Goal: Task Accomplishment & Management: Manage account settings

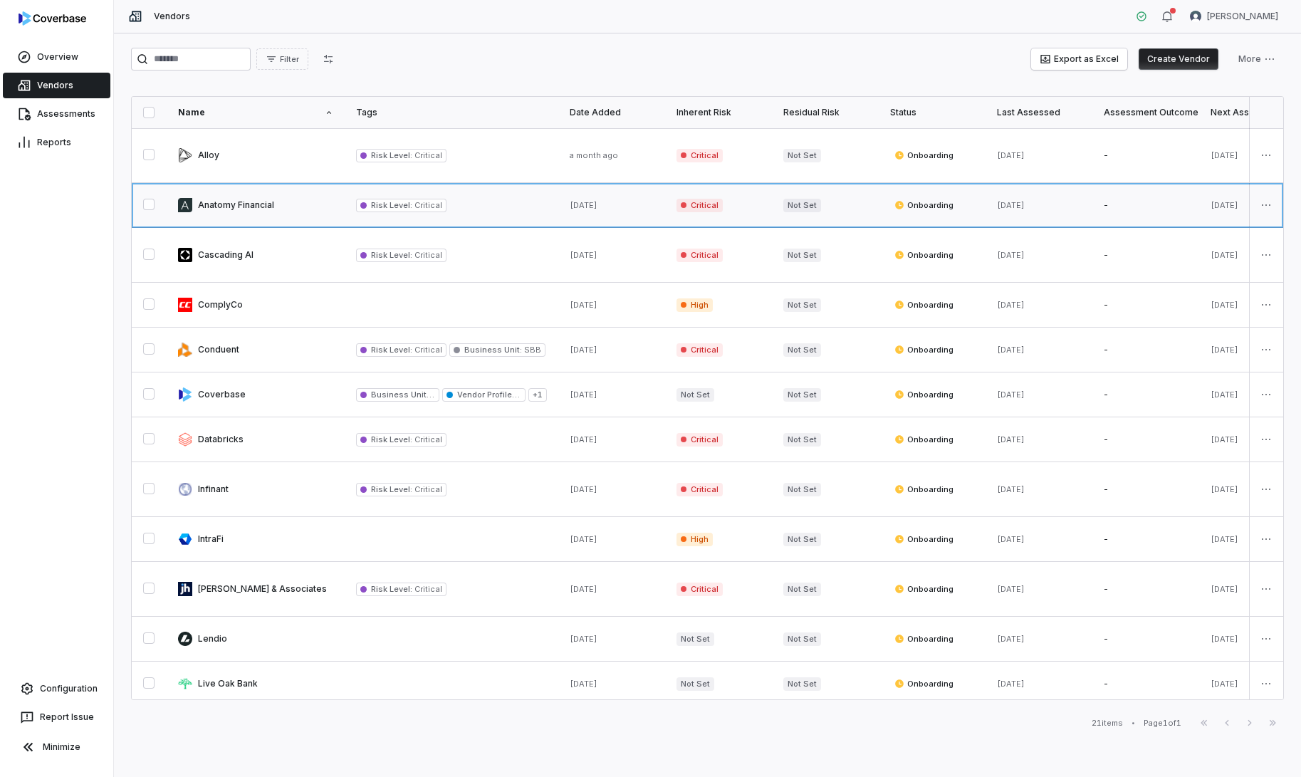
click at [240, 203] on link at bounding box center [256, 205] width 178 height 44
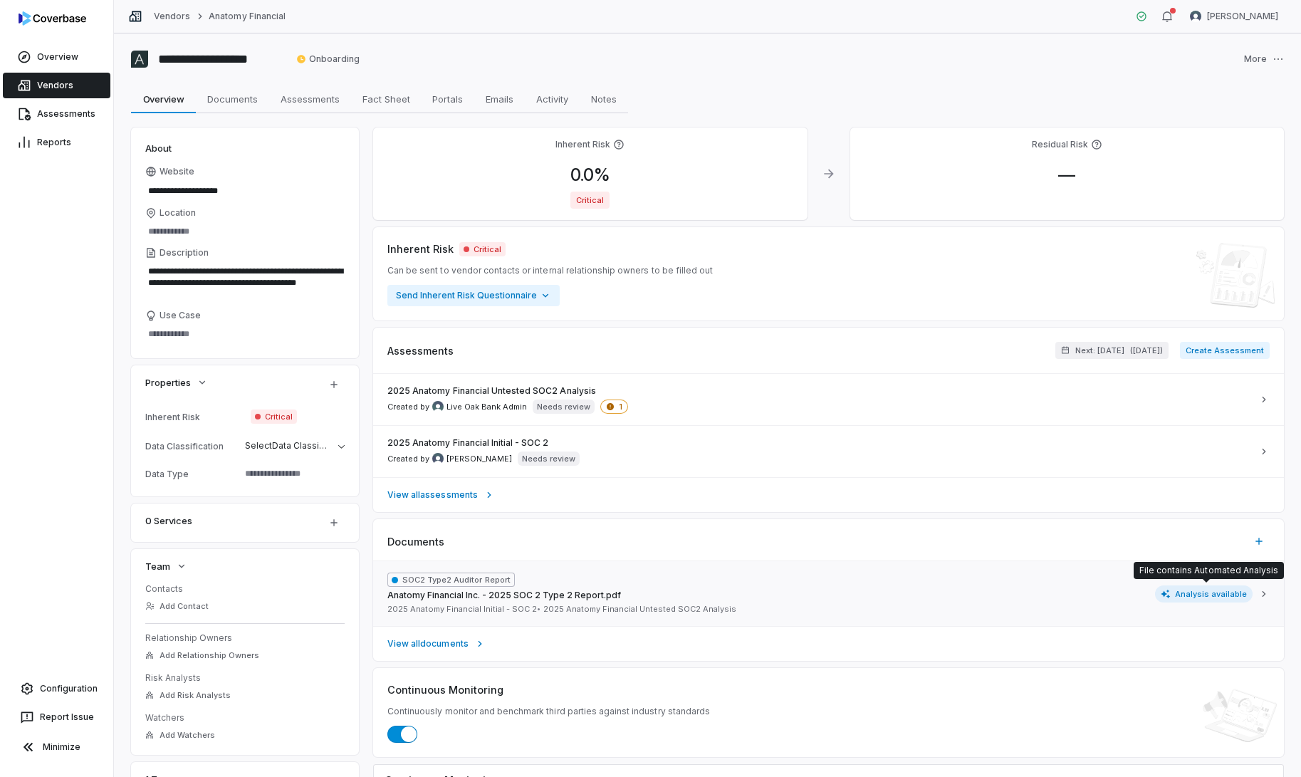
click at [1198, 597] on span "Analysis available" at bounding box center [1204, 593] width 98 height 17
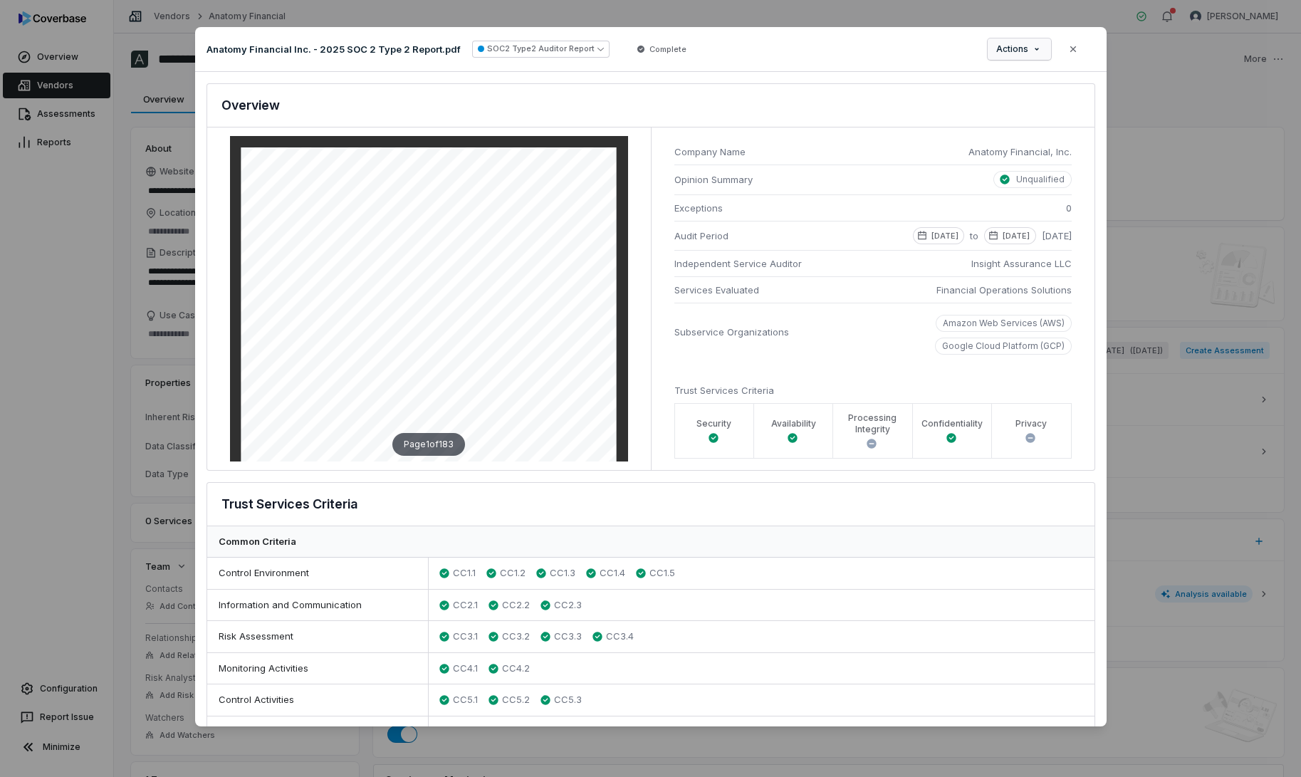
click at [1026, 51] on div "Document Preview Anatomy Financial Inc. - 2025 SOC 2 Type 2 Report.pdf SOC2 Typ…" at bounding box center [650, 388] width 1301 height 768
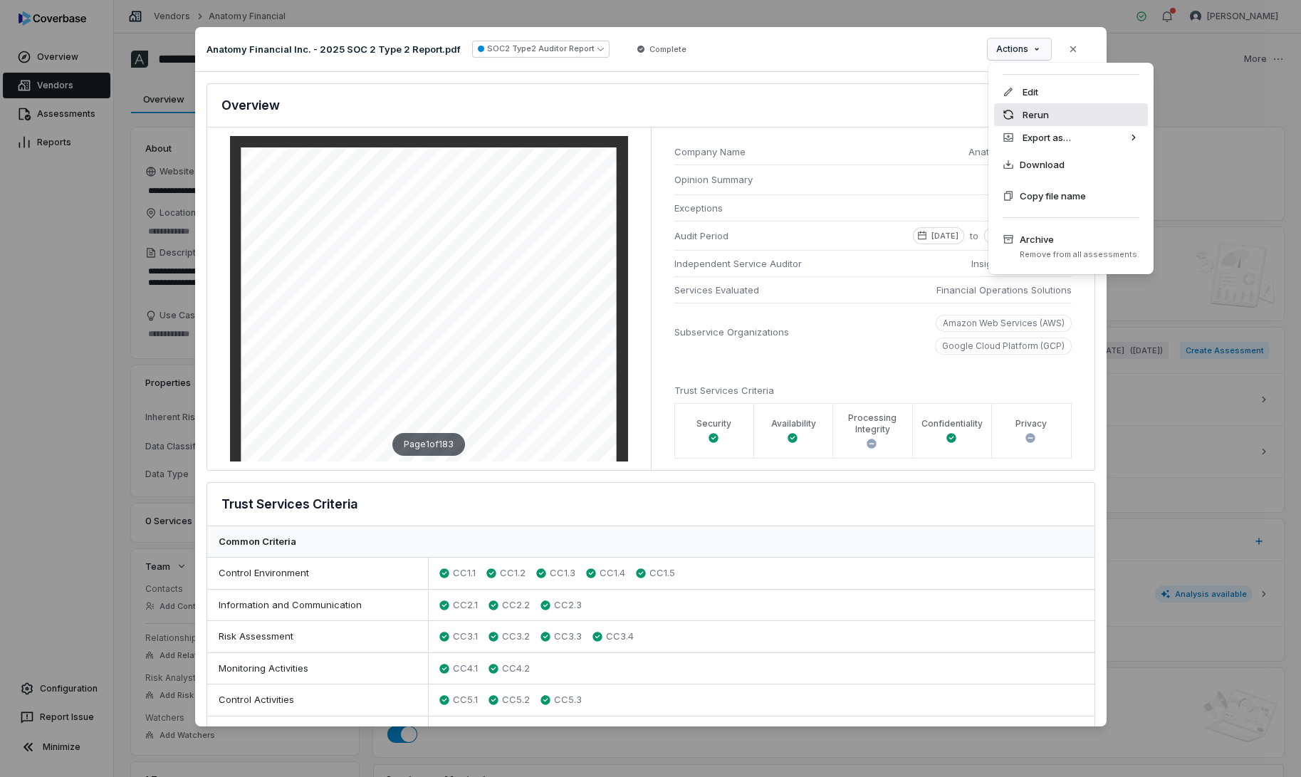
click at [1033, 117] on div "Rerun" at bounding box center [1071, 114] width 154 height 23
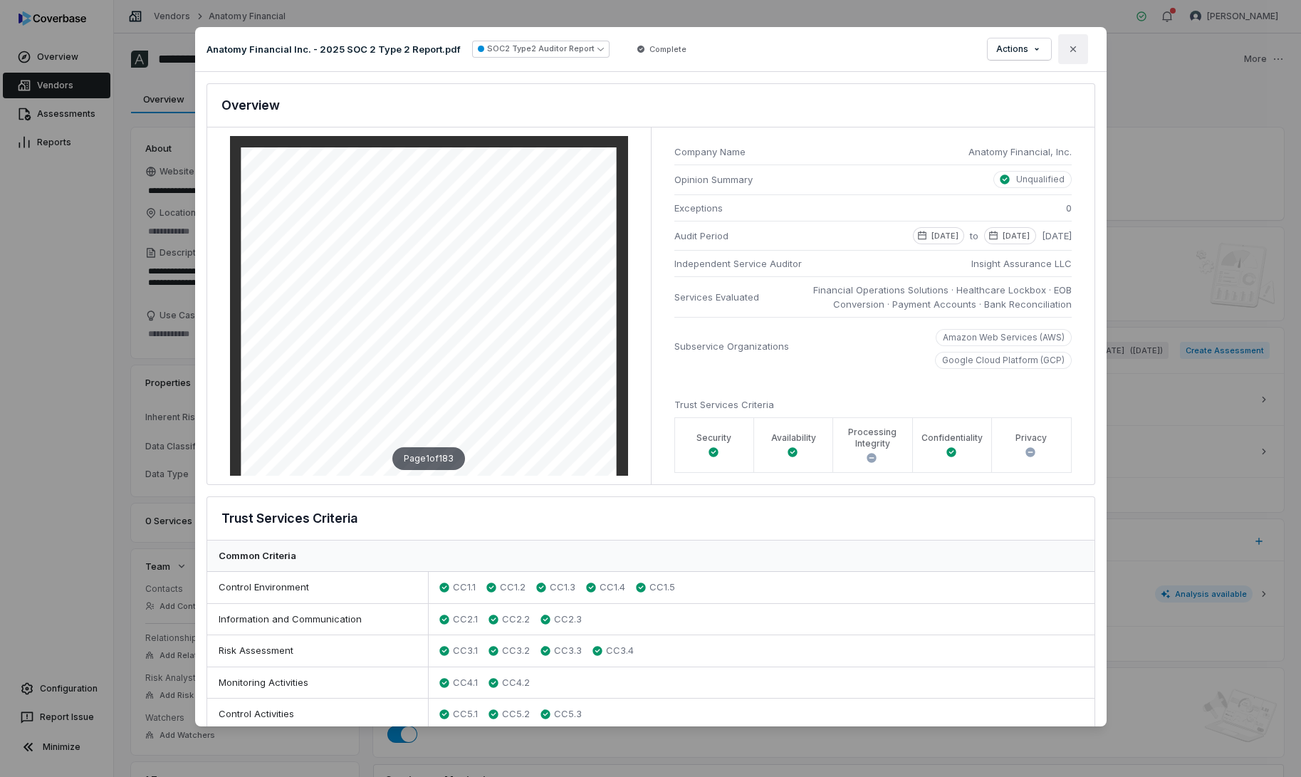
click at [1081, 51] on button "Close" at bounding box center [1073, 49] width 30 height 30
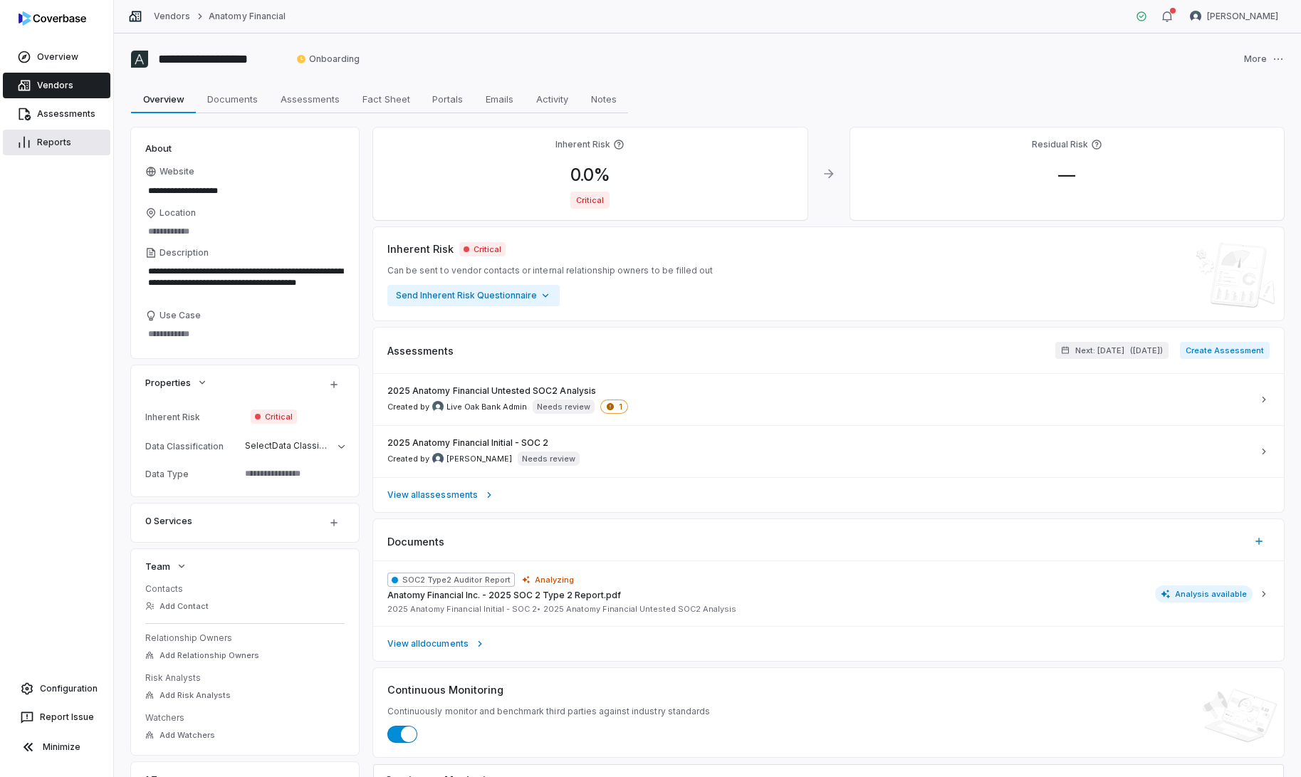
click at [46, 145] on link "Reports" at bounding box center [57, 143] width 108 height 26
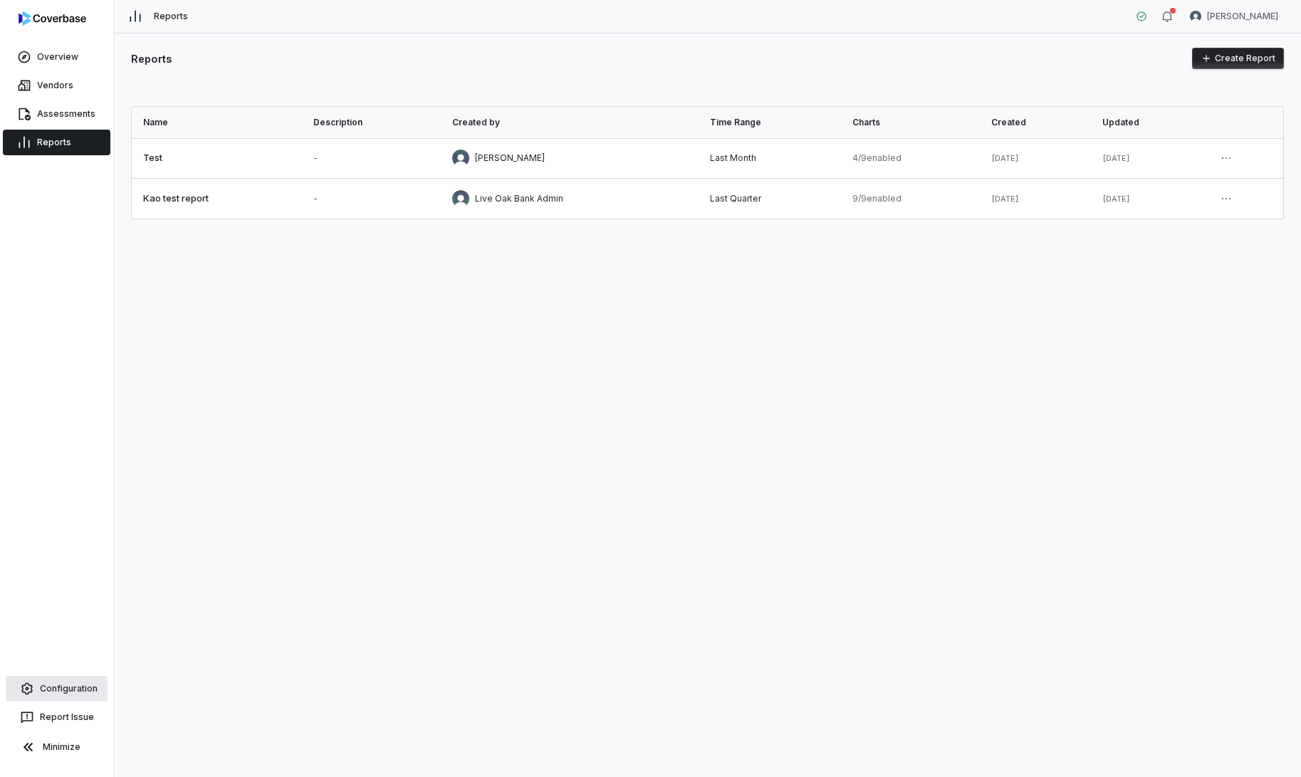
click at [65, 688] on link "Configuration" at bounding box center [57, 689] width 102 height 26
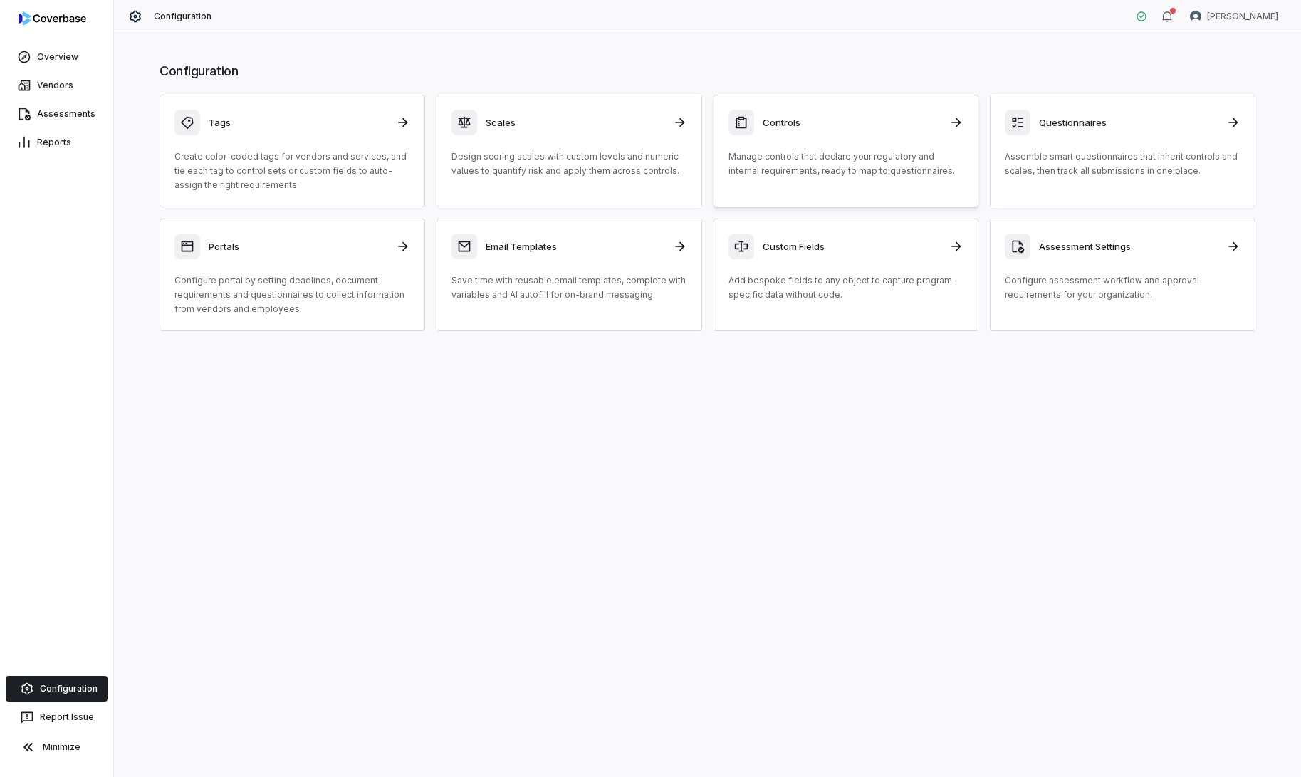
click at [891, 169] on p "Manage controls that declare your regulatory and internal requirements, ready t…" at bounding box center [846, 164] width 236 height 28
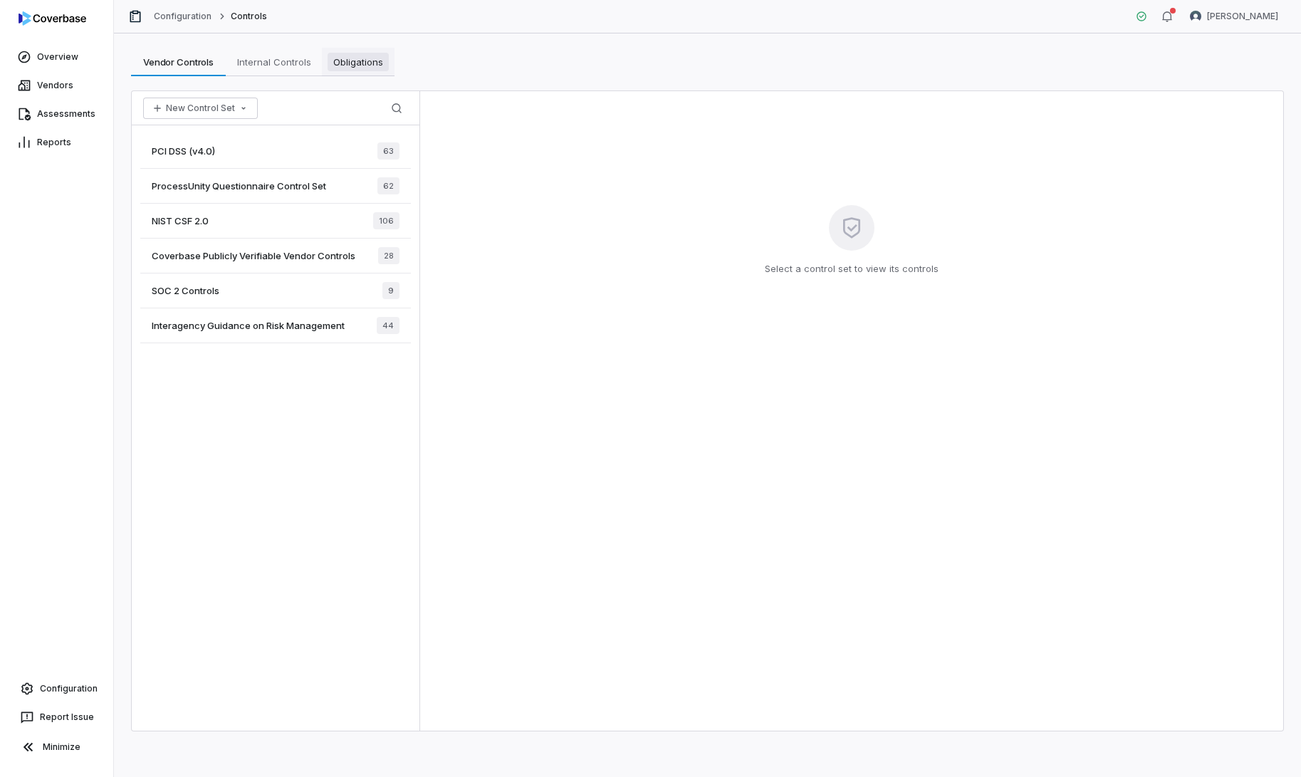
click at [364, 68] on span "Obligations" at bounding box center [358, 62] width 61 height 19
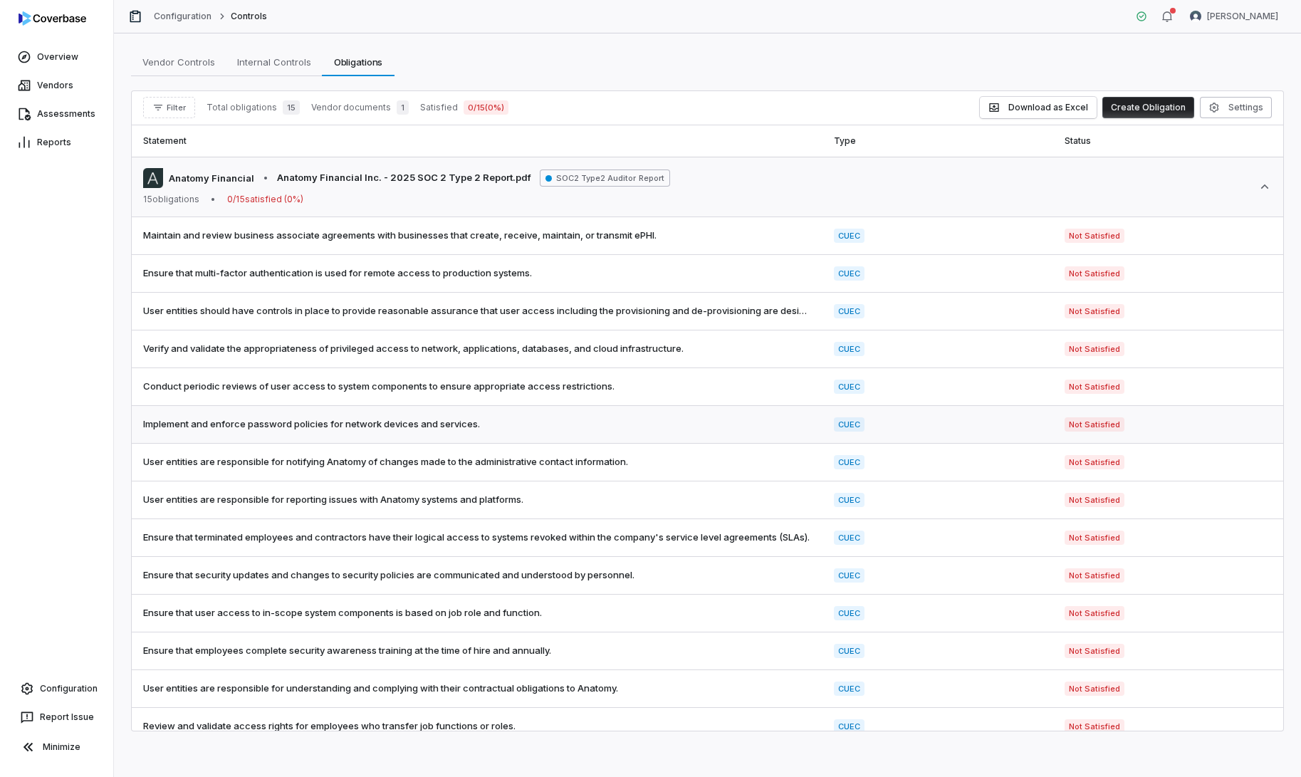
scroll to position [52, 0]
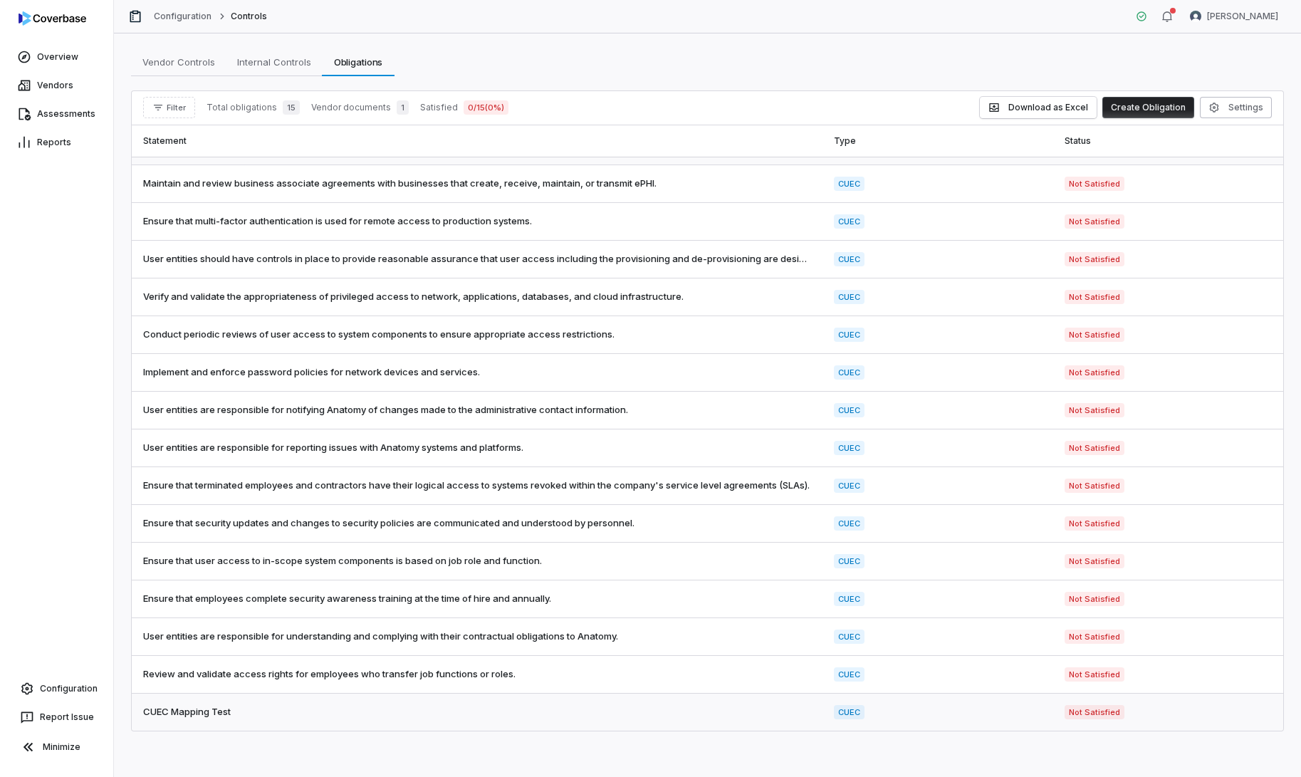
click at [1025, 720] on td "CUEC" at bounding box center [937, 712] width 230 height 38
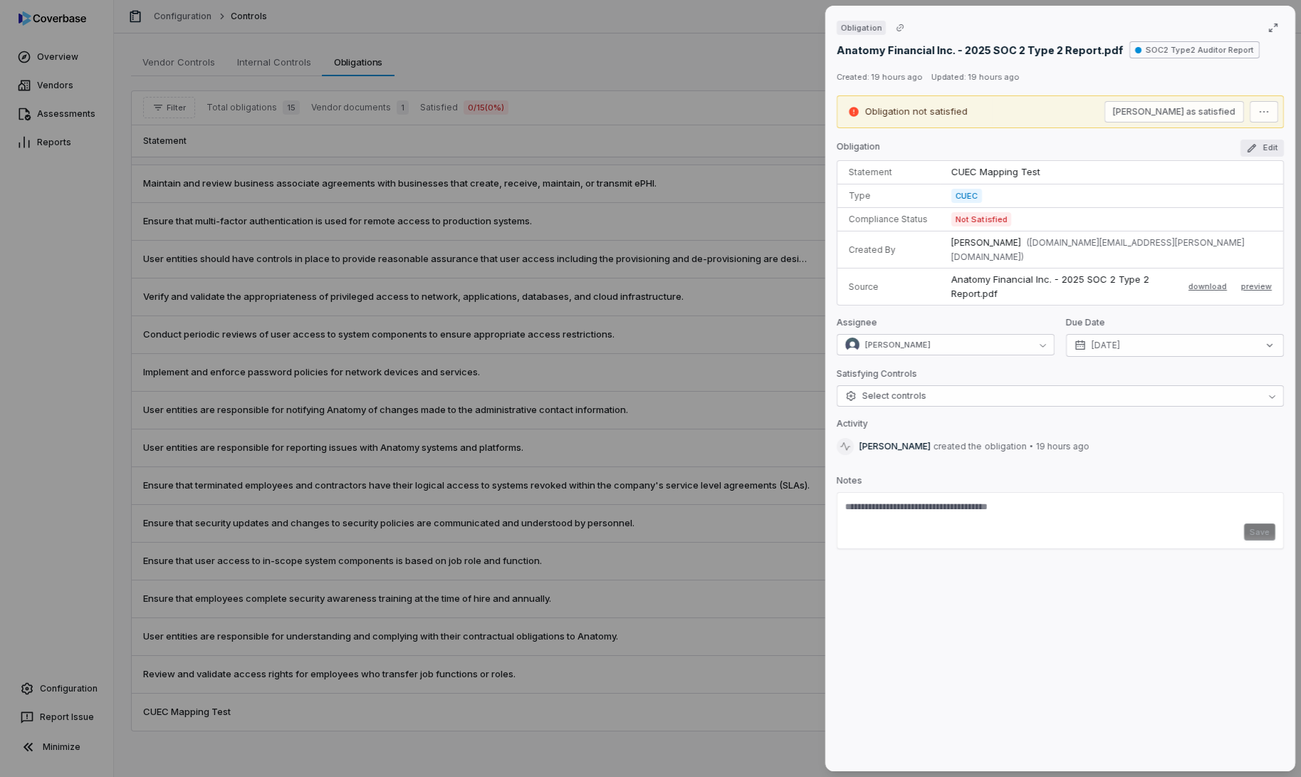
click at [1263, 148] on button "Edit" at bounding box center [1261, 148] width 43 height 17
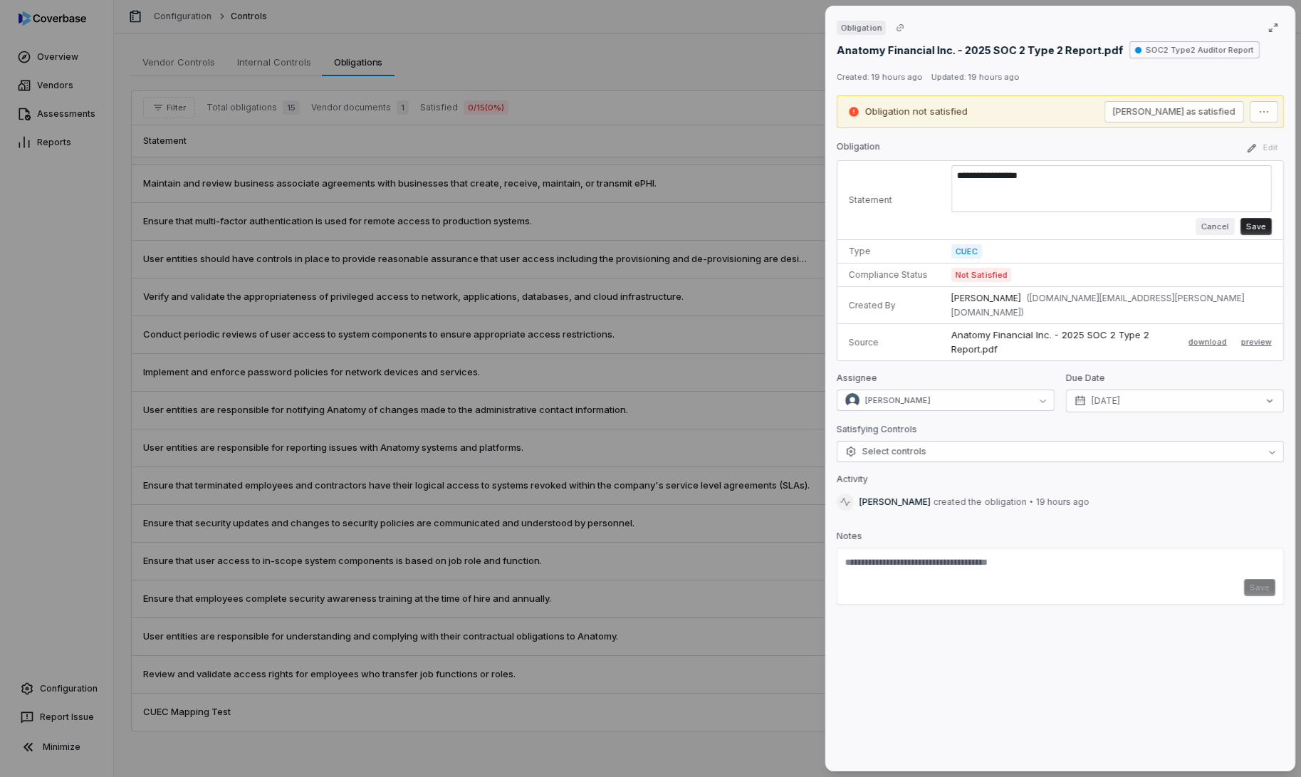
click at [1222, 232] on button "Cancel" at bounding box center [1214, 226] width 39 height 17
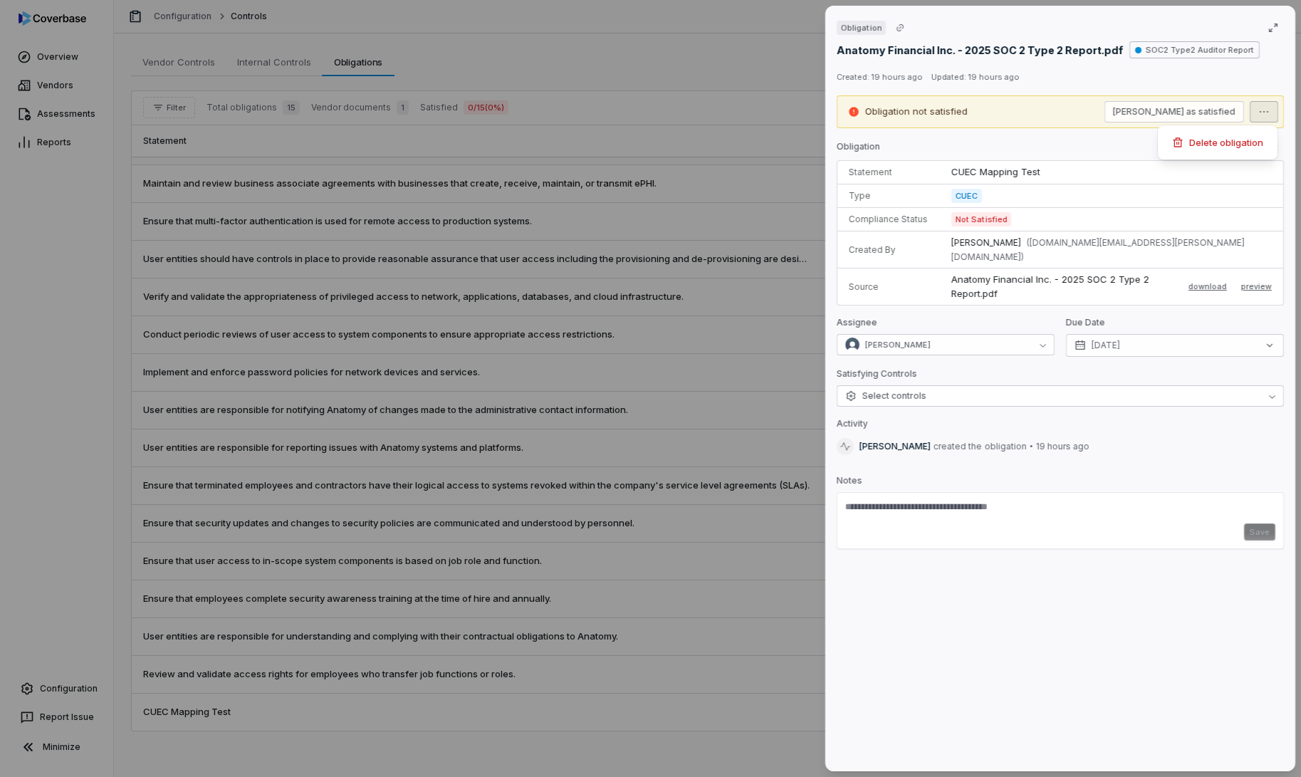
click at [1272, 113] on div "Obligation Anatomy Financial Inc. - 2025 SOC 2 Type 2 Report.pdf SOC2 Type2 Aud…" at bounding box center [650, 388] width 1301 height 777
click at [1246, 135] on div "Delete obligation" at bounding box center [1217, 142] width 108 height 23
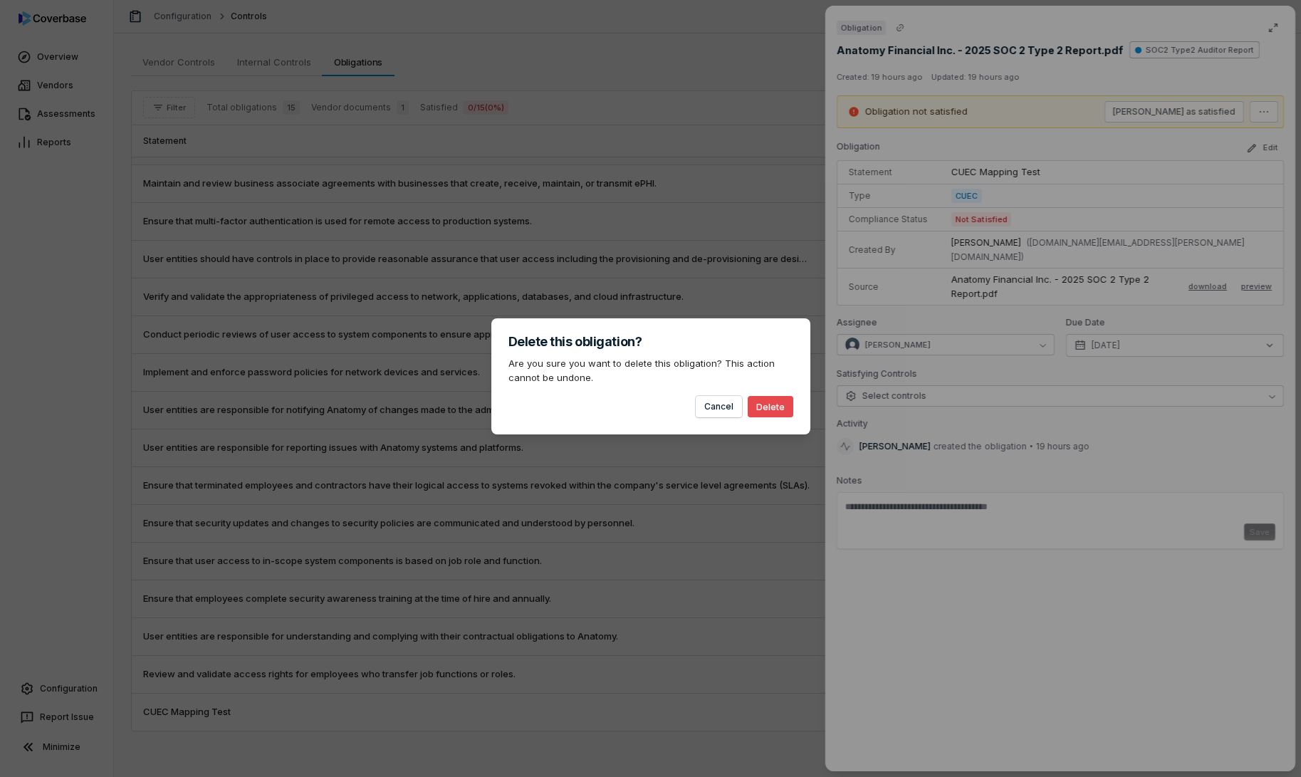
click at [770, 412] on button "Delete" at bounding box center [771, 406] width 46 height 21
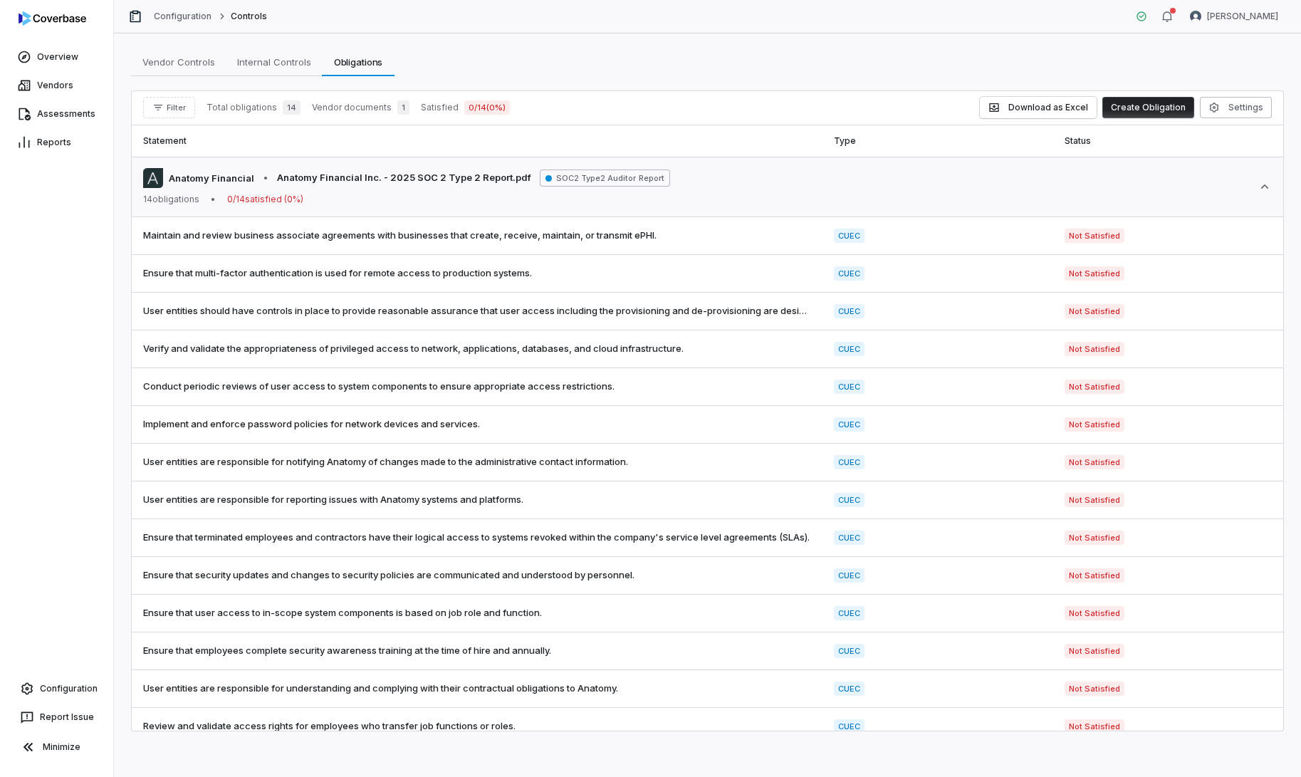
click at [1150, 110] on button "Create Obligation" at bounding box center [1148, 107] width 92 height 21
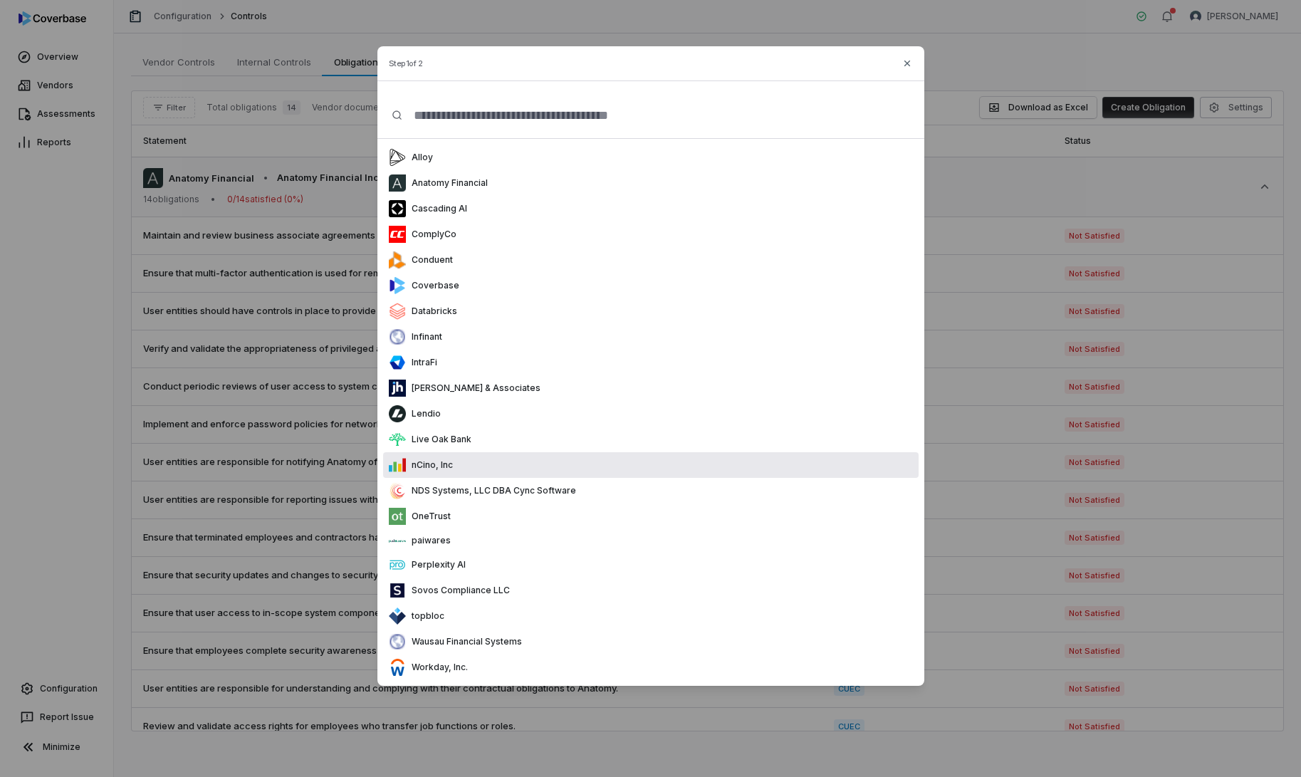
click at [524, 465] on div "nCino, Inc" at bounding box center [650, 465] width 535 height 26
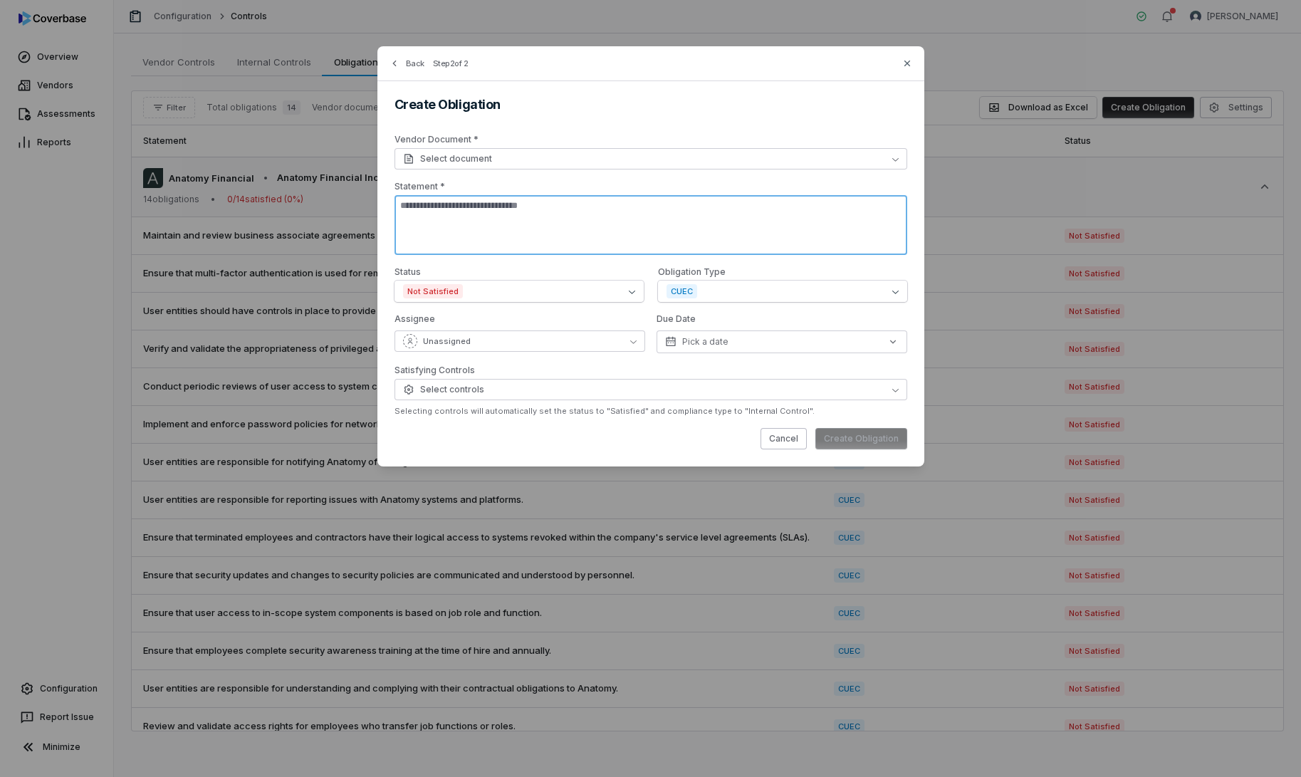
click at [622, 222] on textarea at bounding box center [650, 225] width 513 height 60
click at [723, 152] on button "Select document" at bounding box center [650, 158] width 513 height 21
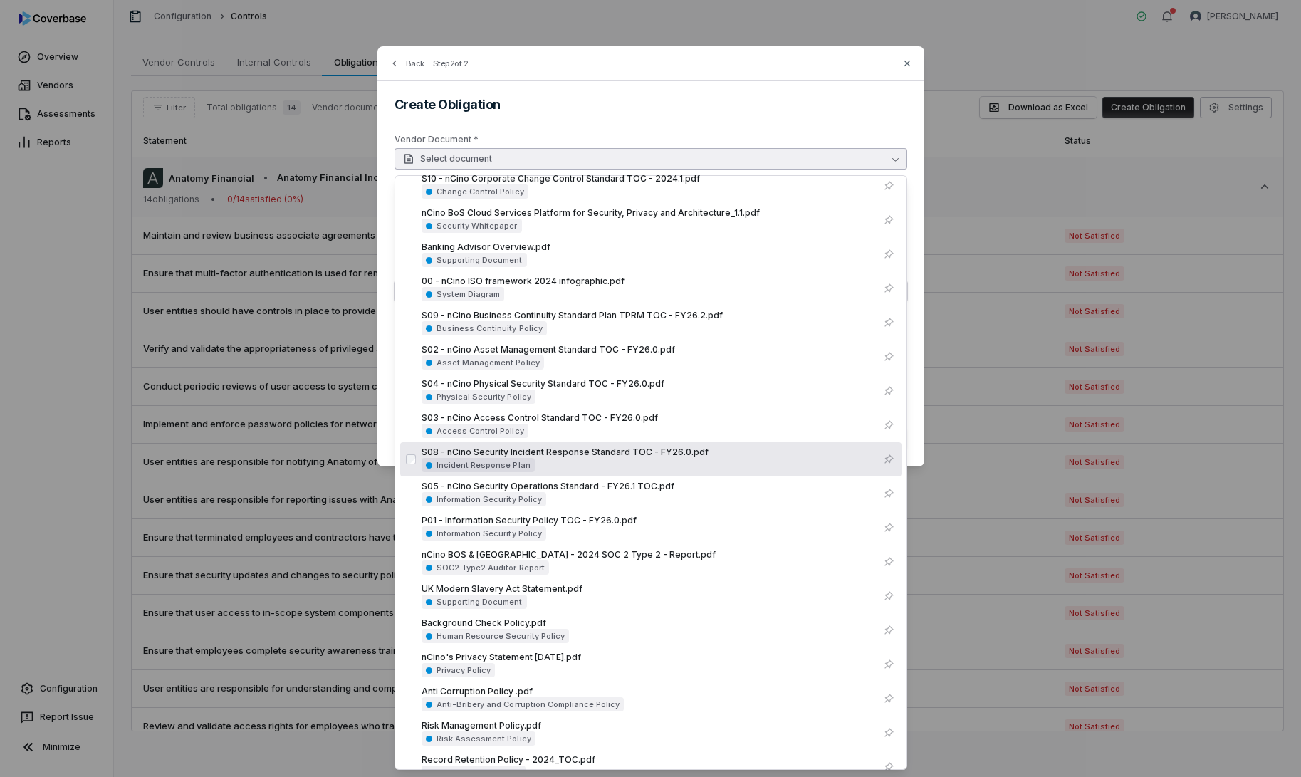
scroll to position [269, 0]
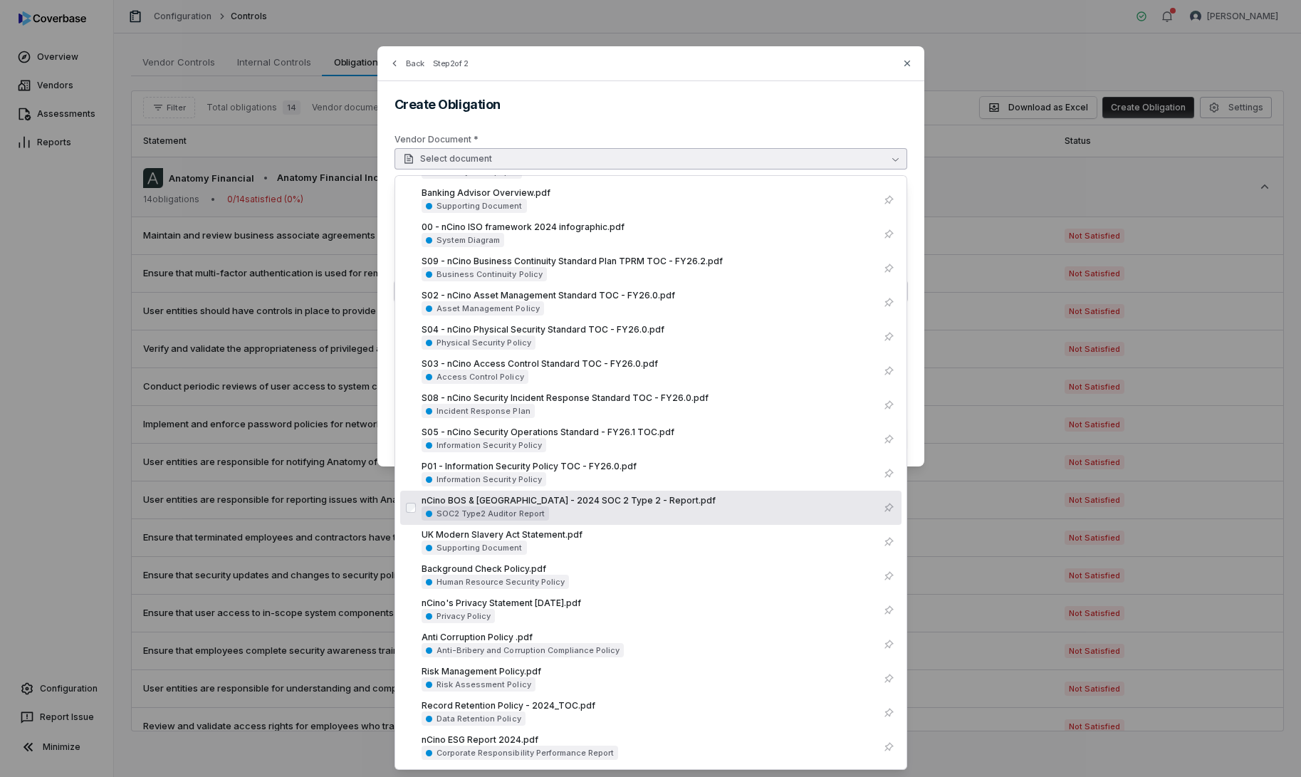
click at [614, 506] on div "nCino BOS & [GEOGRAPHIC_DATA] - 2024 SOC 2 Type 2 - Report.pdf" at bounding box center [648, 500] width 454 height 11
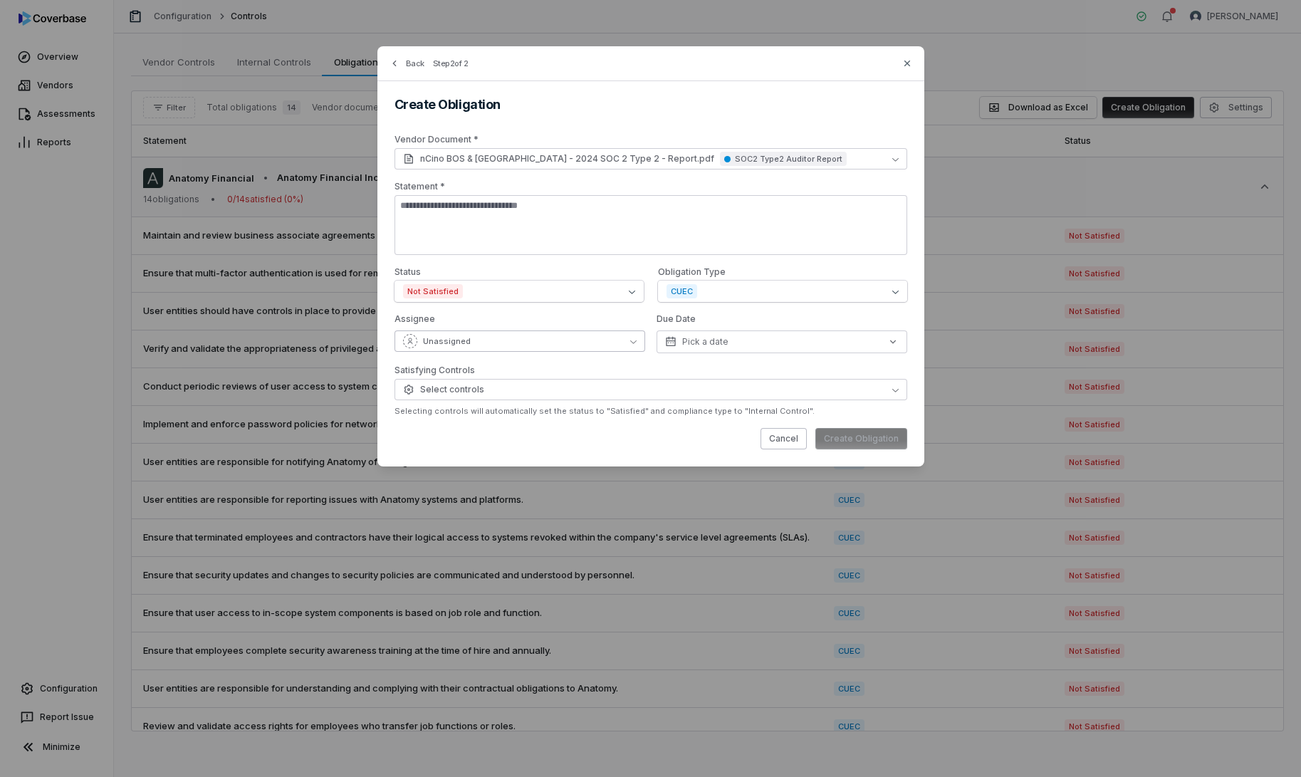
click at [592, 337] on button "Unassigned" at bounding box center [519, 340] width 251 height 21
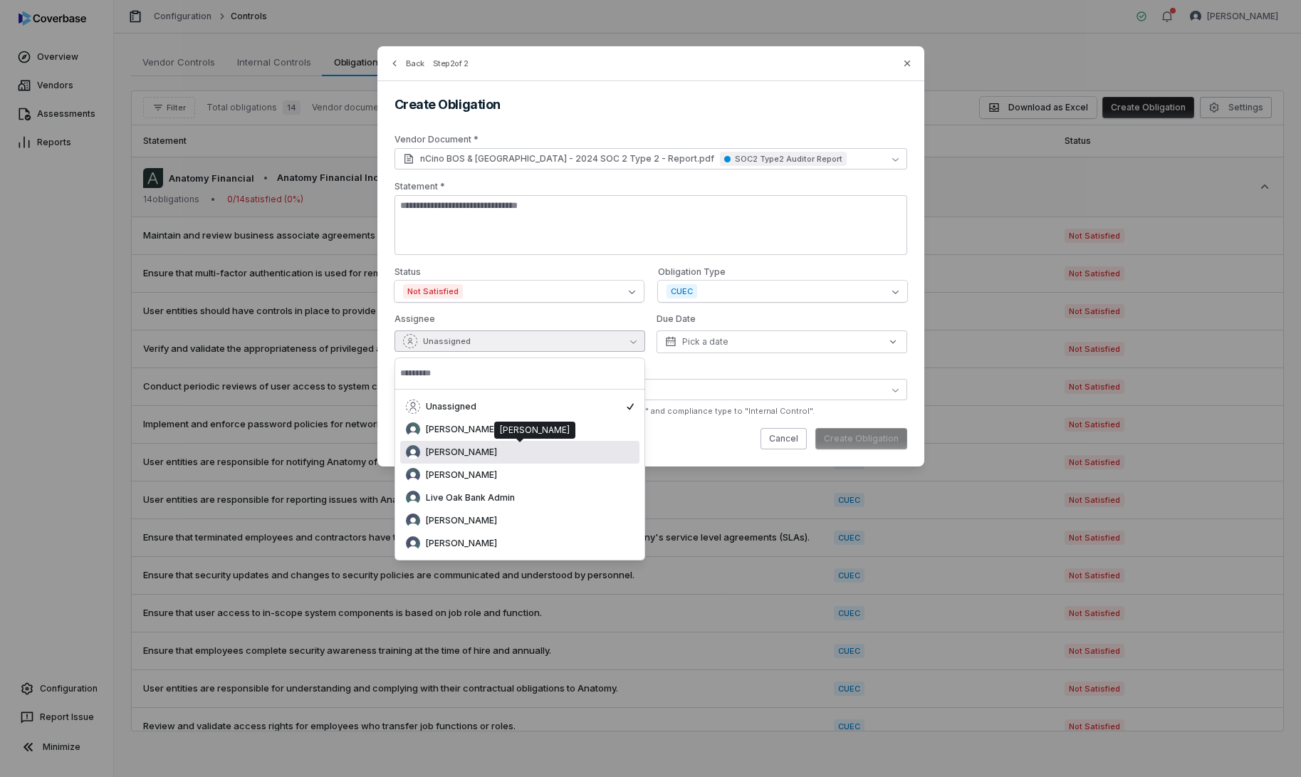
click at [534, 456] on div "[PERSON_NAME]" at bounding box center [520, 452] width 228 height 14
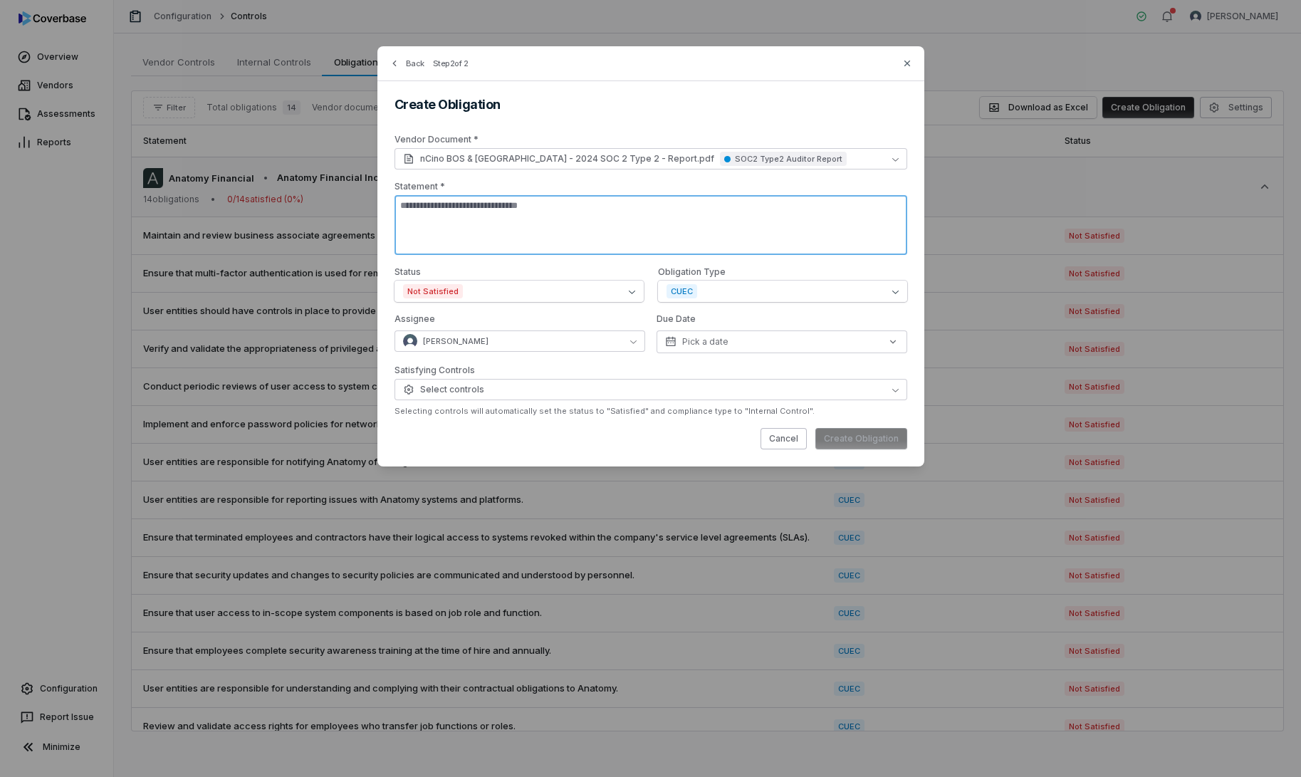
click at [684, 221] on textarea at bounding box center [650, 225] width 513 height 60
click at [908, 63] on icon "button" at bounding box center [907, 64] width 6 height 6
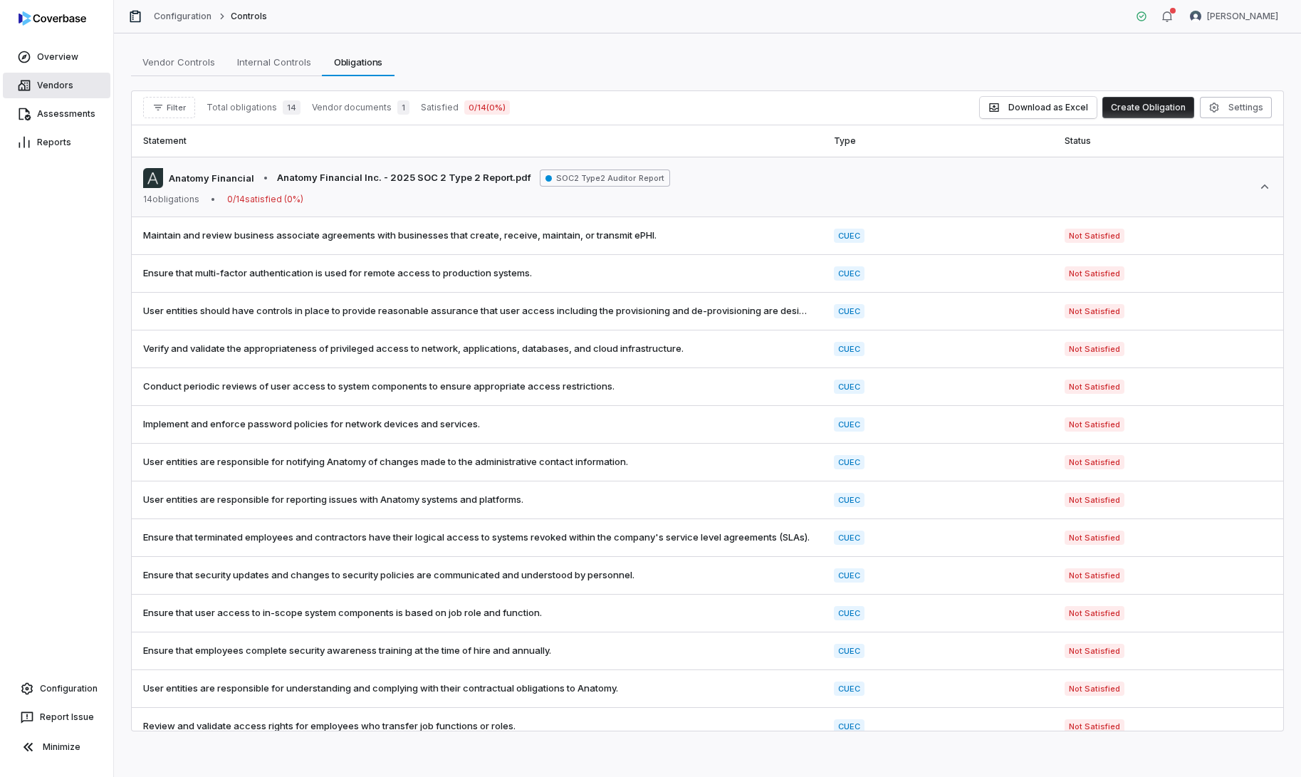
click at [57, 88] on link "Vendors" at bounding box center [57, 86] width 108 height 26
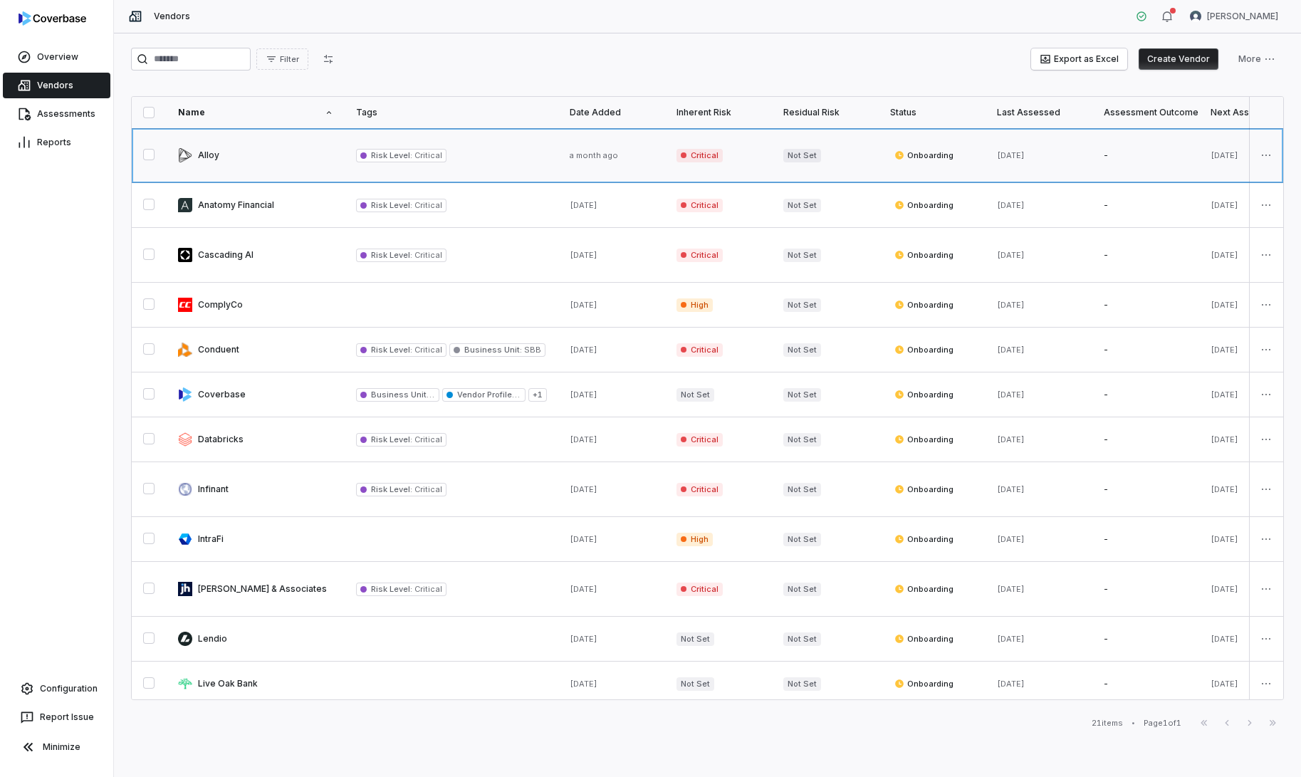
click at [223, 157] on link at bounding box center [256, 155] width 178 height 54
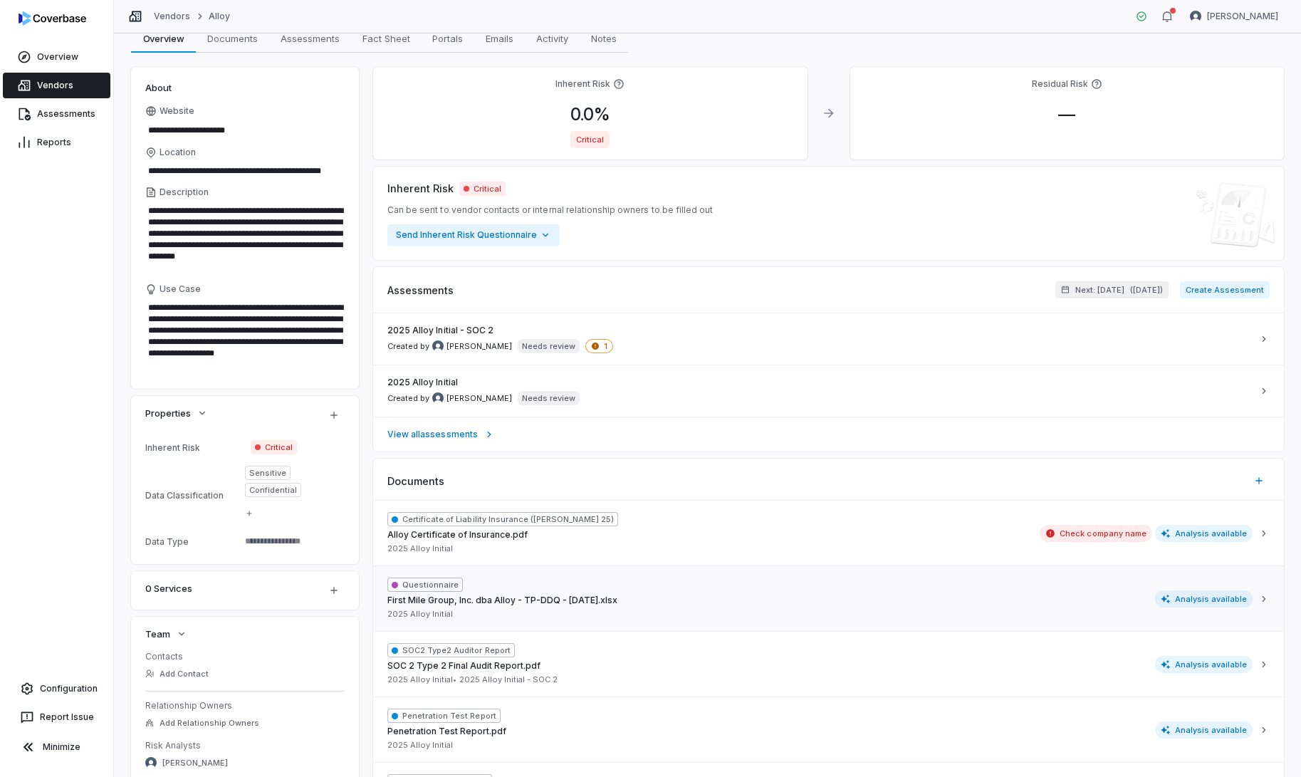
scroll to position [62, 0]
click at [1181, 666] on span "Analysis available" at bounding box center [1204, 662] width 98 height 17
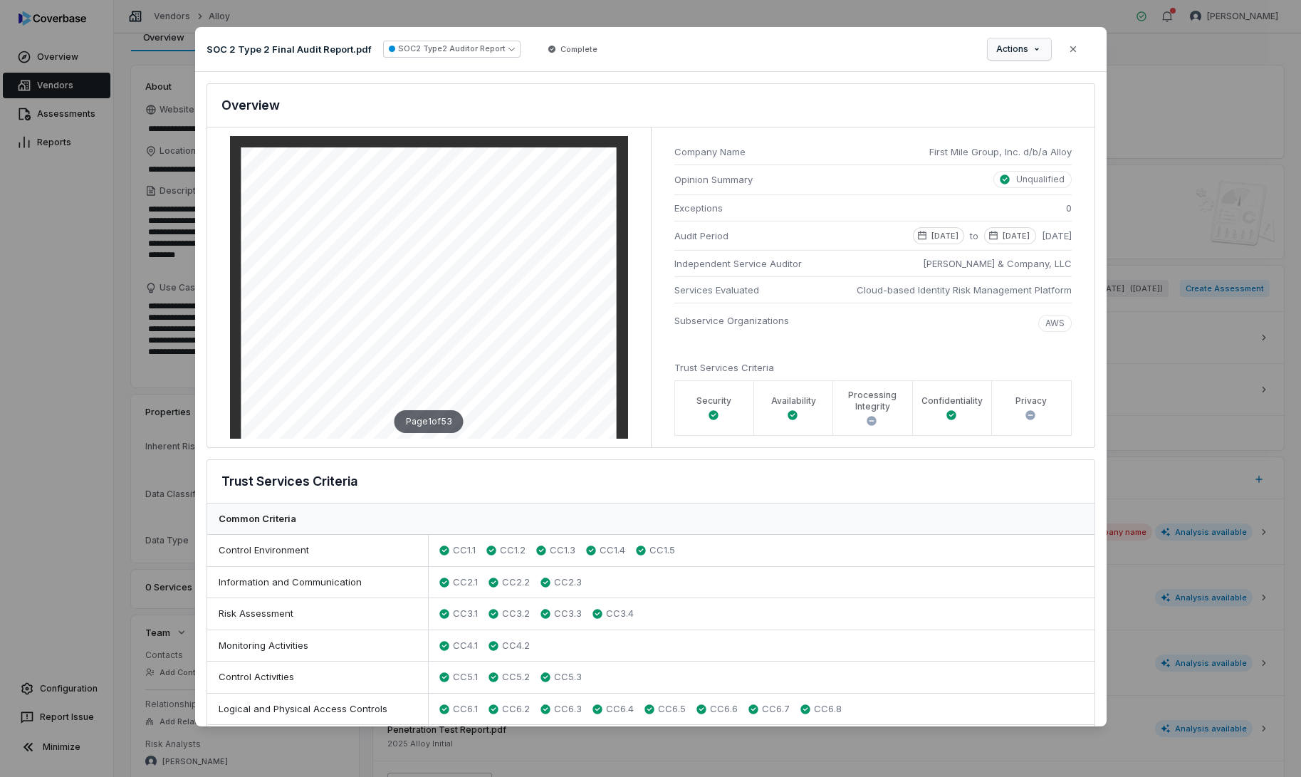
click at [1031, 53] on div "Document Preview SOC 2 Type 2 Final Audit Report.pdf SOC2 Type2 Auditor Report …" at bounding box center [650, 388] width 1301 height 768
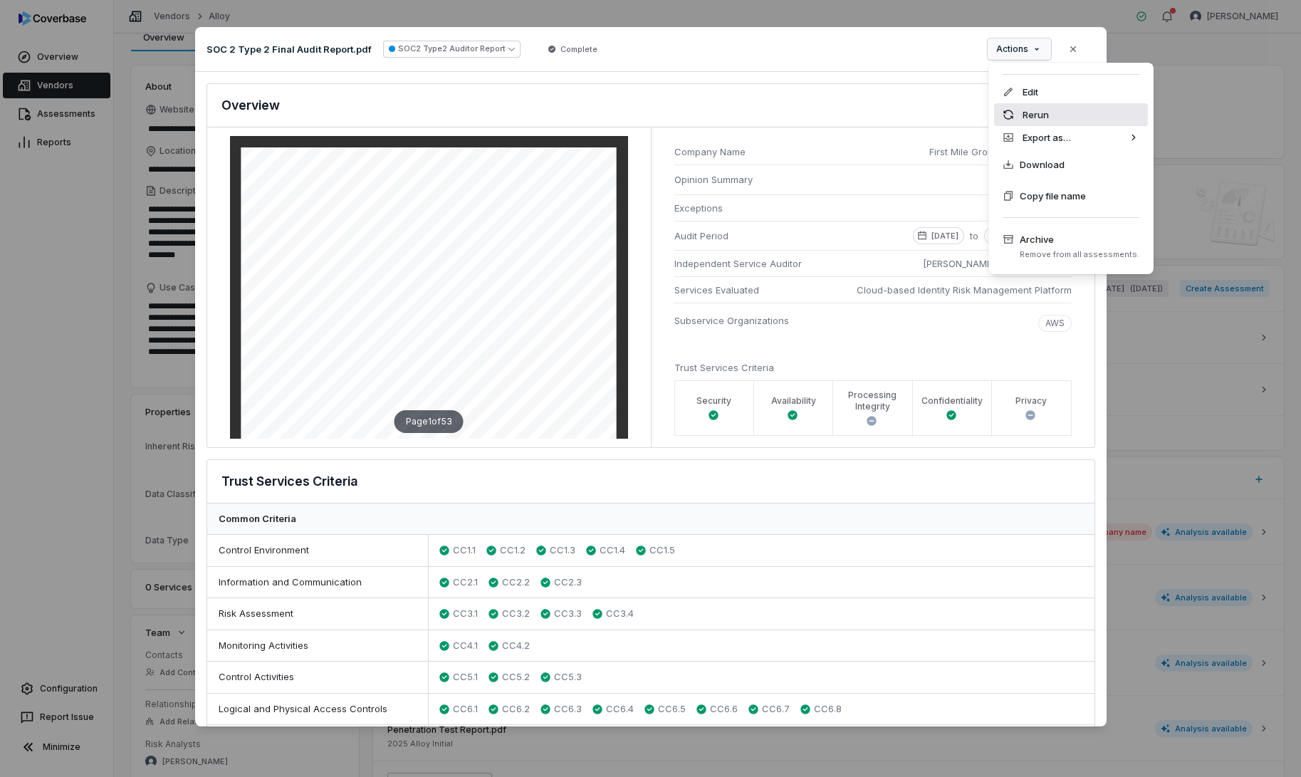
click at [1032, 116] on div "Rerun" at bounding box center [1071, 114] width 154 height 23
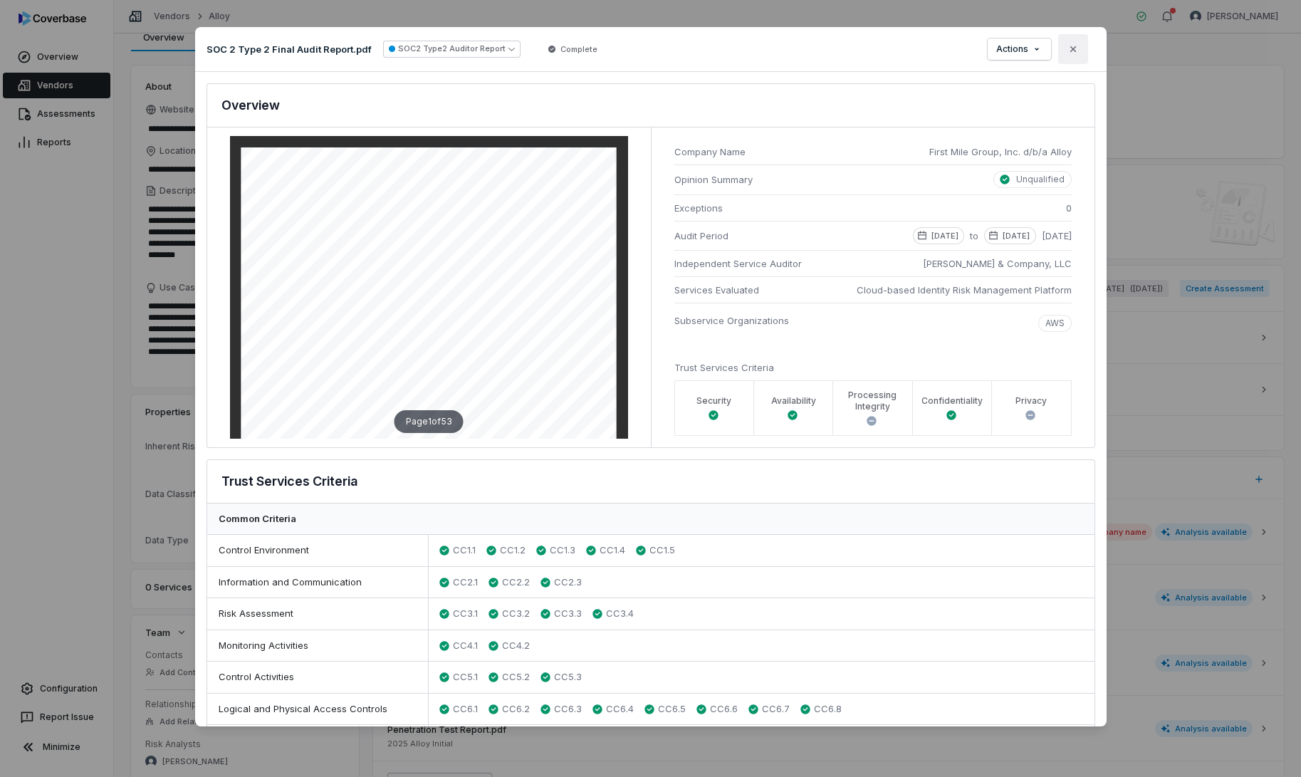
type textarea "*"
click at [1076, 51] on icon "button" at bounding box center [1072, 48] width 11 height 11
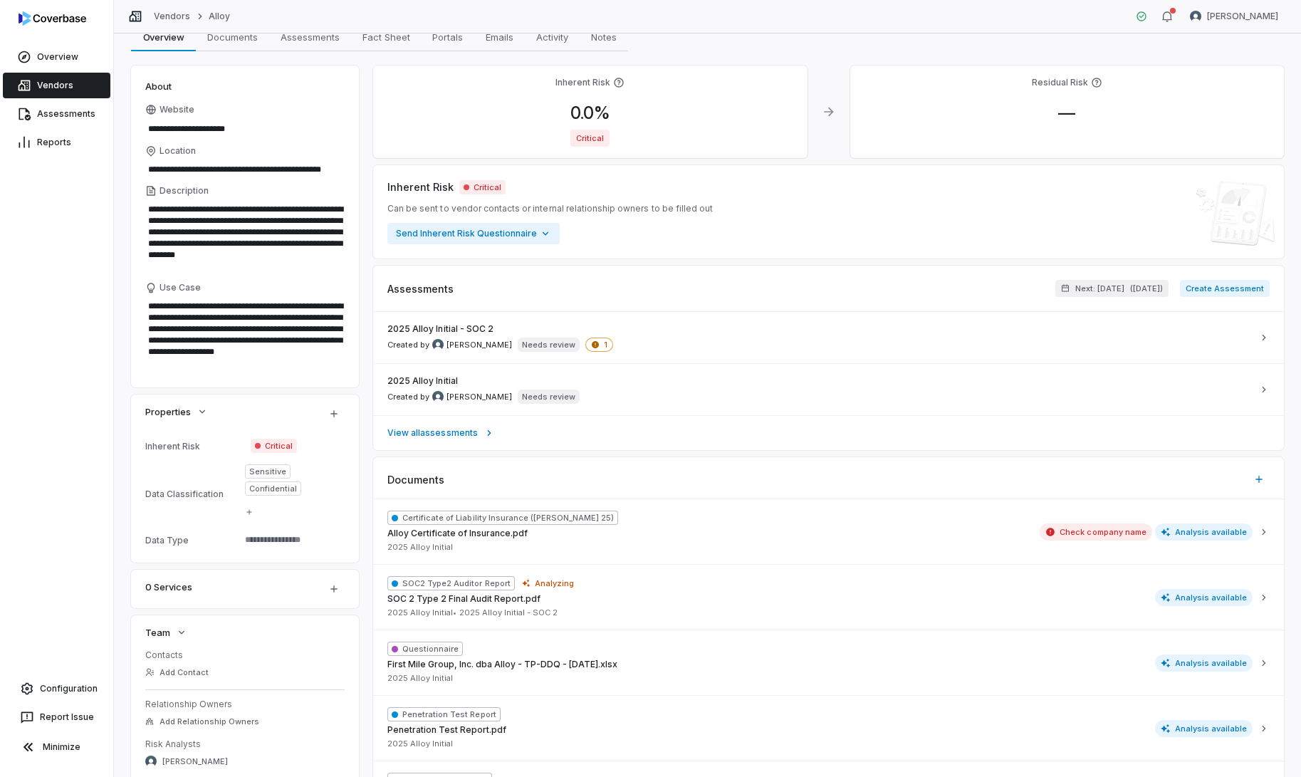
click at [38, 156] on div "Reports" at bounding box center [56, 142] width 113 height 28
click at [43, 147] on link "Reports" at bounding box center [57, 143] width 108 height 26
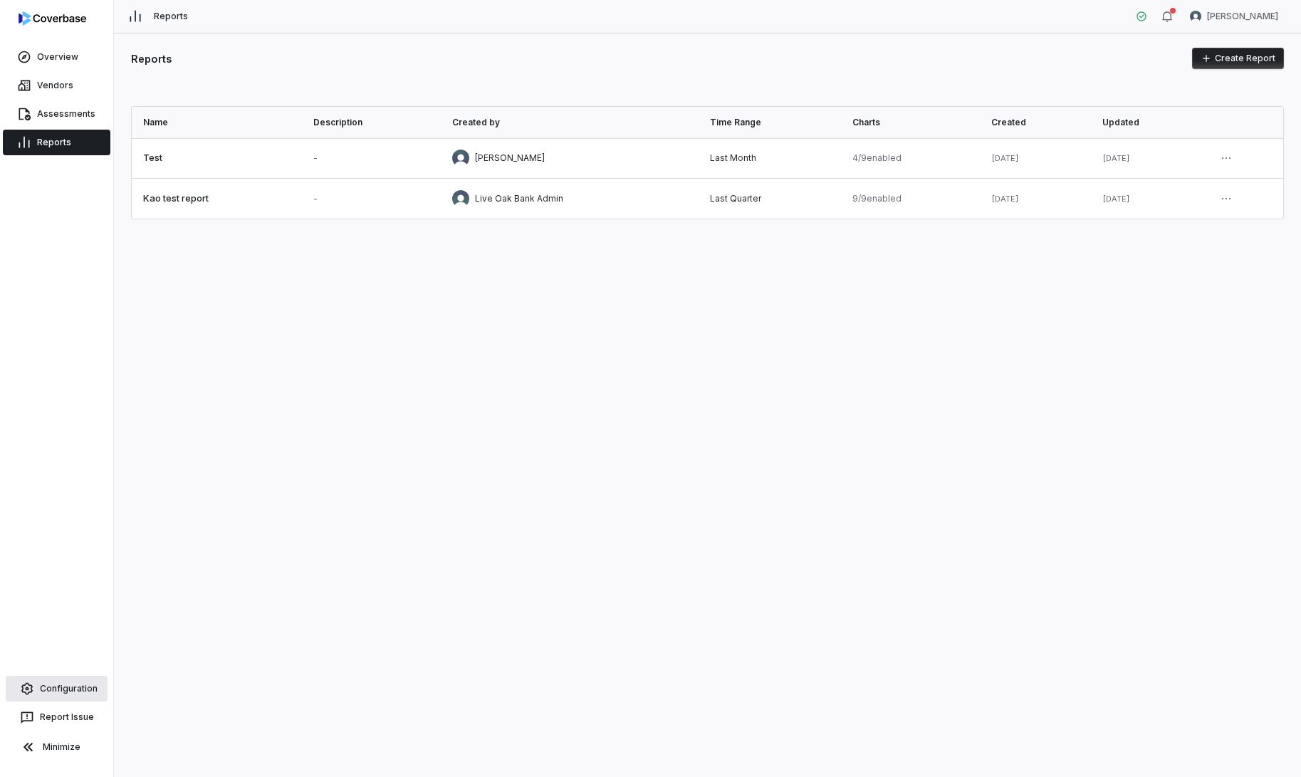
click at [53, 688] on link "Configuration" at bounding box center [57, 689] width 102 height 26
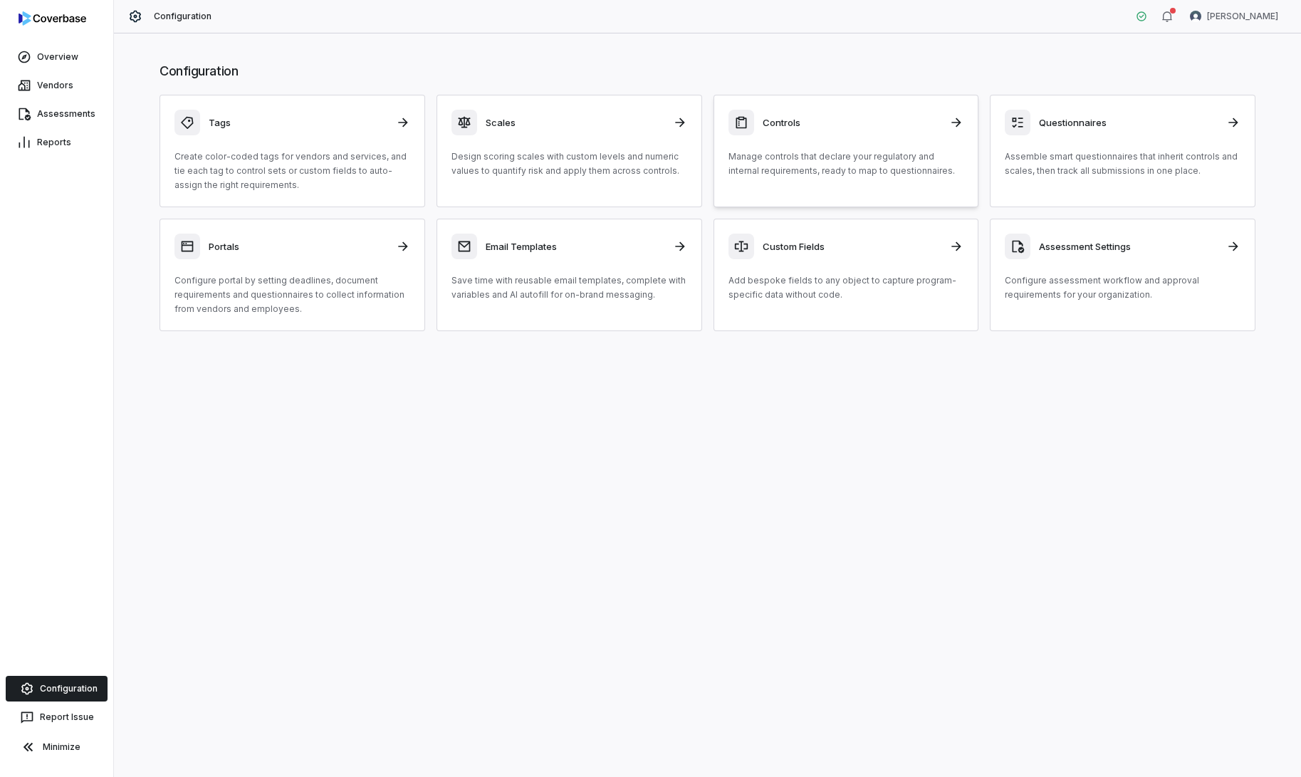
click at [864, 154] on p "Manage controls that declare your regulatory and internal requirements, ready t…" at bounding box center [846, 164] width 236 height 28
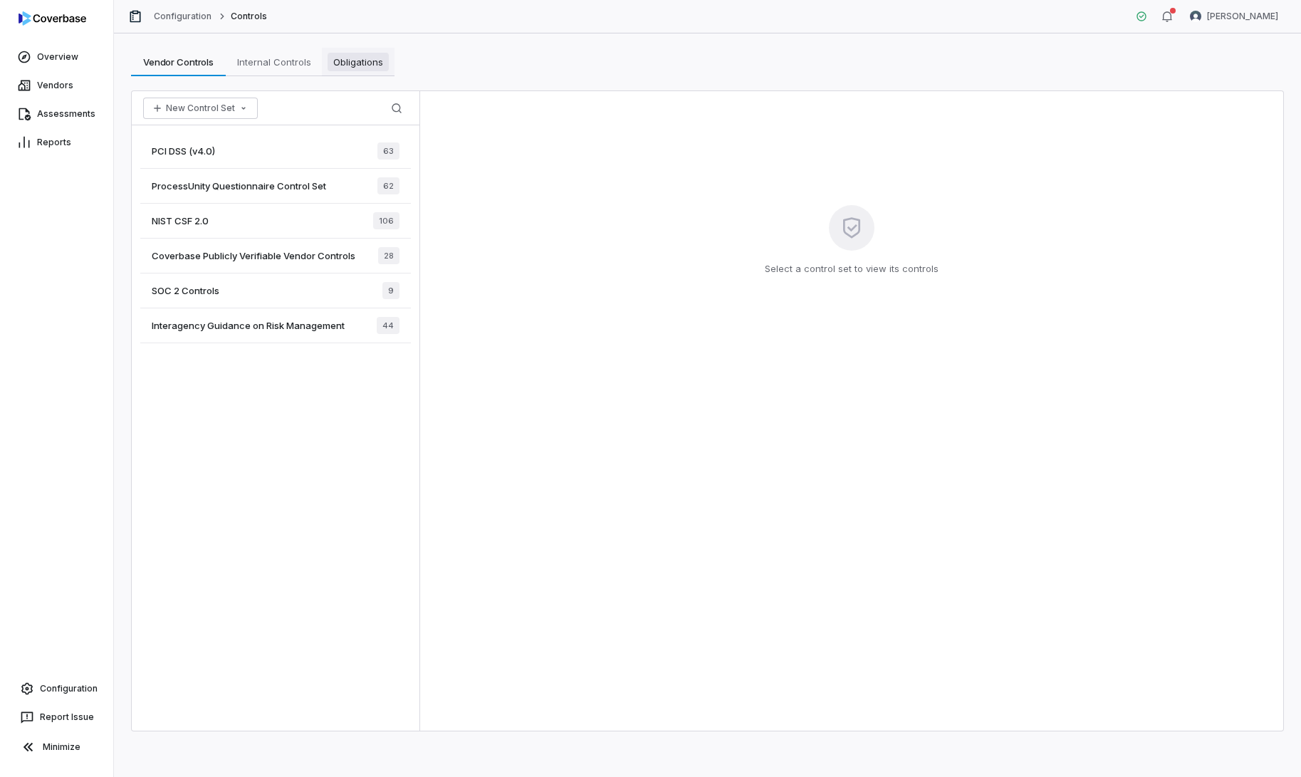
click at [377, 66] on span "Obligations" at bounding box center [358, 62] width 61 height 19
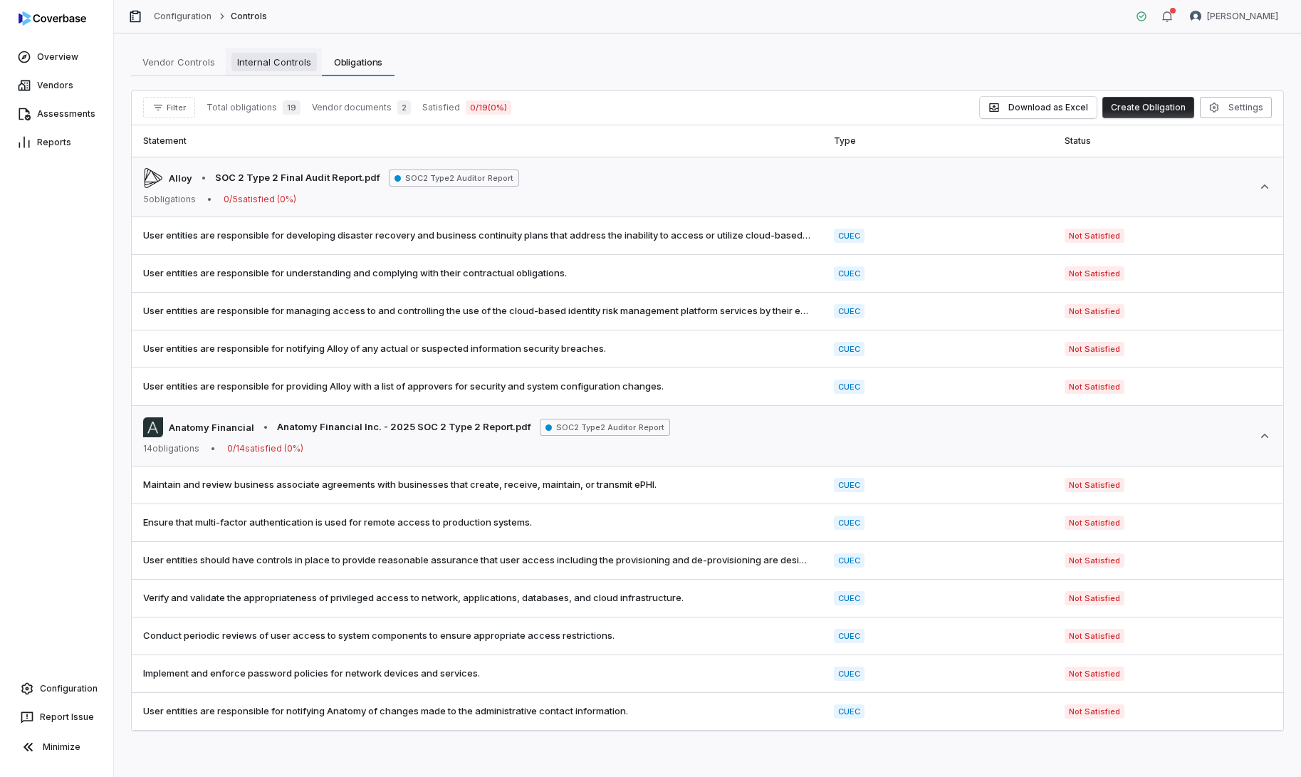
click at [287, 61] on span "Internal Controls" at bounding box center [273, 62] width 85 height 19
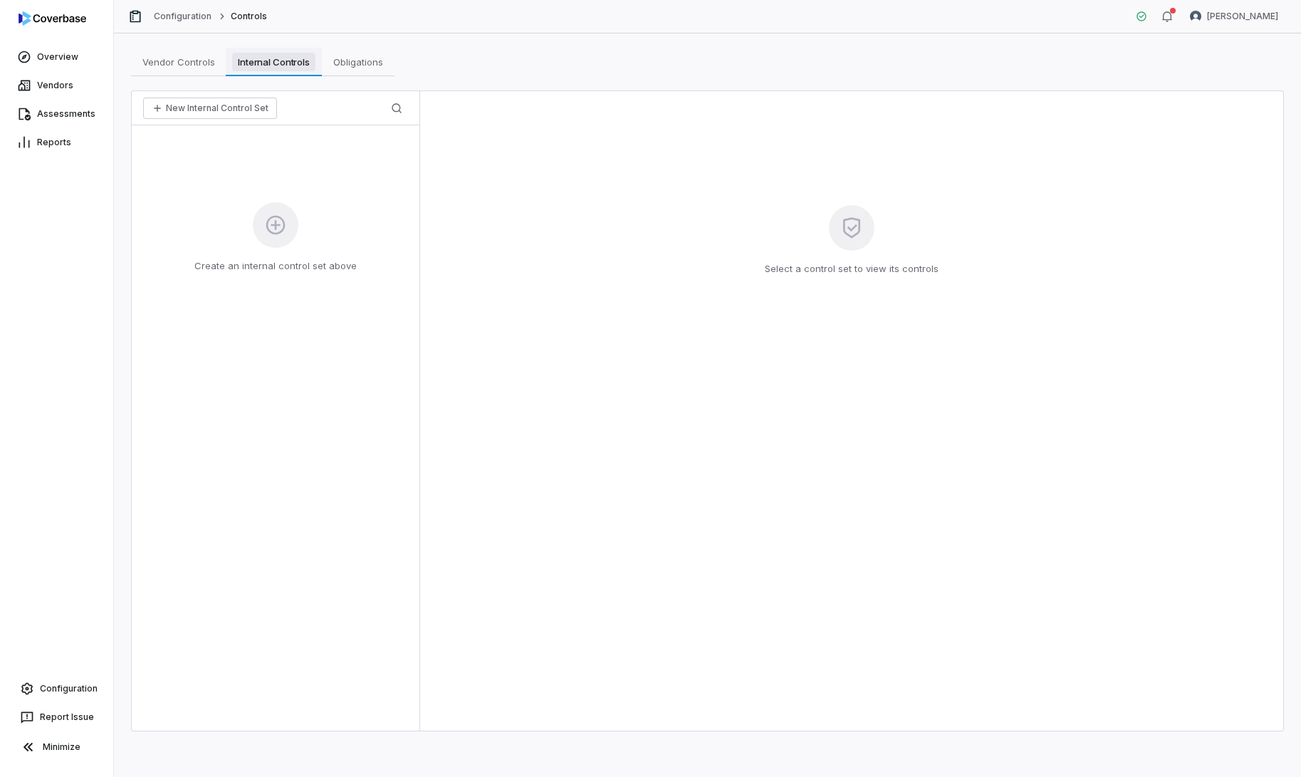
click at [287, 61] on span "Internal Controls" at bounding box center [273, 62] width 83 height 19
click at [360, 66] on span "Obligations" at bounding box center [358, 62] width 61 height 19
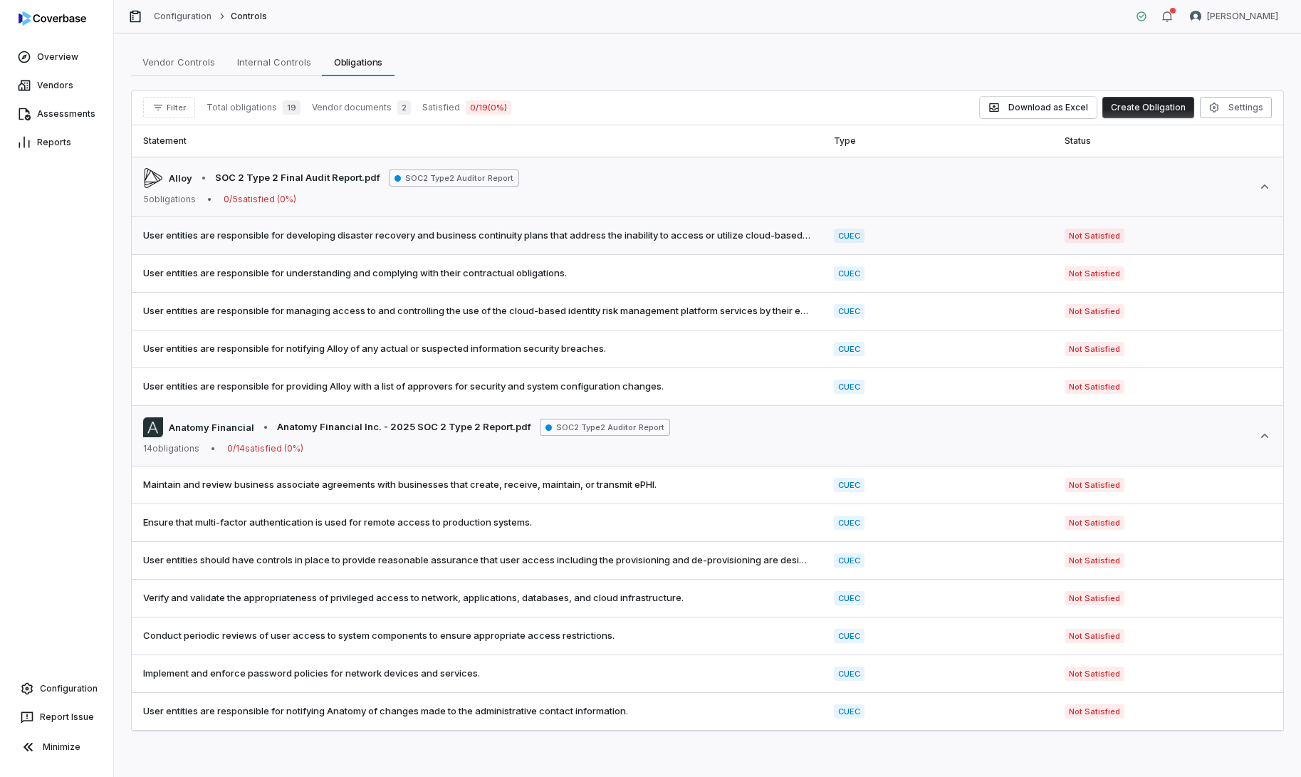
click at [1135, 243] on td "Not Satisfied" at bounding box center [1168, 236] width 230 height 38
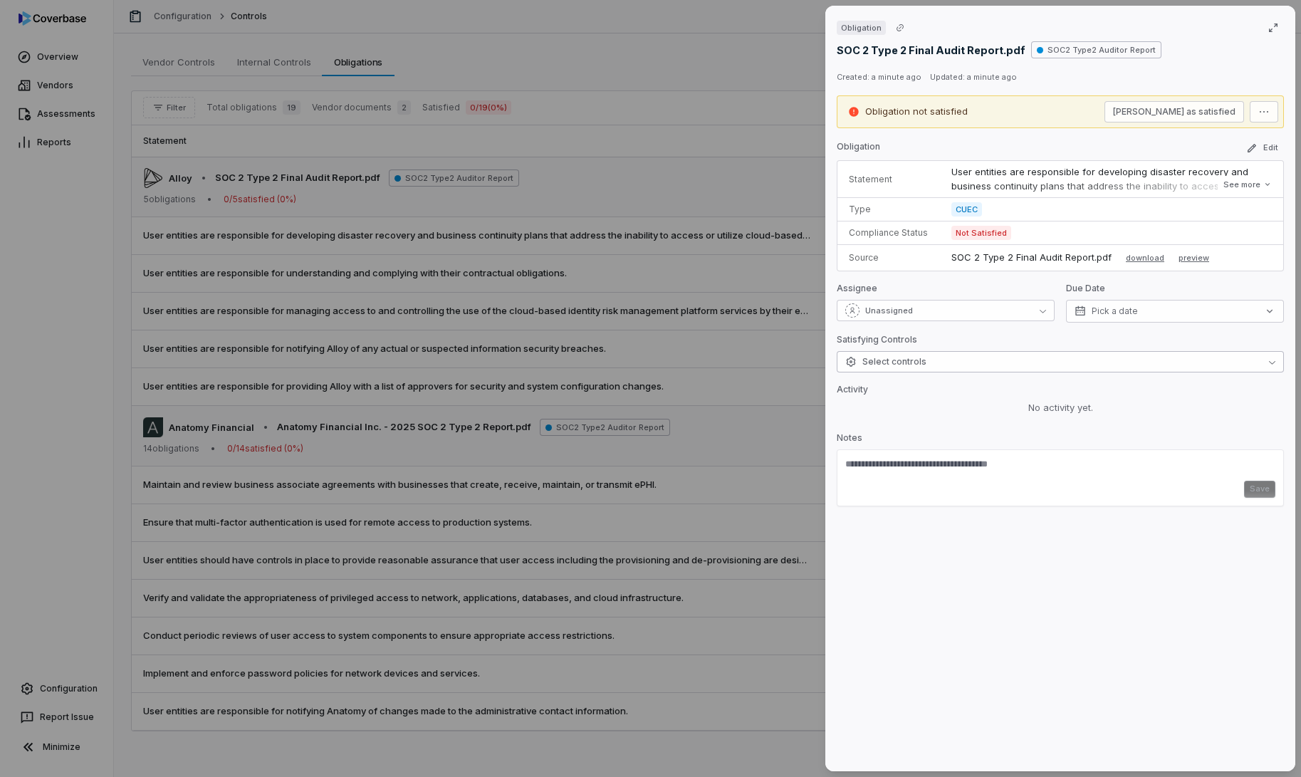
click at [1218, 366] on button "Select controls" at bounding box center [1060, 361] width 447 height 21
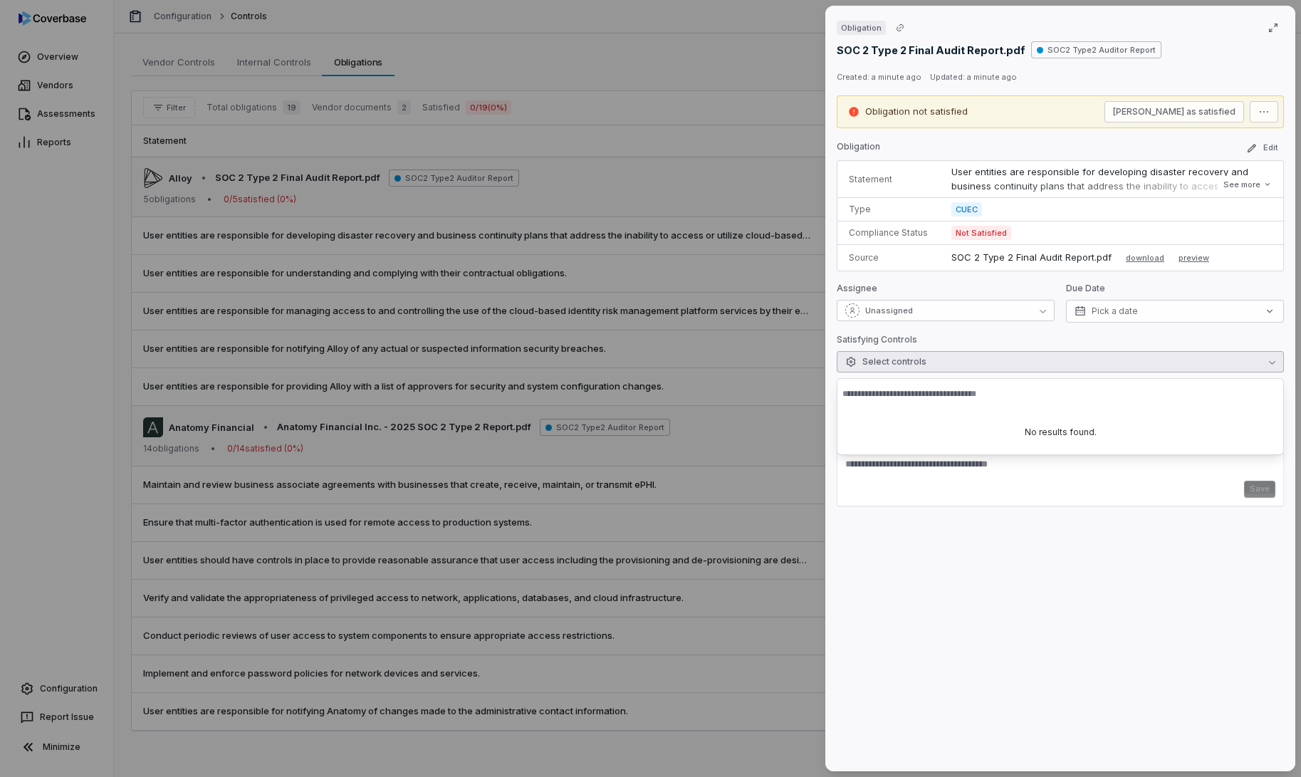
click at [1218, 366] on button "Select controls" at bounding box center [1060, 361] width 447 height 21
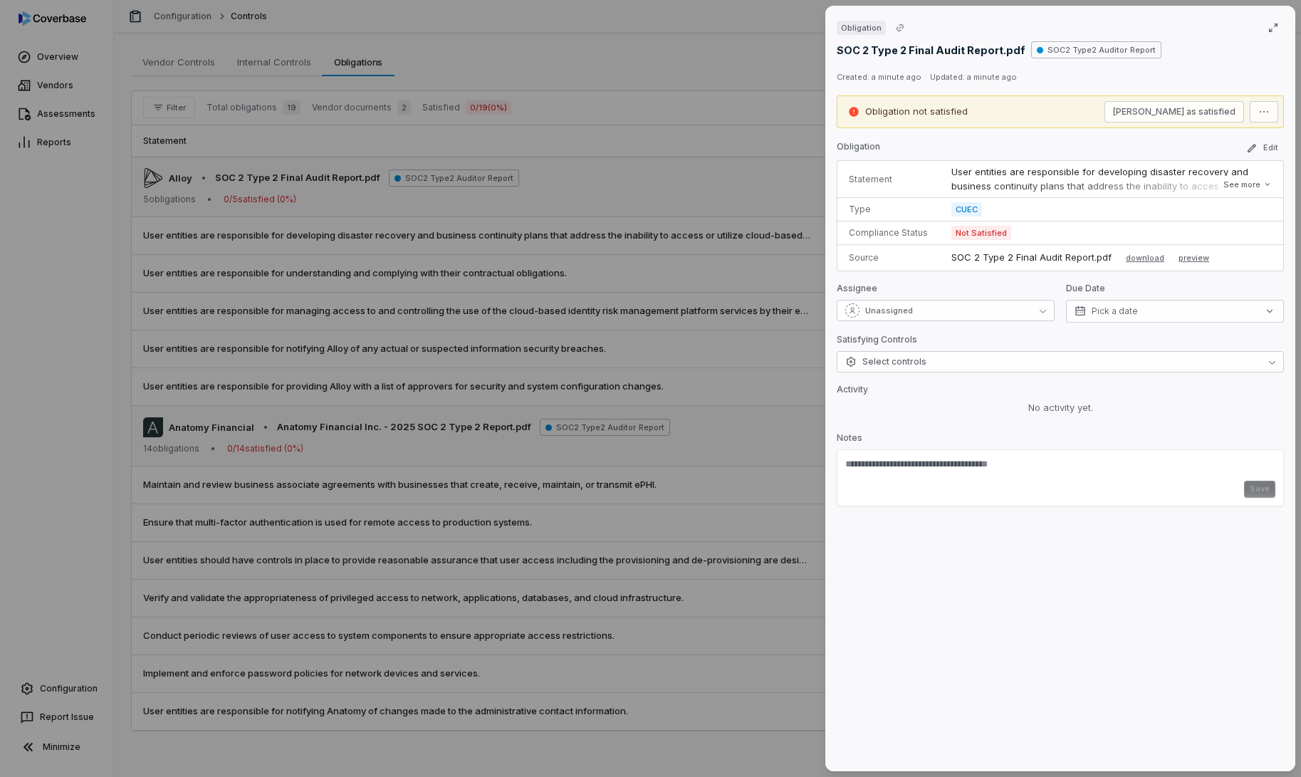
click at [661, 379] on div "Obligation SOC 2 Type 2 Final Audit Report.pdf SOC2 Type2 Auditor Report Create…" at bounding box center [650, 388] width 1301 height 777
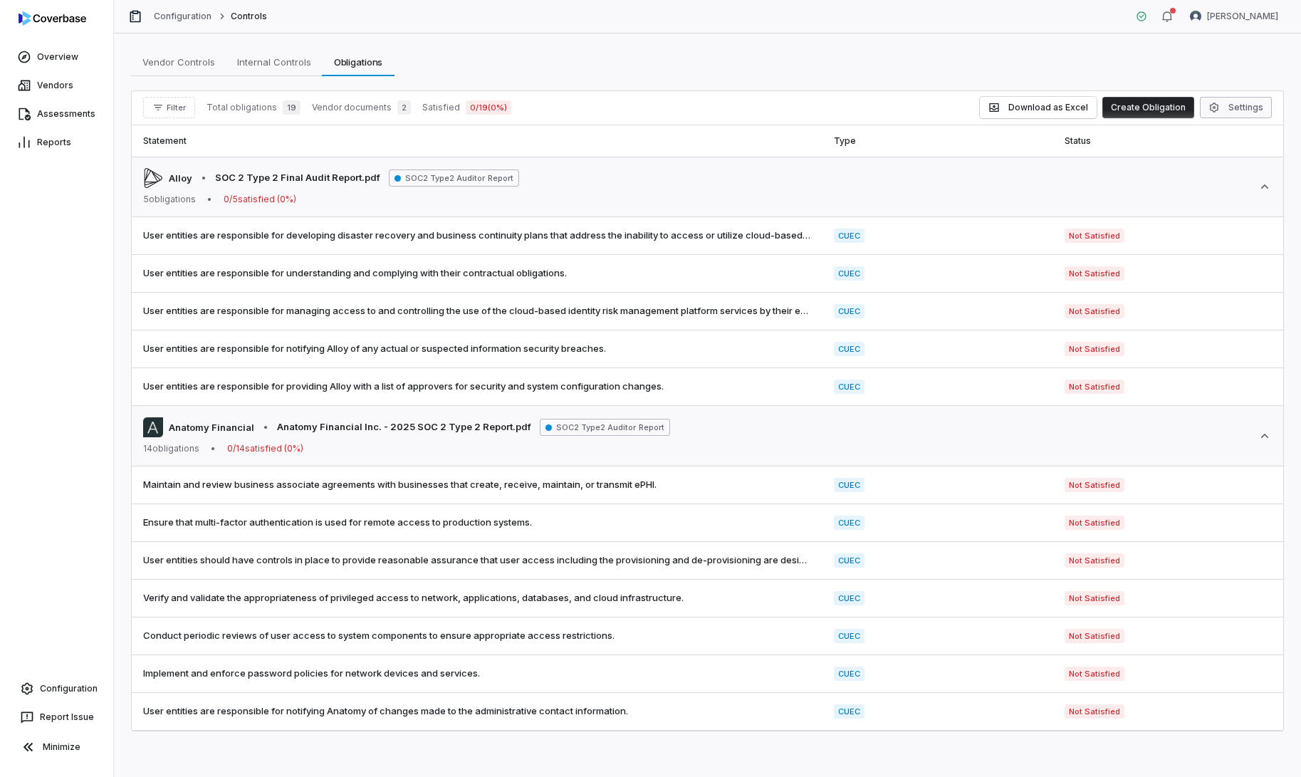
click at [1250, 114] on button "Settings" at bounding box center [1236, 107] width 72 height 21
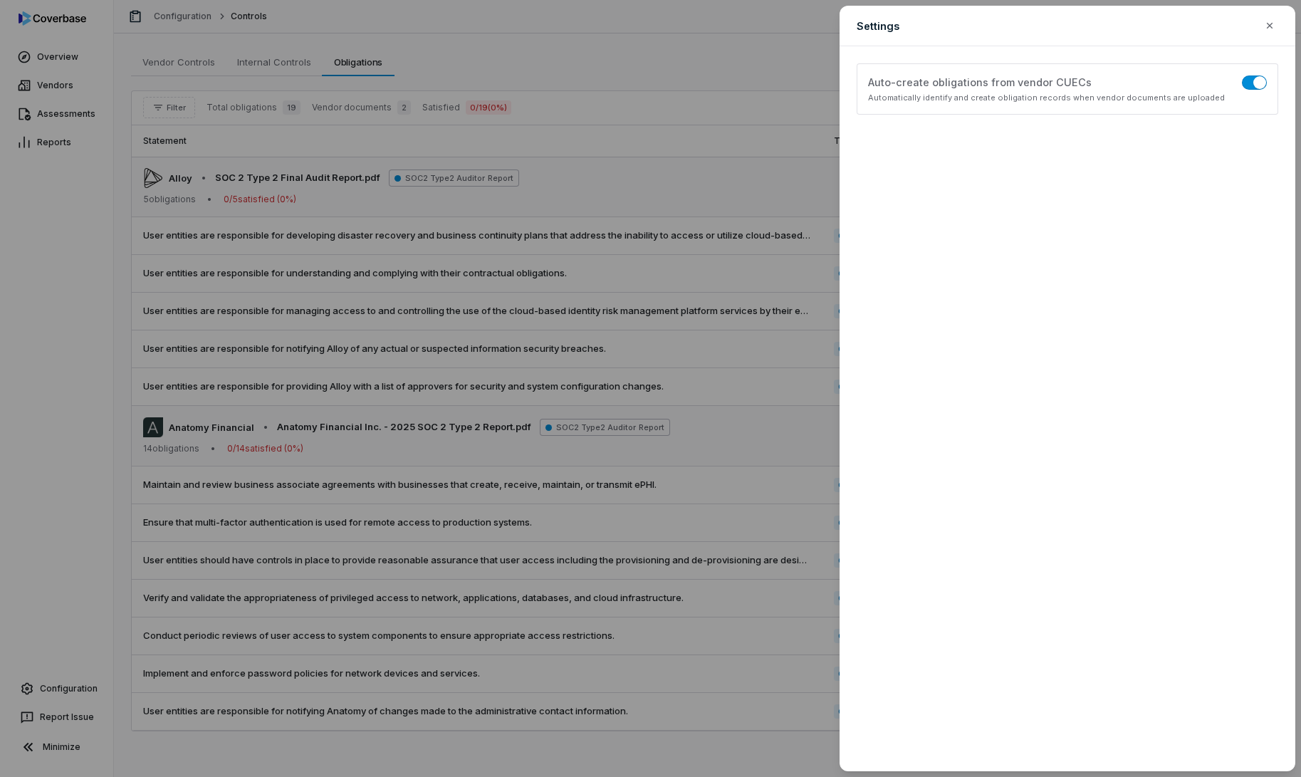
click at [1283, 30] on div "Settings Configure obligations display and filtering options" at bounding box center [1067, 26] width 456 height 41
click at [1269, 27] on icon "button" at bounding box center [1269, 25] width 11 height 11
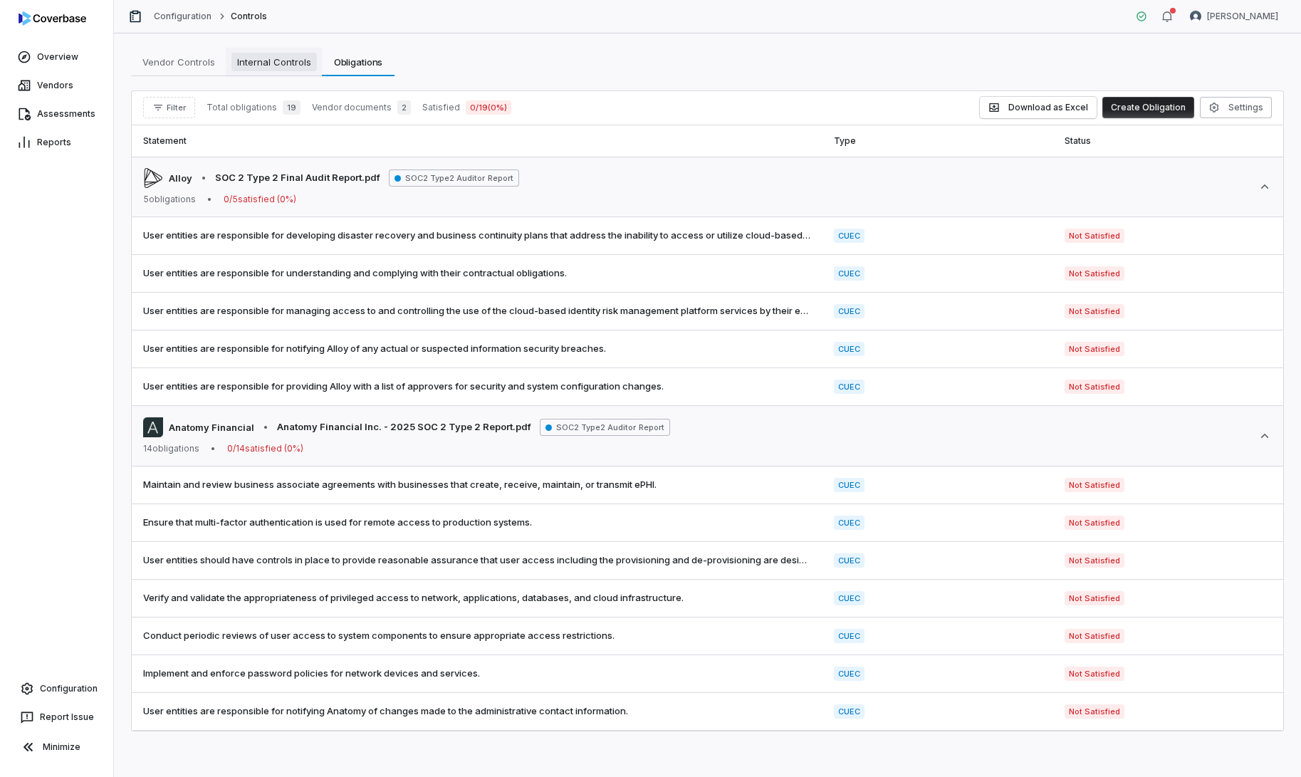
click at [273, 53] on span "Internal Controls" at bounding box center [273, 62] width 85 height 19
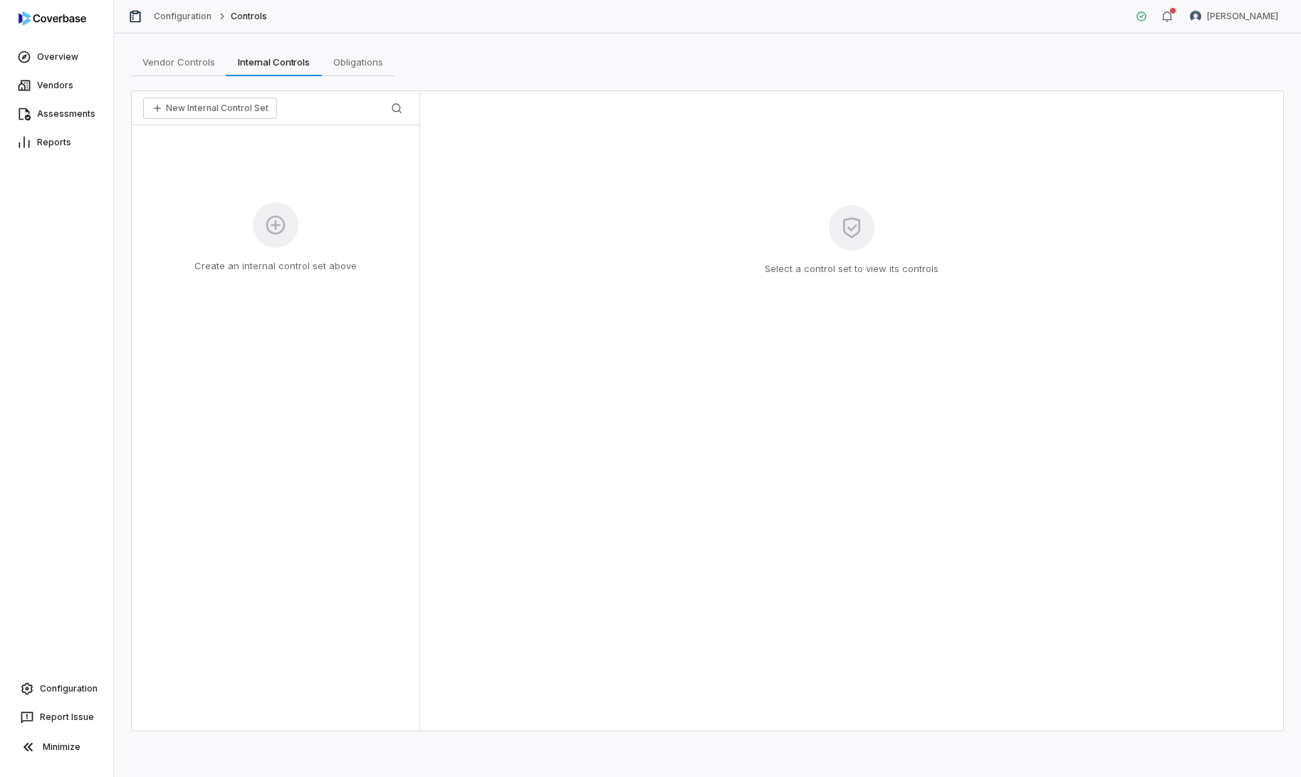
click at [276, 221] on icon at bounding box center [275, 225] width 19 height 19
click at [230, 105] on button "New Internal Control Set" at bounding box center [210, 108] width 134 height 21
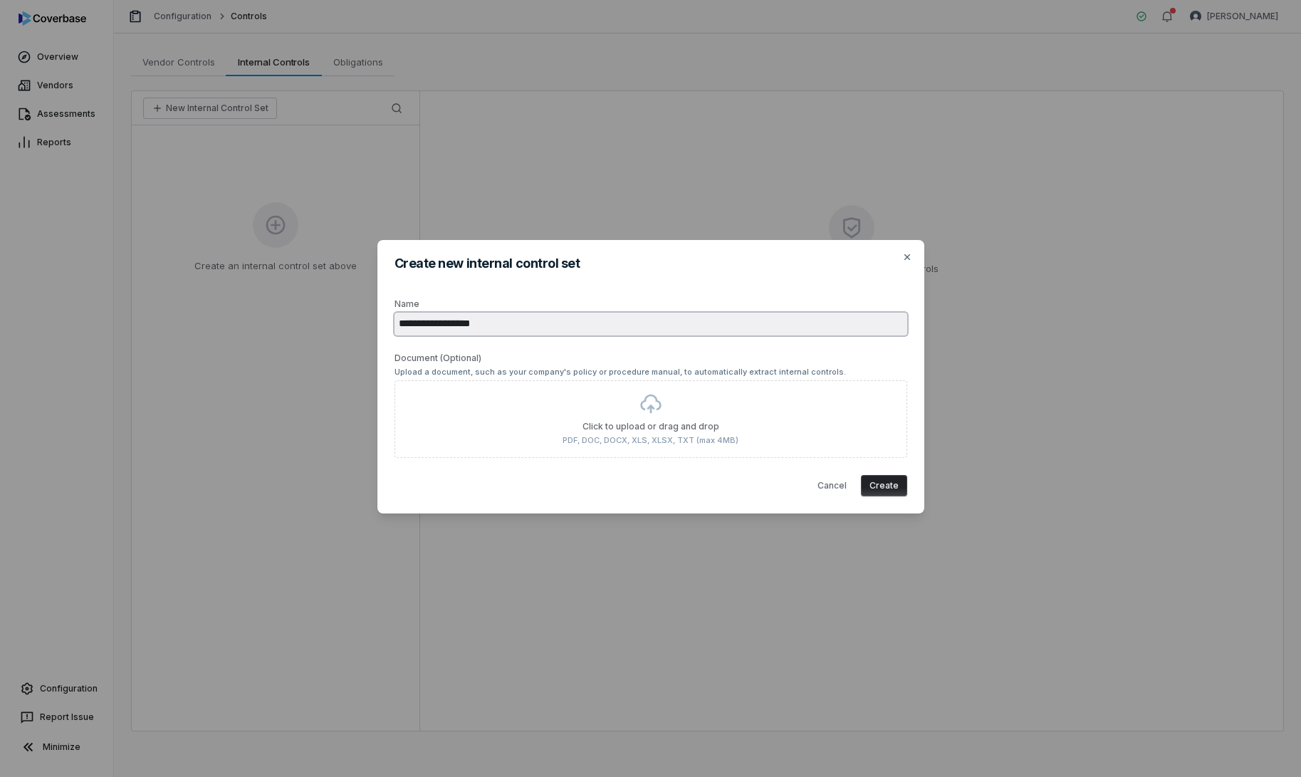
type input "**********"
click at [895, 492] on button "Create" at bounding box center [884, 485] width 46 height 21
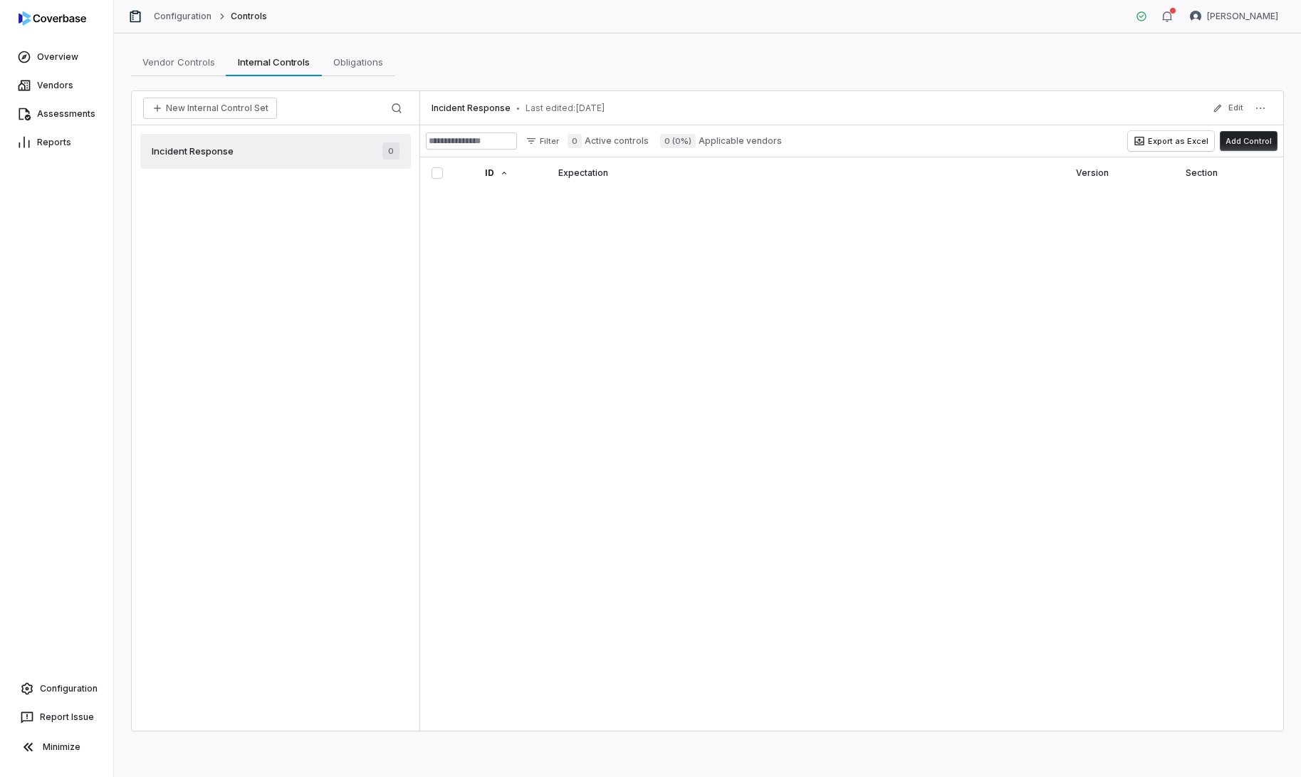
click at [456, 199] on div "Incident Response • Last edited: Aug 14, 2025 Edit Filter 0 Active controls 0 (…" at bounding box center [851, 410] width 863 height 639
click at [1245, 145] on button "Add Control" at bounding box center [1249, 141] width 58 height 20
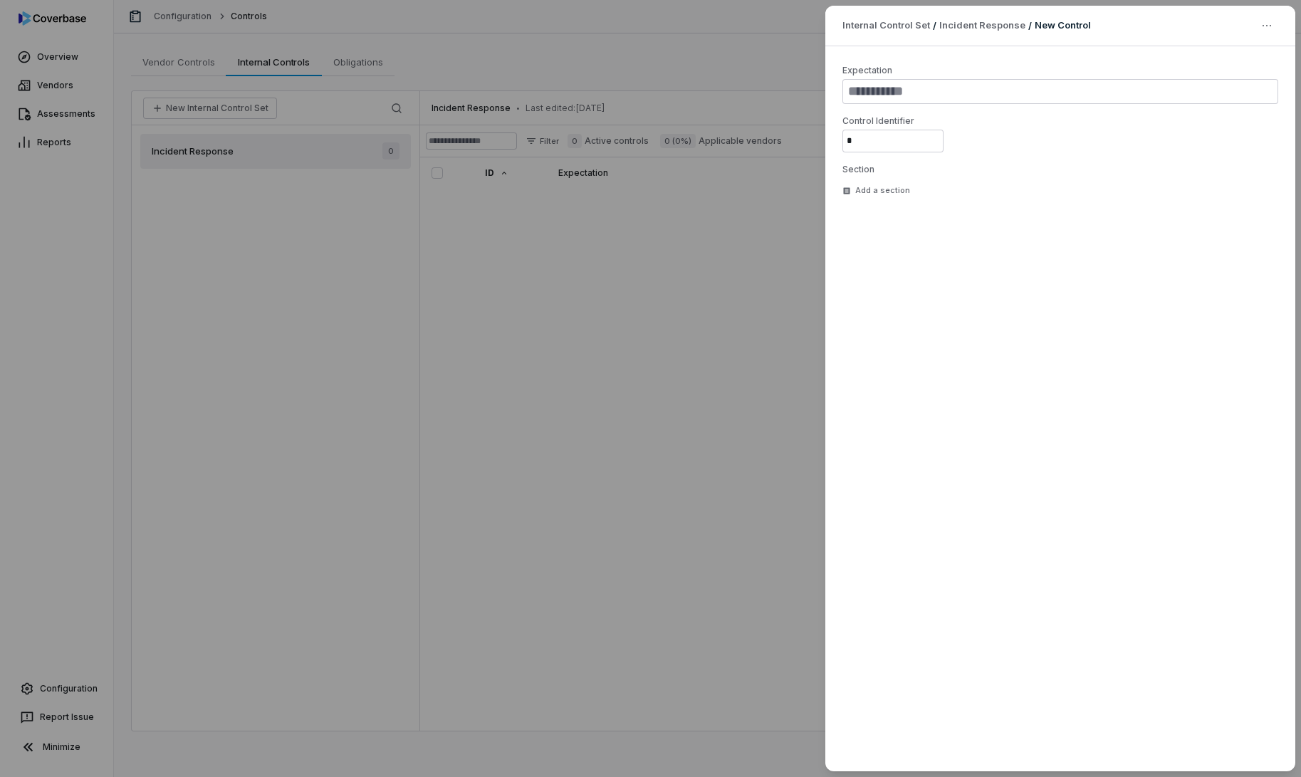
click at [762, 221] on div "Internal Control Set / Incident Response / New Control Expectation Control Iden…" at bounding box center [650, 388] width 1301 height 777
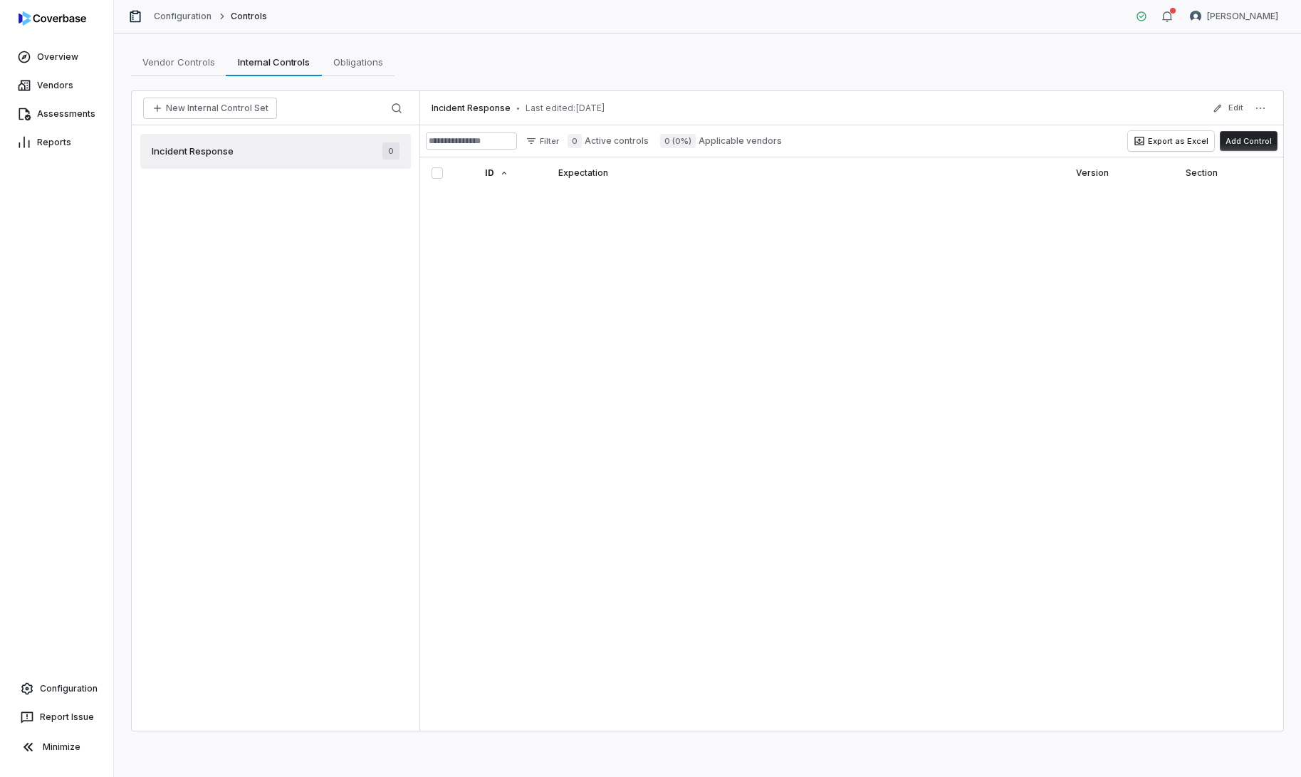
click at [1258, 150] on button "Add Control" at bounding box center [1249, 141] width 58 height 20
type textarea "*"
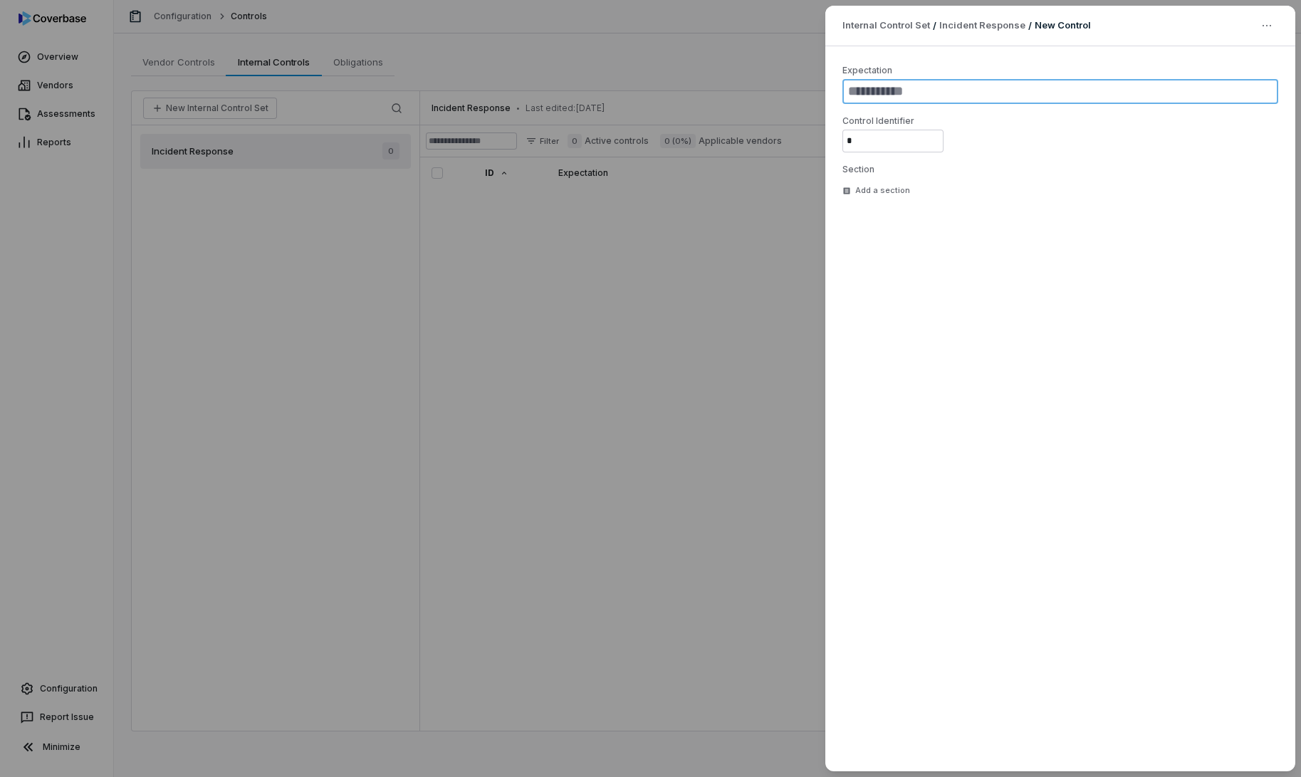
click at [918, 93] on textarea at bounding box center [1060, 91] width 436 height 25
paste textarea "**********"
type textarea "**********"
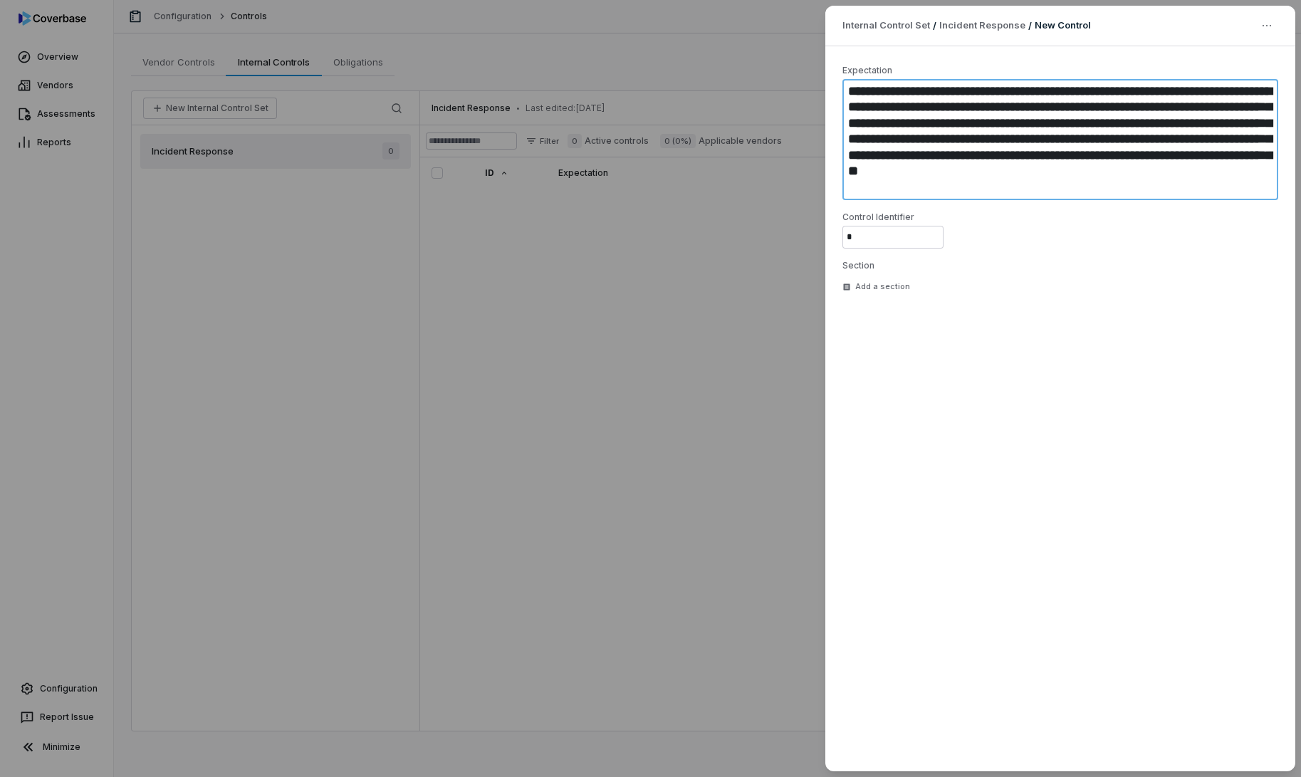
type textarea "*"
type textarea "**********"
click at [1225, 741] on button "Create Control" at bounding box center [1227, 743] width 80 height 21
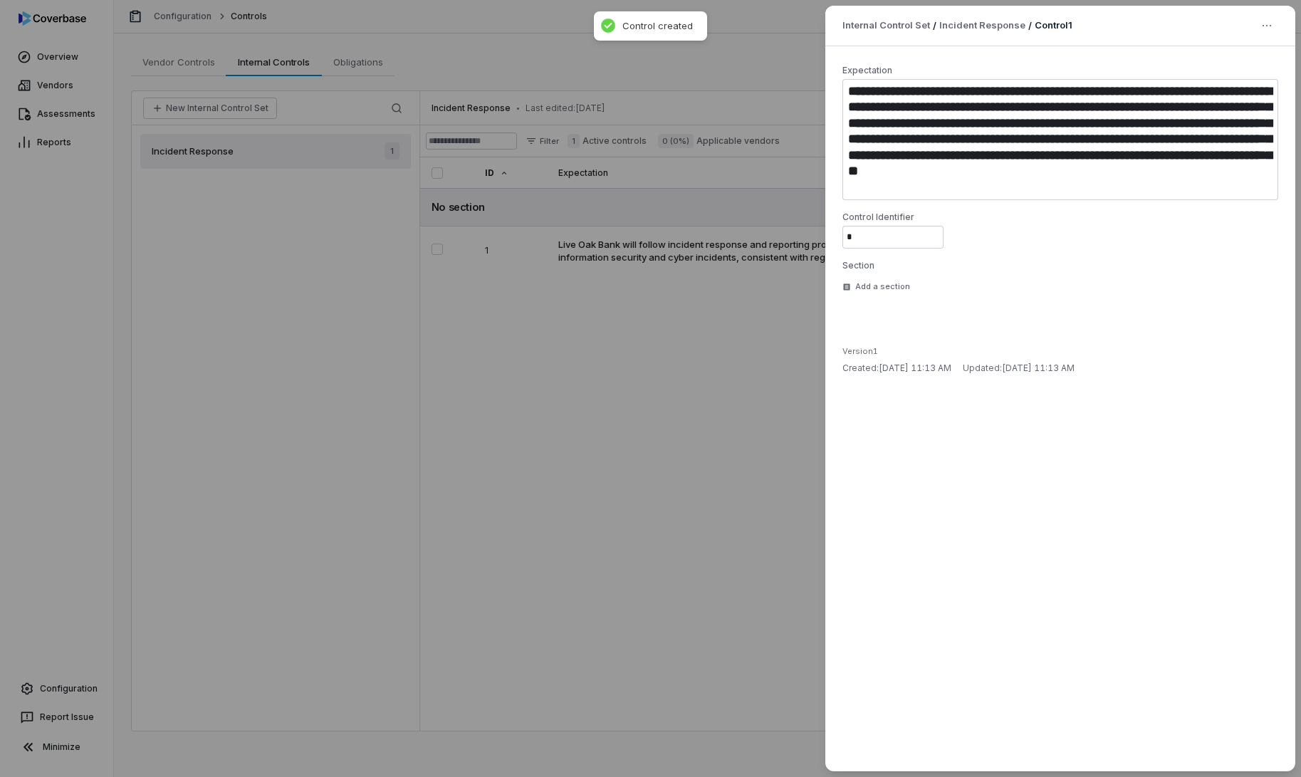
type textarea "*"
click at [607, 367] on div "**********" at bounding box center [650, 388] width 1301 height 777
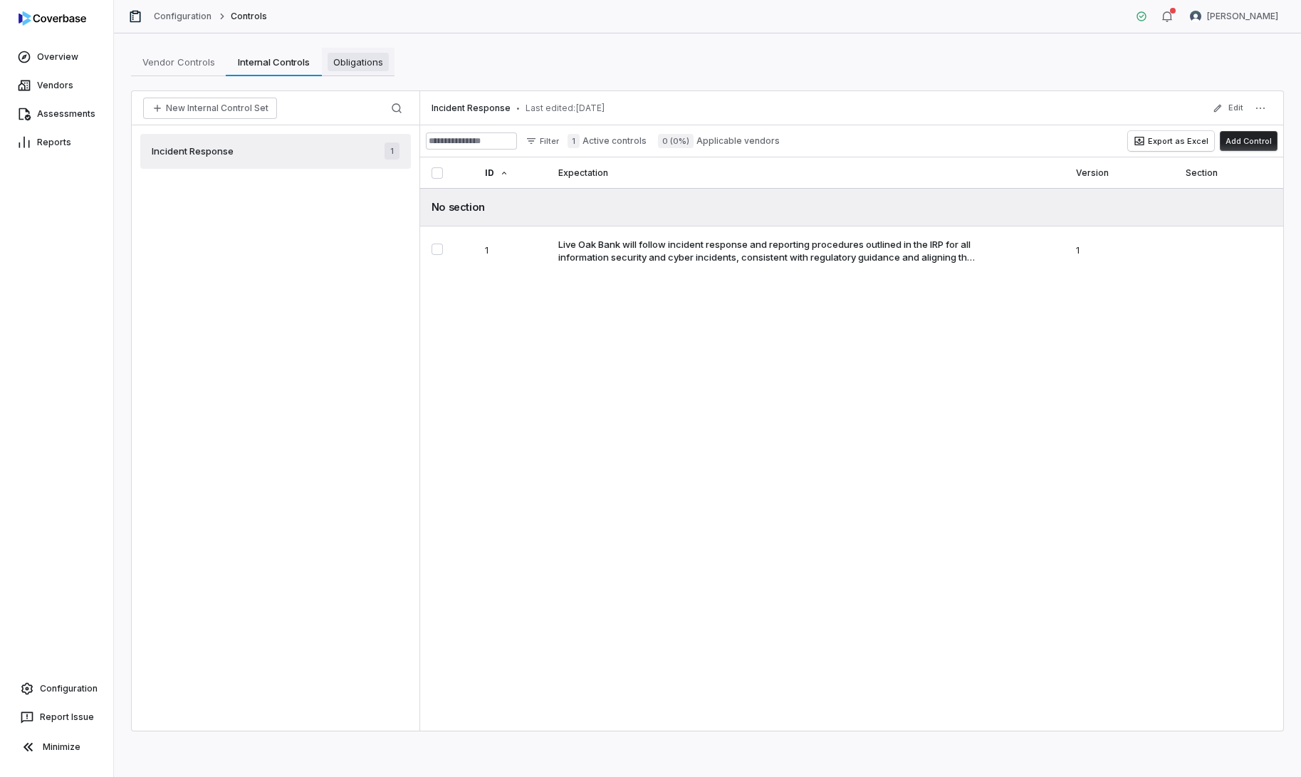
click at [348, 61] on span "Obligations" at bounding box center [358, 62] width 61 height 19
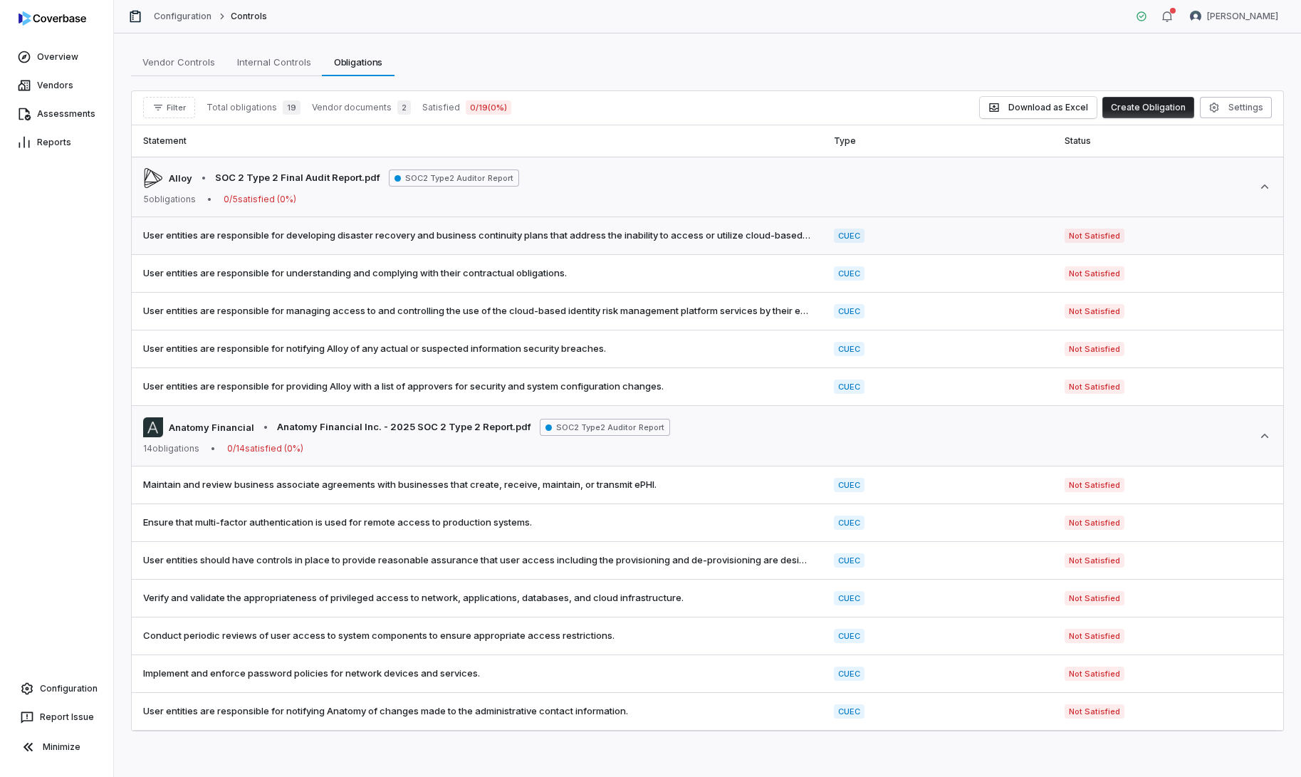
click at [636, 239] on span "User entities are responsible for developing disaster recovery and business con…" at bounding box center [477, 236] width 668 height 14
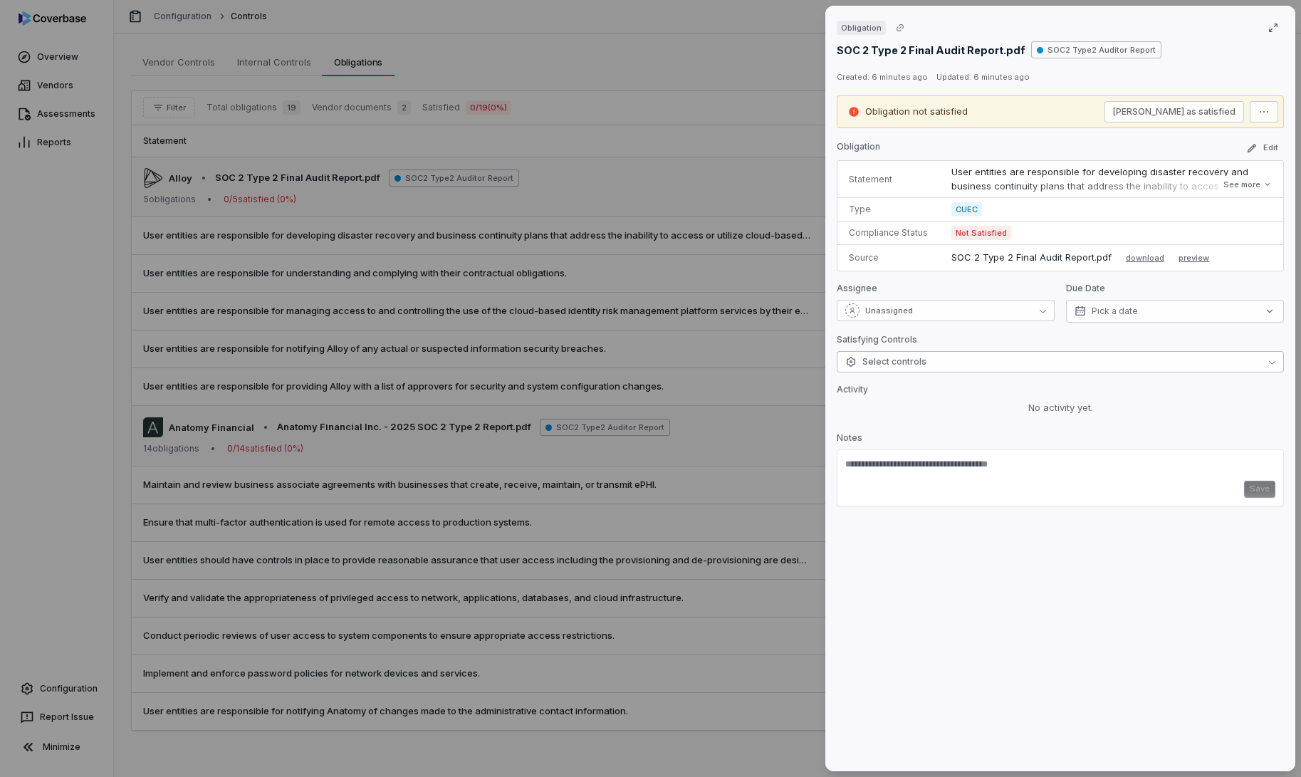
click at [965, 367] on button "Select controls" at bounding box center [1060, 361] width 447 height 21
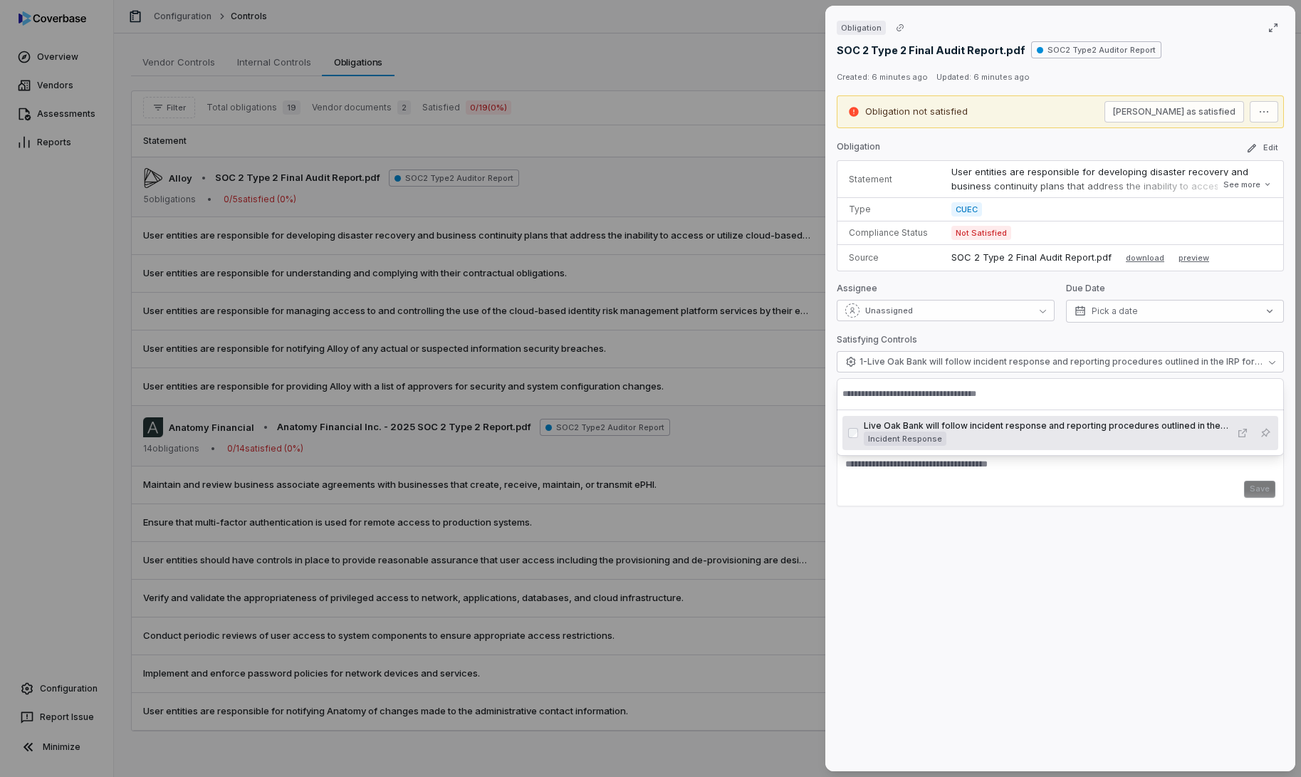
click at [1249, 550] on div "Obligation SOC 2 Type 2 Final Audit Report.pdf SOC2 Type2 Auditor Report Create…" at bounding box center [1060, 388] width 470 height 765
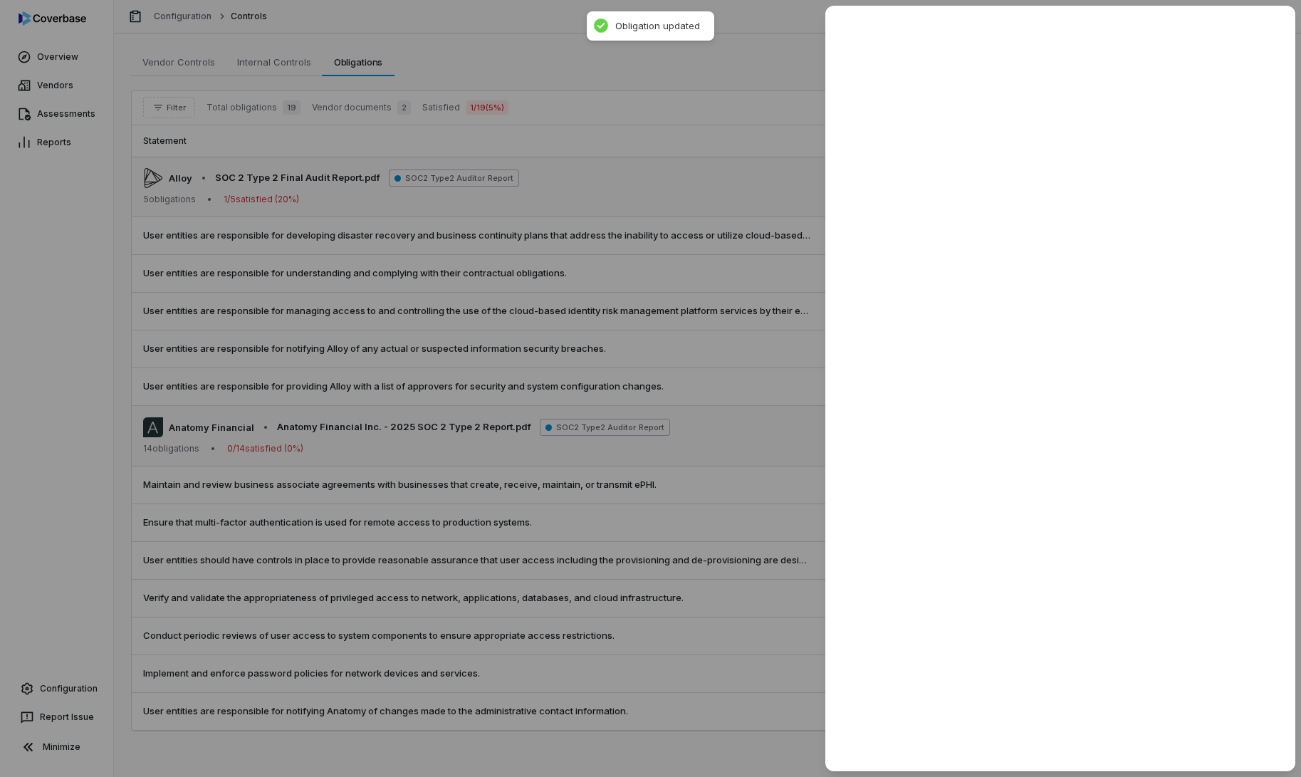
click at [801, 399] on div at bounding box center [650, 388] width 1301 height 777
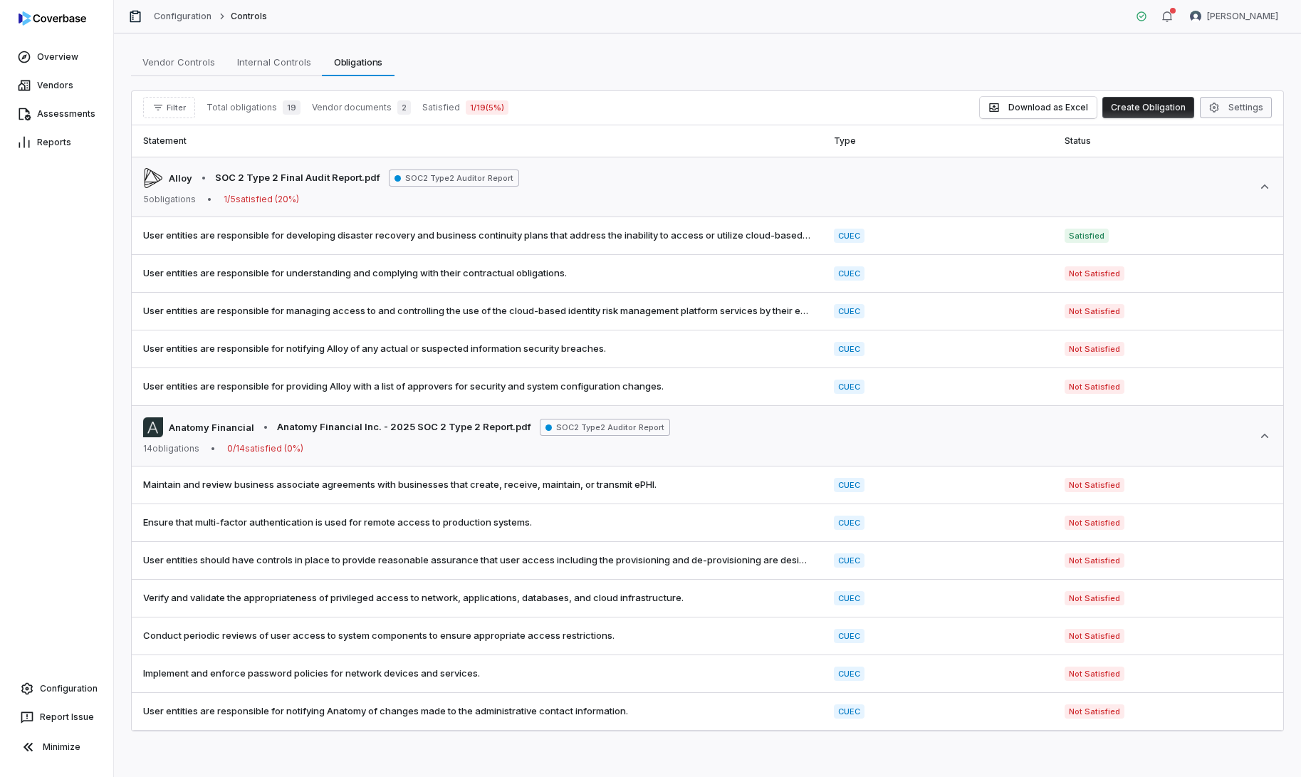
click at [1237, 108] on button "Settings" at bounding box center [1236, 107] width 72 height 21
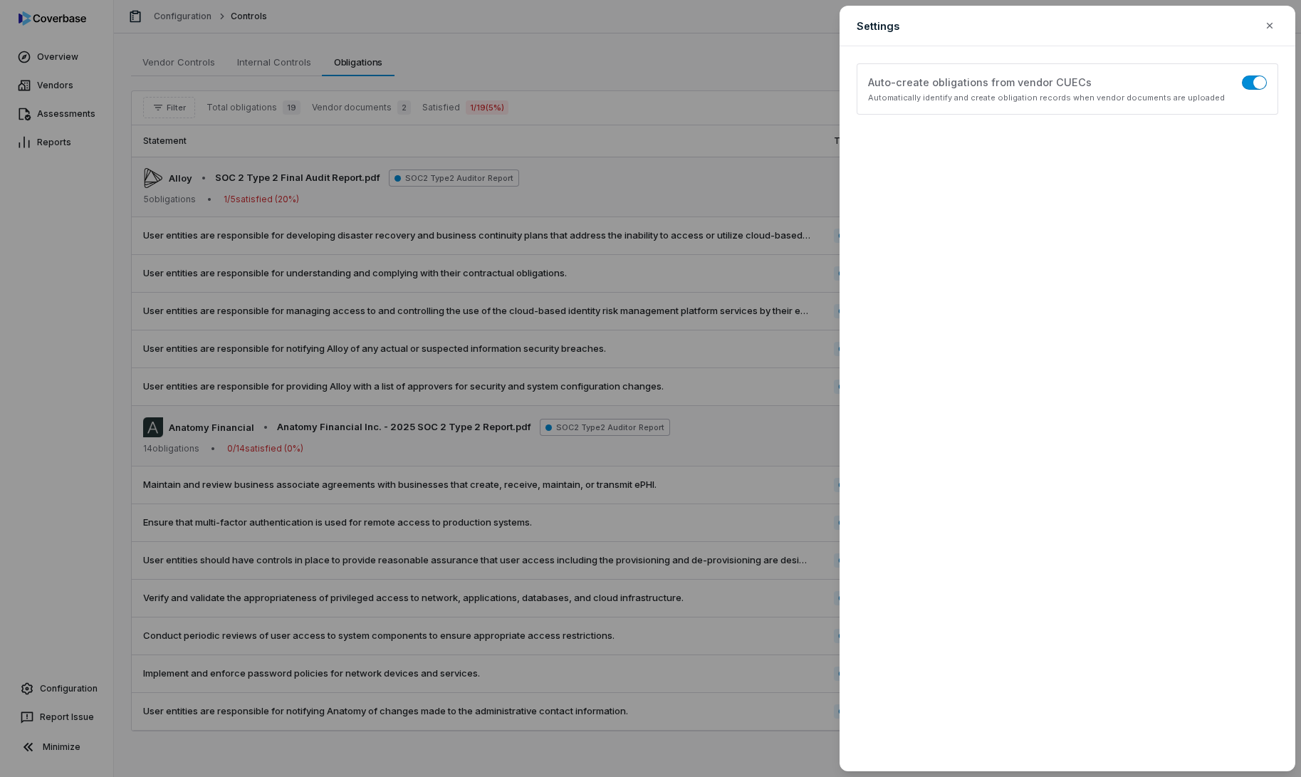
click at [733, 423] on div "Settings Configure obligations display and filtering options Auto-create obliga…" at bounding box center [650, 388] width 1301 height 777
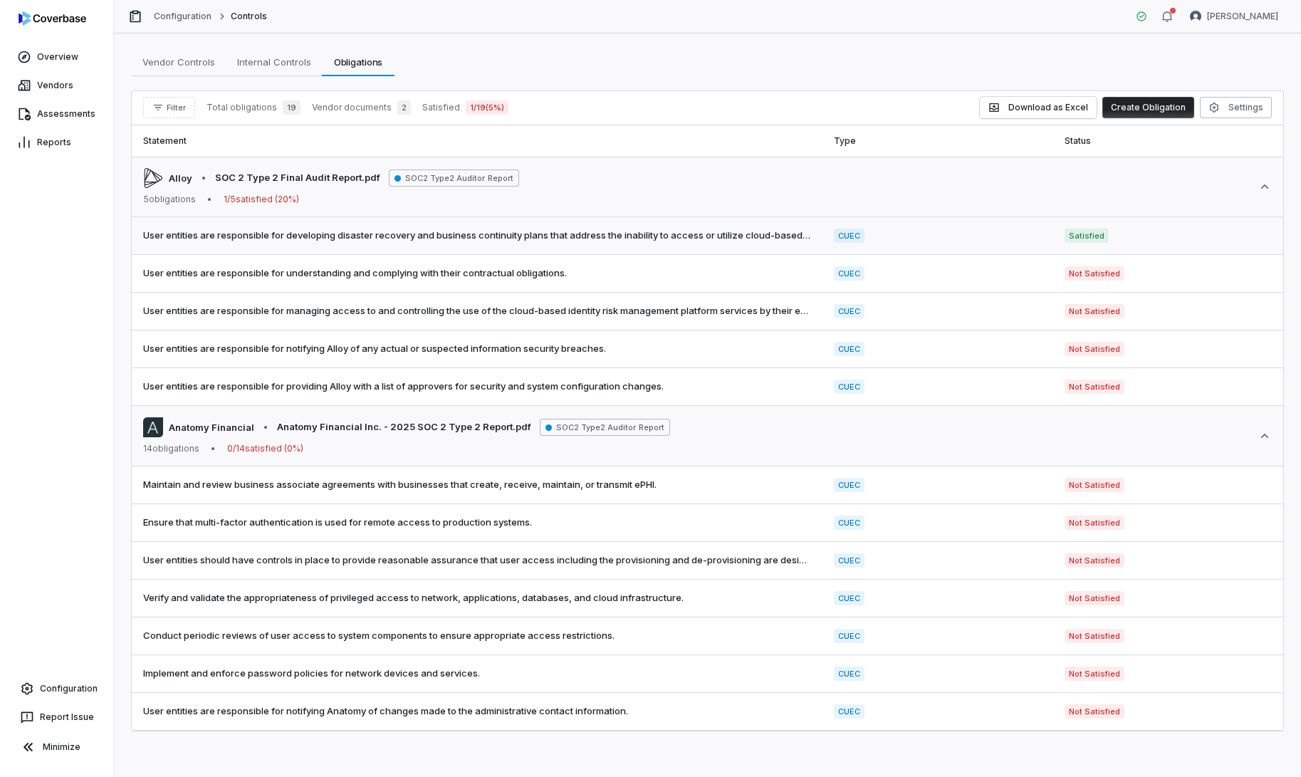
click at [1132, 236] on td "Satisfied" at bounding box center [1168, 236] width 230 height 38
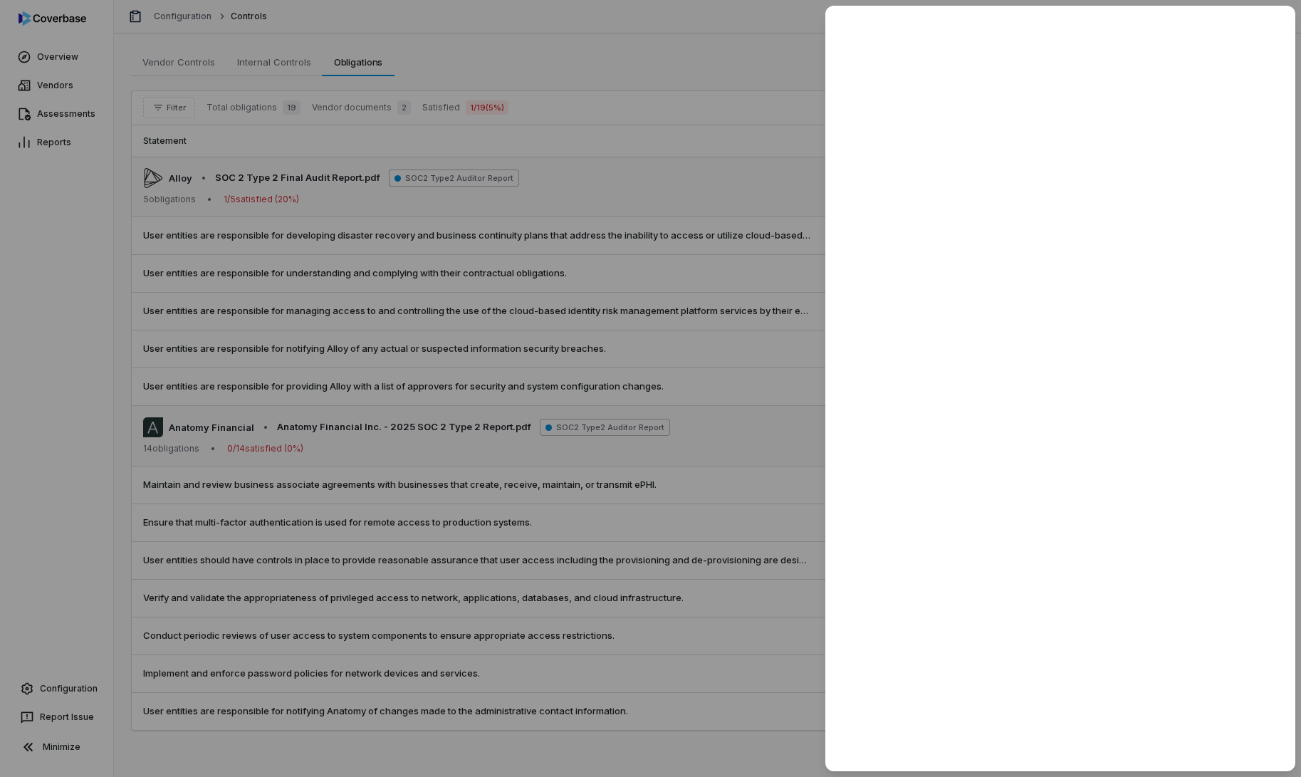
click at [760, 287] on div at bounding box center [650, 388] width 1301 height 777
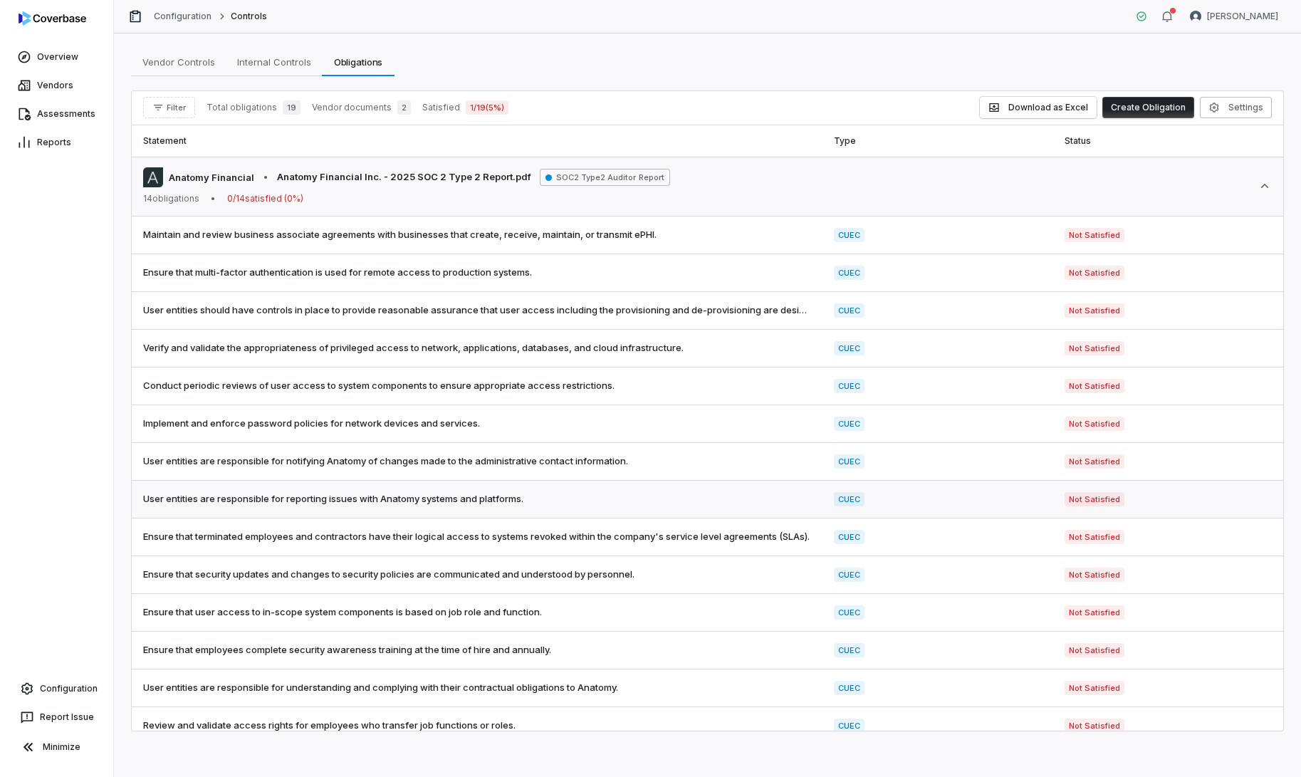
scroll to position [263, 0]
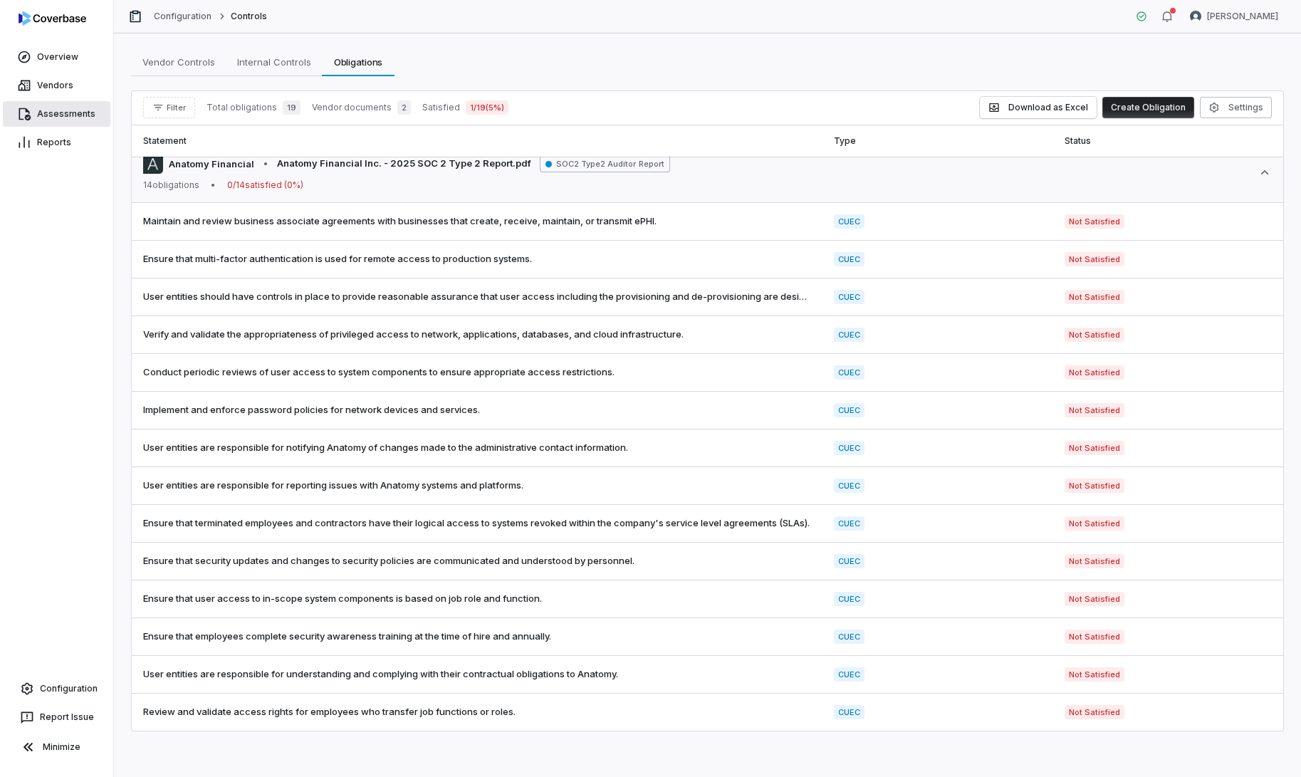
click at [50, 115] on link "Assessments" at bounding box center [57, 114] width 108 height 26
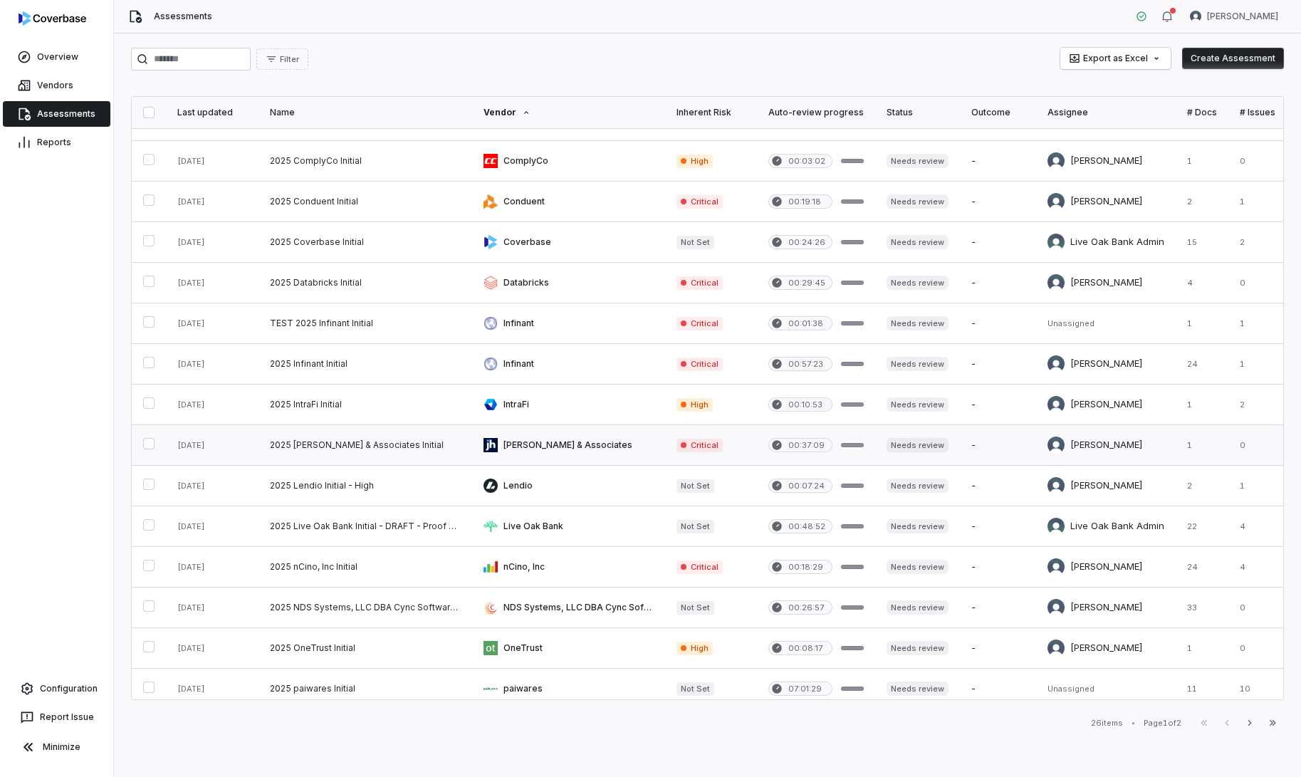
scroll to position [193, 0]
click at [323, 562] on link at bounding box center [365, 564] width 214 height 40
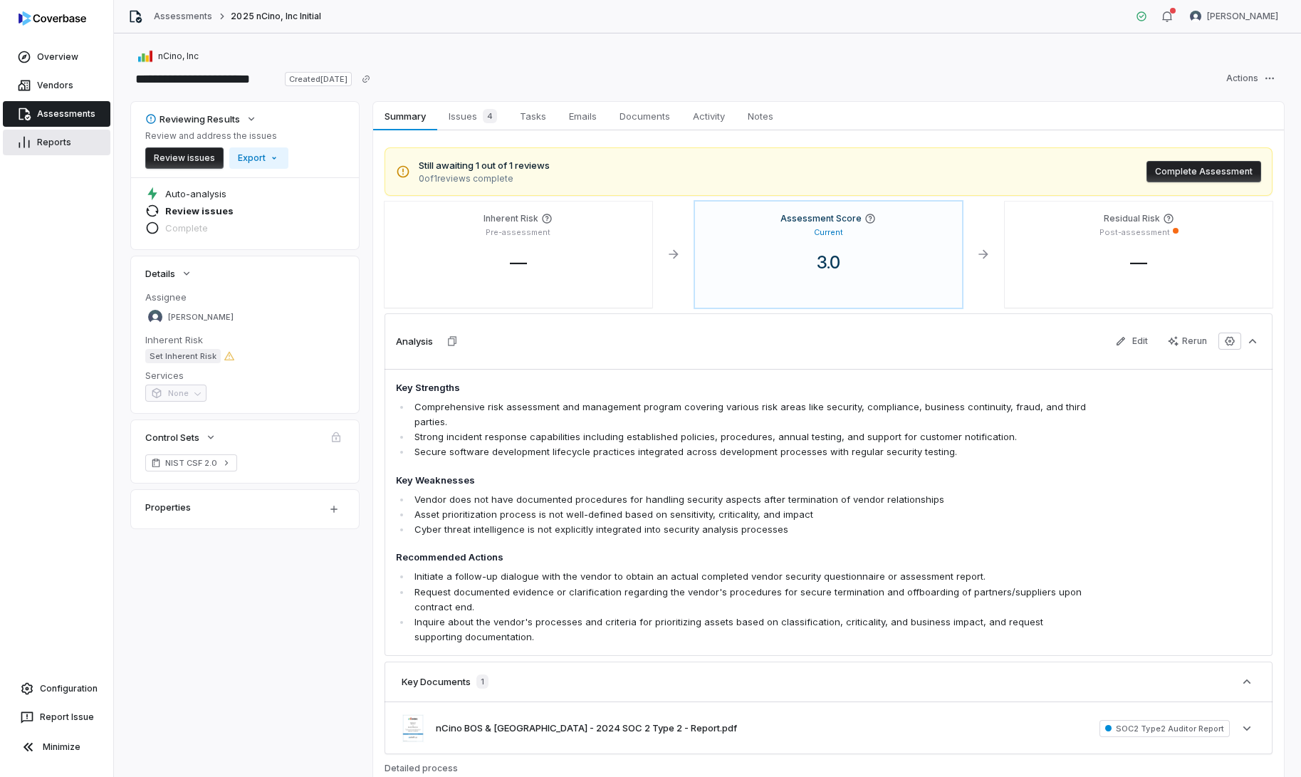
click at [34, 142] on link "Reports" at bounding box center [57, 143] width 108 height 26
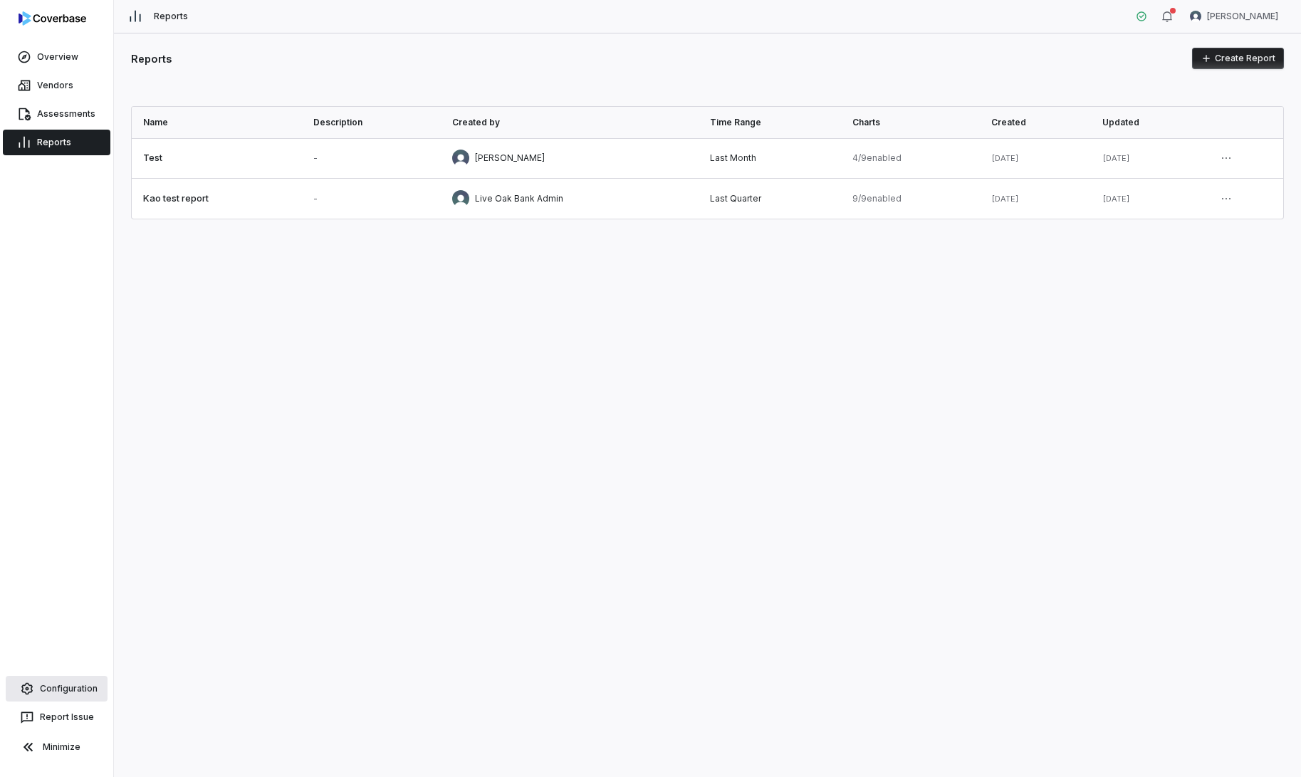
click at [55, 689] on link "Configuration" at bounding box center [57, 689] width 102 height 26
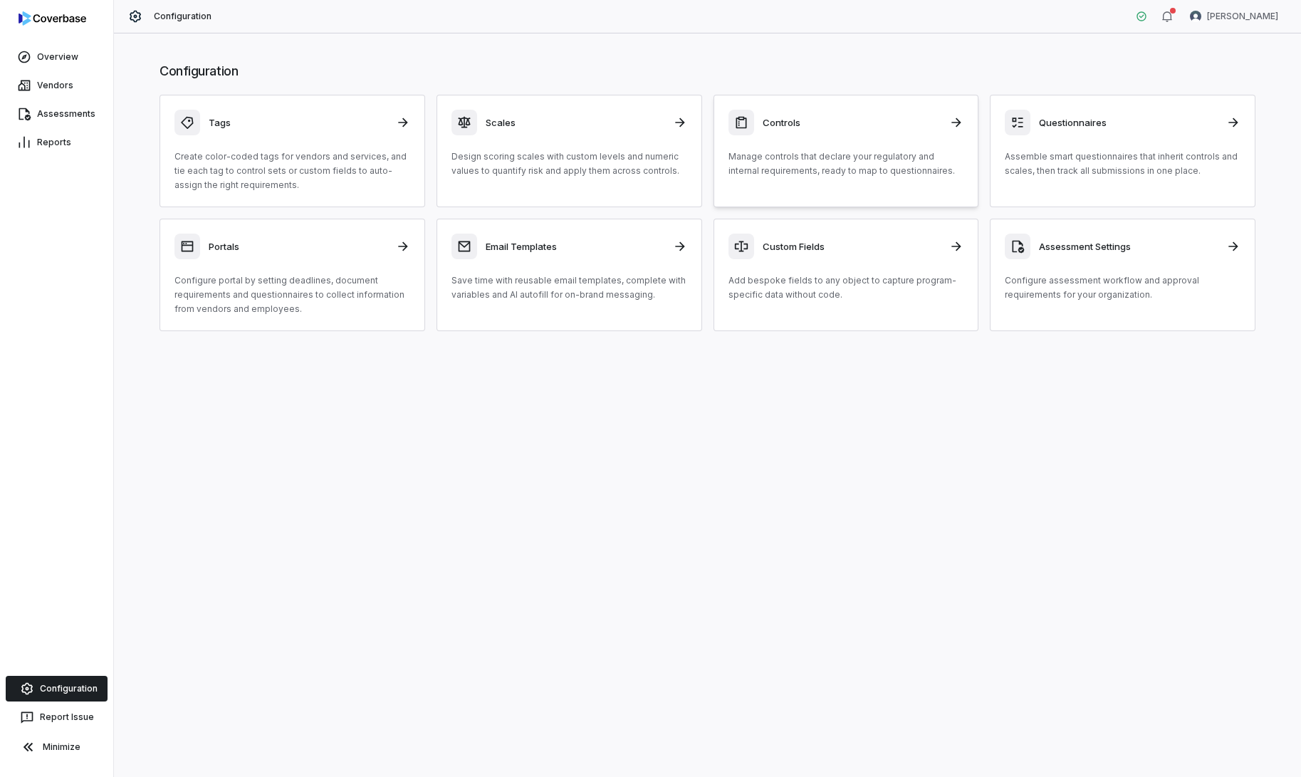
click at [860, 172] on p "Manage controls that declare your regulatory and internal requirements, ready t…" at bounding box center [846, 164] width 236 height 28
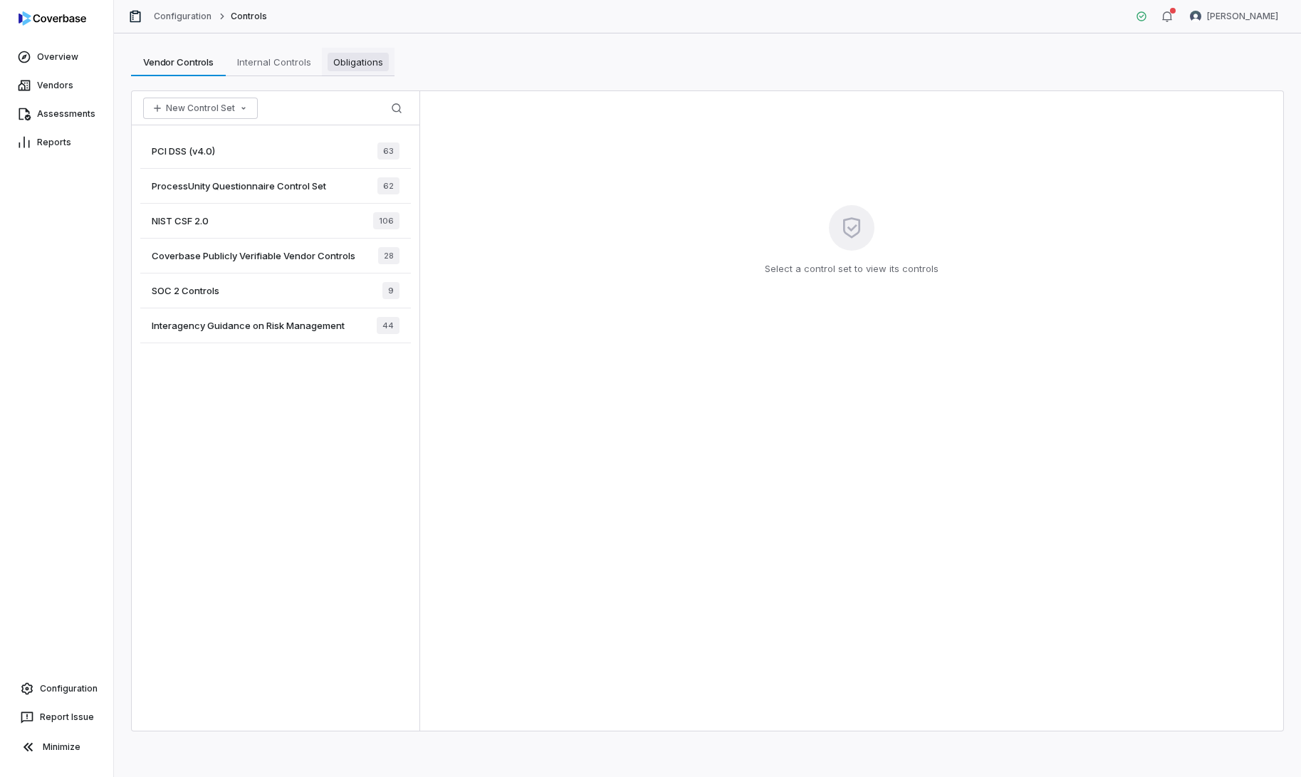
click at [362, 61] on span "Obligations" at bounding box center [358, 62] width 61 height 19
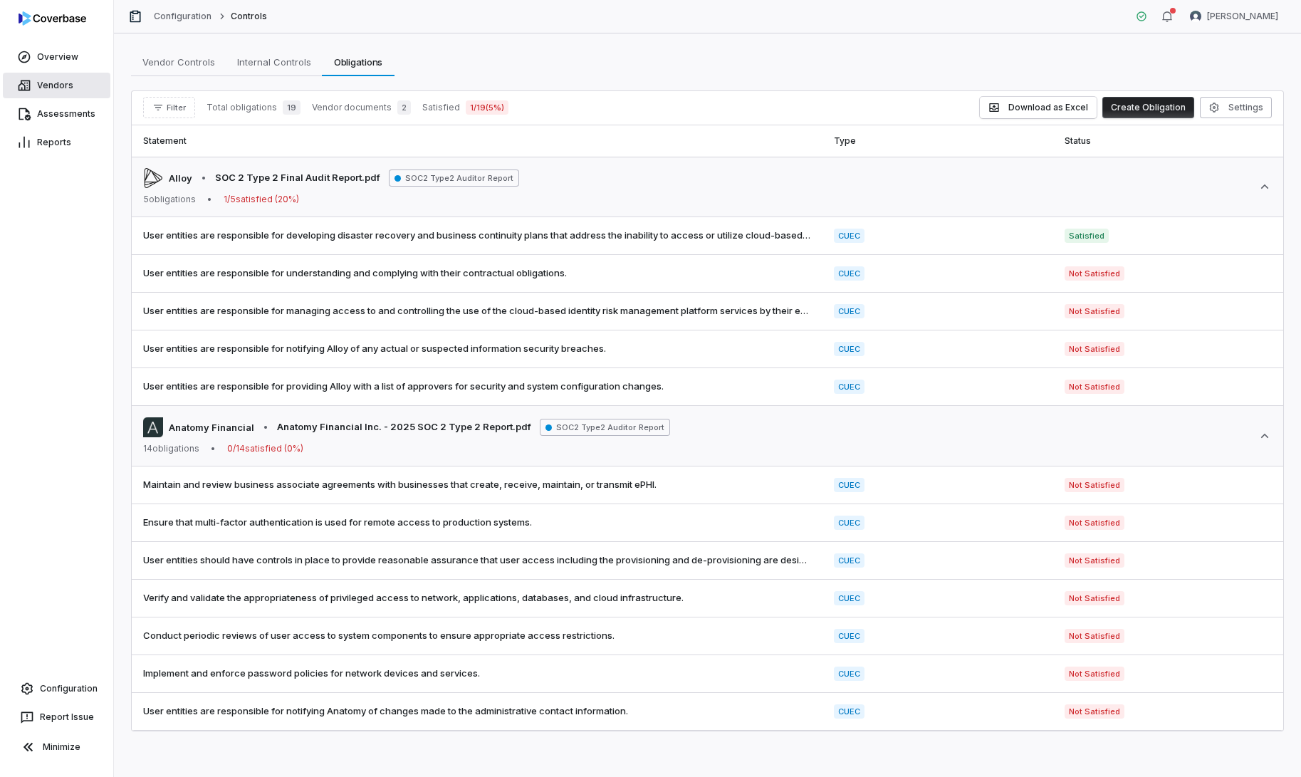
click at [51, 93] on link "Vendors" at bounding box center [57, 86] width 108 height 26
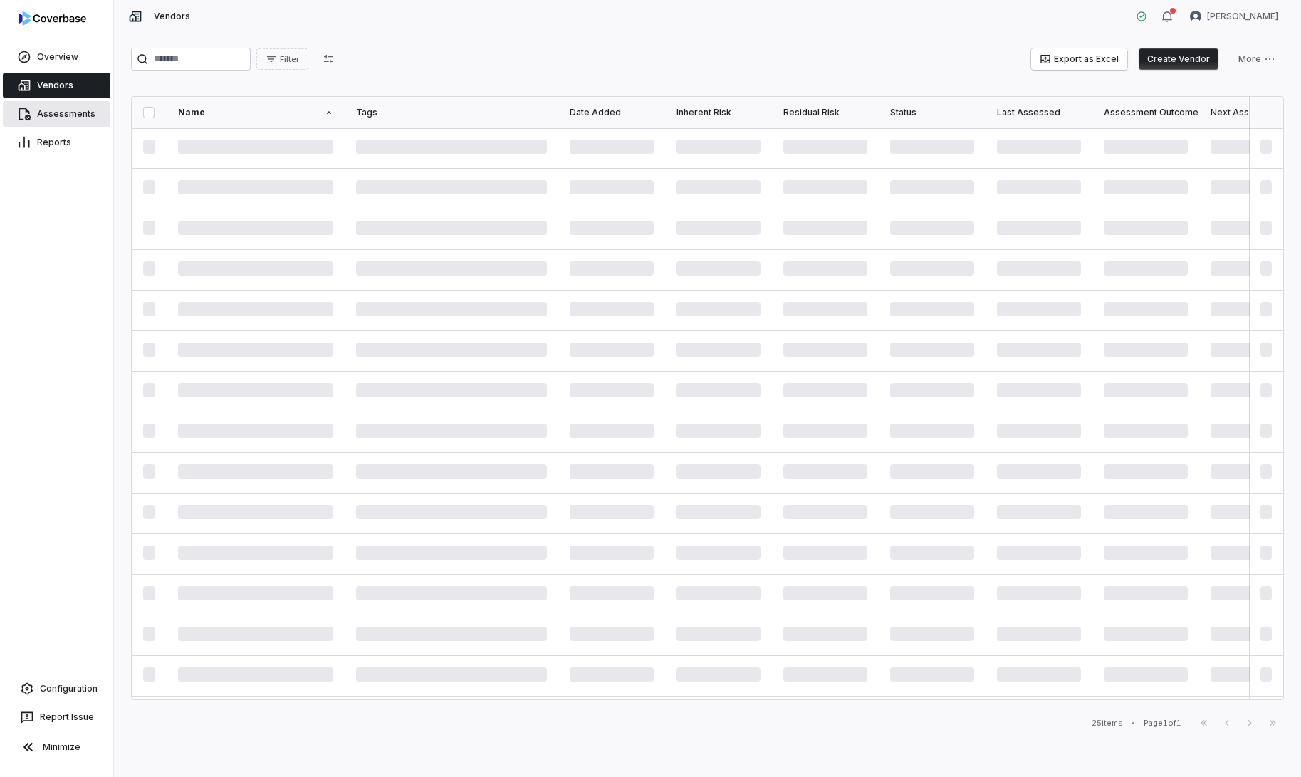
click at [62, 121] on link "Assessments" at bounding box center [57, 114] width 108 height 26
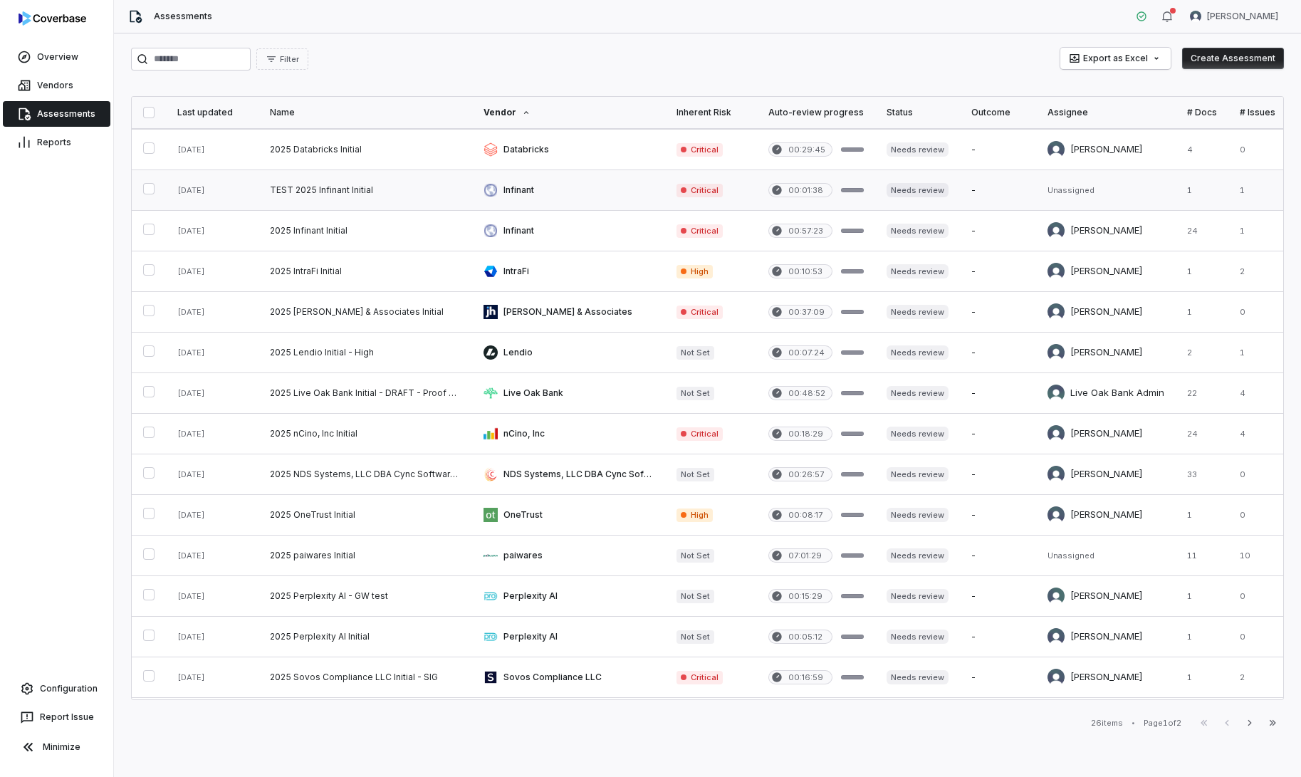
scroll to position [443, 0]
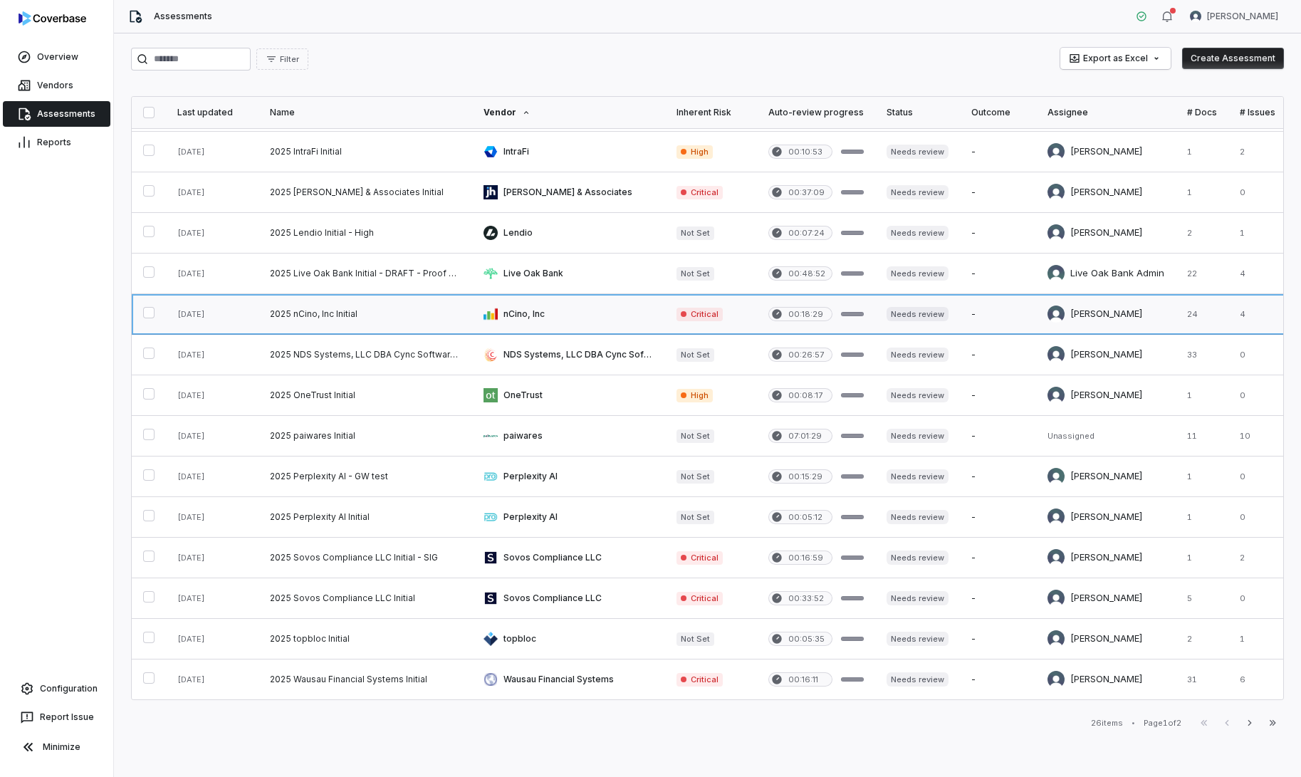
click at [375, 313] on link at bounding box center [365, 314] width 214 height 40
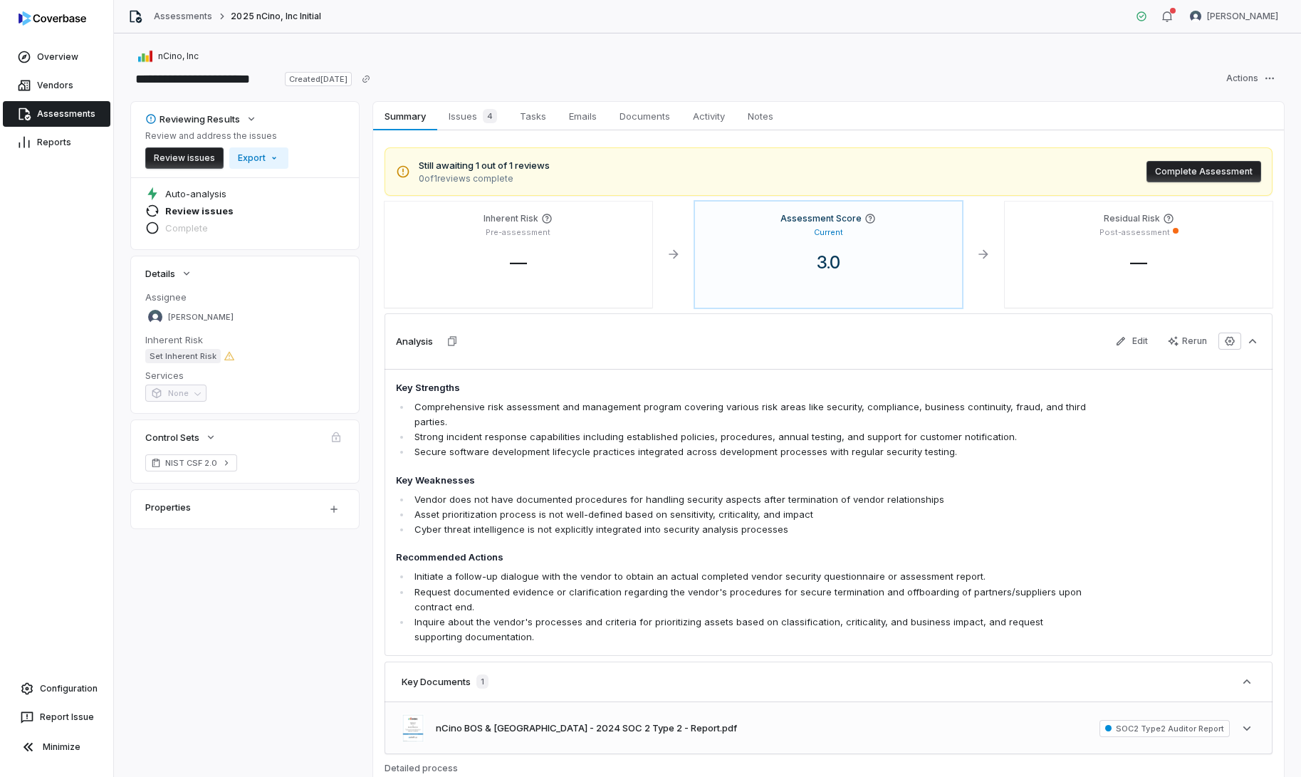
click at [1120, 730] on span "SOC2 Type2 Auditor Report" at bounding box center [1164, 728] width 130 height 17
click at [1119, 726] on span "SOC2 Type2 Auditor Report" at bounding box center [1164, 728] width 130 height 17
click at [642, 726] on button "nCino BOS & [GEOGRAPHIC_DATA] - 2024 SOC 2 Type 2 - Report.pdf" at bounding box center [586, 728] width 301 height 14
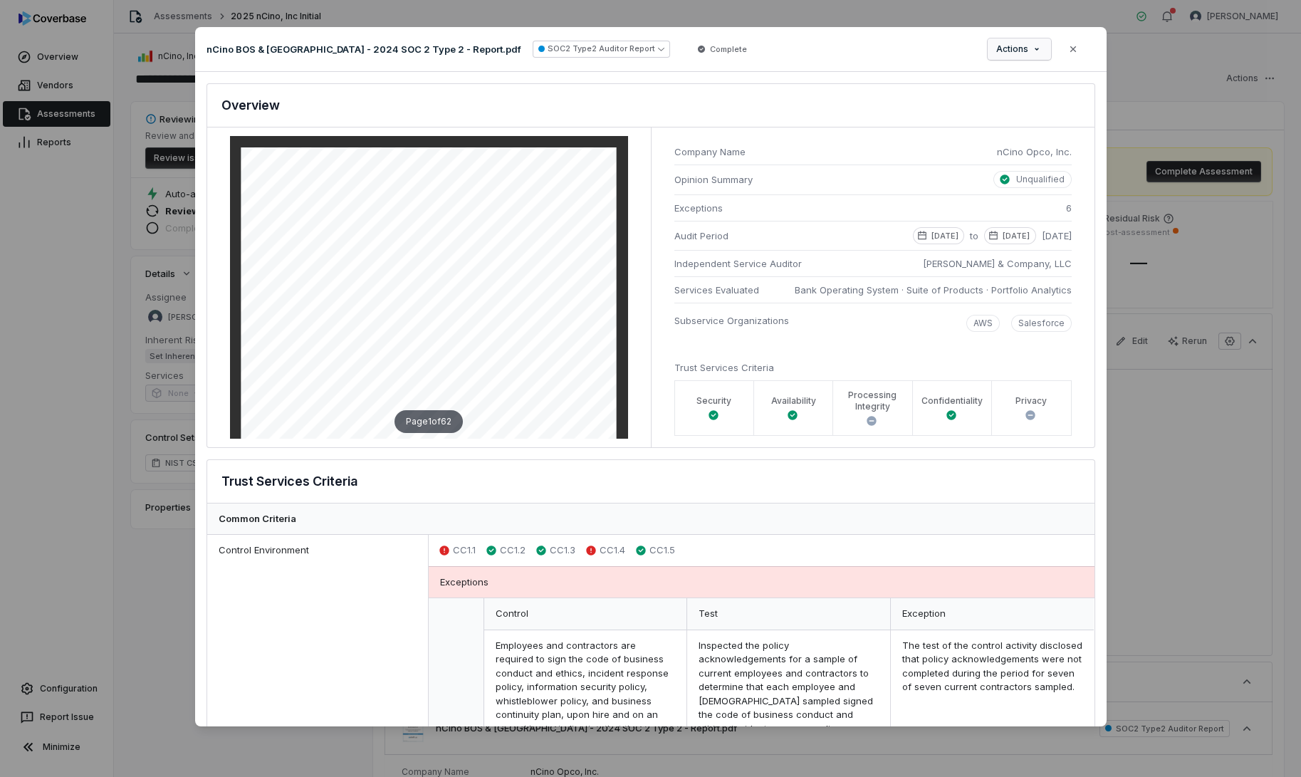
click at [1031, 49] on div "Document Preview nCino BOS & PA - 2024 SOC 2 Type 2 - Report.pdf SOC2 Type2 Aud…" at bounding box center [650, 388] width 1301 height 768
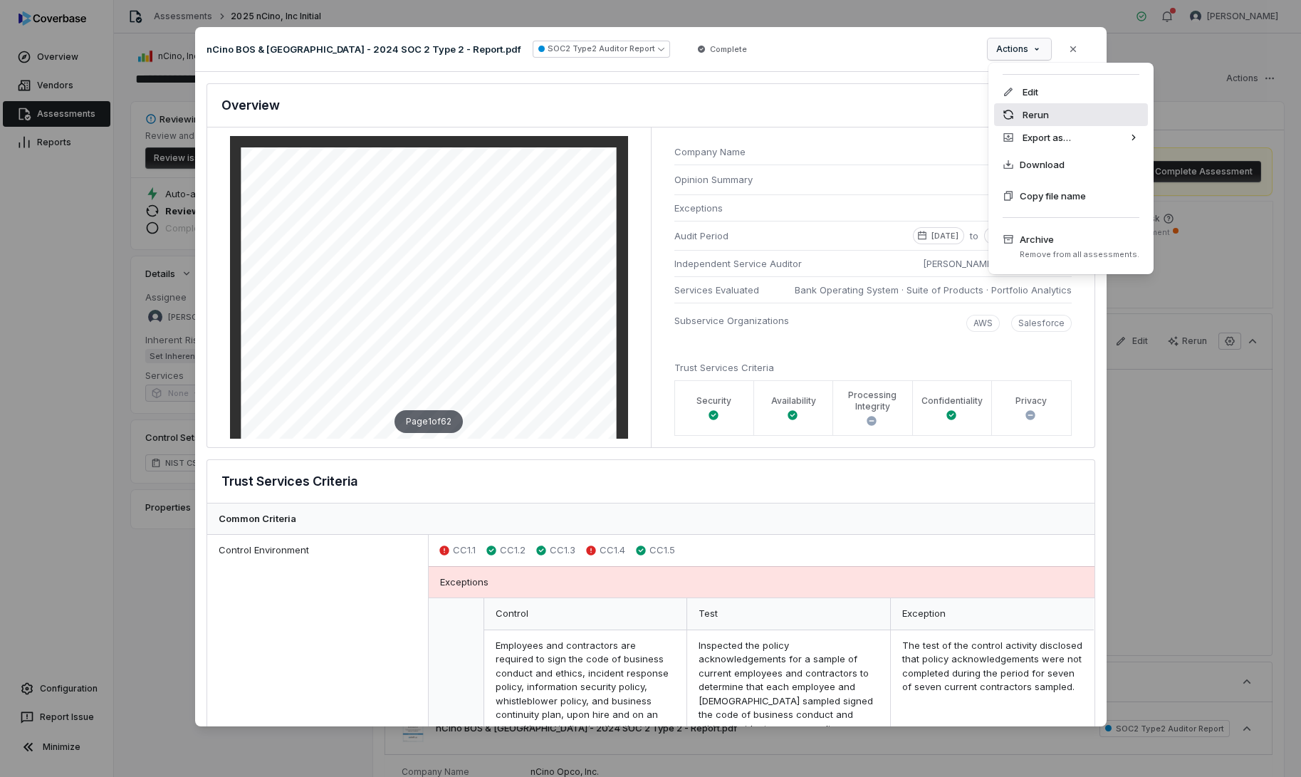
click at [1045, 114] on div "Rerun" at bounding box center [1071, 114] width 154 height 23
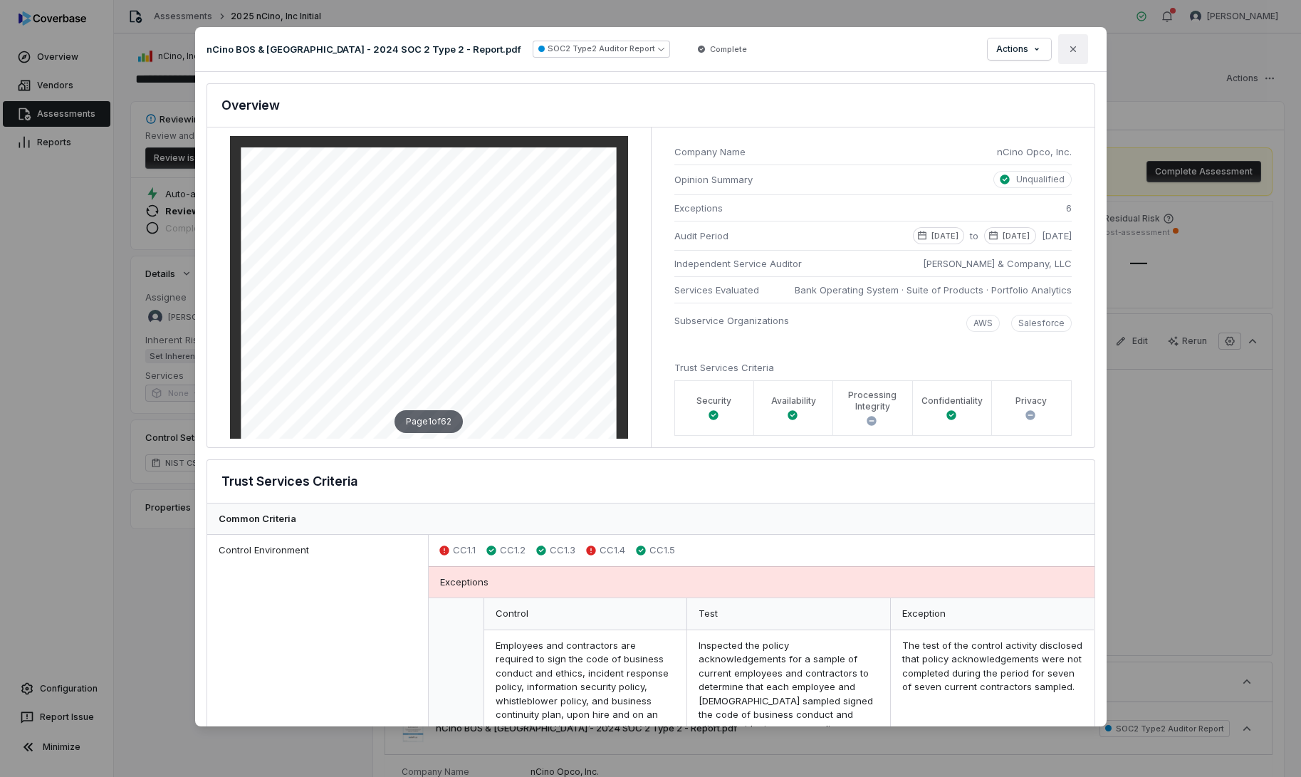
click at [1072, 53] on icon "button" at bounding box center [1072, 48] width 11 height 11
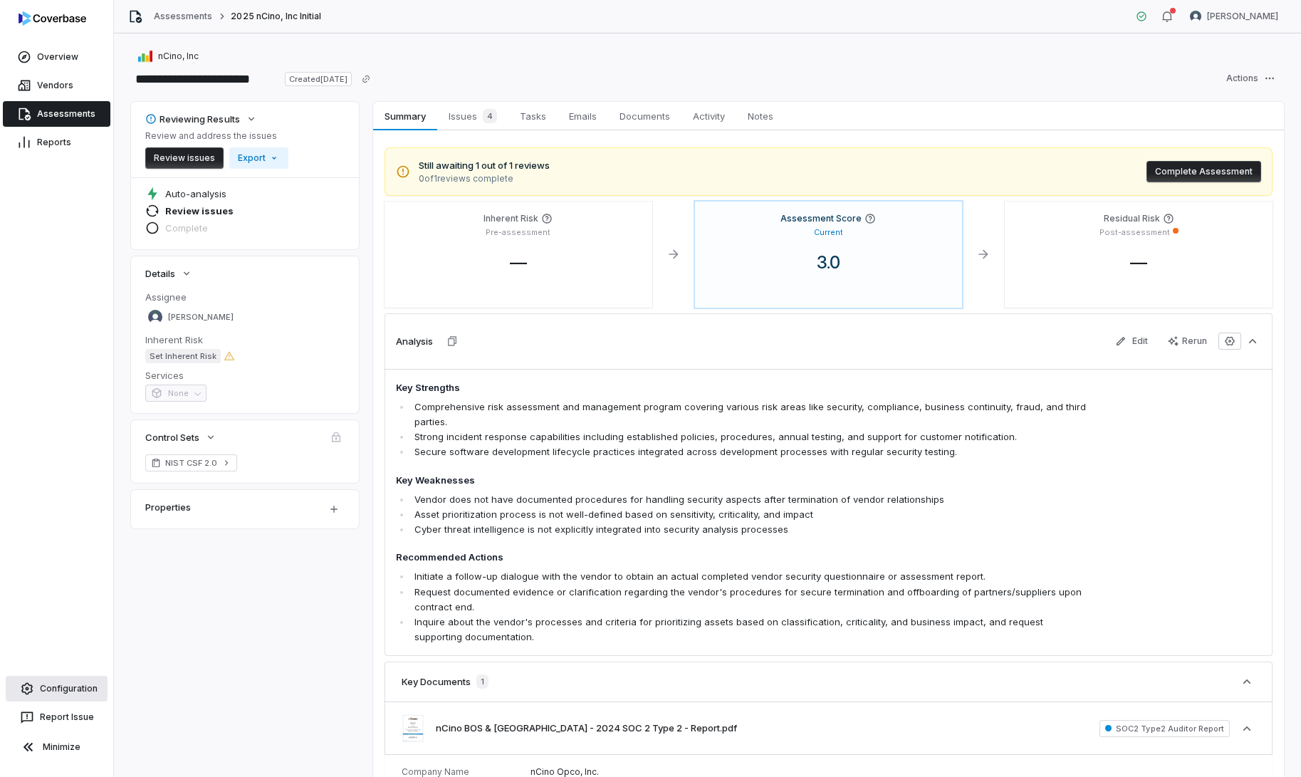
click at [64, 693] on link "Configuration" at bounding box center [57, 689] width 102 height 26
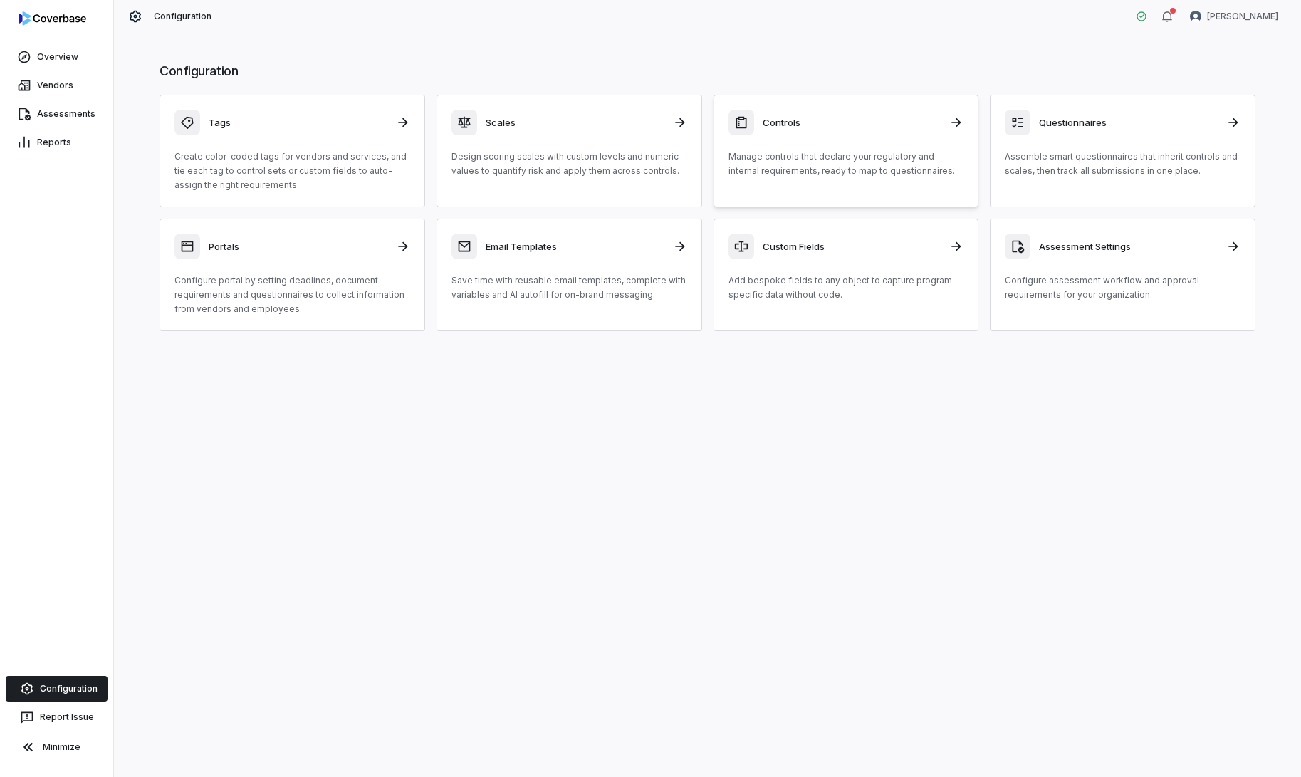
click at [854, 133] on div "Controls" at bounding box center [846, 123] width 236 height 26
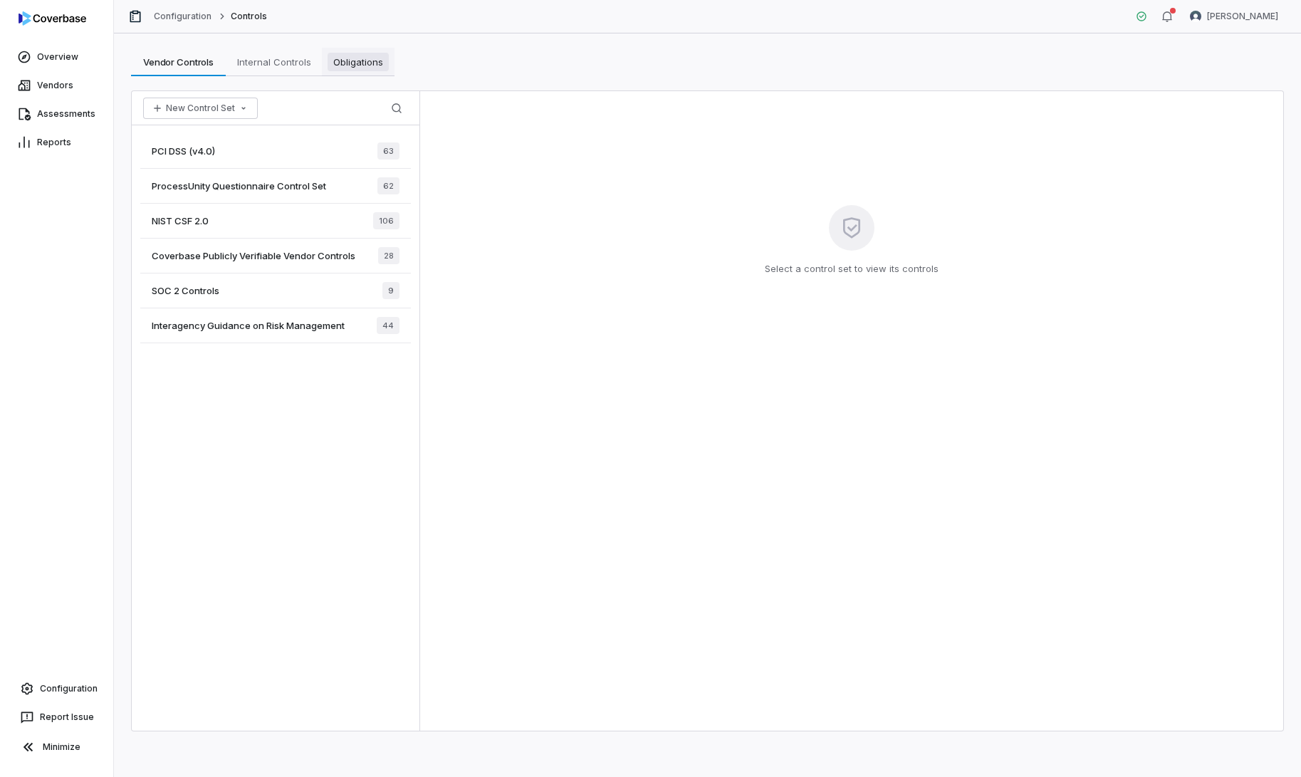
click at [345, 58] on span "Obligations" at bounding box center [358, 62] width 61 height 19
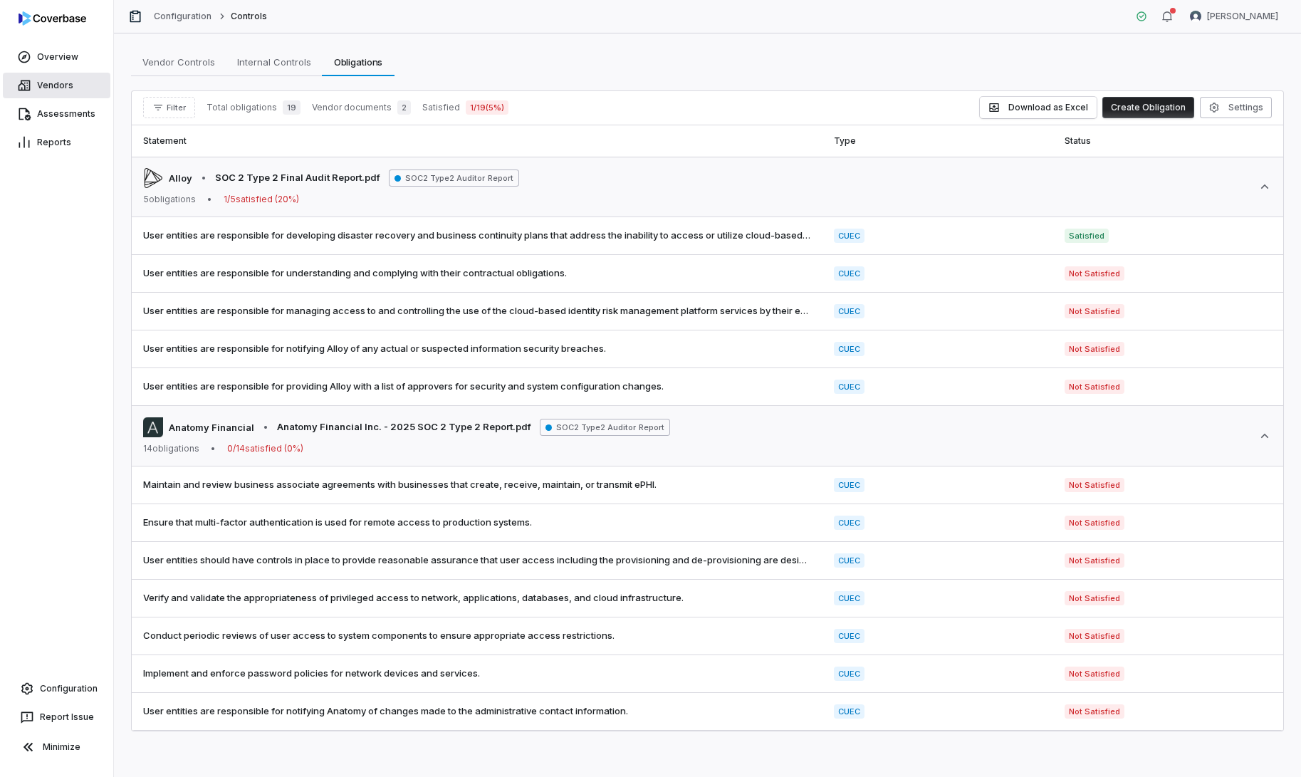
click at [52, 88] on link "Vendors" at bounding box center [57, 86] width 108 height 26
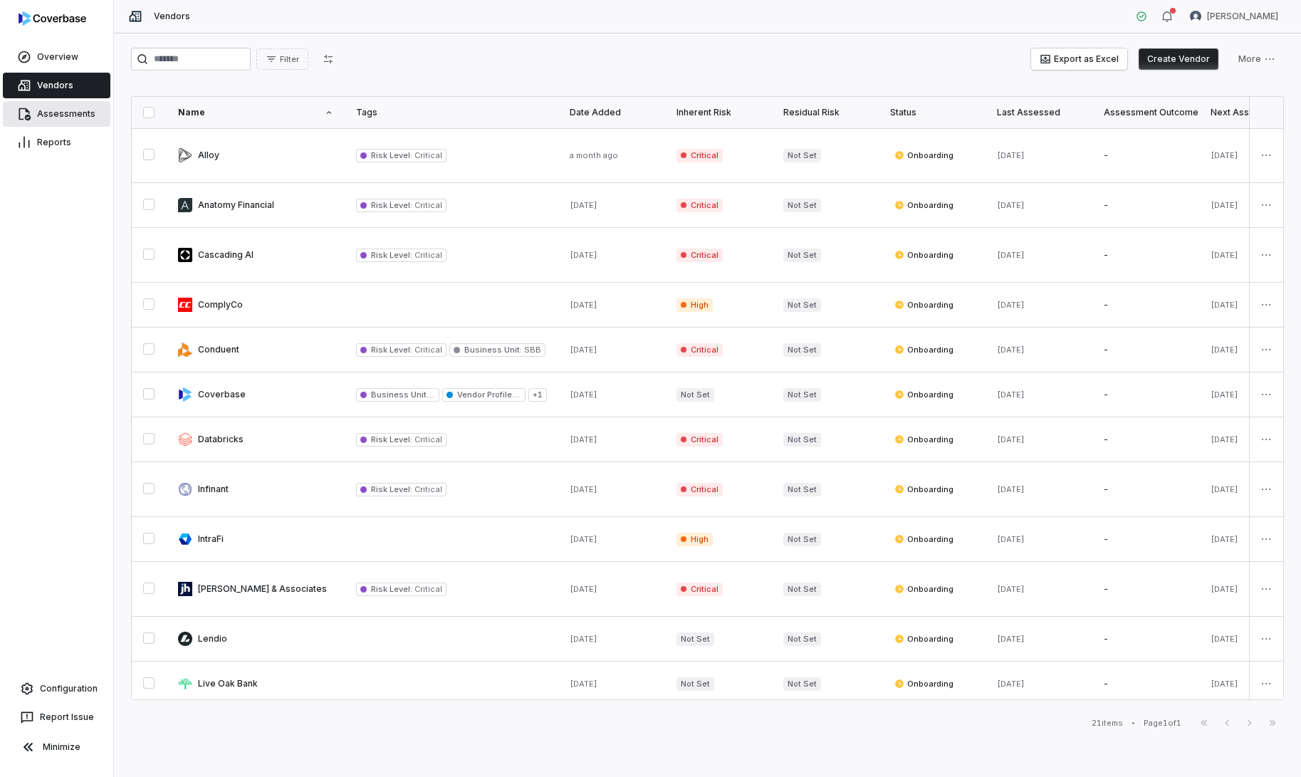
click at [60, 116] on link "Assessments" at bounding box center [57, 114] width 108 height 26
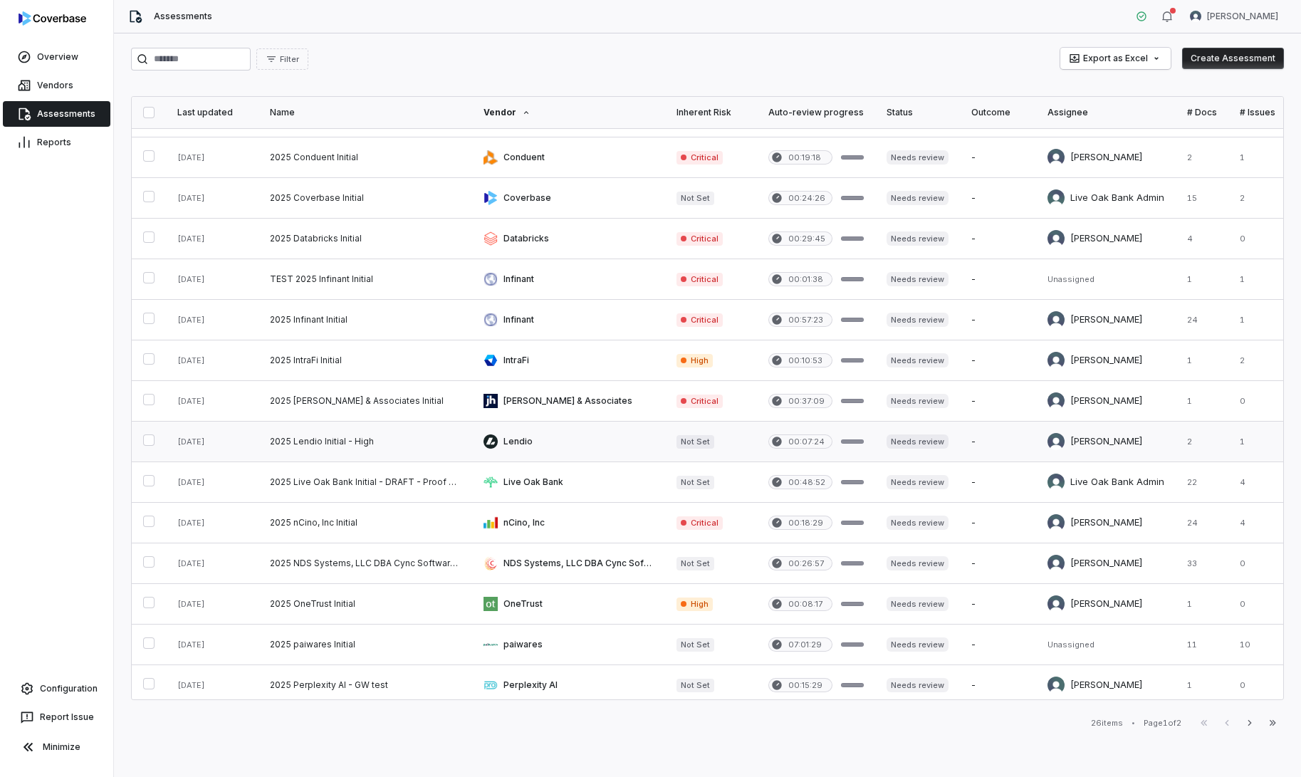
scroll to position [241, 0]
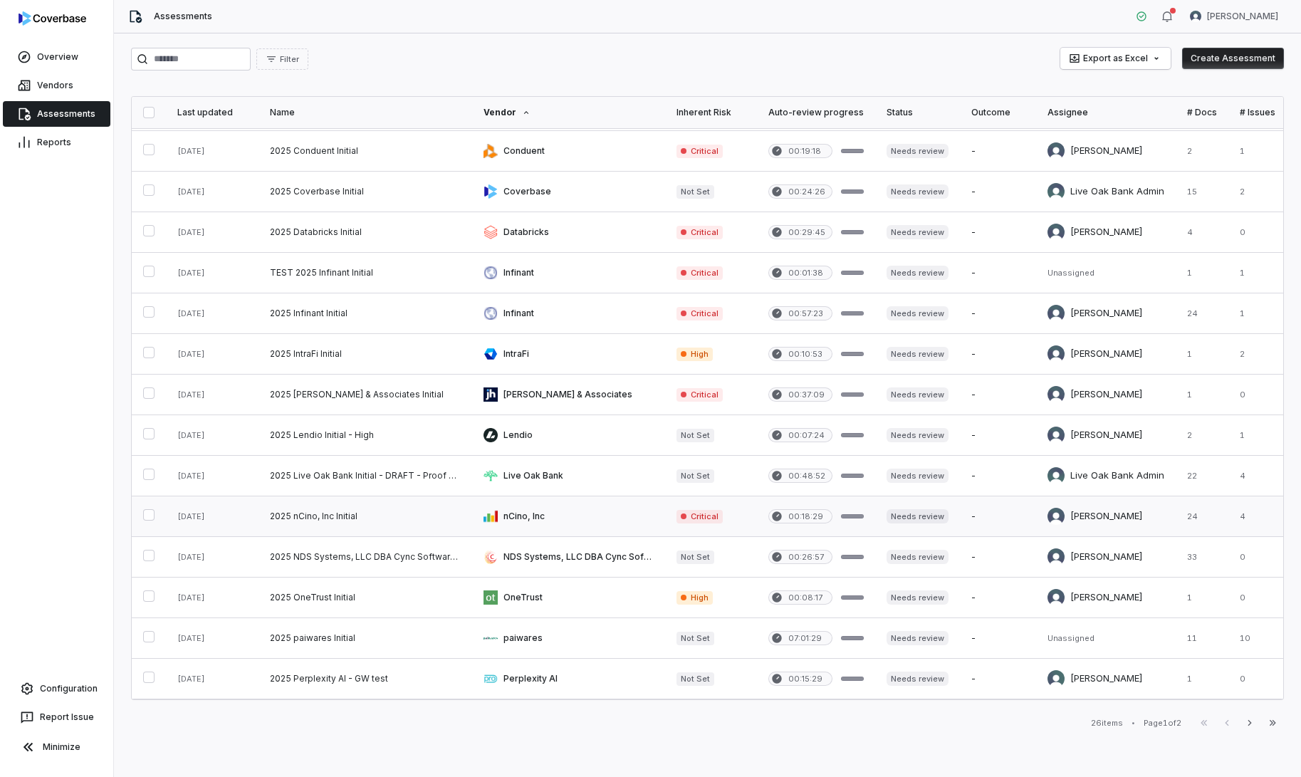
click at [371, 517] on link at bounding box center [365, 516] width 214 height 40
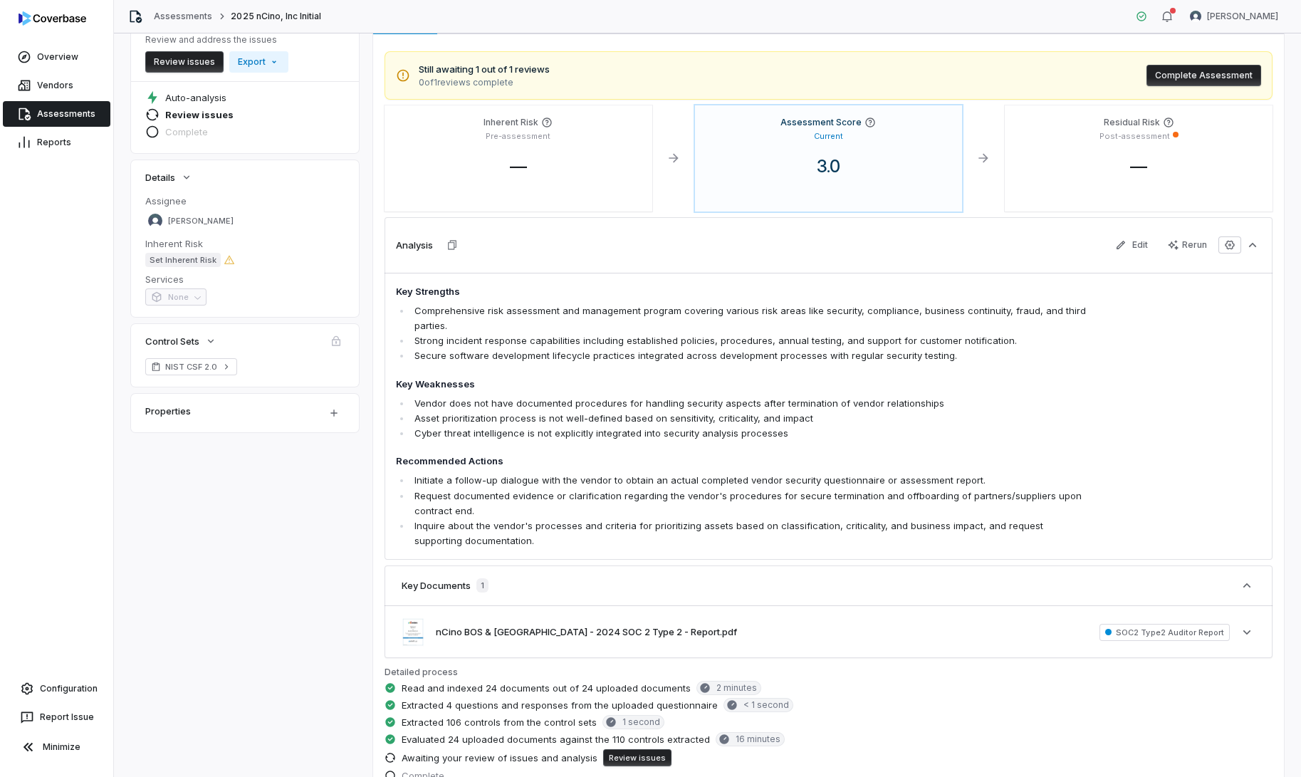
scroll to position [167, 0]
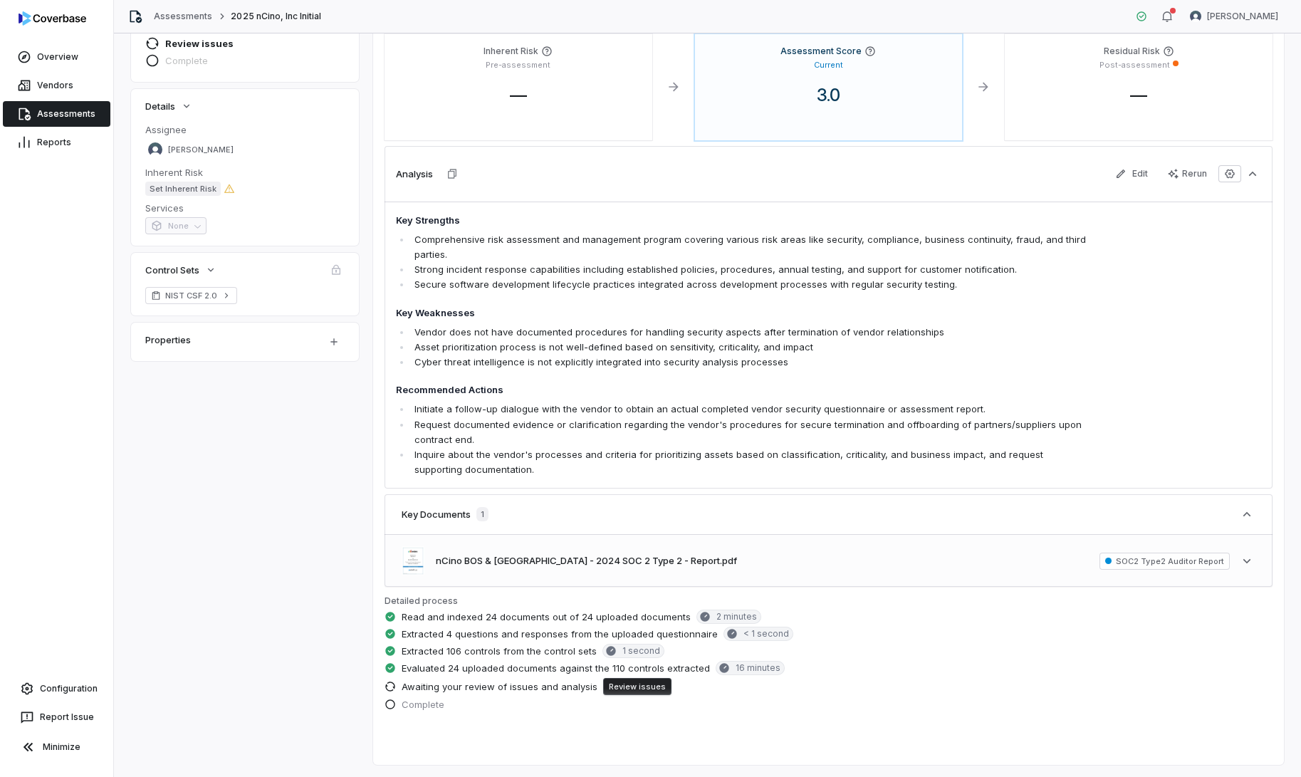
click at [1132, 569] on span "SOC2 Type2 Auditor Report" at bounding box center [1164, 560] width 130 height 17
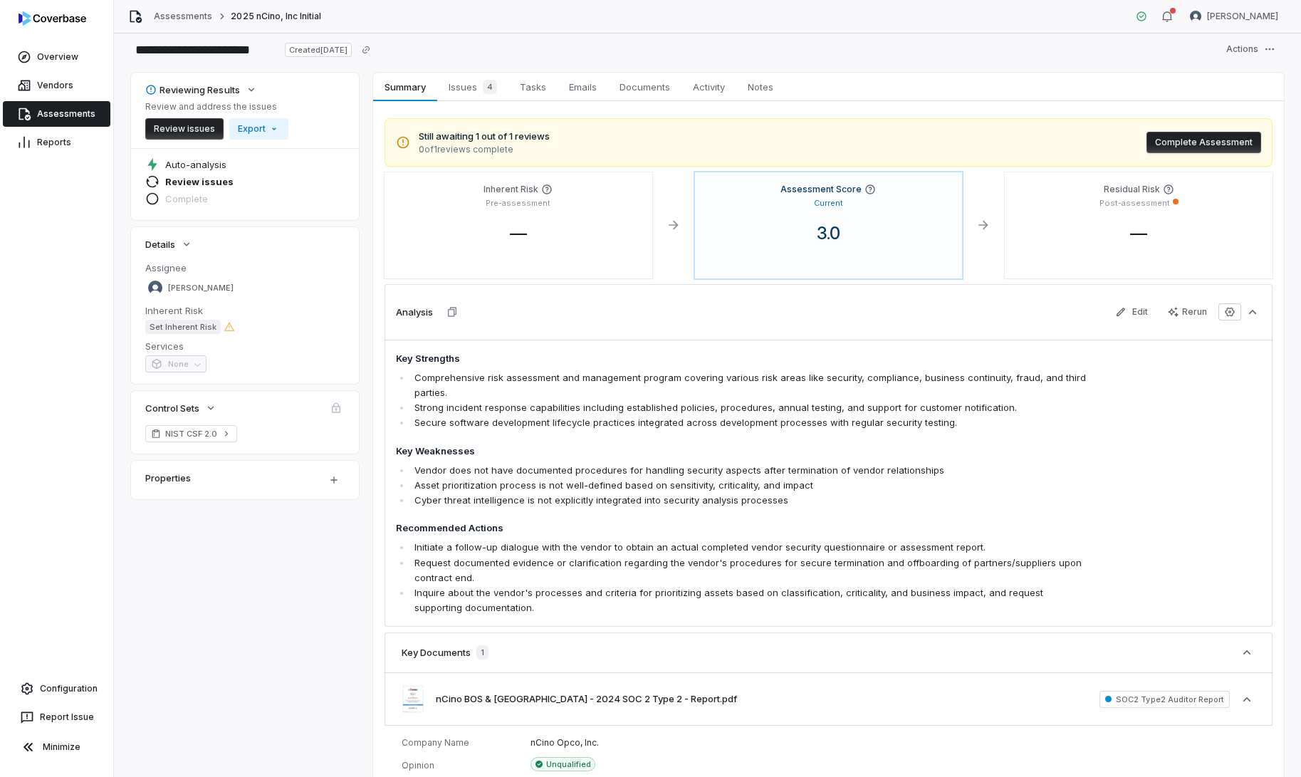
scroll to position [0, 0]
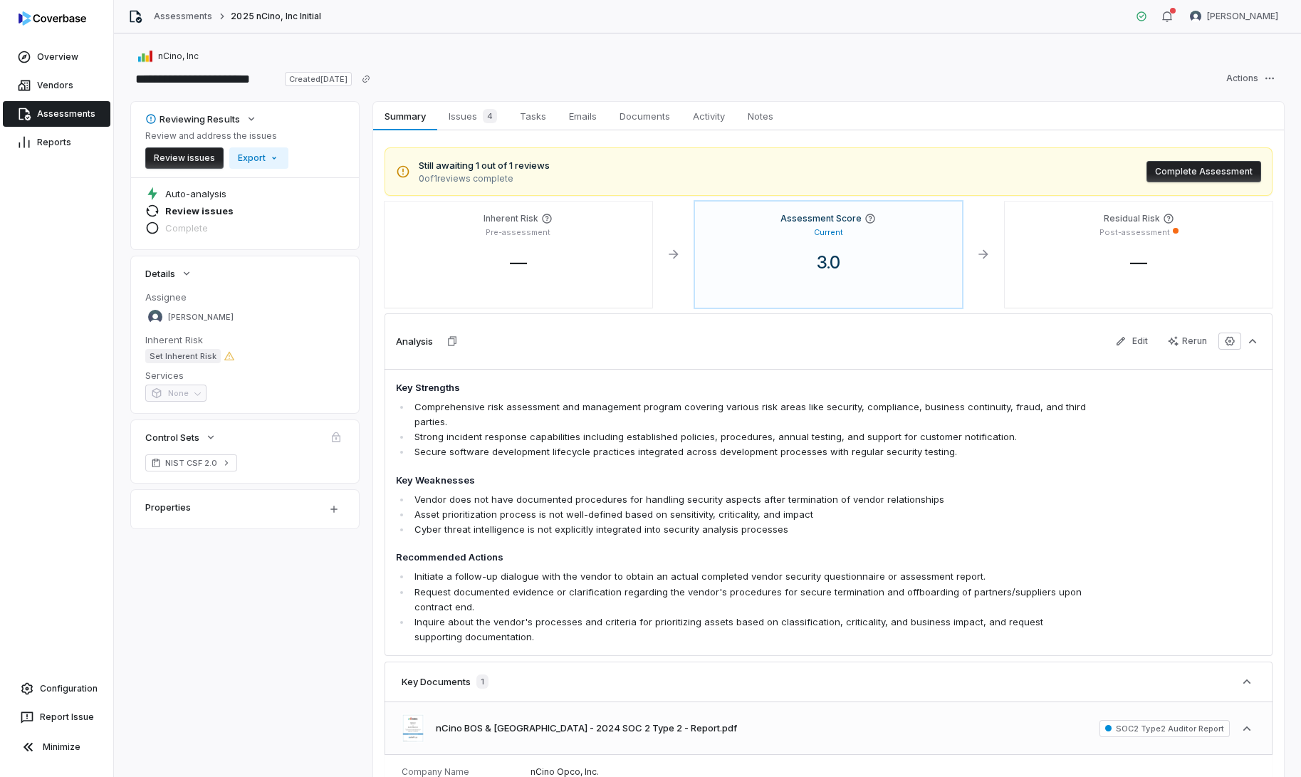
click at [1148, 727] on span "SOC2 Type2 Auditor Report" at bounding box center [1164, 728] width 130 height 17
click at [846, 726] on div "nCino BOS & PA - 2024 SOC 2 Type 2 - Report.pdf SOC2 Type2 Auditor Report See m…" at bounding box center [828, 728] width 888 height 52
click at [643, 729] on button "nCino BOS & [GEOGRAPHIC_DATA] - 2024 SOC 2 Type 2 - Report.pdf" at bounding box center [586, 728] width 301 height 14
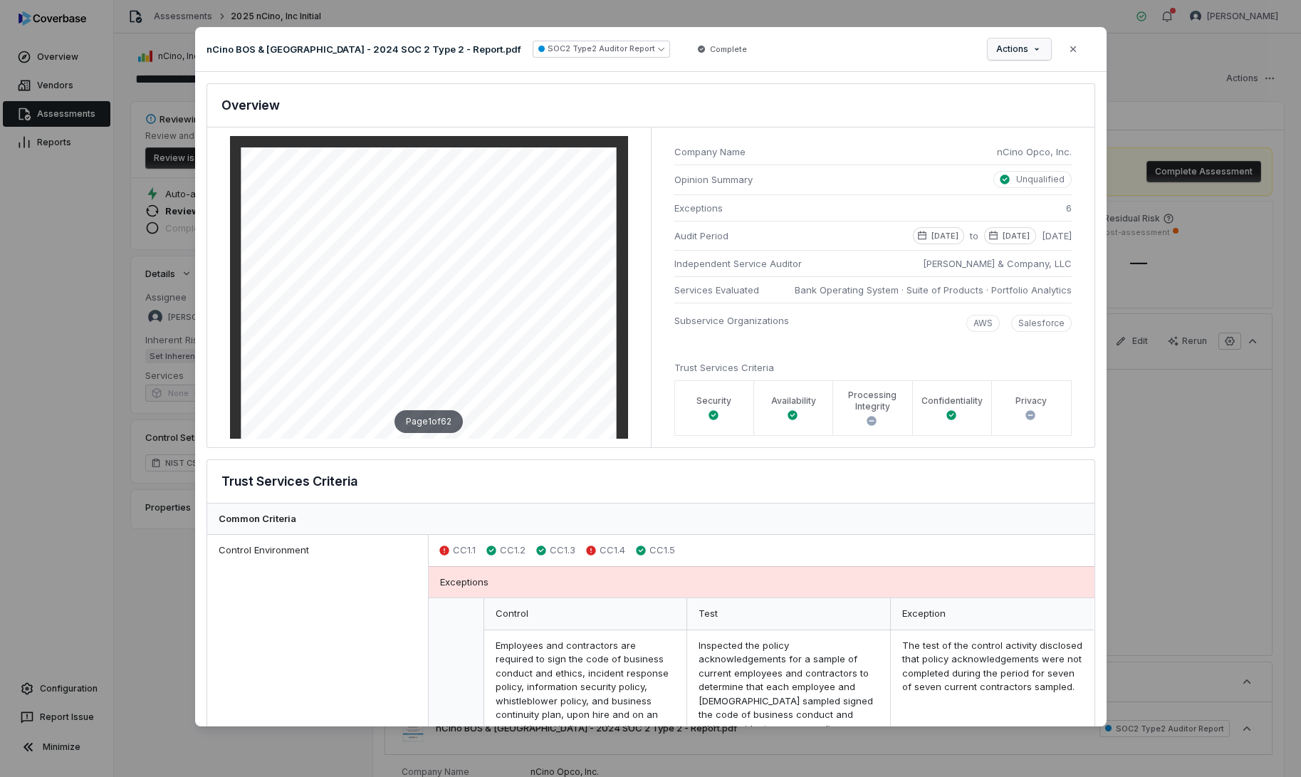
click at [1042, 47] on div "Document Preview nCino BOS & PA - 2024 SOC 2 Type 2 - Report.pdf SOC2 Type2 Aud…" at bounding box center [650, 388] width 1301 height 768
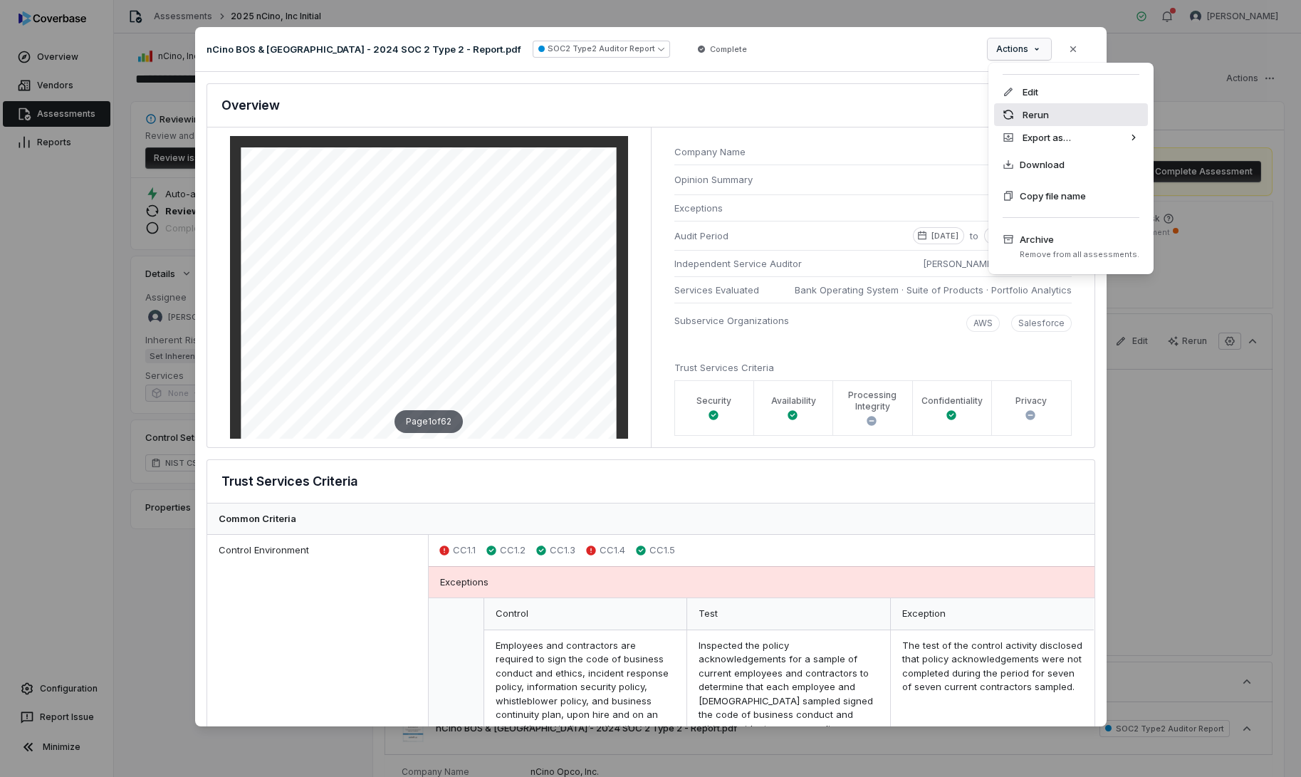
click at [1045, 117] on div "Rerun" at bounding box center [1071, 114] width 154 height 23
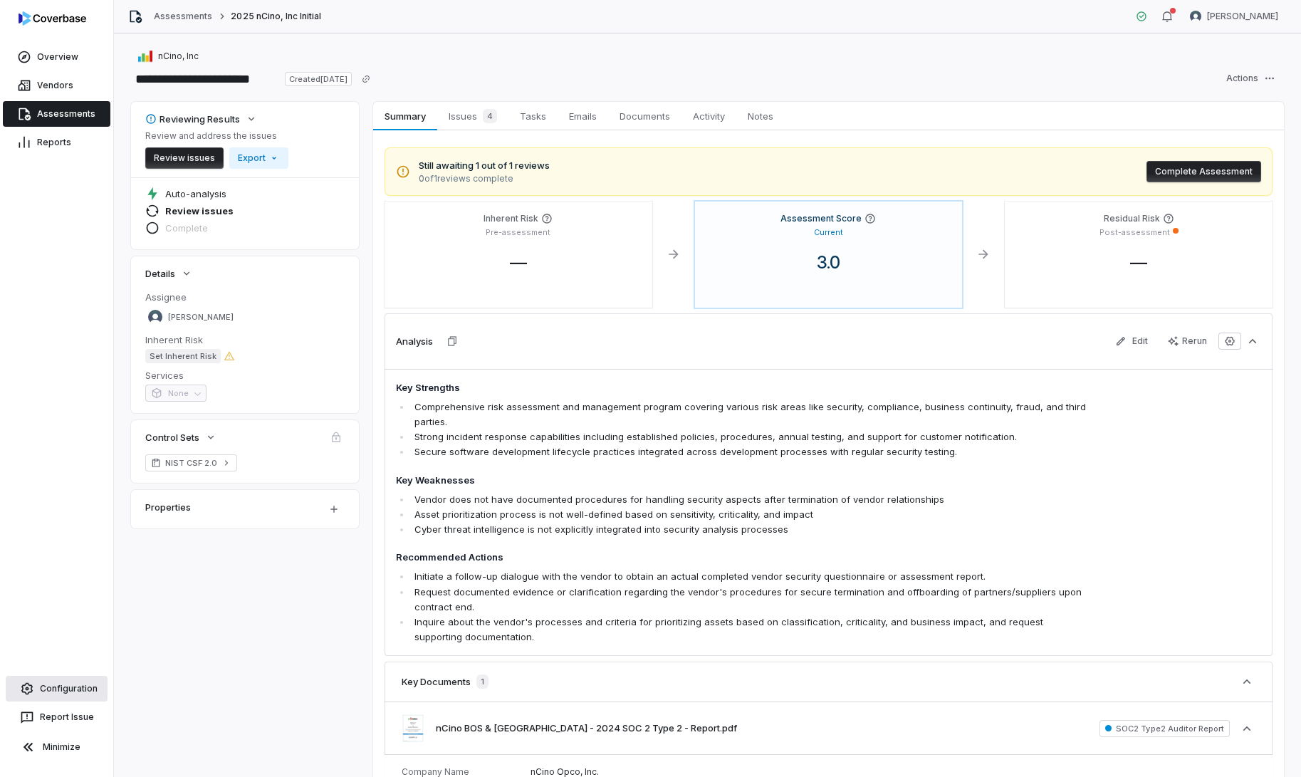
click at [94, 694] on link "Configuration" at bounding box center [57, 689] width 102 height 26
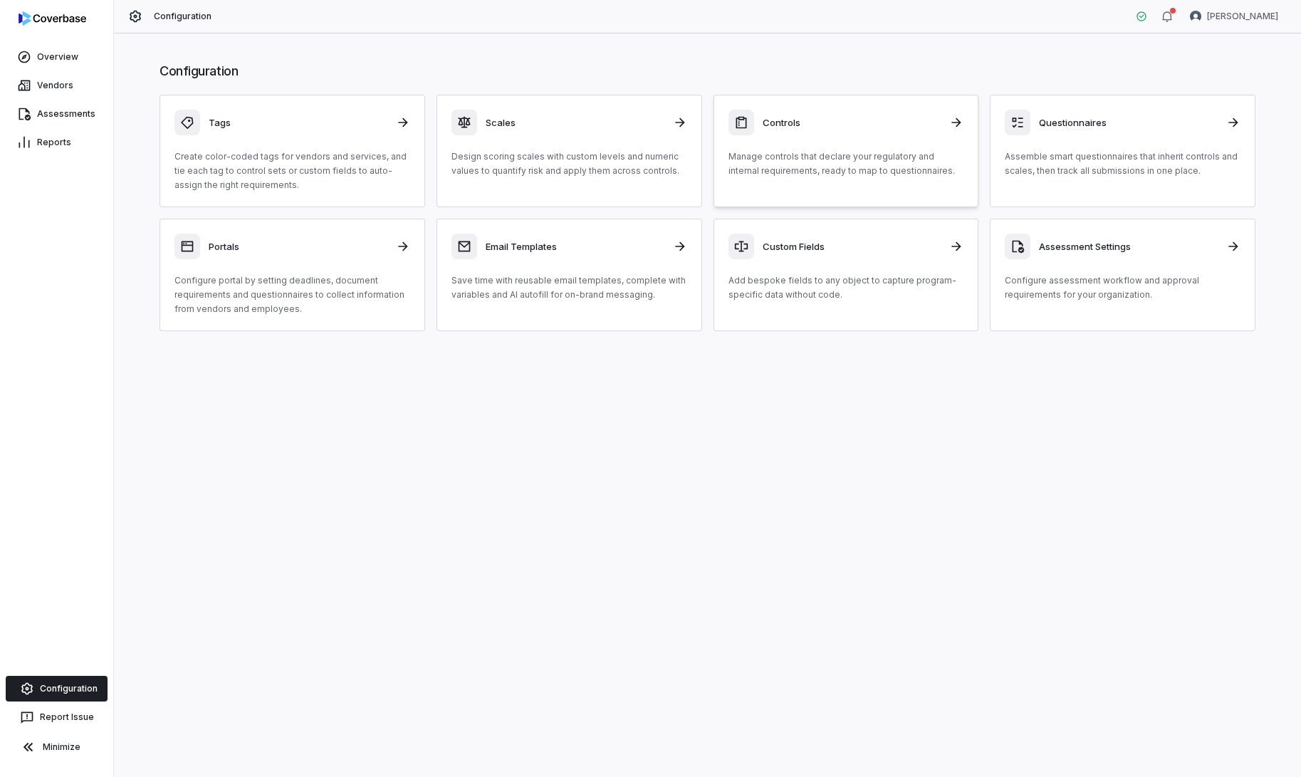
click at [846, 126] on h3 "Controls" at bounding box center [852, 122] width 179 height 13
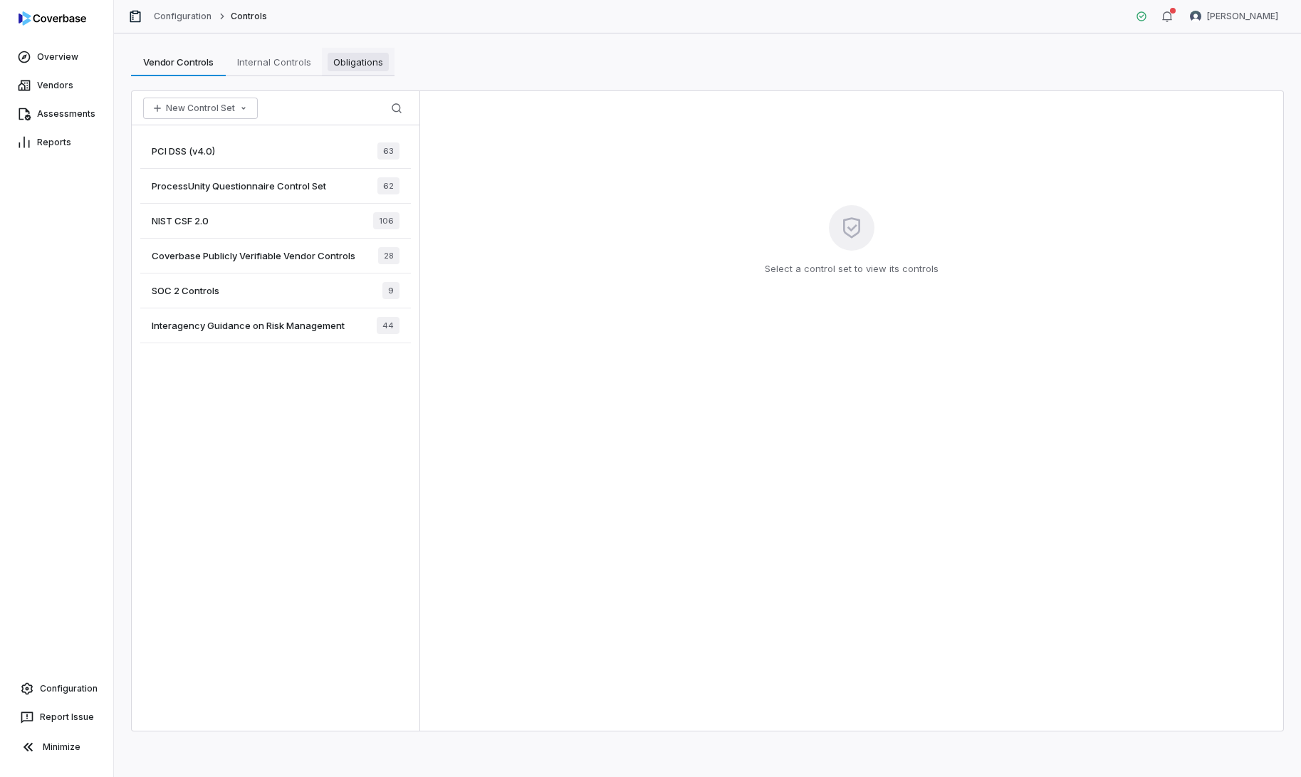
click at [352, 61] on span "Obligations" at bounding box center [358, 62] width 61 height 19
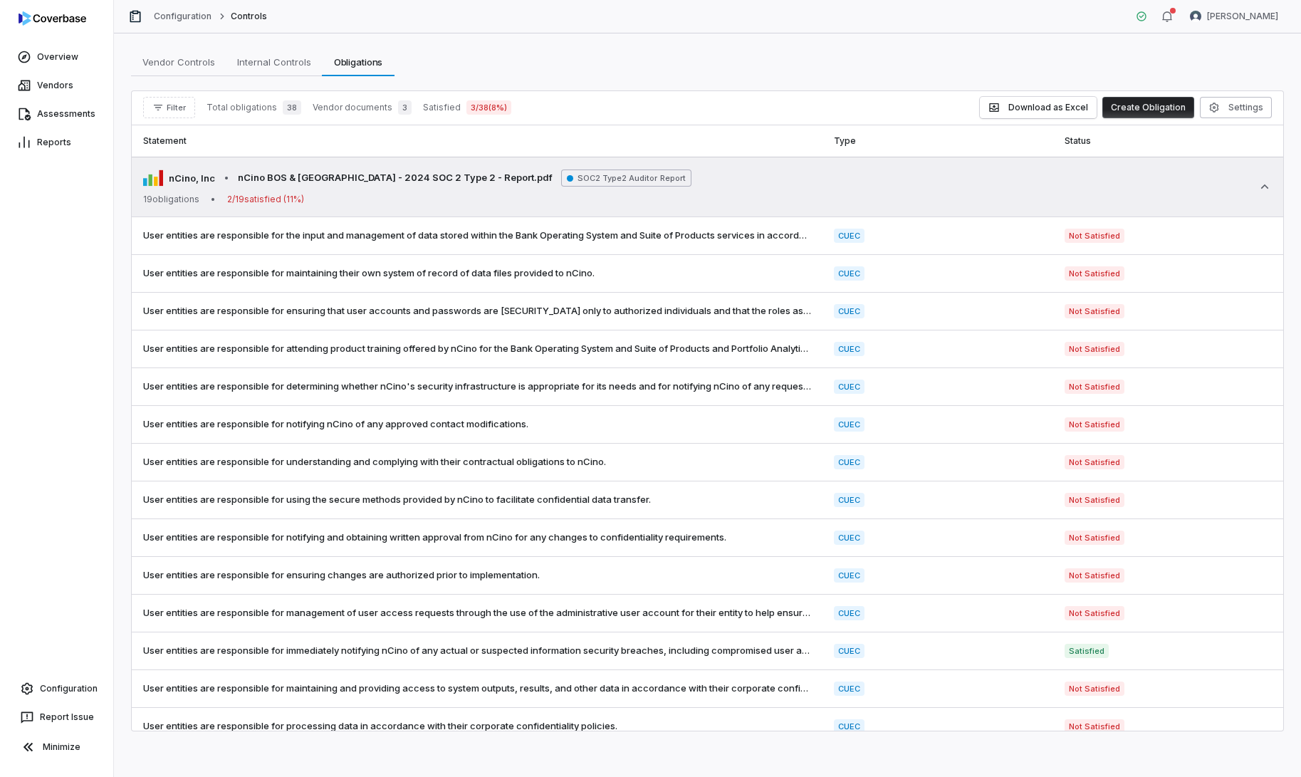
click at [141, 190] on td "nCino, Inc • nCino BOS & PA - 2024 SOC 2 Type 2 - Report.pdf SOC2 Type2 Auditor…" at bounding box center [707, 187] width 1151 height 61
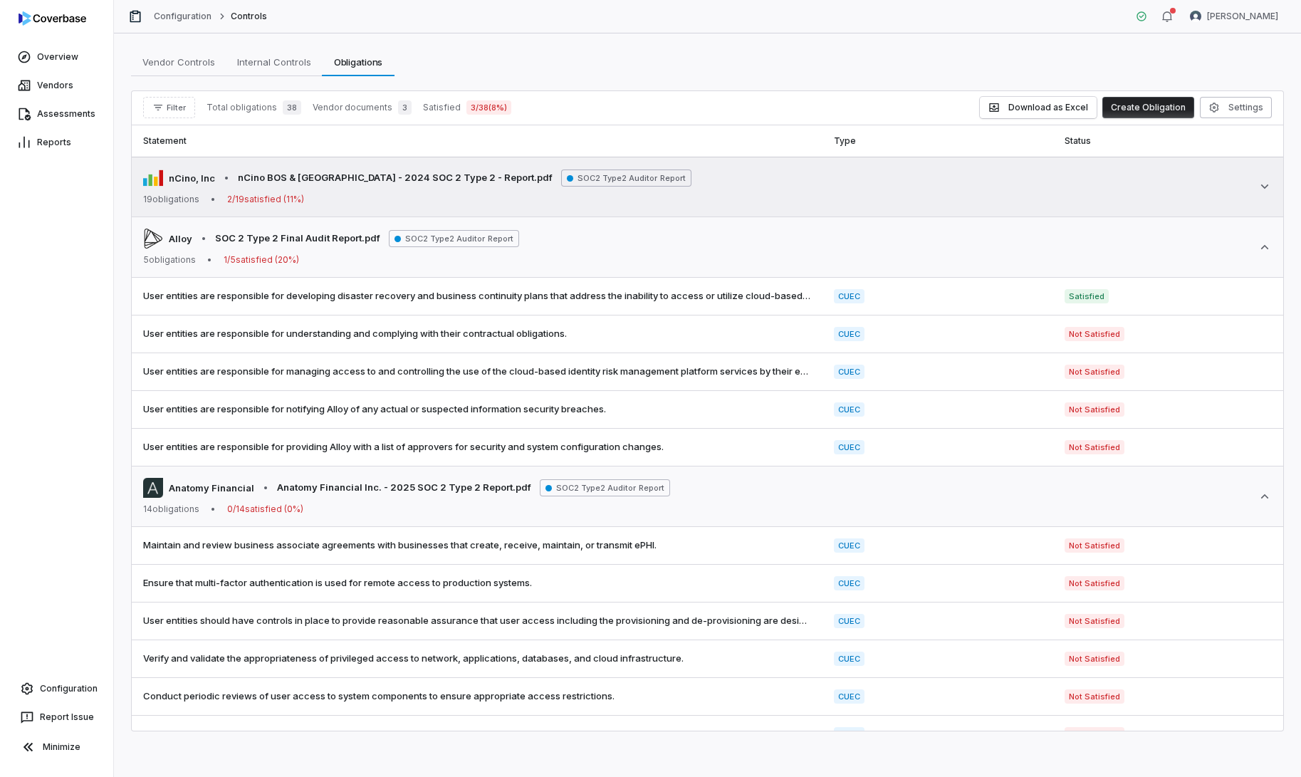
click at [141, 190] on td "nCino, Inc • nCino BOS & PA - 2024 SOC 2 Type 2 - Report.pdf SOC2 Type2 Auditor…" at bounding box center [707, 187] width 1151 height 61
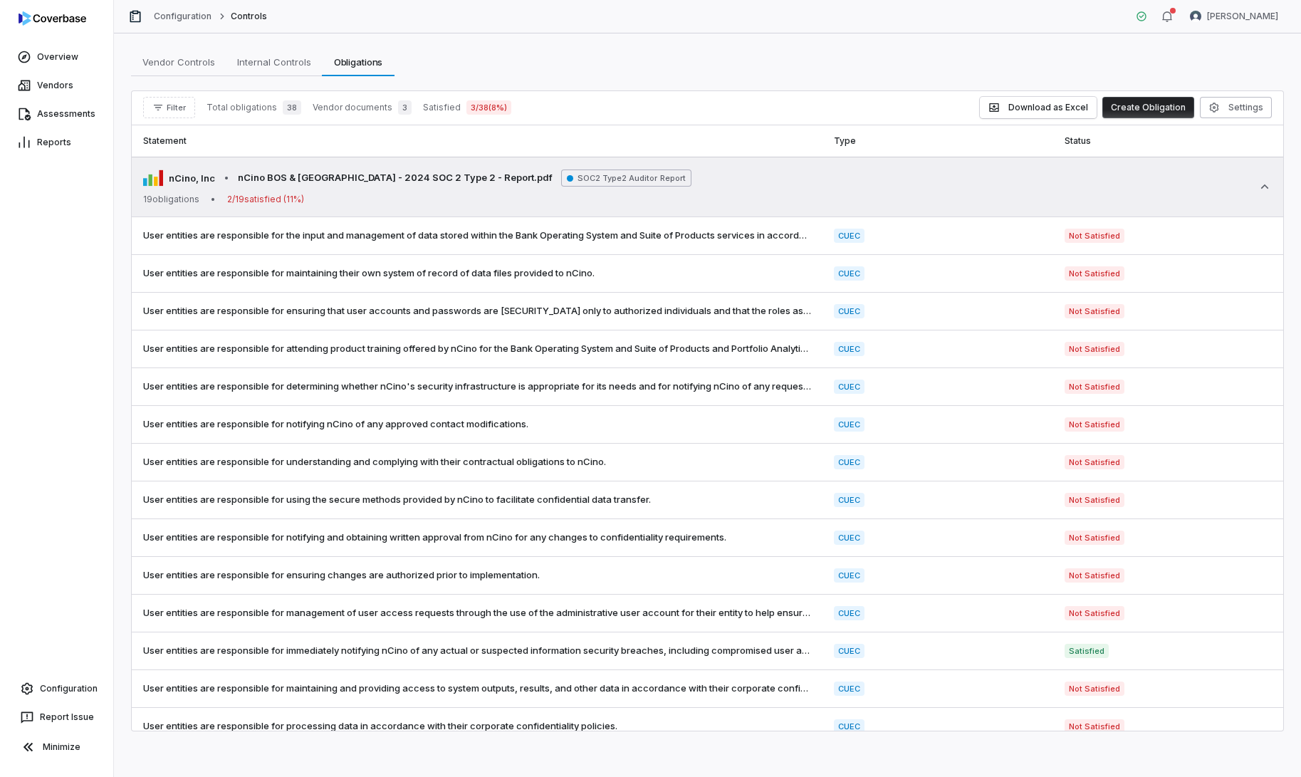
click at [141, 190] on td "nCino, Inc • nCino BOS & PA - 2024 SOC 2 Type 2 - Report.pdf SOC2 Type2 Auditor…" at bounding box center [707, 187] width 1151 height 61
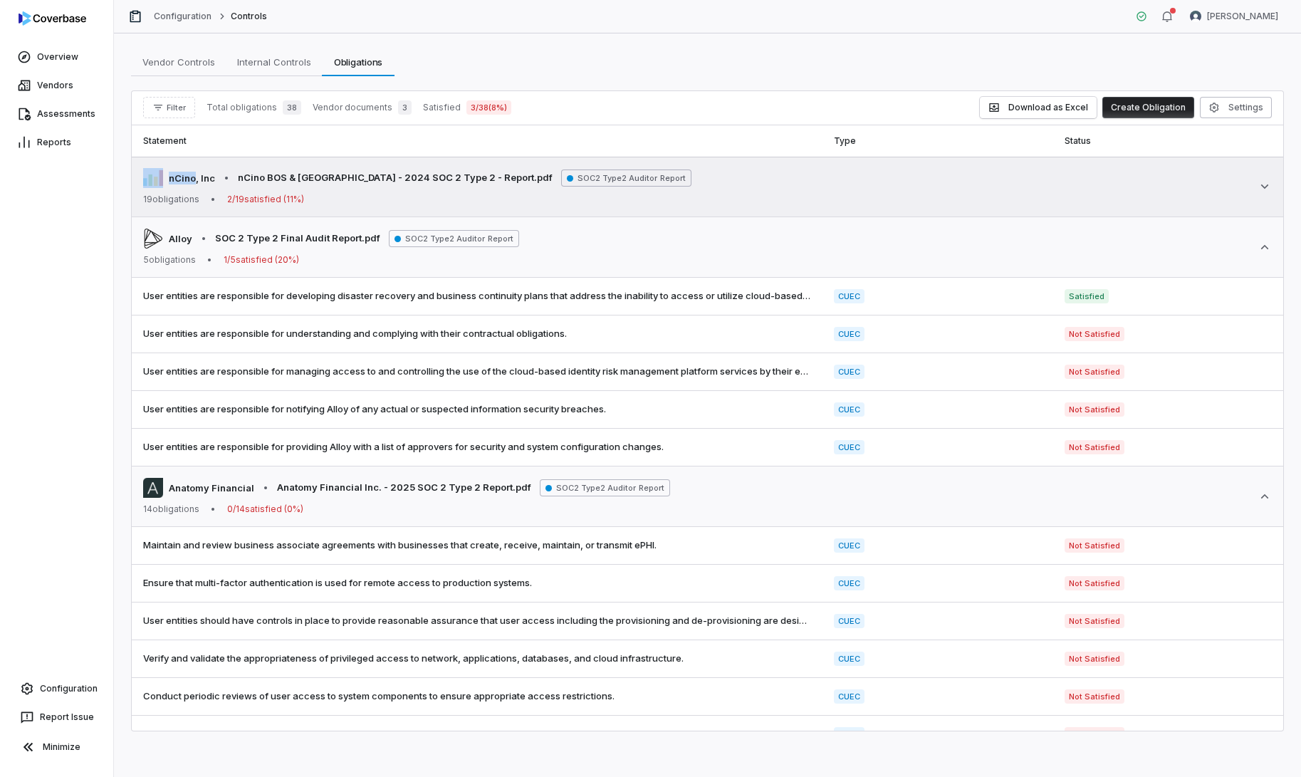
click at [141, 190] on td "nCino, Inc • nCino BOS & PA - 2024 SOC 2 Type 2 - Report.pdf SOC2 Type2 Auditor…" at bounding box center [707, 187] width 1151 height 61
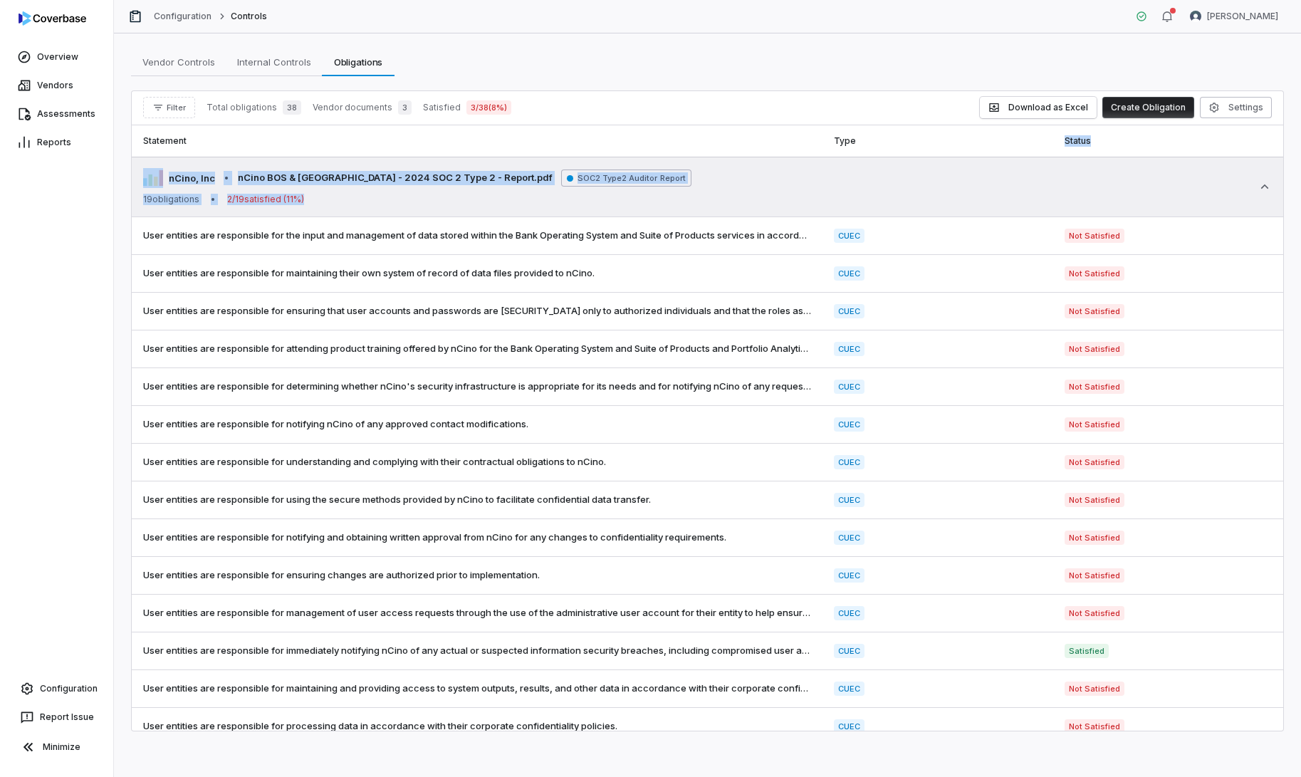
drag, startPoint x: 950, startPoint y: 147, endPoint x: 953, endPoint y: 158, distance: 11.6
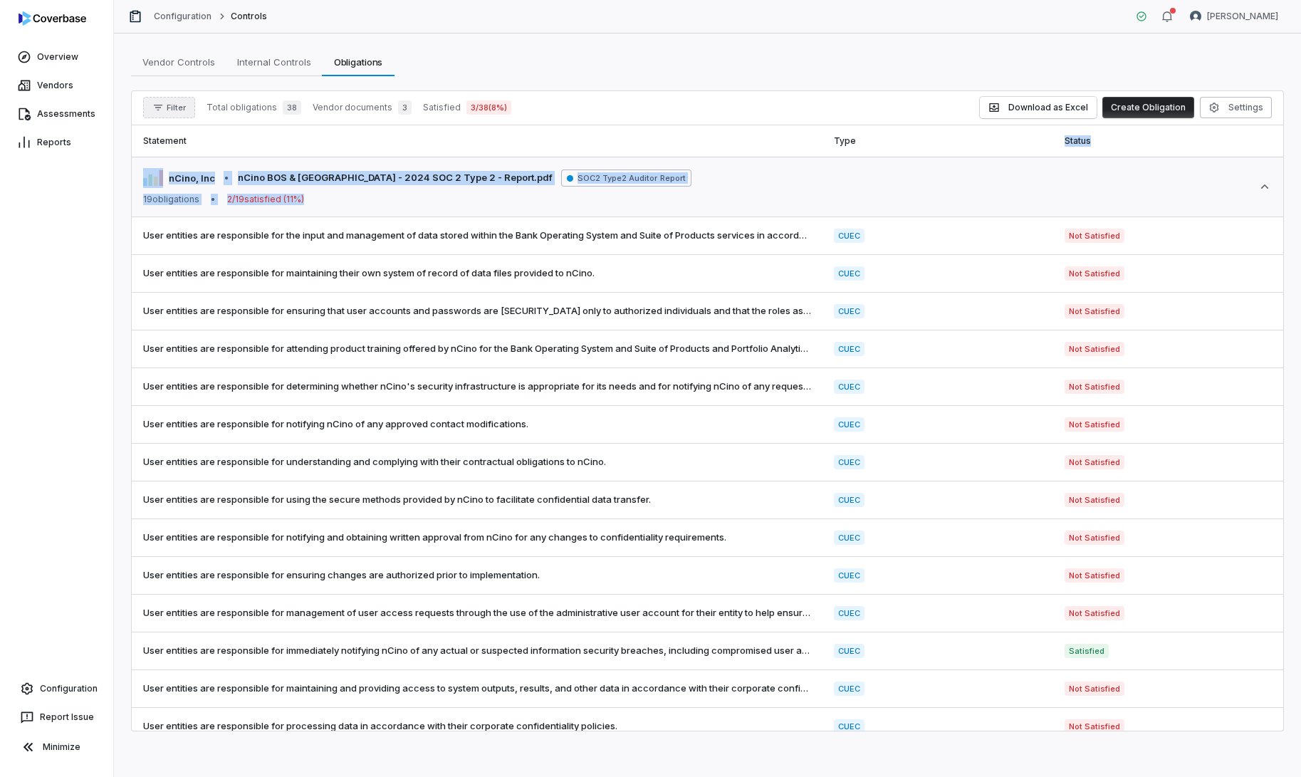
click at [158, 113] on button "Filter" at bounding box center [169, 107] width 52 height 21
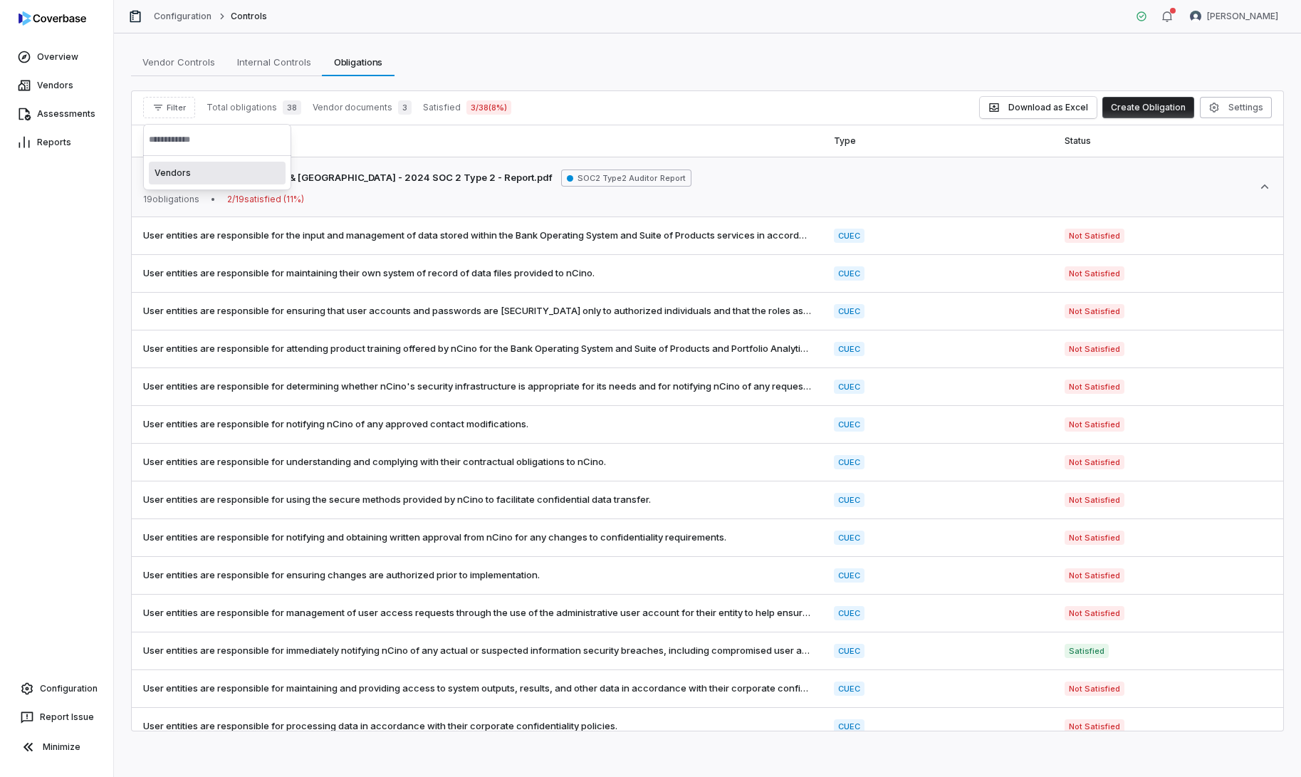
click at [651, 133] on th "Statement" at bounding box center [477, 140] width 691 height 31
click at [271, 70] on span "Internal Controls" at bounding box center [273, 62] width 85 height 19
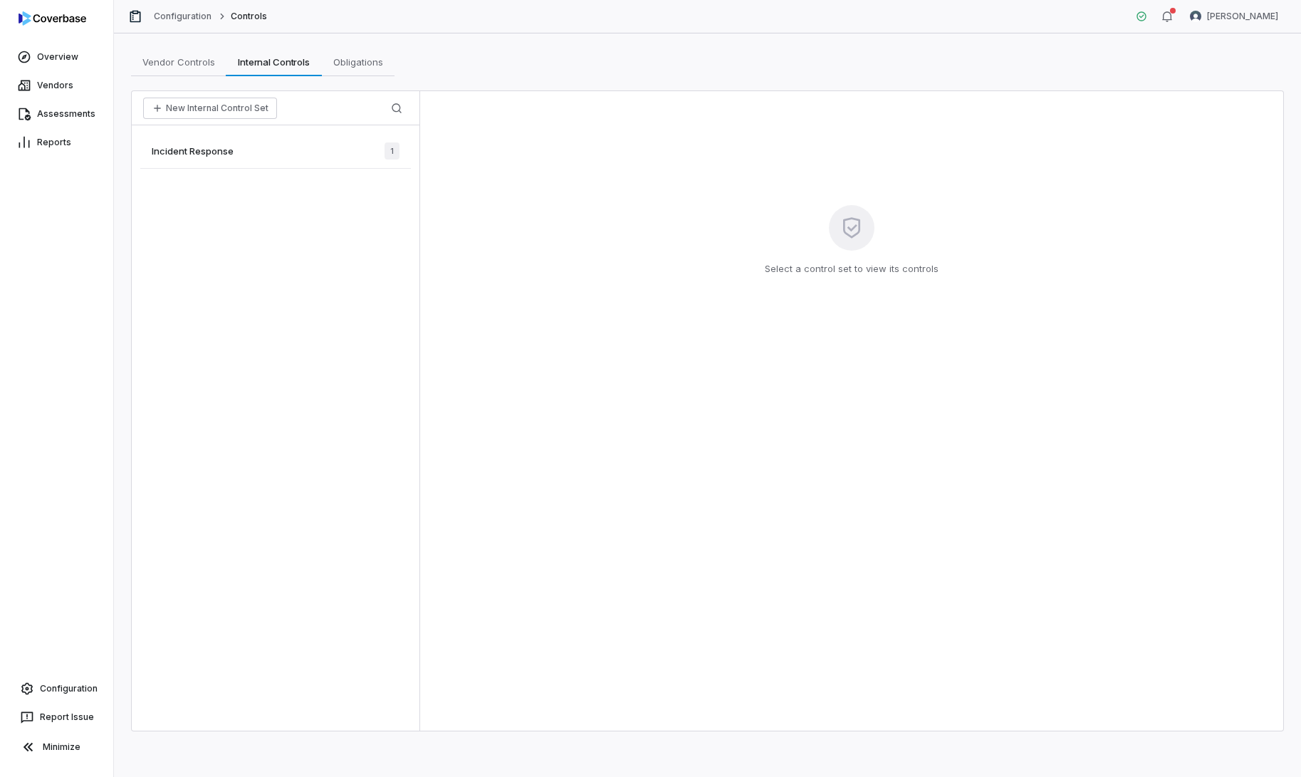
click at [293, 151] on div "Incident Response 1" at bounding box center [275, 151] width 271 height 35
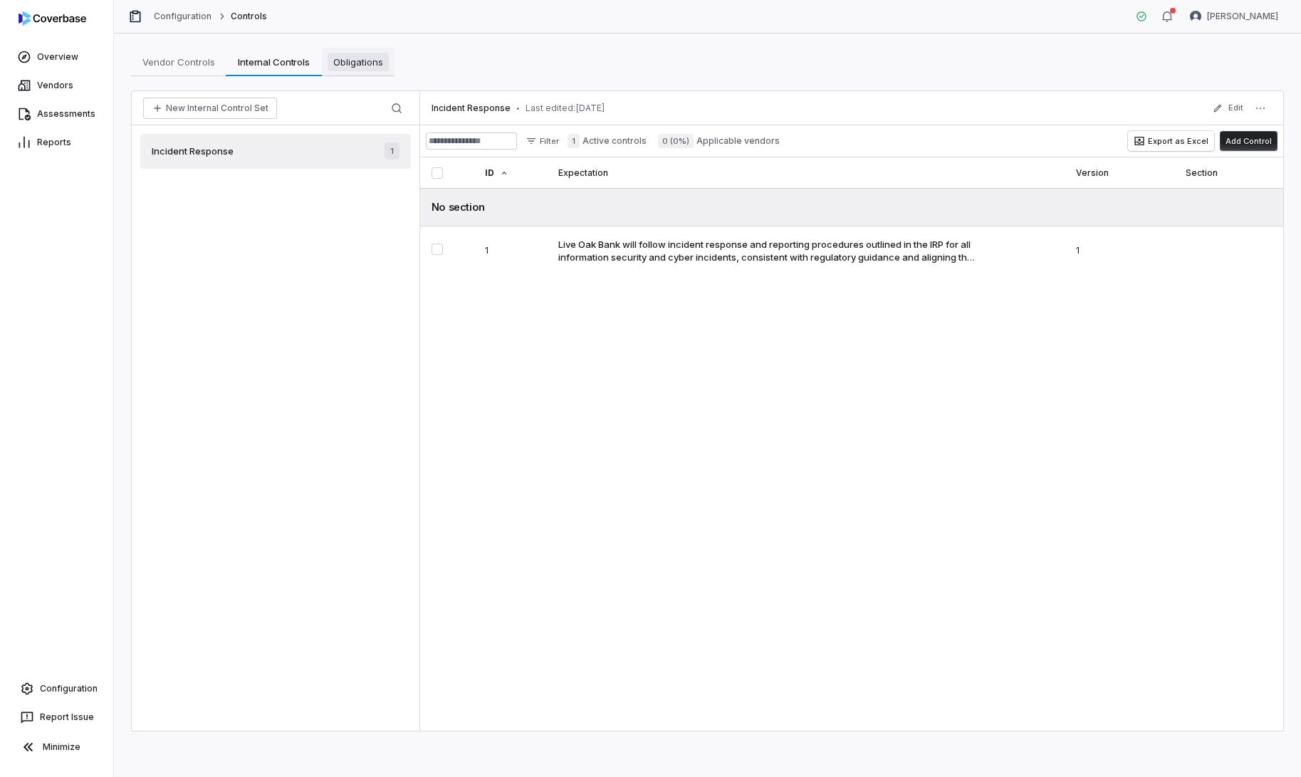
click at [355, 71] on link "Obligations Obligations" at bounding box center [358, 62] width 73 height 28
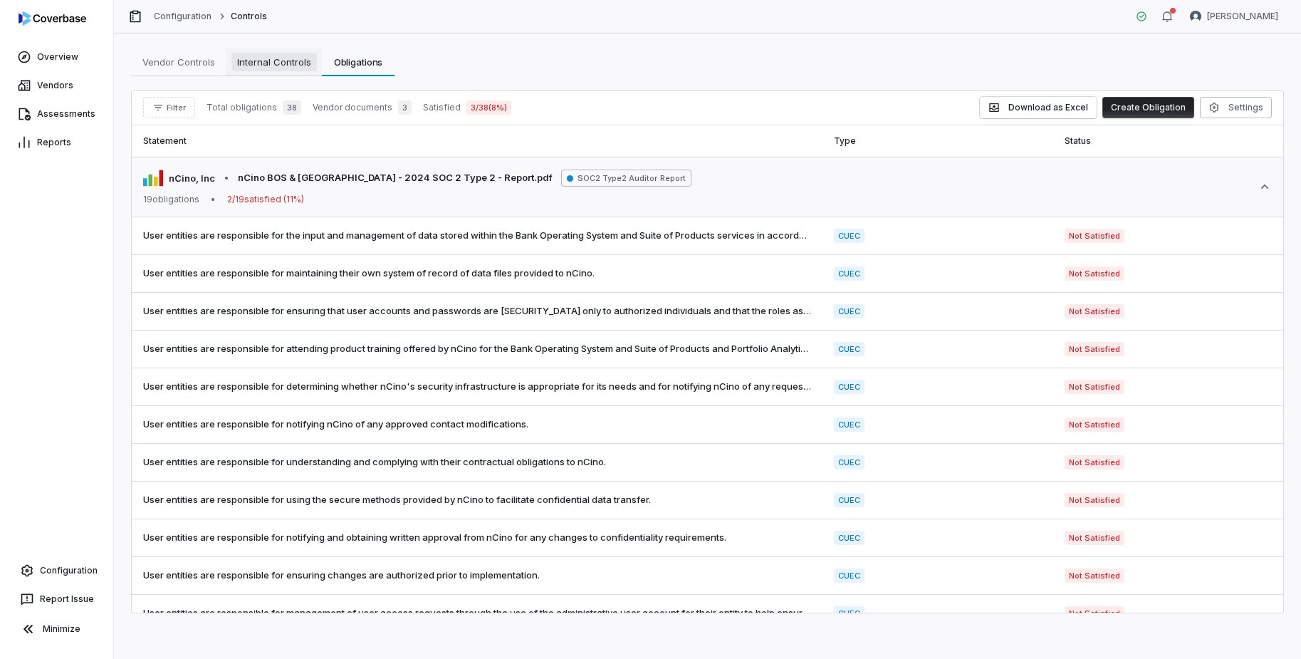
click at [265, 66] on span "Internal Controls" at bounding box center [273, 62] width 85 height 19
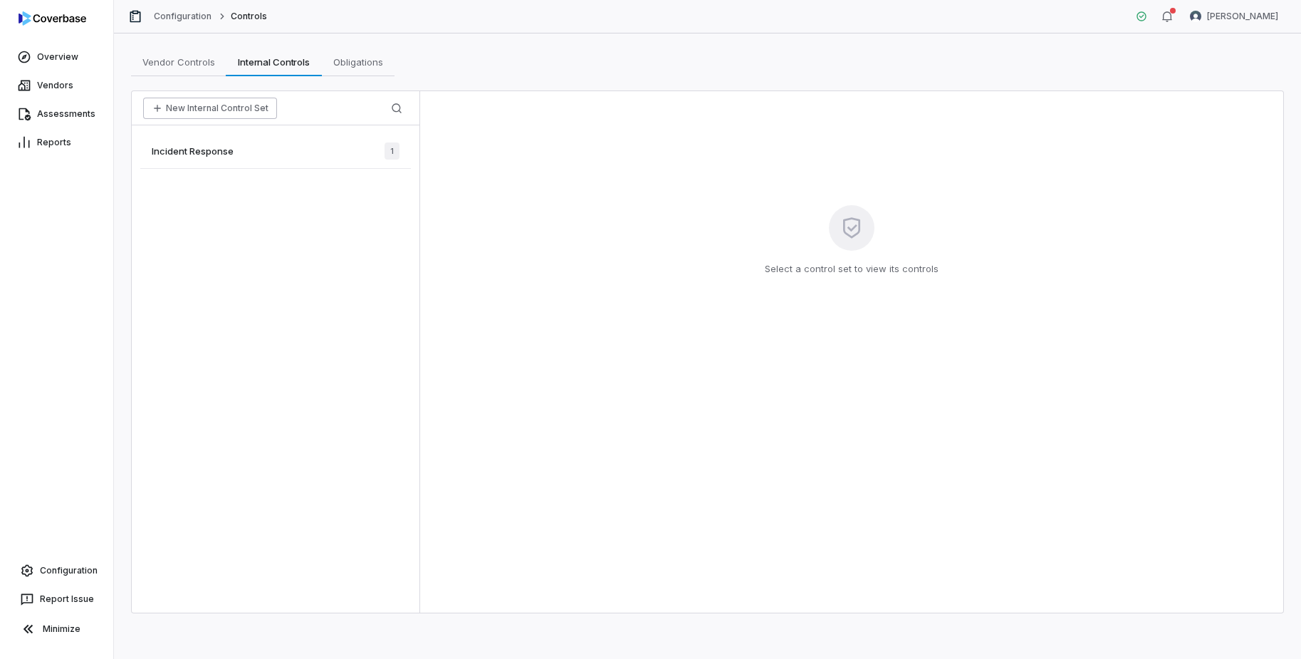
click at [254, 113] on button "New Internal Control Set" at bounding box center [210, 108] width 134 height 21
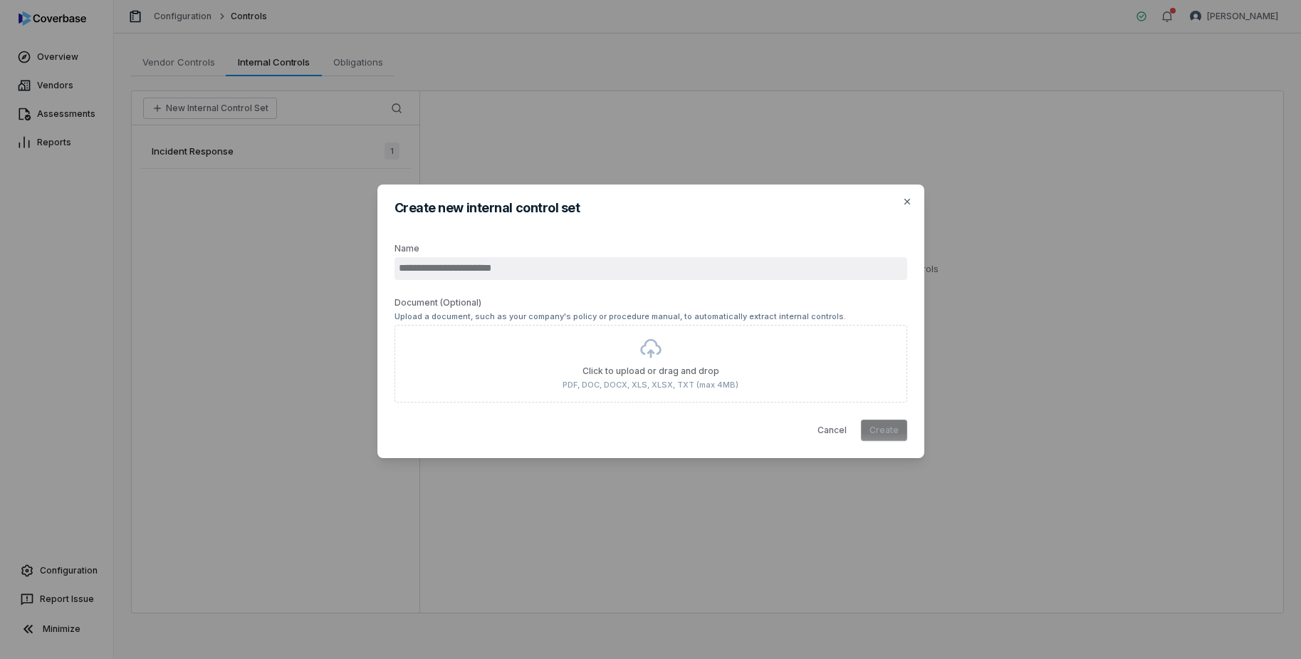
click at [573, 271] on input "Name" at bounding box center [650, 268] width 513 height 23
click at [906, 201] on icon "button" at bounding box center [907, 202] width 6 height 6
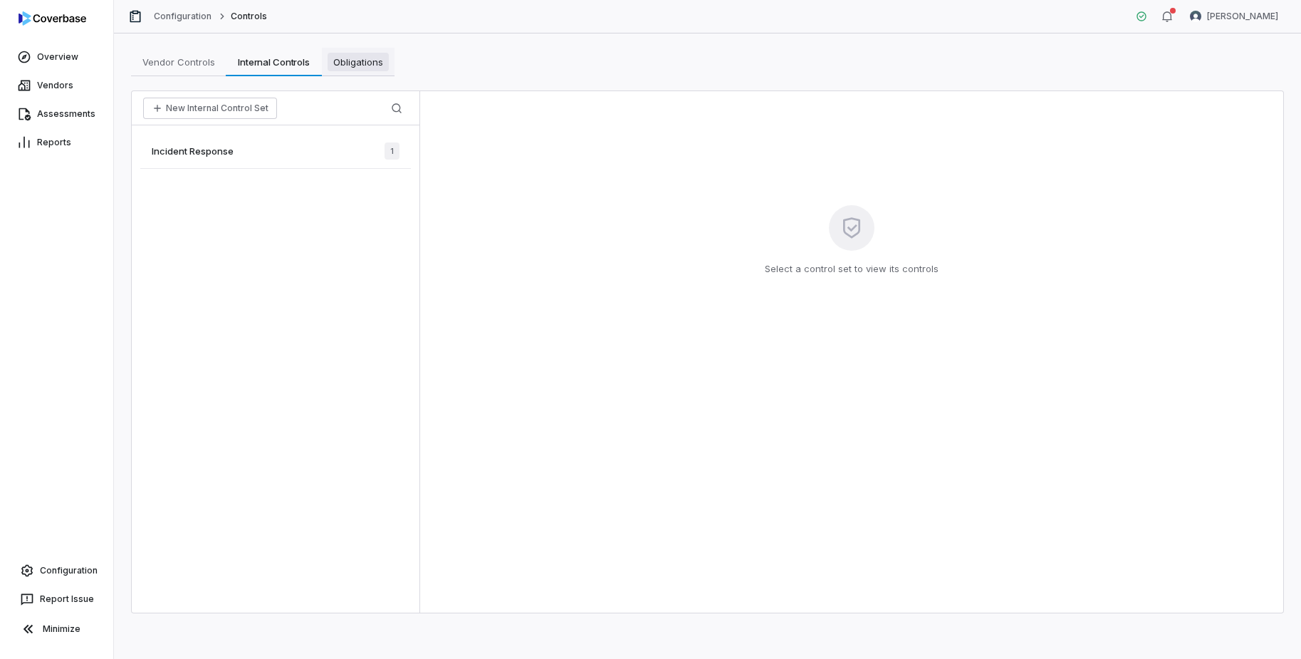
click at [352, 64] on span "Obligations" at bounding box center [358, 62] width 61 height 19
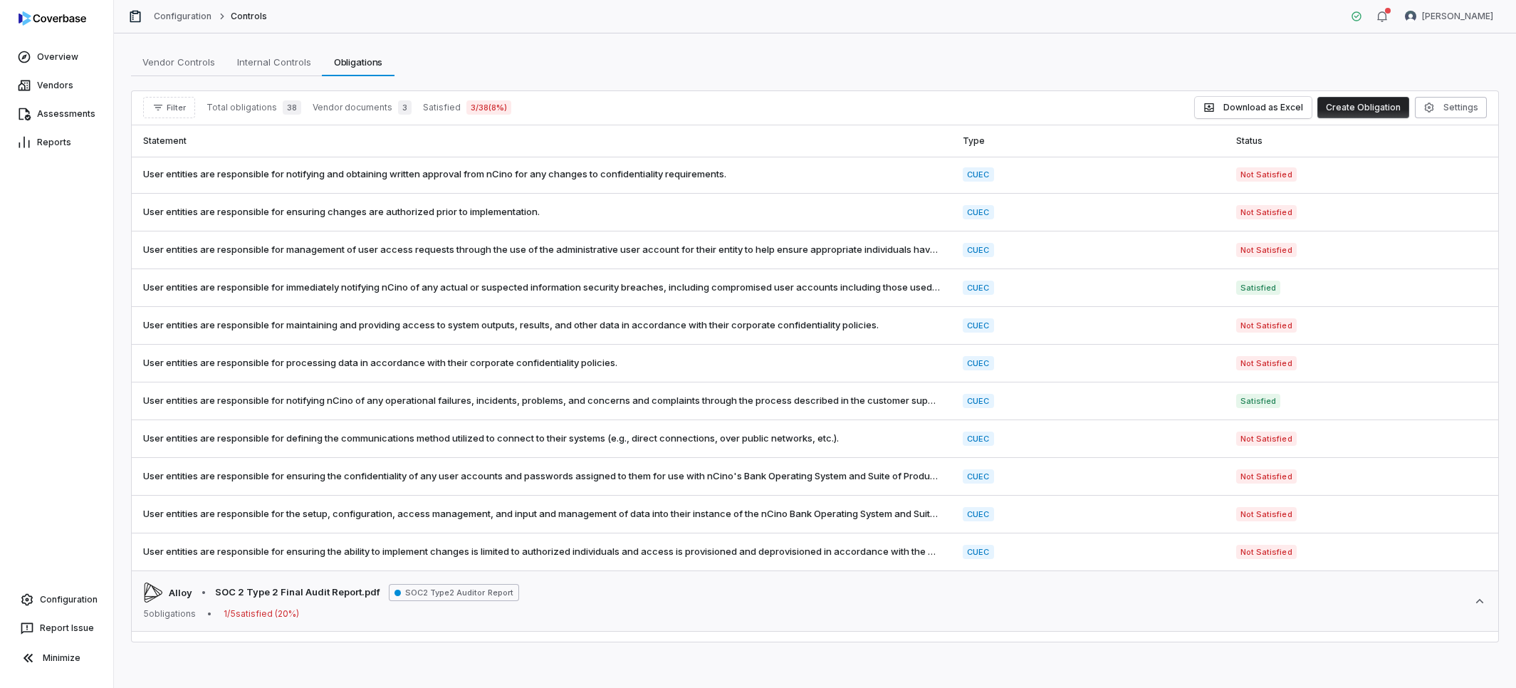
scroll to position [363, 0]
click at [266, 68] on span "Internal Controls" at bounding box center [273, 62] width 85 height 19
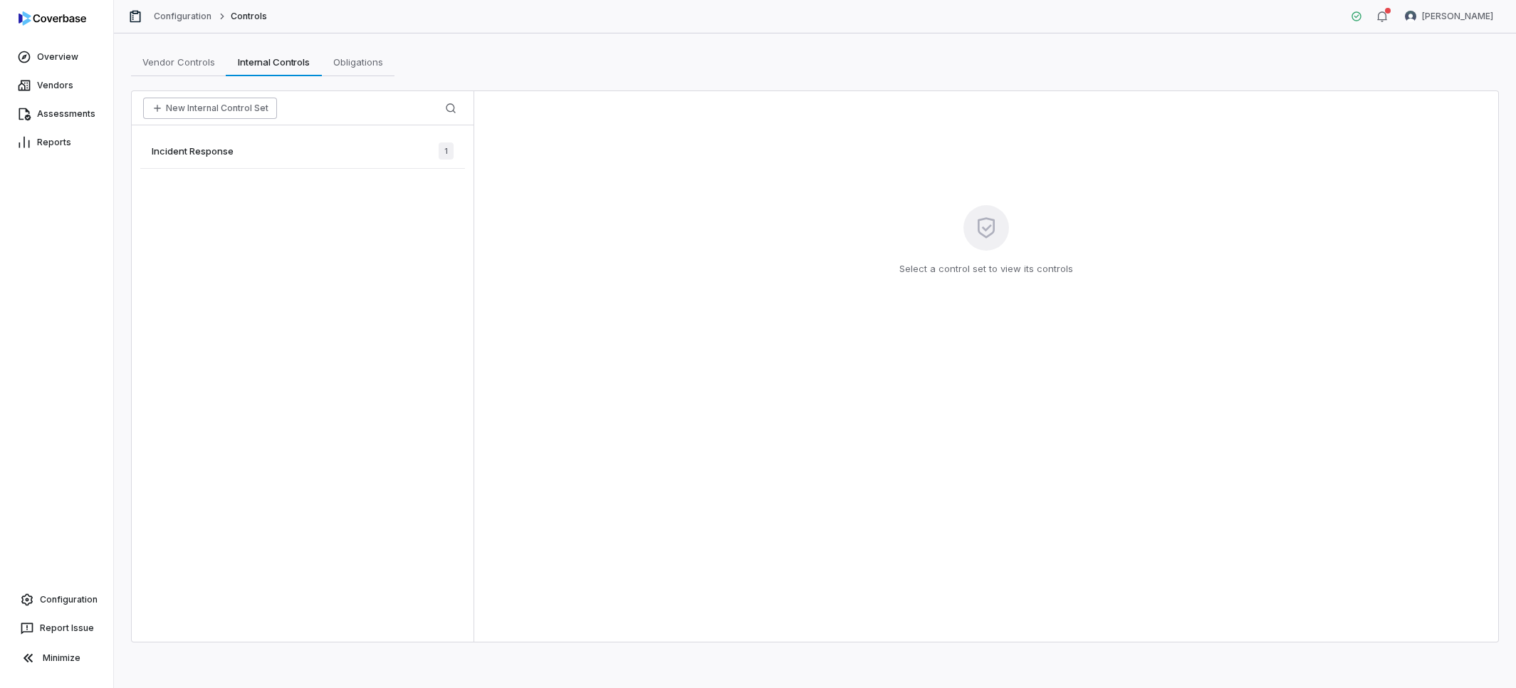
click at [174, 113] on button "New Internal Control Set" at bounding box center [210, 108] width 134 height 21
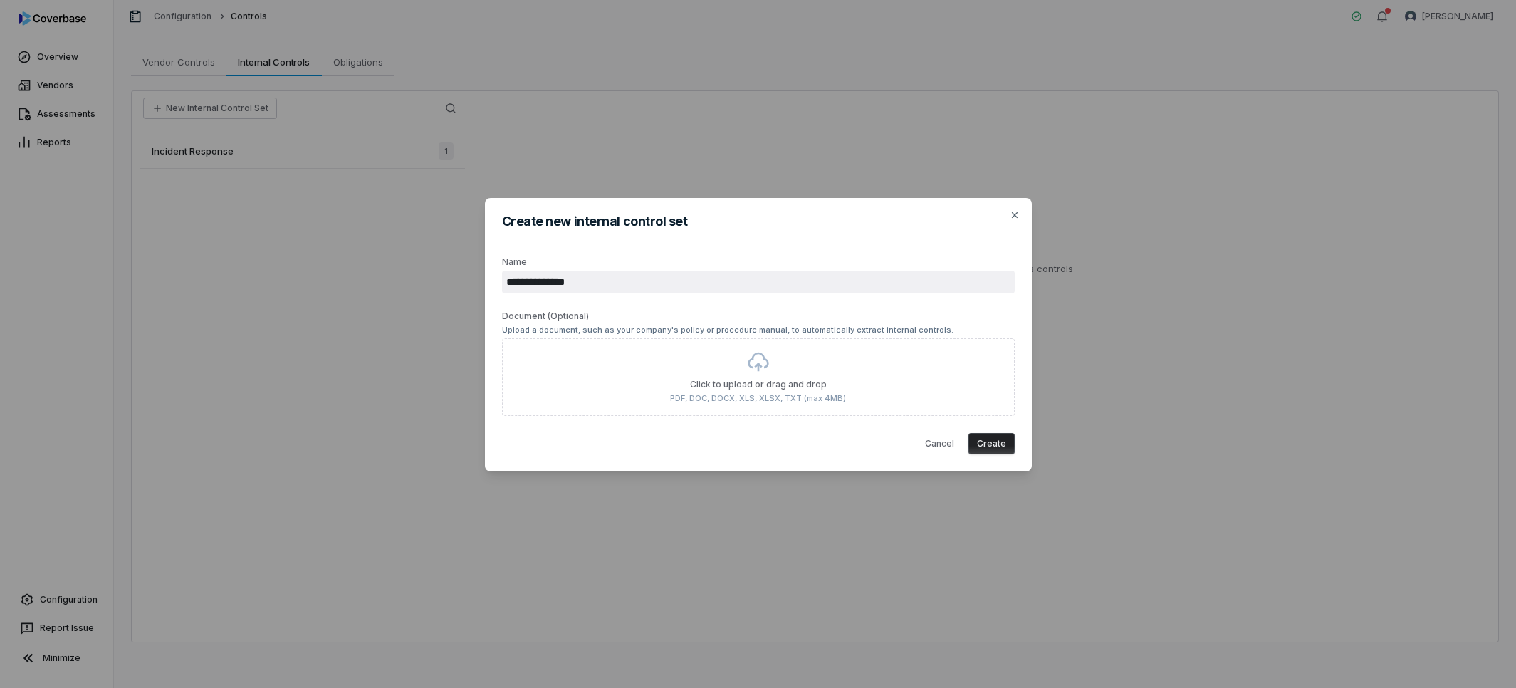
type input "**********"
click at [990, 449] on button "Create" at bounding box center [991, 443] width 46 height 21
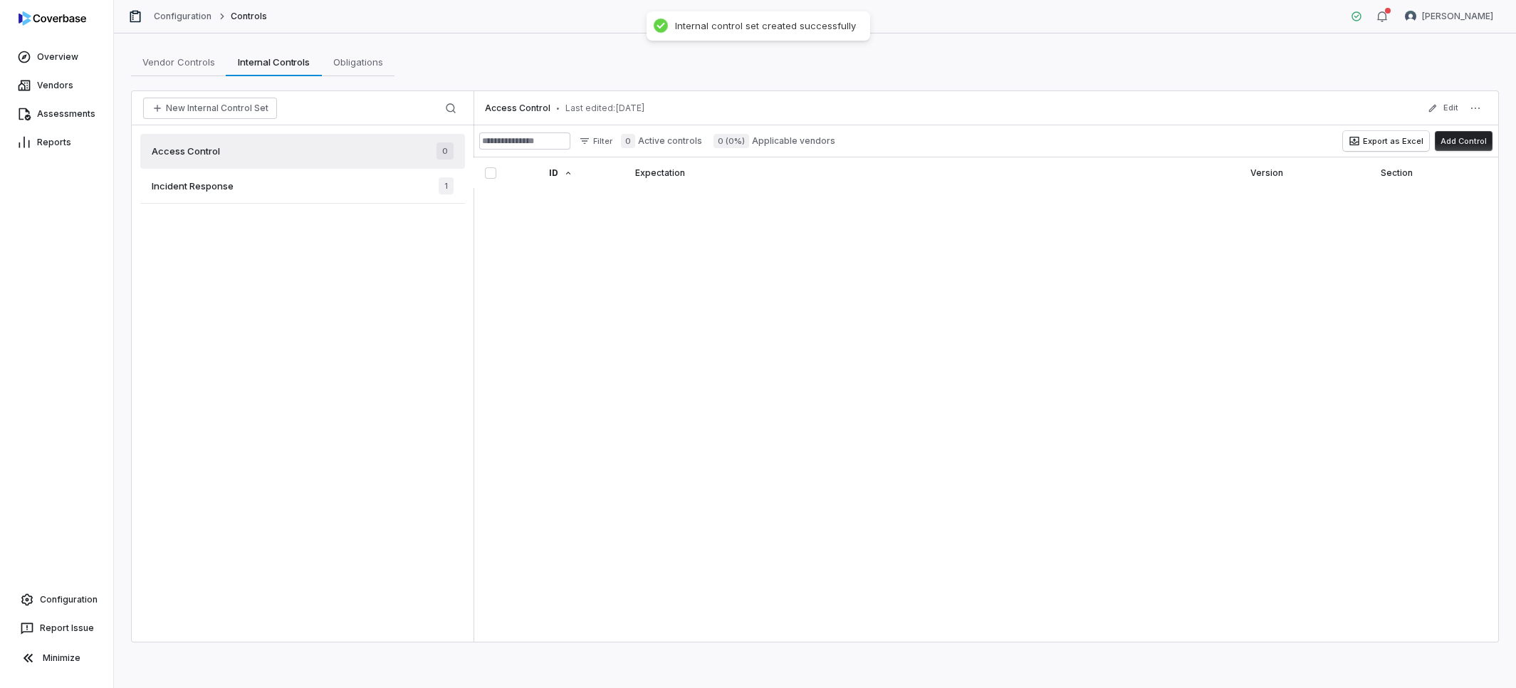
click at [1300, 142] on button "Add Control" at bounding box center [1464, 141] width 58 height 20
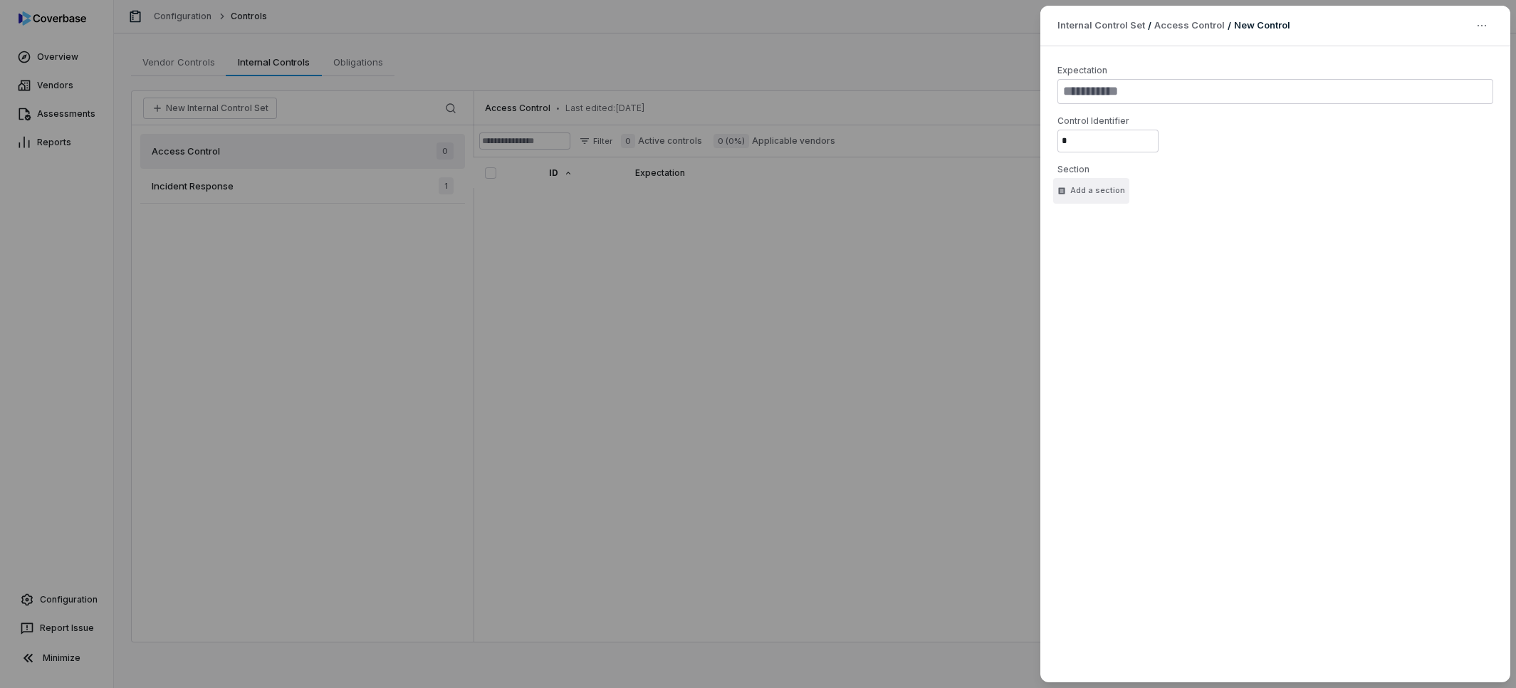
click at [1100, 193] on div "Add a section" at bounding box center [1091, 190] width 68 height 11
click at [1300, 136] on div "Control Identifier *" at bounding box center [1275, 133] width 436 height 37
click at [803, 333] on div at bounding box center [758, 344] width 1516 height 688
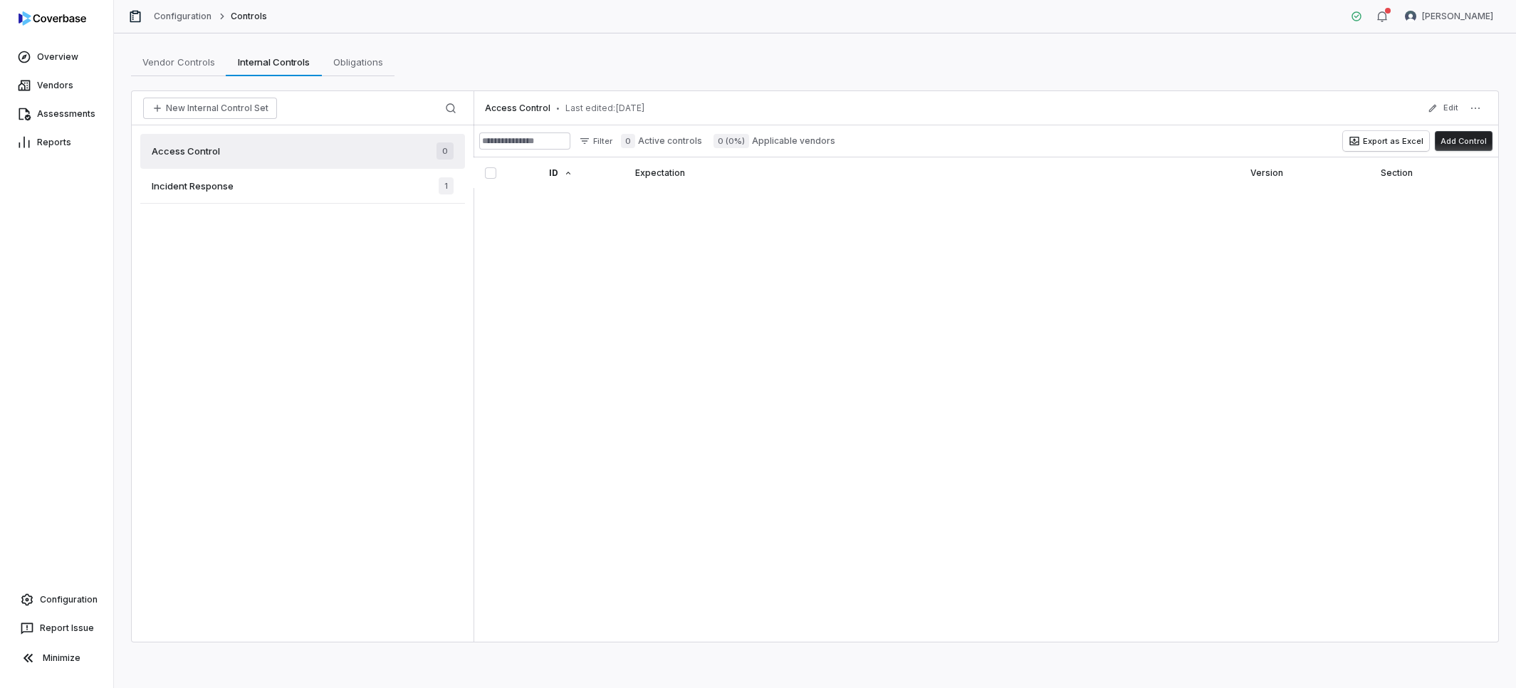
click at [715, 221] on div "Access Control • Last edited: Aug 14, 2025 Edit Filter 0 Active controls 0 (0%)…" at bounding box center [985, 366] width 1025 height 550
click at [300, 151] on div "Access Control 0" at bounding box center [302, 151] width 325 height 35
click at [1300, 150] on button "Add Control" at bounding box center [1464, 141] width 58 height 20
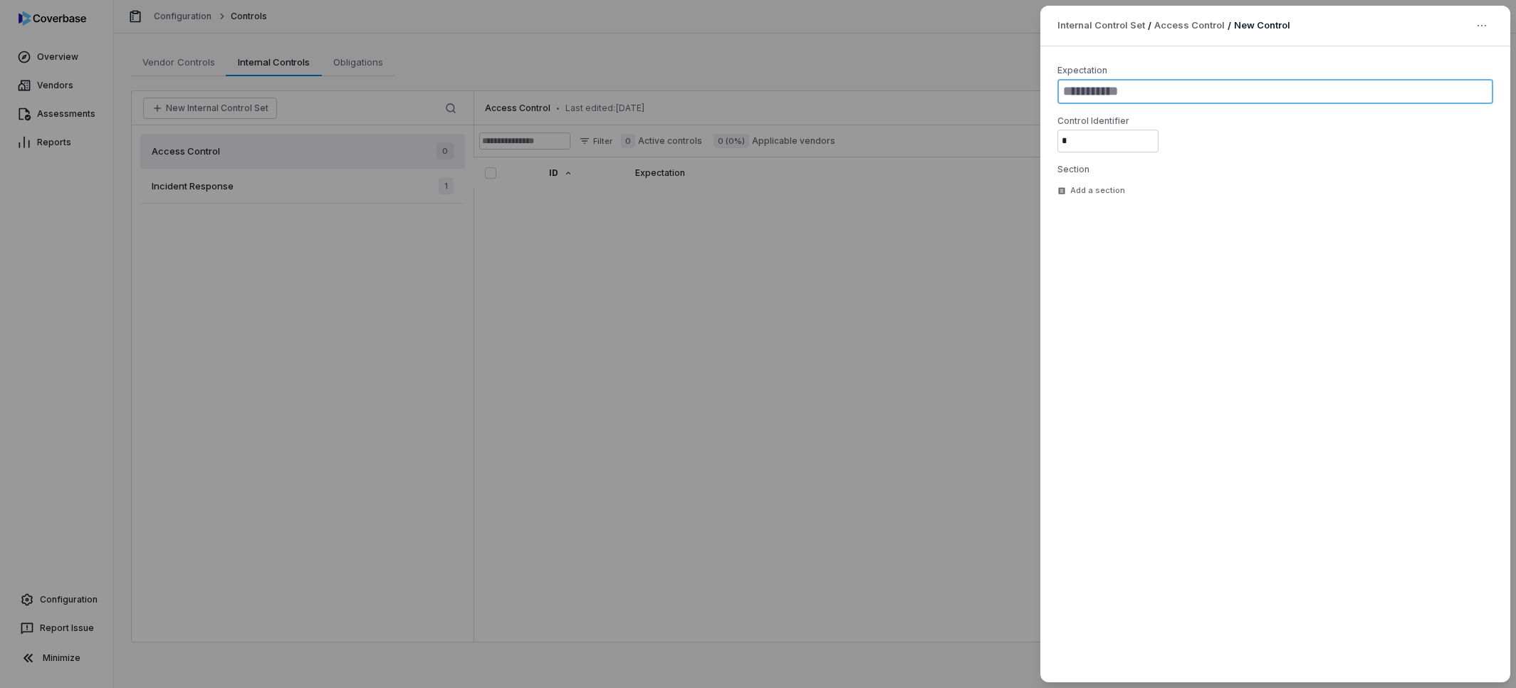
click at [1137, 93] on textarea at bounding box center [1275, 91] width 436 height 25
click at [1125, 140] on input "*" at bounding box center [1107, 141] width 101 height 23
click at [1076, 169] on label "Section" at bounding box center [1275, 169] width 436 height 11
click at [880, 218] on div "Internal Control Set / Access Control / New Control Expectation Control Identif…" at bounding box center [758, 344] width 1516 height 688
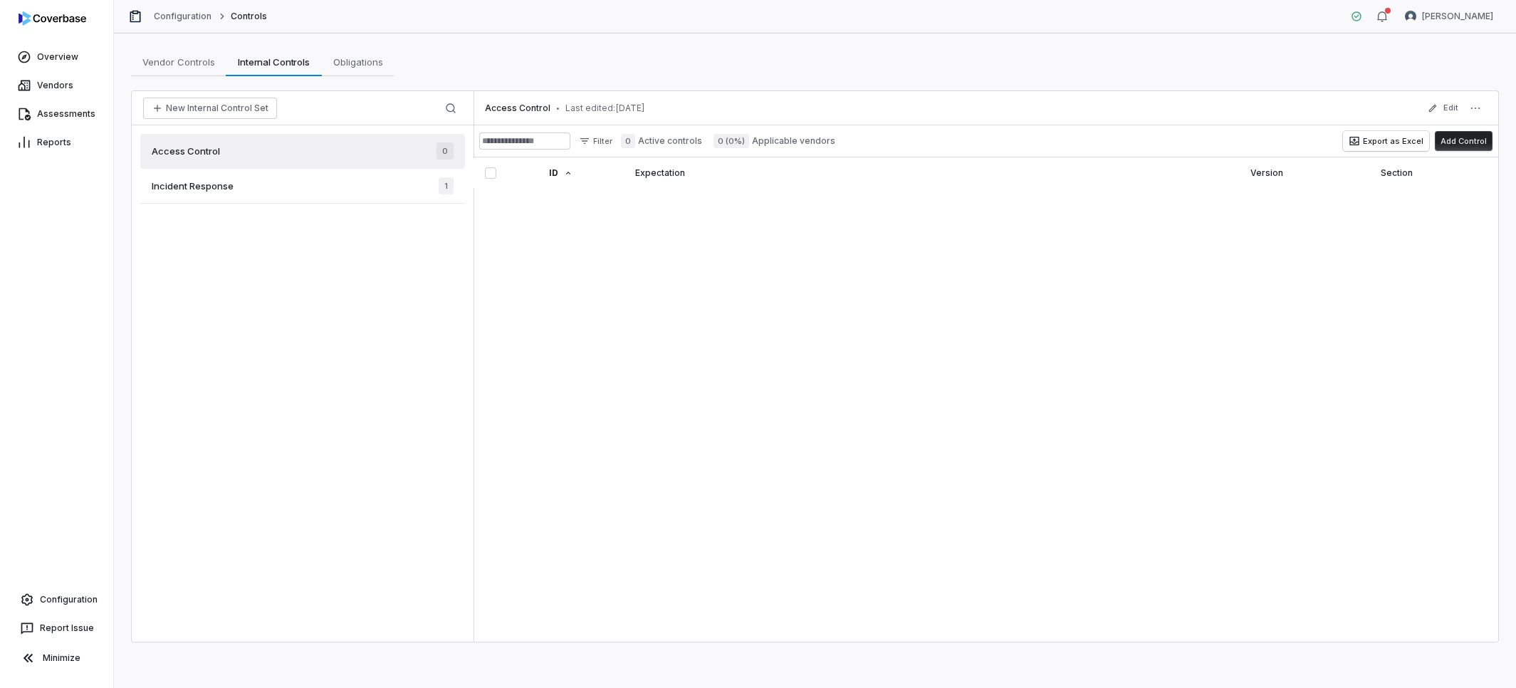
click at [271, 182] on div "Incident Response 1" at bounding box center [302, 186] width 325 height 35
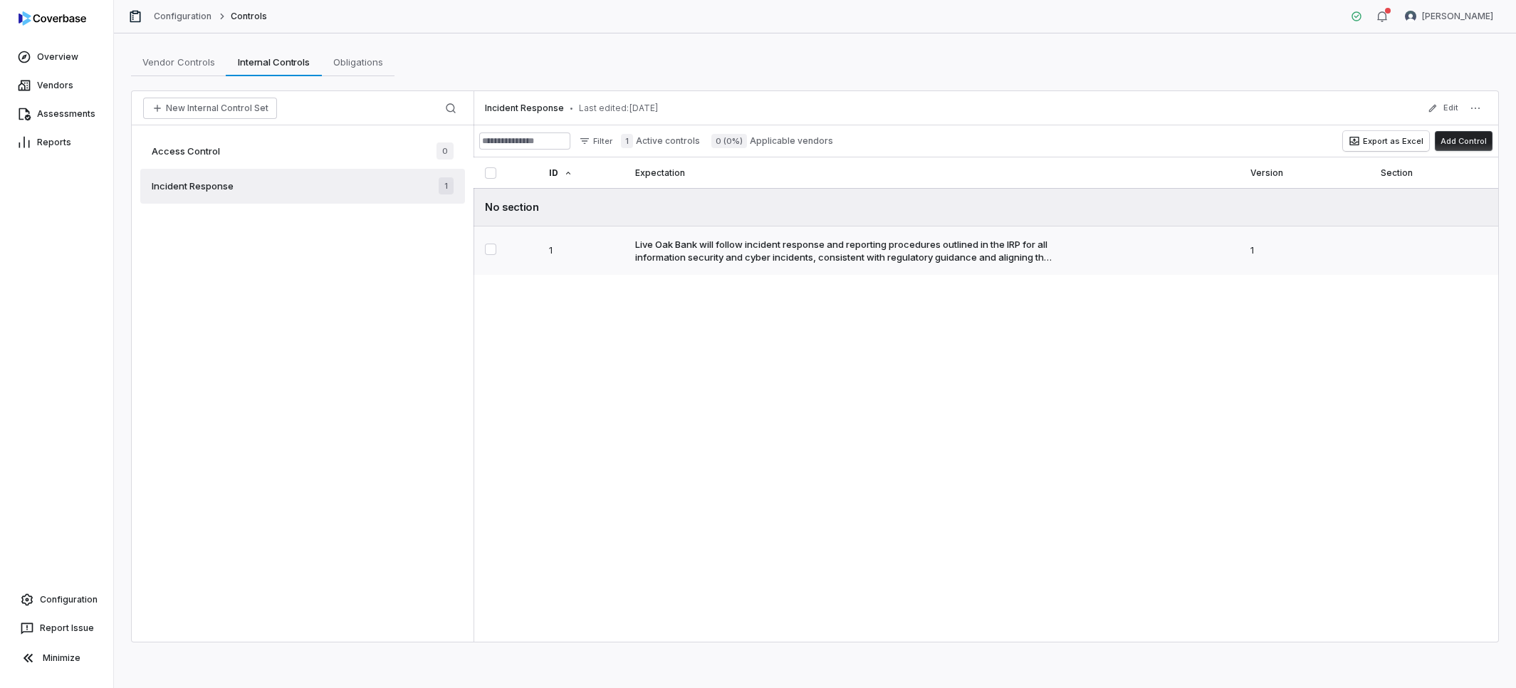
click at [1052, 256] on div "Live Oak Bank will follow incident response and reporting procedures outlined i…" at bounding box center [931, 251] width 592 height 26
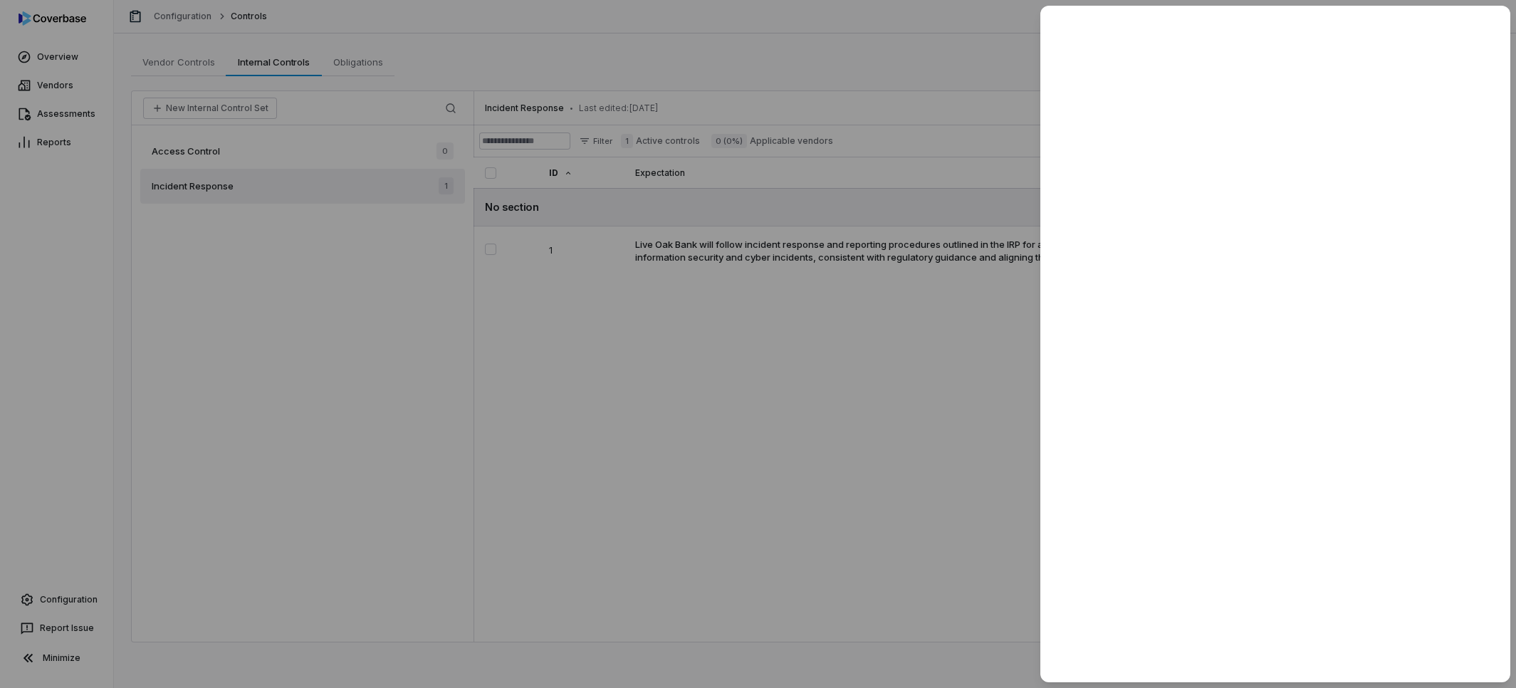
click at [197, 158] on div at bounding box center [758, 344] width 1516 height 688
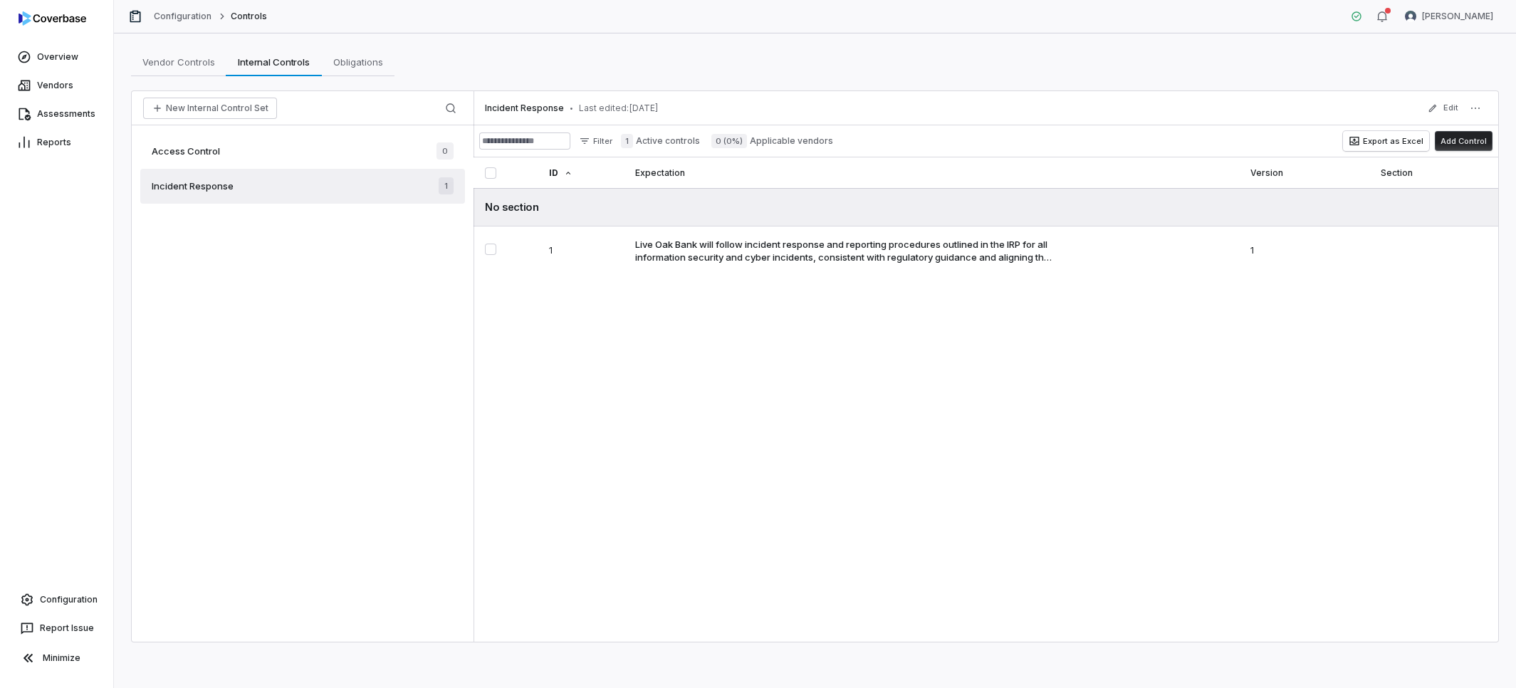
click at [230, 152] on div "Access Control 0" at bounding box center [302, 151] width 325 height 35
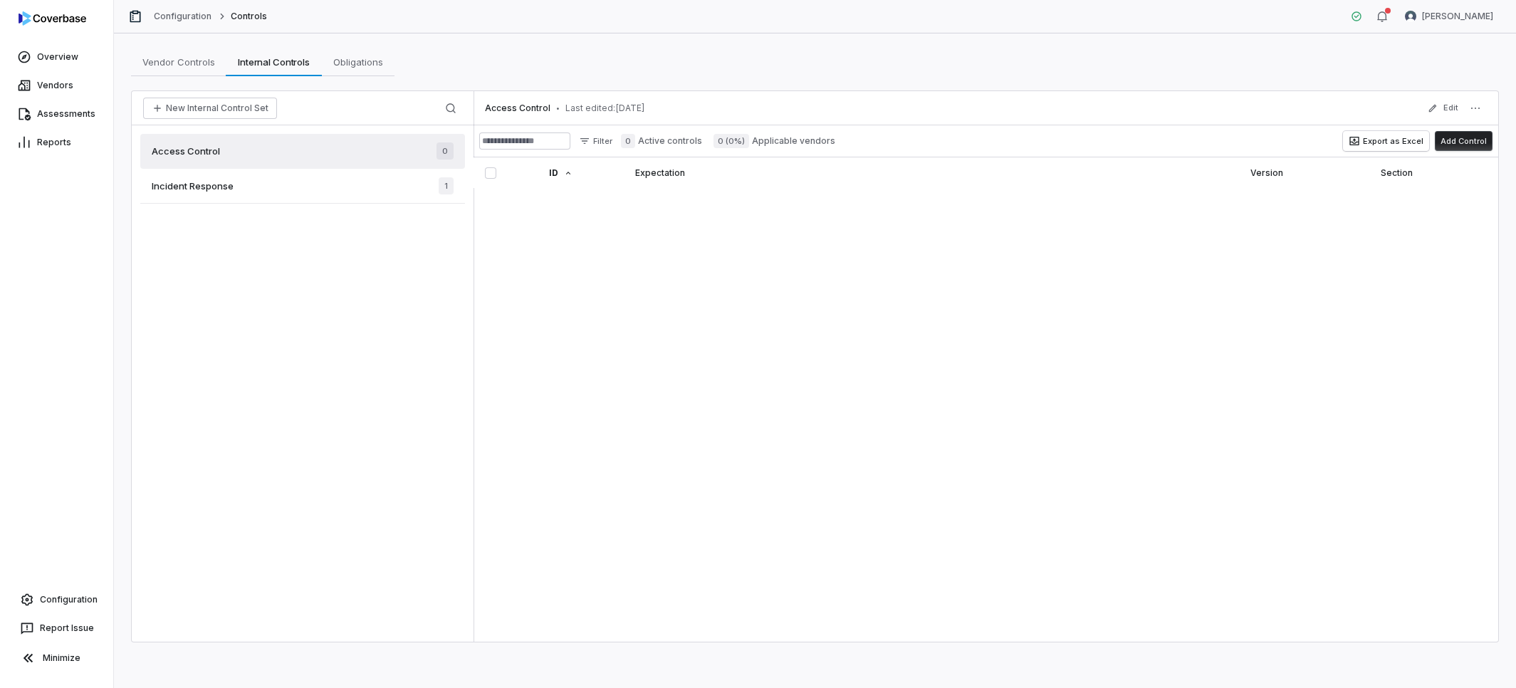
click at [1300, 143] on button "Add Control" at bounding box center [1464, 141] width 58 height 20
type textarea "*"
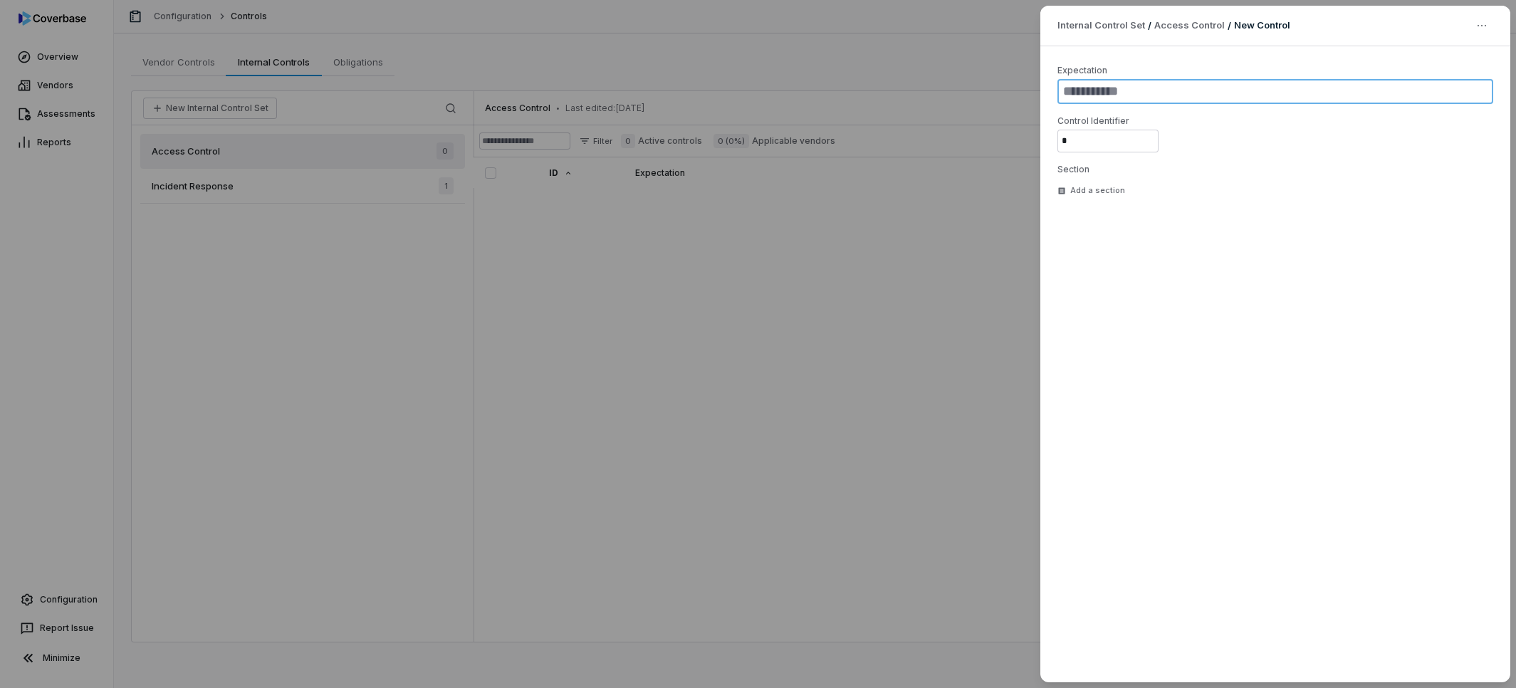
click at [1103, 93] on textarea at bounding box center [1275, 91] width 436 height 25
paste textarea "**********"
type textarea "**********"
type textarea "*"
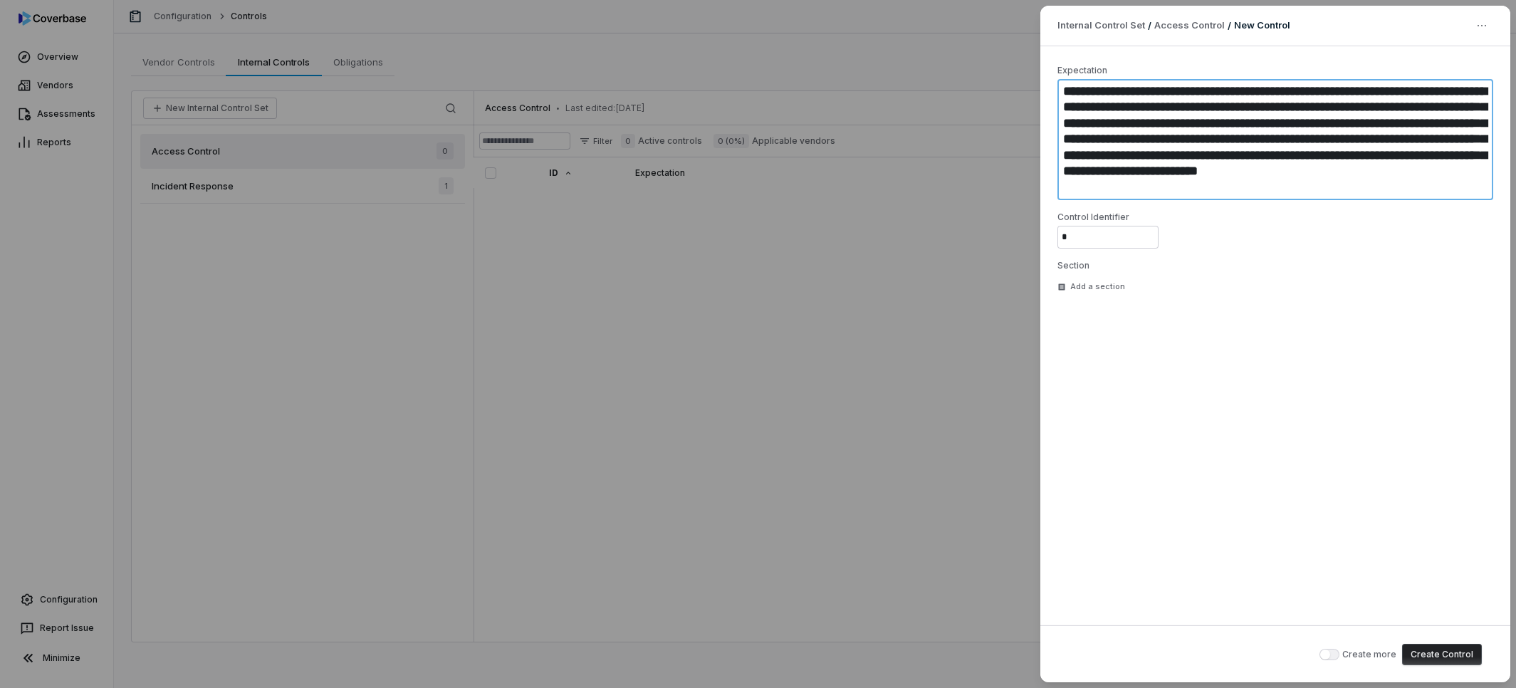
type textarea "**********"
click at [1300, 652] on button "Create Control" at bounding box center [1442, 654] width 80 height 21
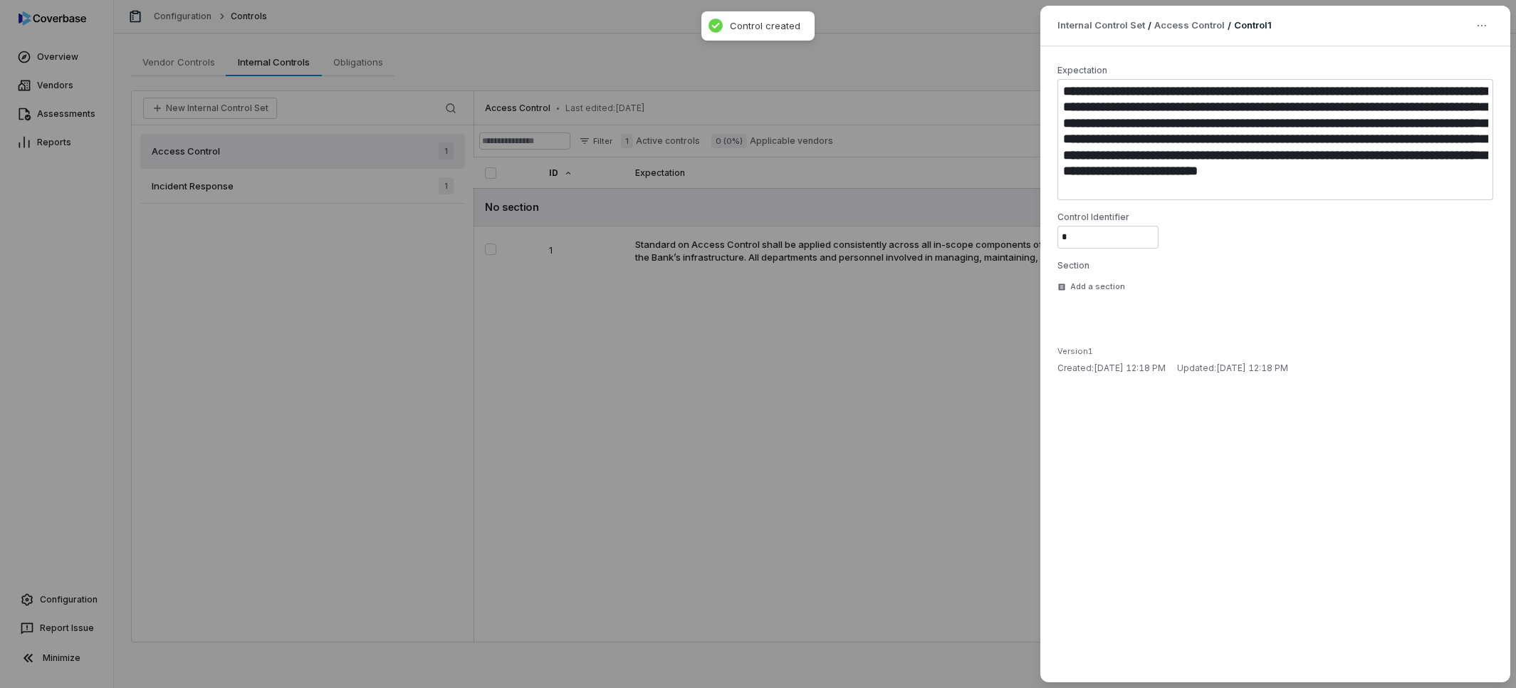
type textarea "*"
click at [758, 415] on div "**********" at bounding box center [758, 344] width 1516 height 688
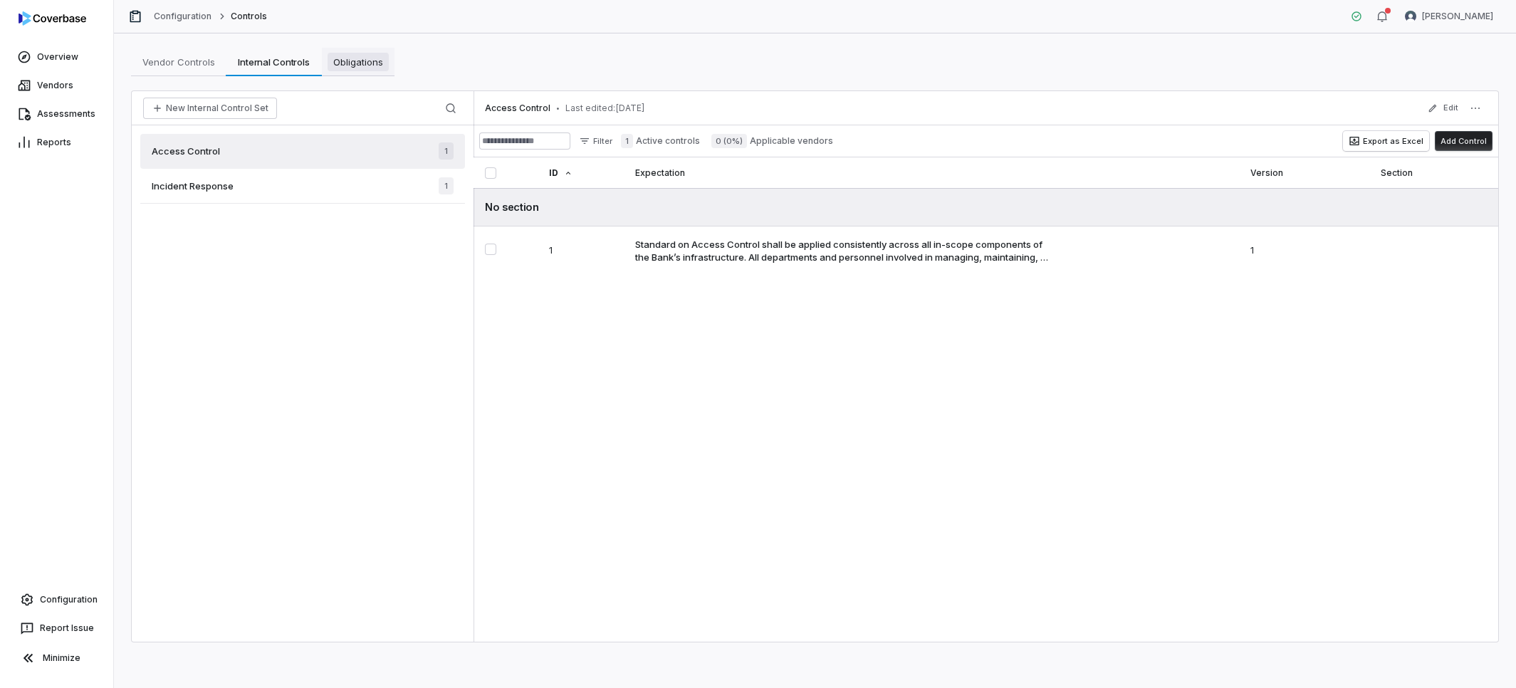
click at [340, 73] on link "Obligations Obligations" at bounding box center [358, 62] width 73 height 28
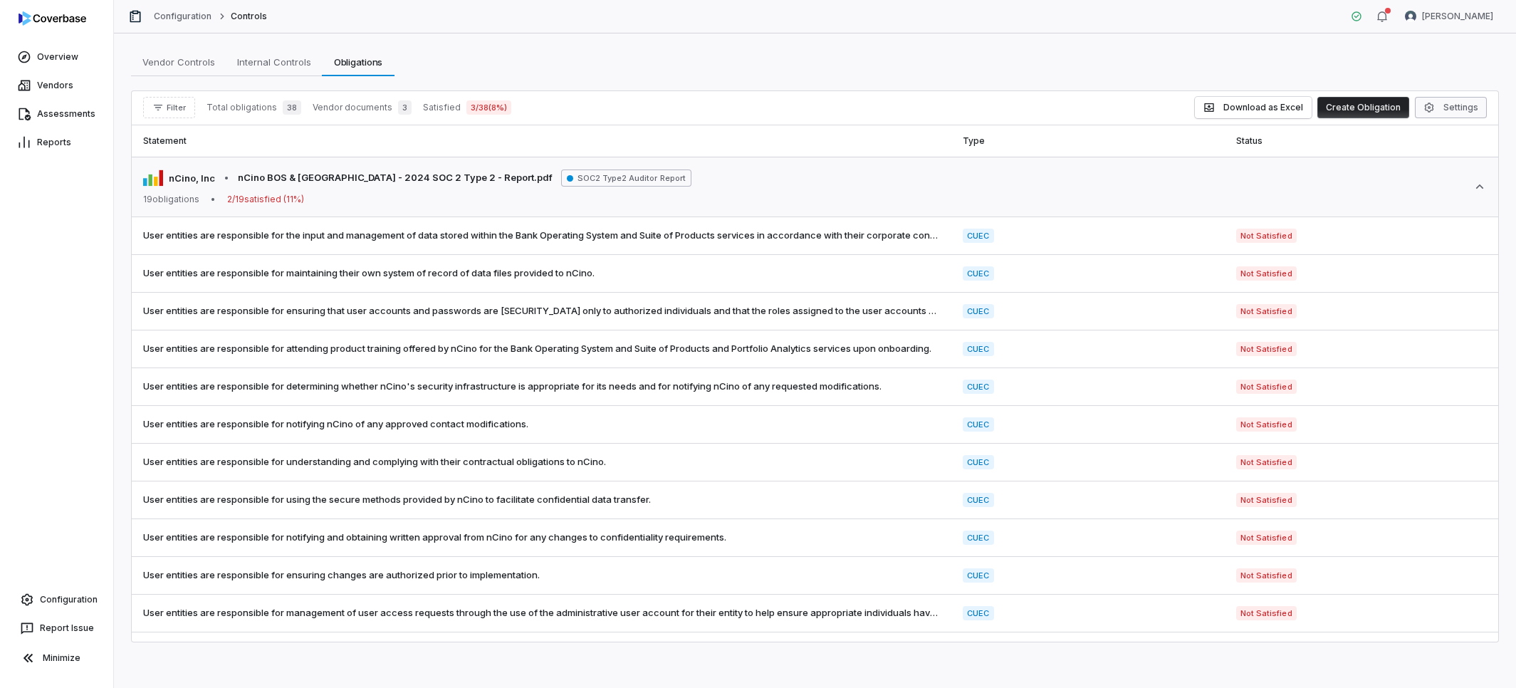
click at [1300, 111] on button "Settings" at bounding box center [1451, 107] width 72 height 21
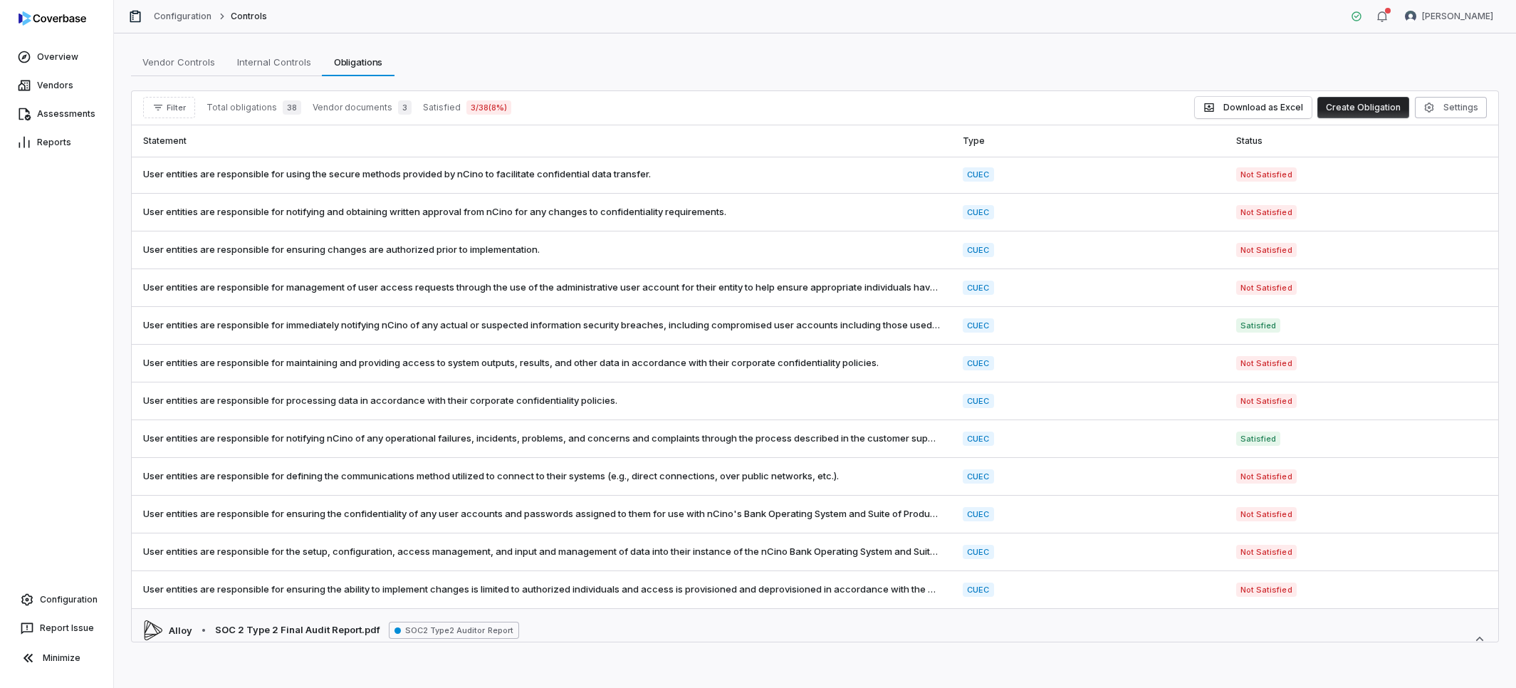
scroll to position [386, 0]
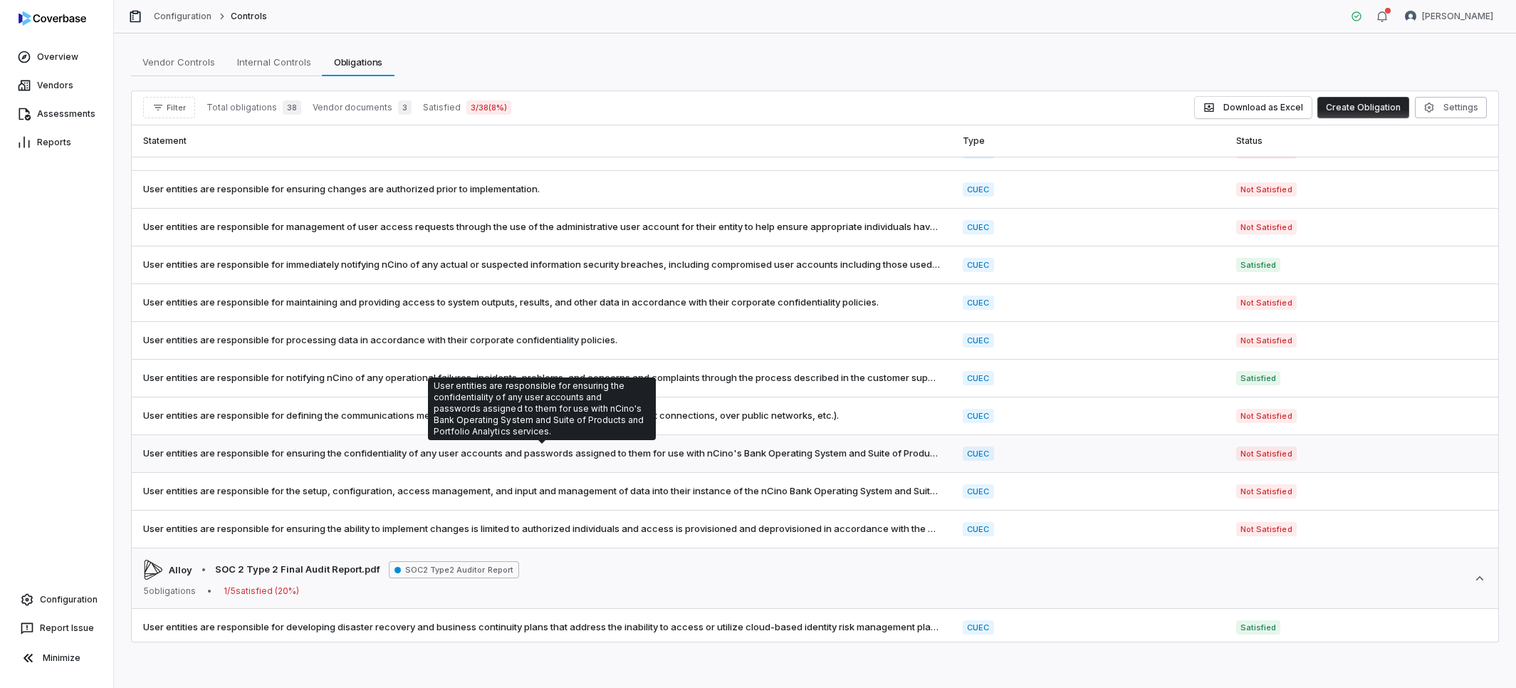
click at [711, 452] on span "User entities are responsible for ensuring the confidentiality of any user acco…" at bounding box center [541, 453] width 797 height 14
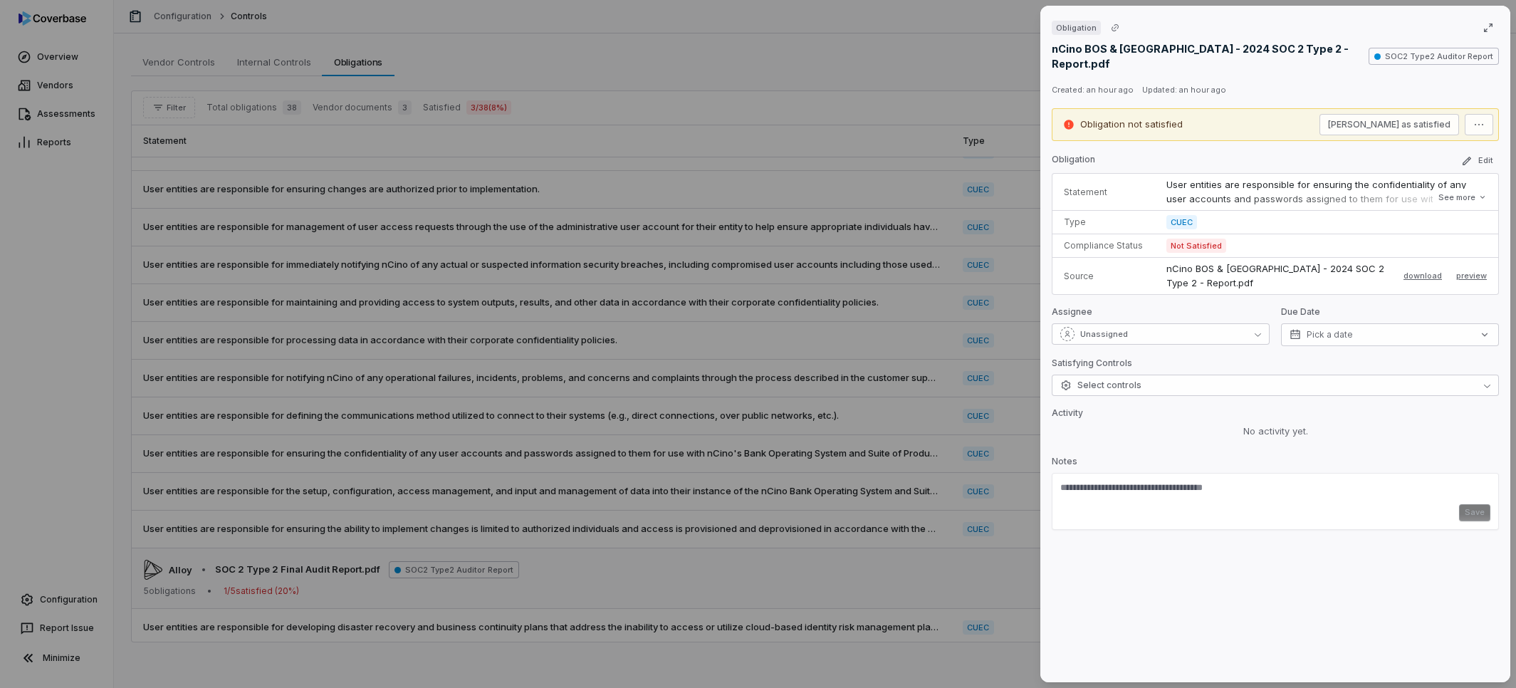
click at [1247, 378] on div "Obligation nCino BOS & [GEOGRAPHIC_DATA] - 2024 SOC 2 Type 2 - Report.pdf SOC2 …" at bounding box center [1275, 344] width 470 height 676
click at [1249, 375] on button "Select controls" at bounding box center [1275, 385] width 447 height 21
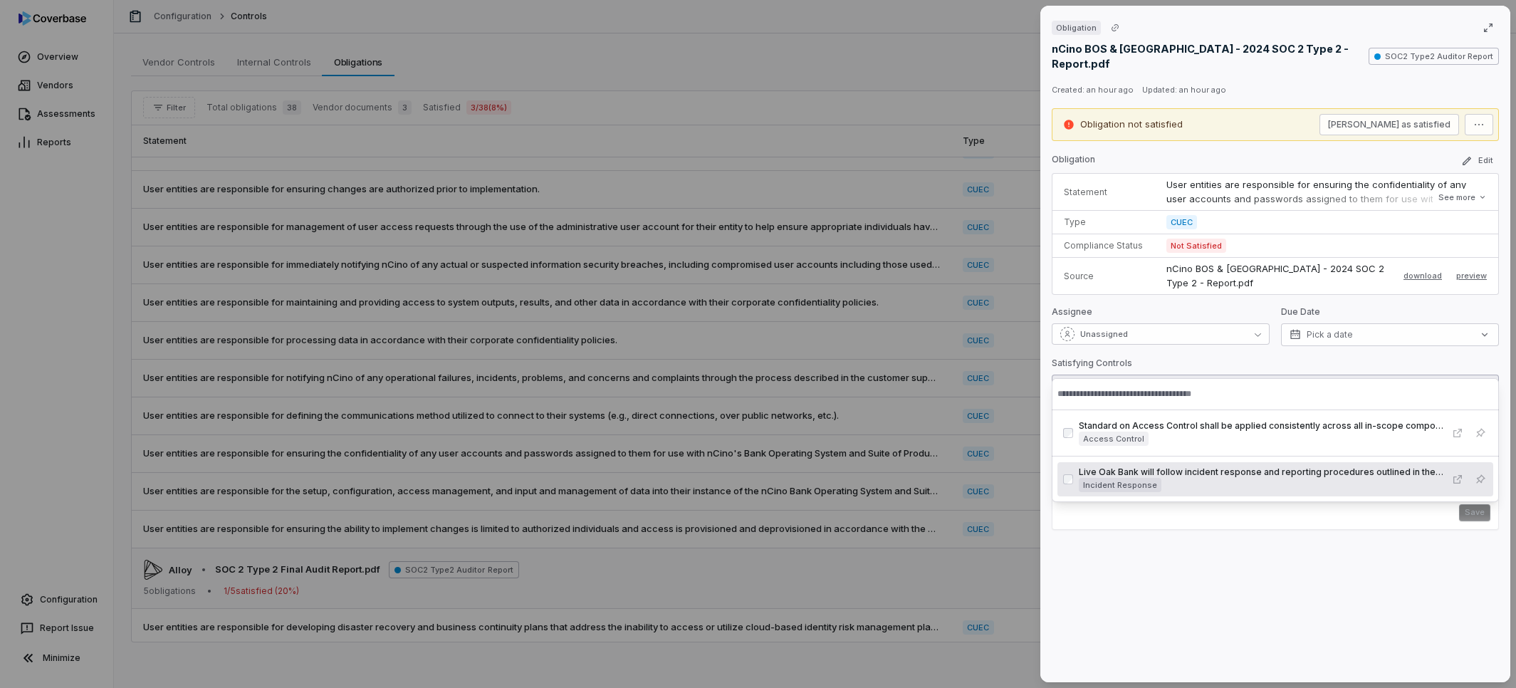
click at [1418, 583] on div "Obligation nCino BOS & [GEOGRAPHIC_DATA] - 2024 SOC 2 Type 2 - Report.pdf SOC2 …" at bounding box center [1275, 344] width 470 height 676
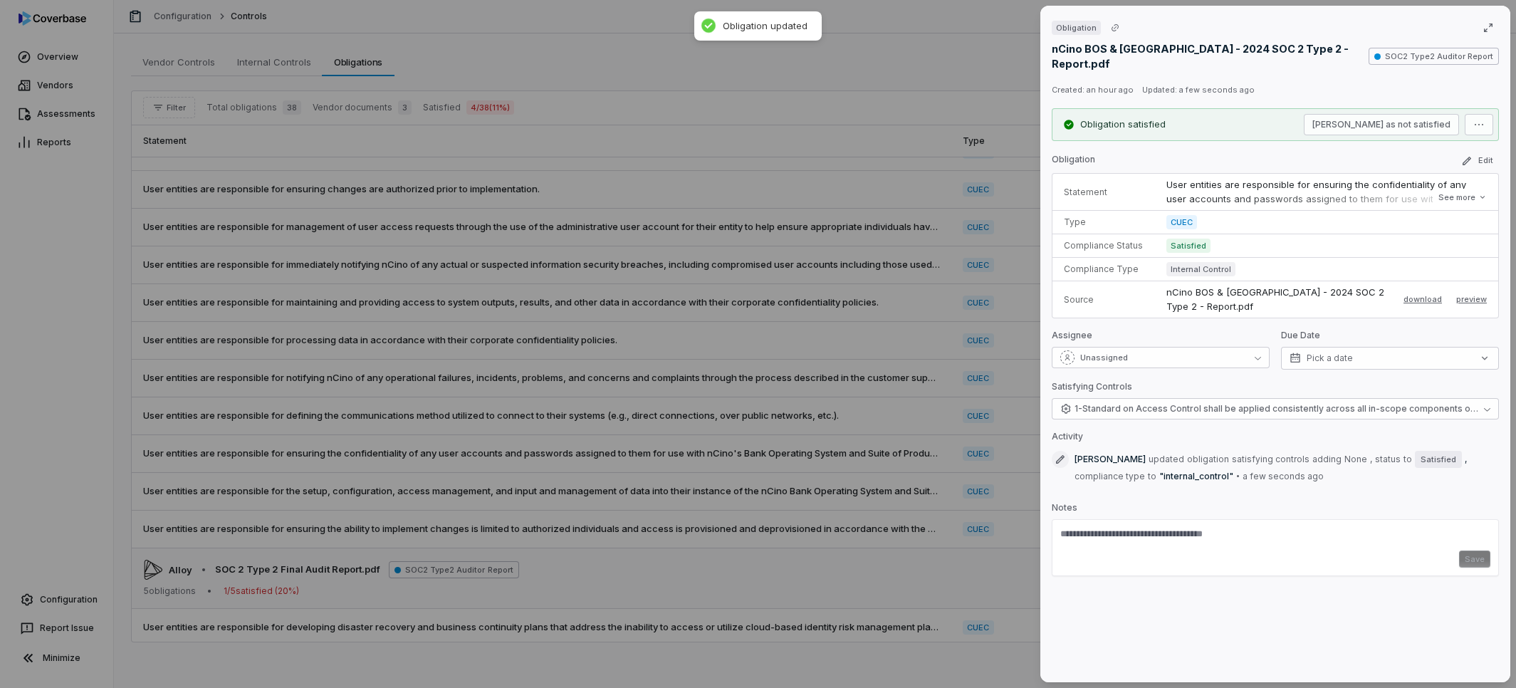
click at [958, 572] on div "Obligation nCino BOS & [GEOGRAPHIC_DATA] - 2024 SOC 2 Type 2 - Report.pdf SOC2 …" at bounding box center [758, 344] width 1516 height 688
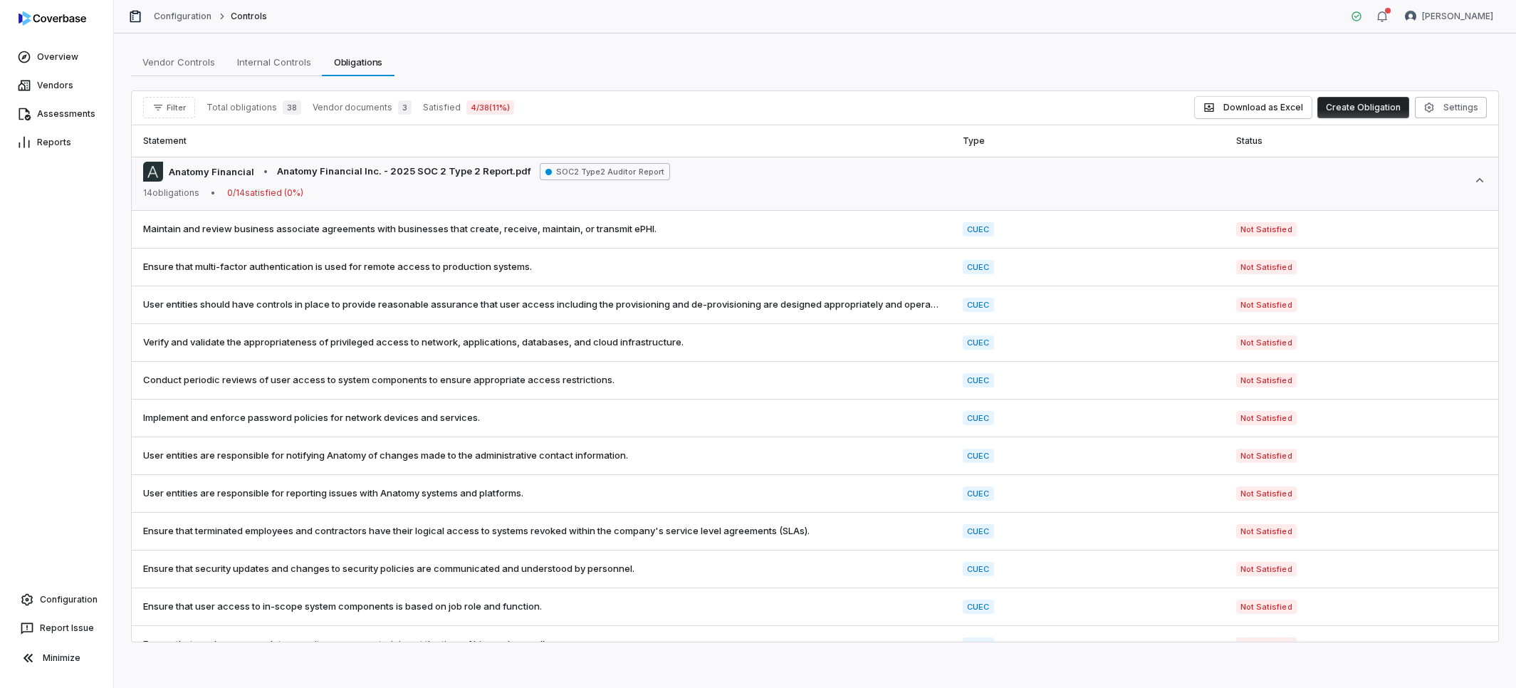
scroll to position [1130, 0]
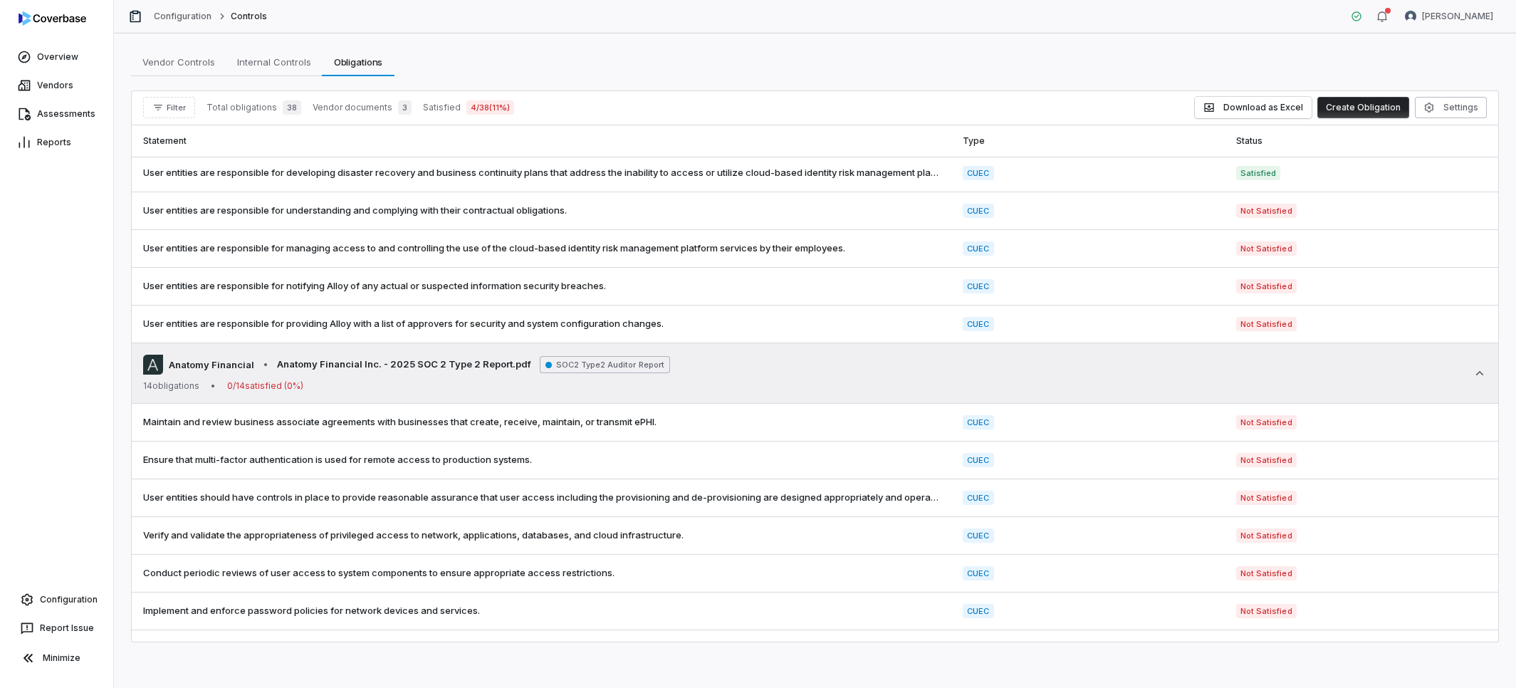
click at [681, 365] on div "Anatomy Financial • Anatomy Financial Inc. - 2025 SOC 2 Type 2 Report.pdf SOC2 …" at bounding box center [815, 373] width 1344 height 37
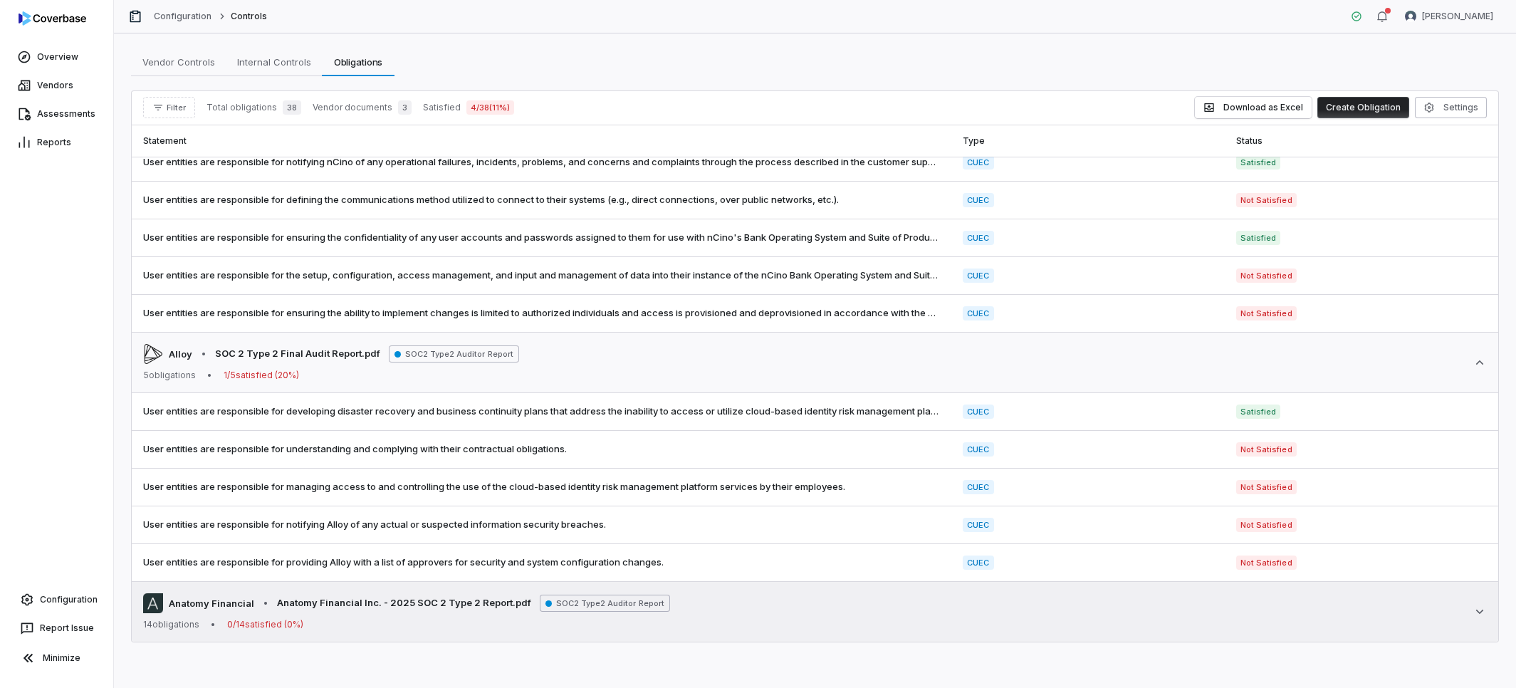
click at [681, 365] on div "Alloy • SOC 2 Type 2 Final Audit Report.pdf SOC2 Type2 Auditor Report 5 obligat…" at bounding box center [815, 362] width 1344 height 37
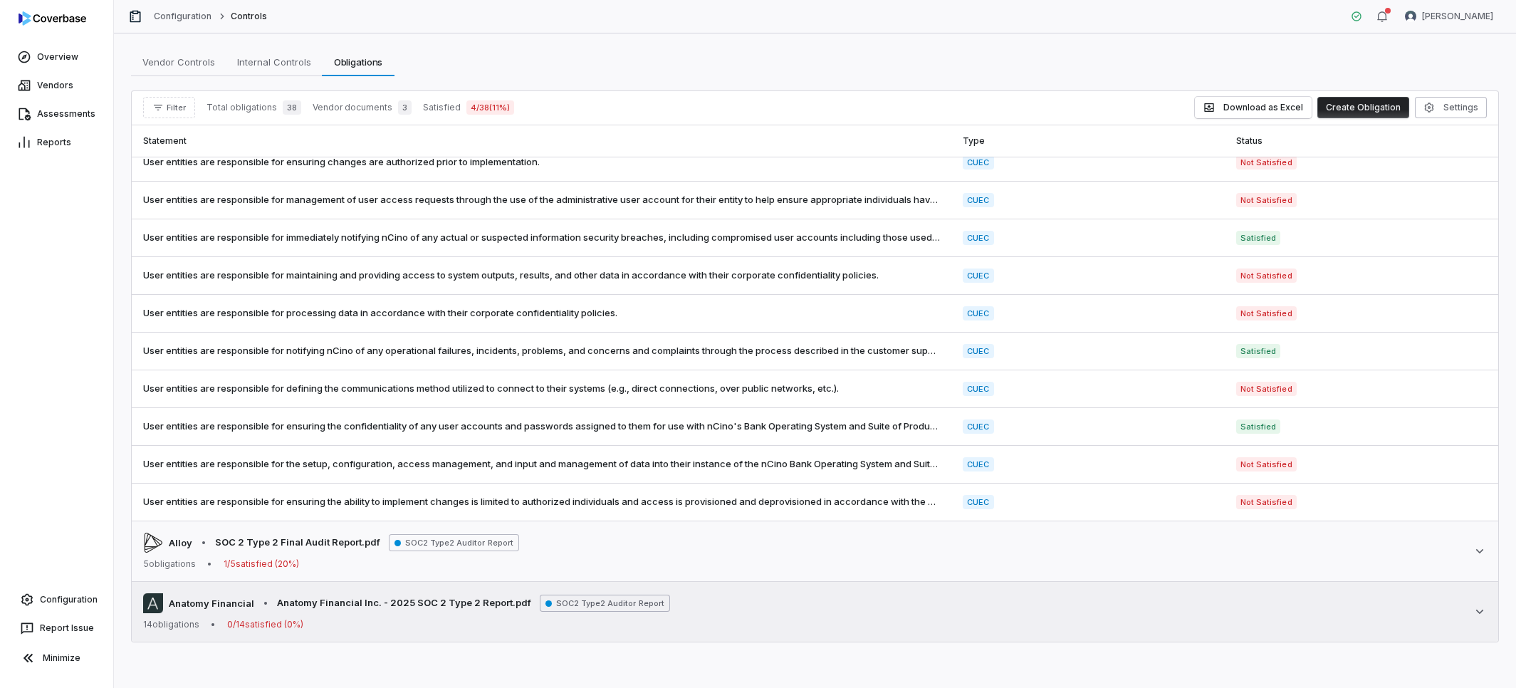
click at [681, 365] on td "User entities are responsible for notifying nCino of any operational failures, …" at bounding box center [541, 351] width 819 height 38
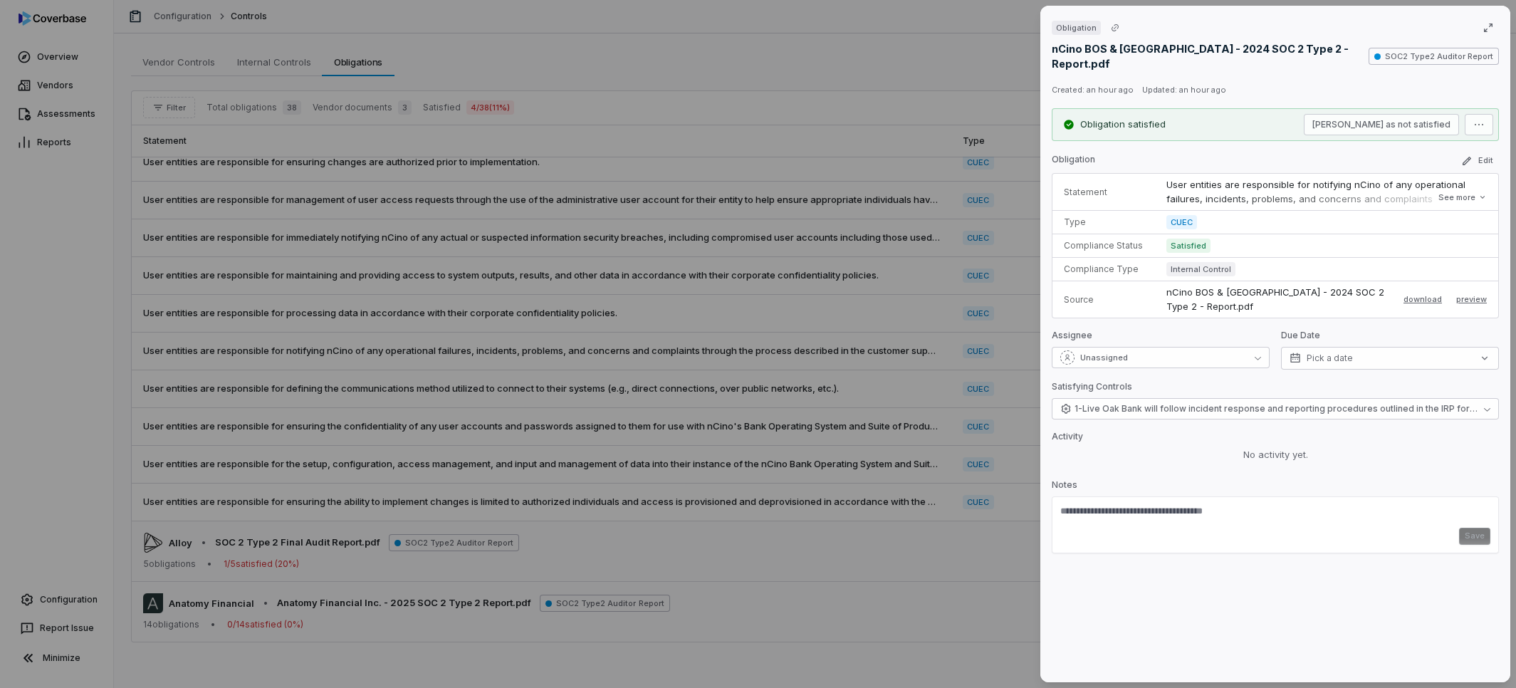
click at [814, 287] on div "Obligation nCino BOS & PA - 2024 SOC 2 Type 2 - Report.pdf SOC2 Type2 Auditor R…" at bounding box center [758, 344] width 1516 height 688
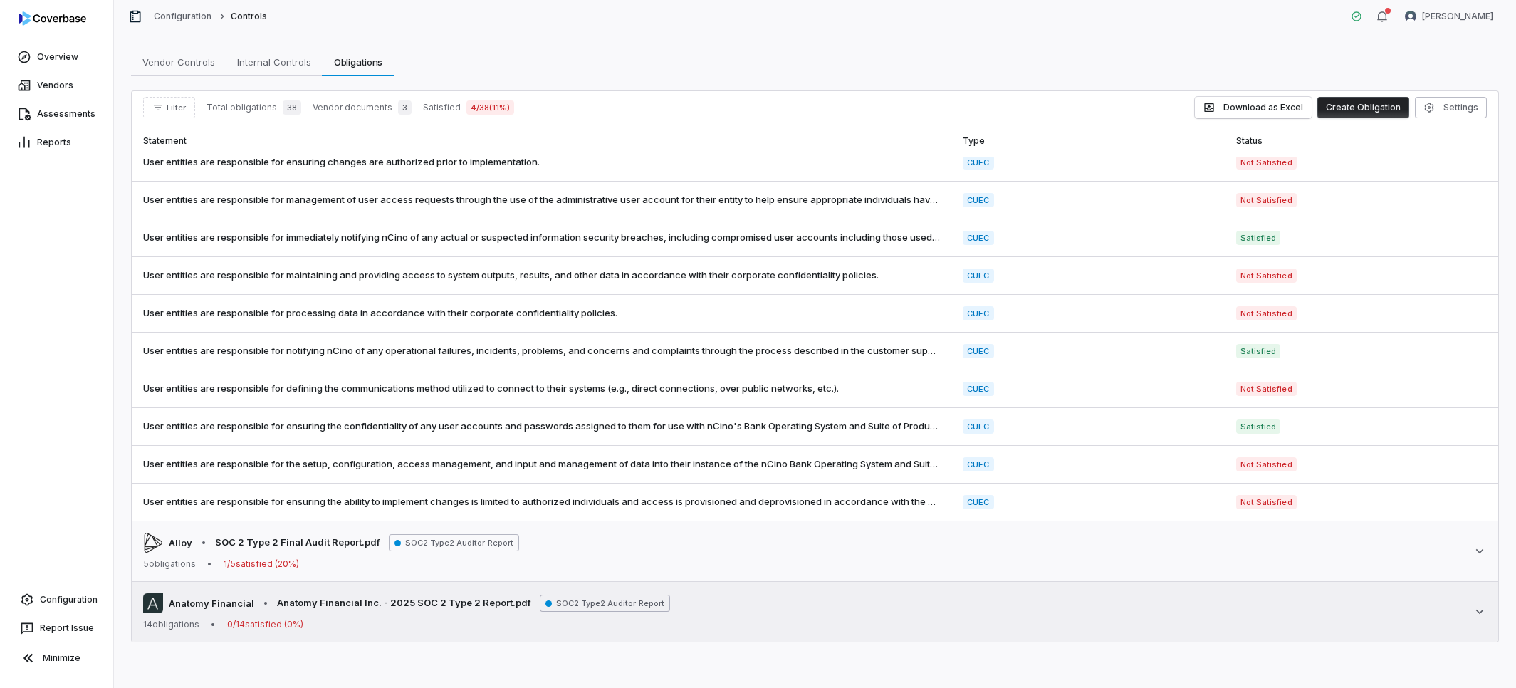
click at [807, 619] on div "Anatomy Financial • Anatomy Financial Inc. - 2025 SOC 2 Type 2 Report.pdf SOC2 …" at bounding box center [815, 611] width 1344 height 37
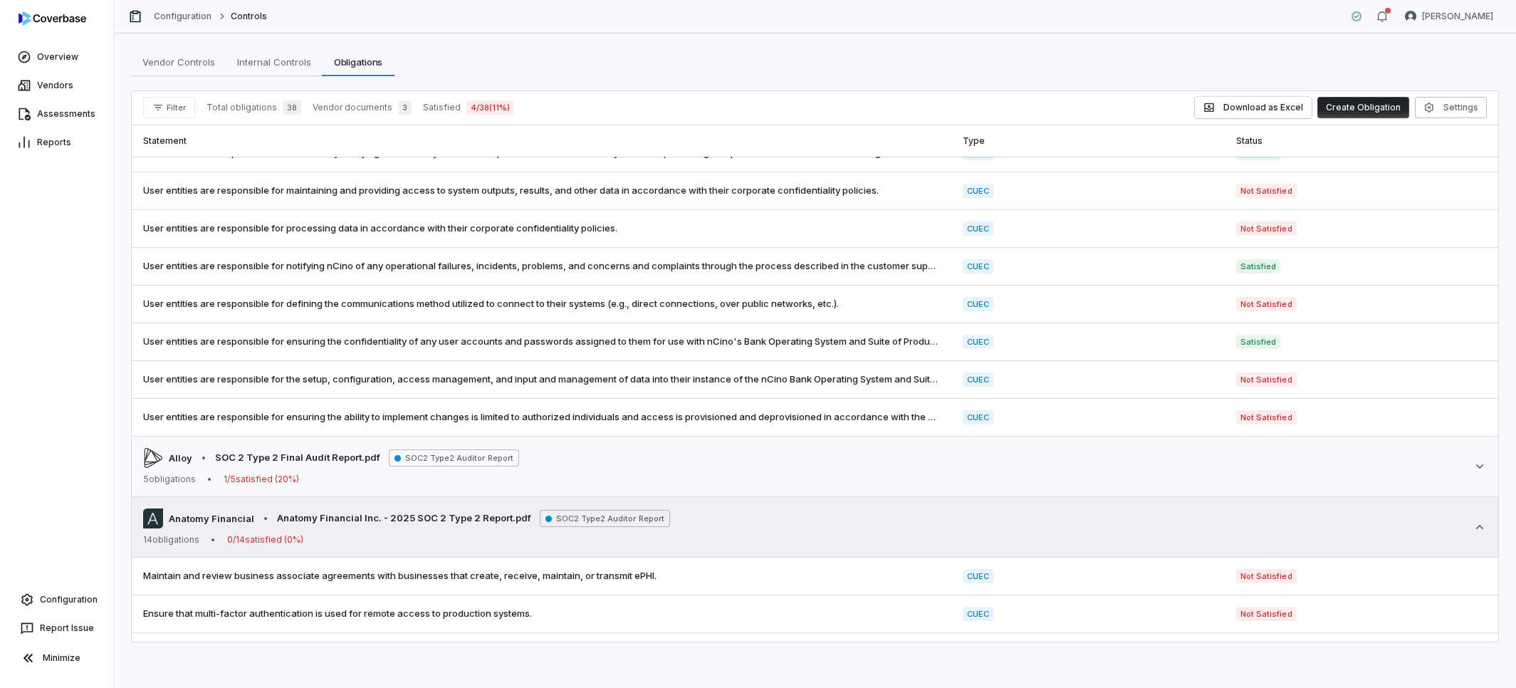
scroll to position [454, 0]
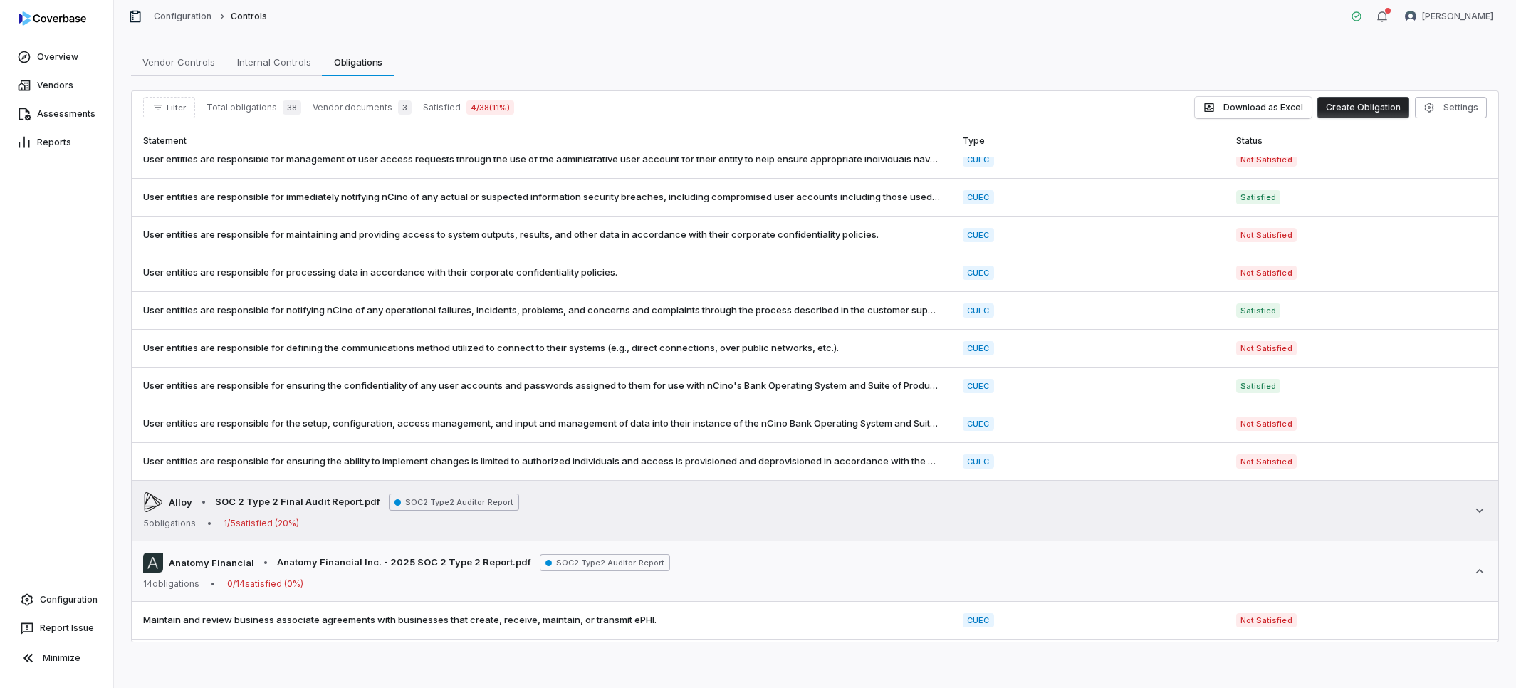
click at [845, 535] on td "Alloy • SOC 2 Type 2 Final Audit Report.pdf SOC2 Type2 Auditor Report 5 obligat…" at bounding box center [815, 511] width 1366 height 61
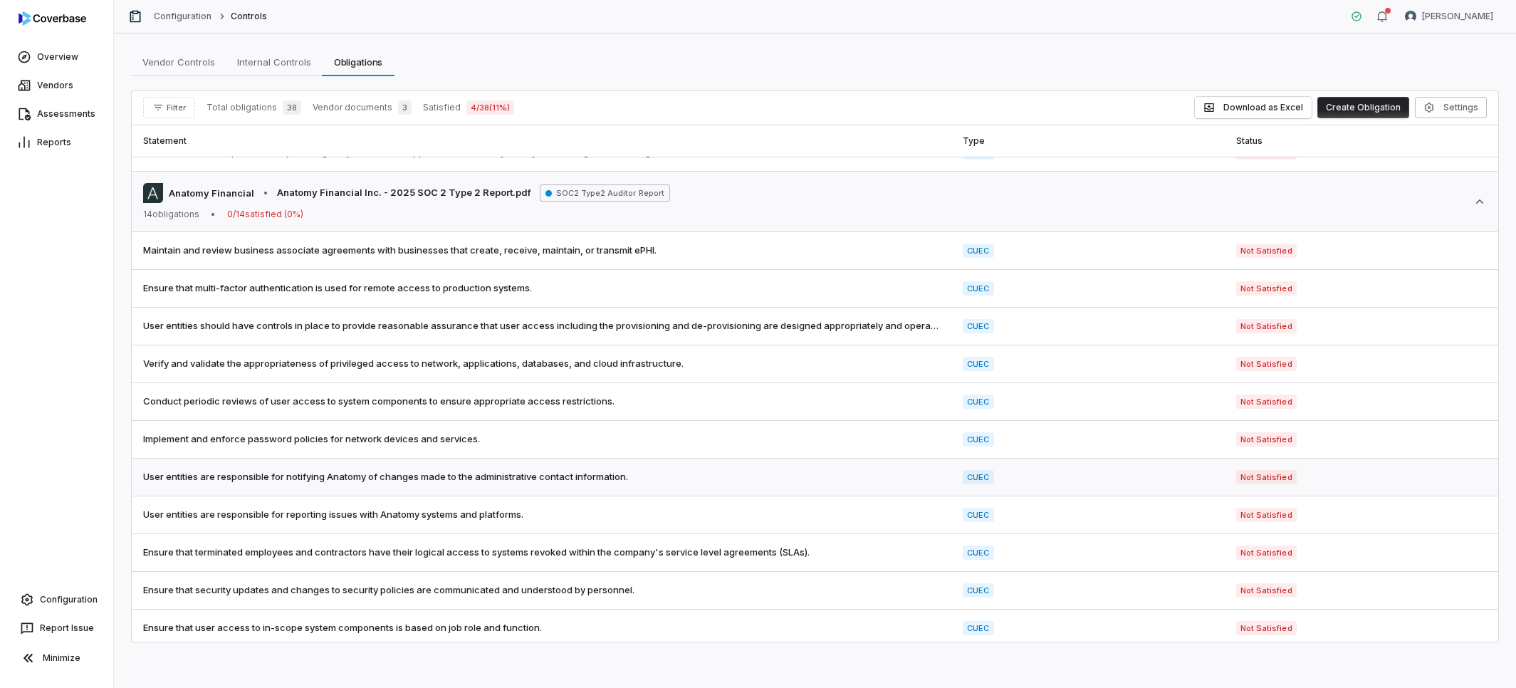
scroll to position [966, 0]
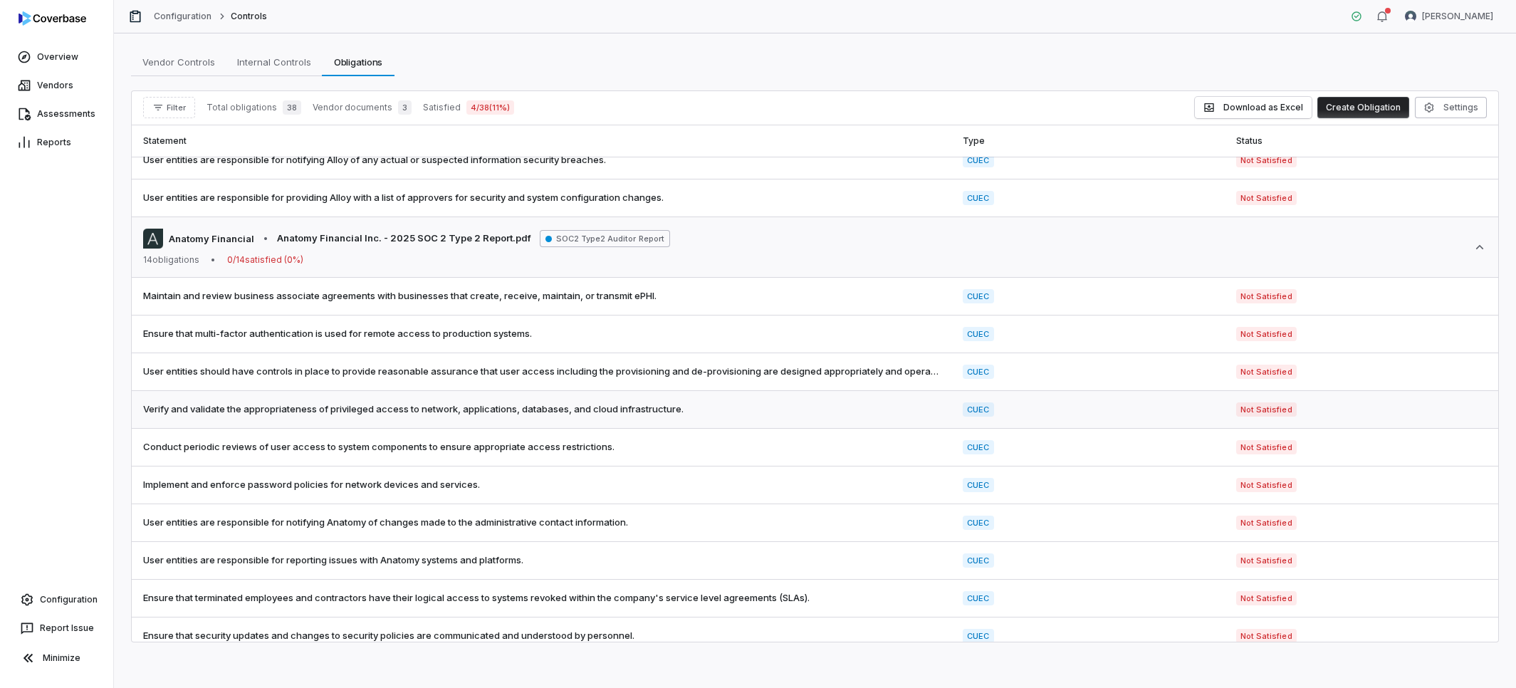
click at [486, 413] on span "Verify and validate the appropriateness of privileged access to network, applic…" at bounding box center [541, 409] width 797 height 14
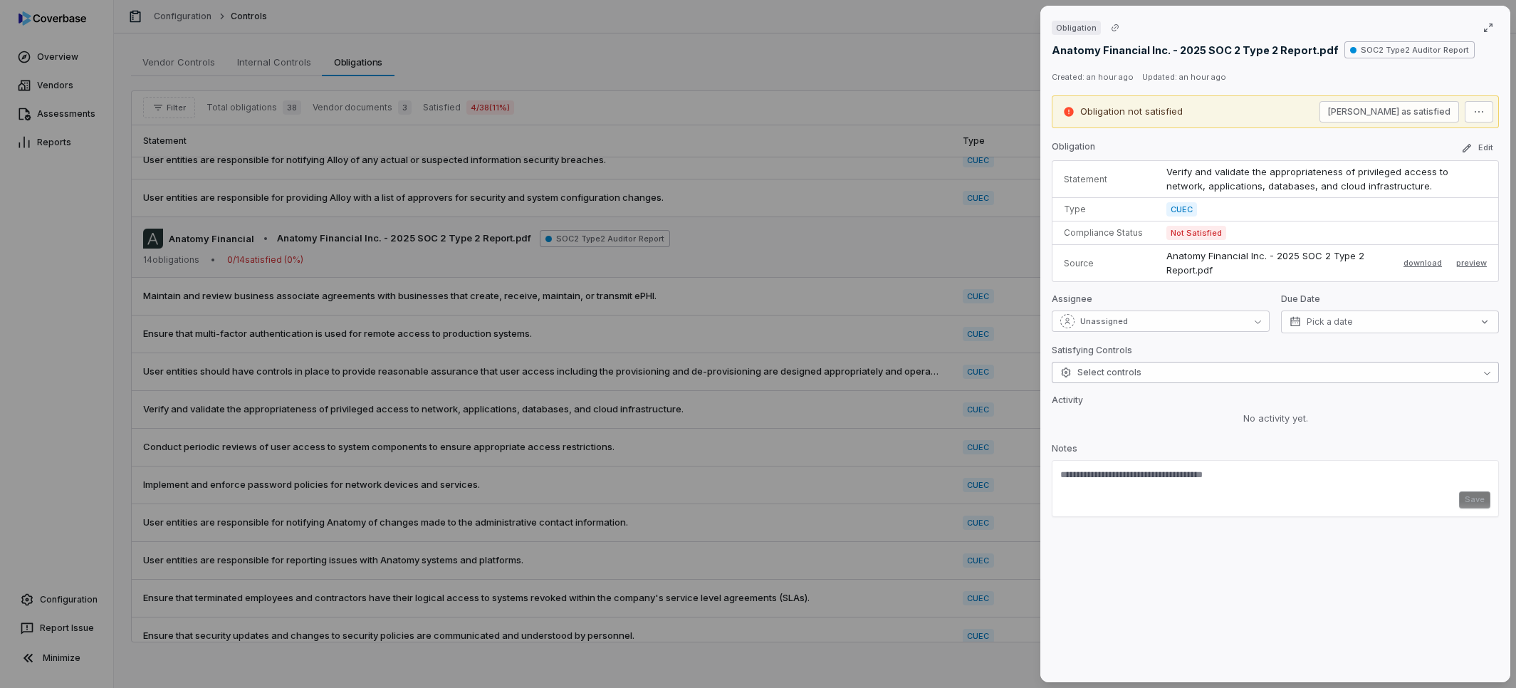
click at [1183, 374] on button "Select controls" at bounding box center [1275, 372] width 447 height 21
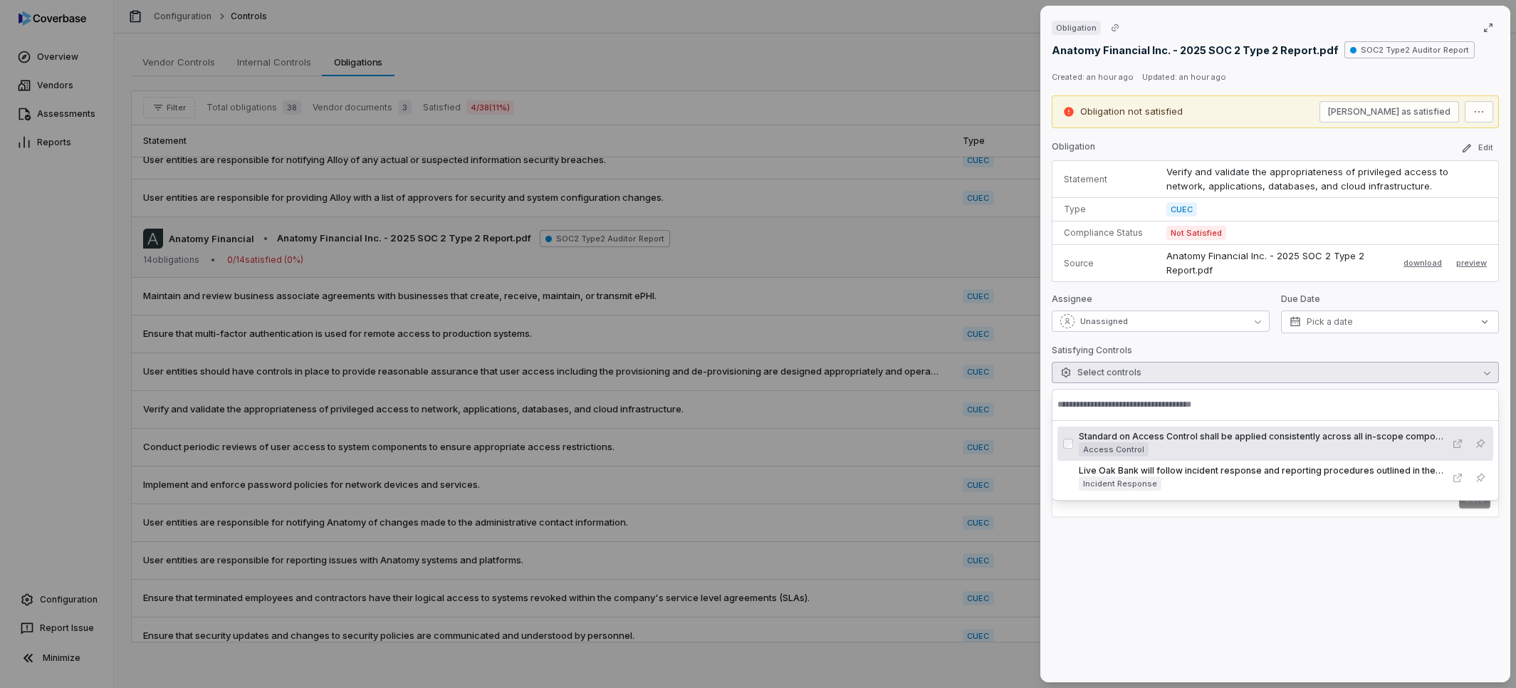
click at [1177, 437] on div "Standard on Access Control shall be applied consistently across all in-scope co…" at bounding box center [1262, 436] width 366 height 11
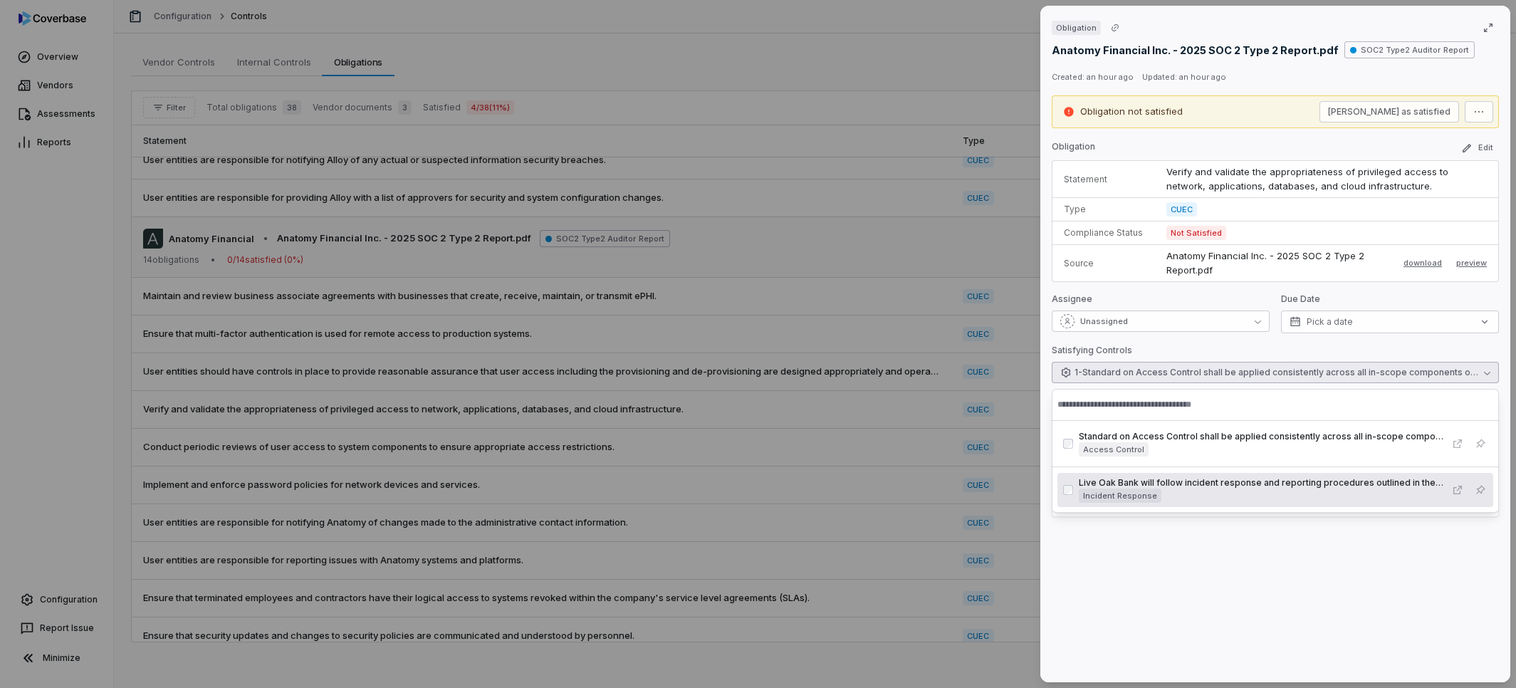
click at [1460, 572] on div "Obligation Anatomy Financial Inc. - 2025 SOC 2 Type 2 Report.pdf SOC2 Type2 Aud…" at bounding box center [1275, 344] width 470 height 676
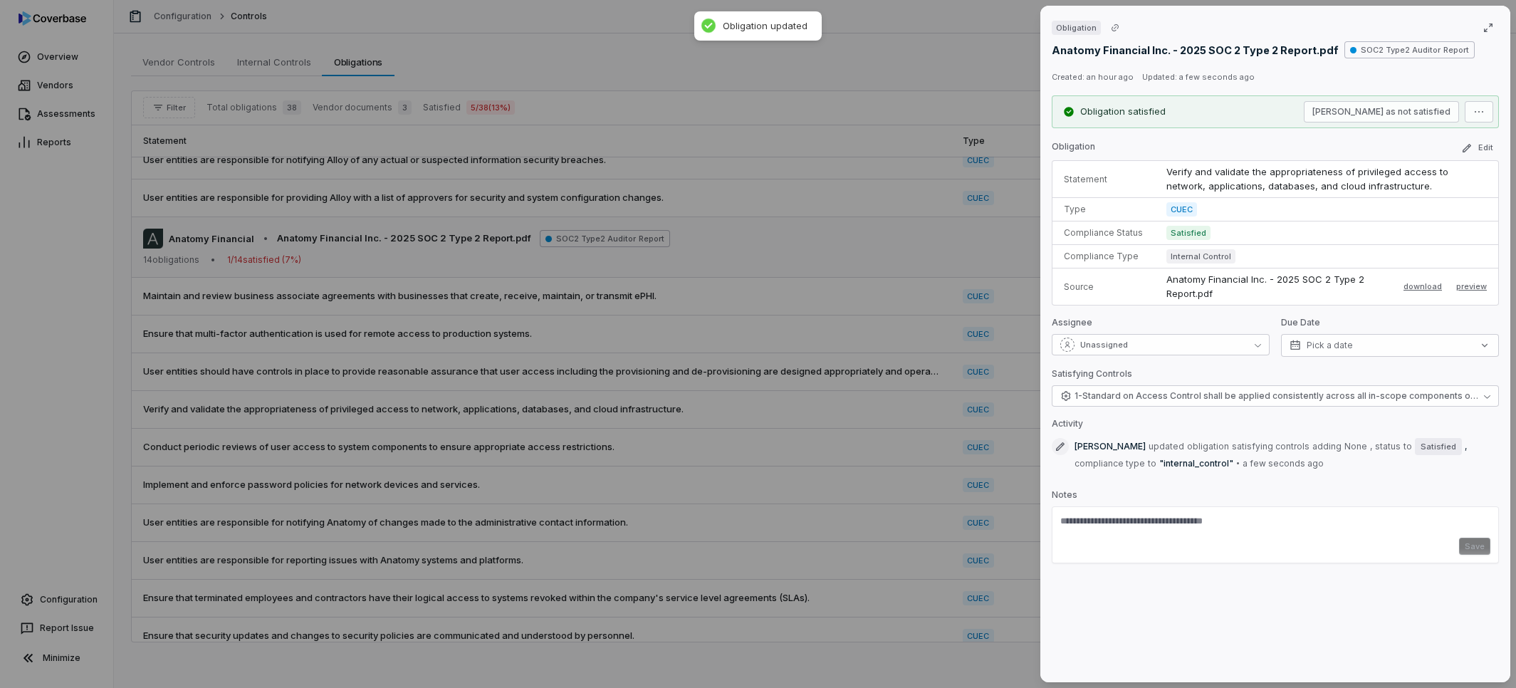
click at [1472, 549] on div "Save" at bounding box center [1275, 546] width 430 height 17
click at [823, 390] on div "Obligation Anatomy Financial Inc. - 2025 SOC 2 Type 2 Report.pdf SOC2 Type2 Aud…" at bounding box center [758, 344] width 1516 height 688
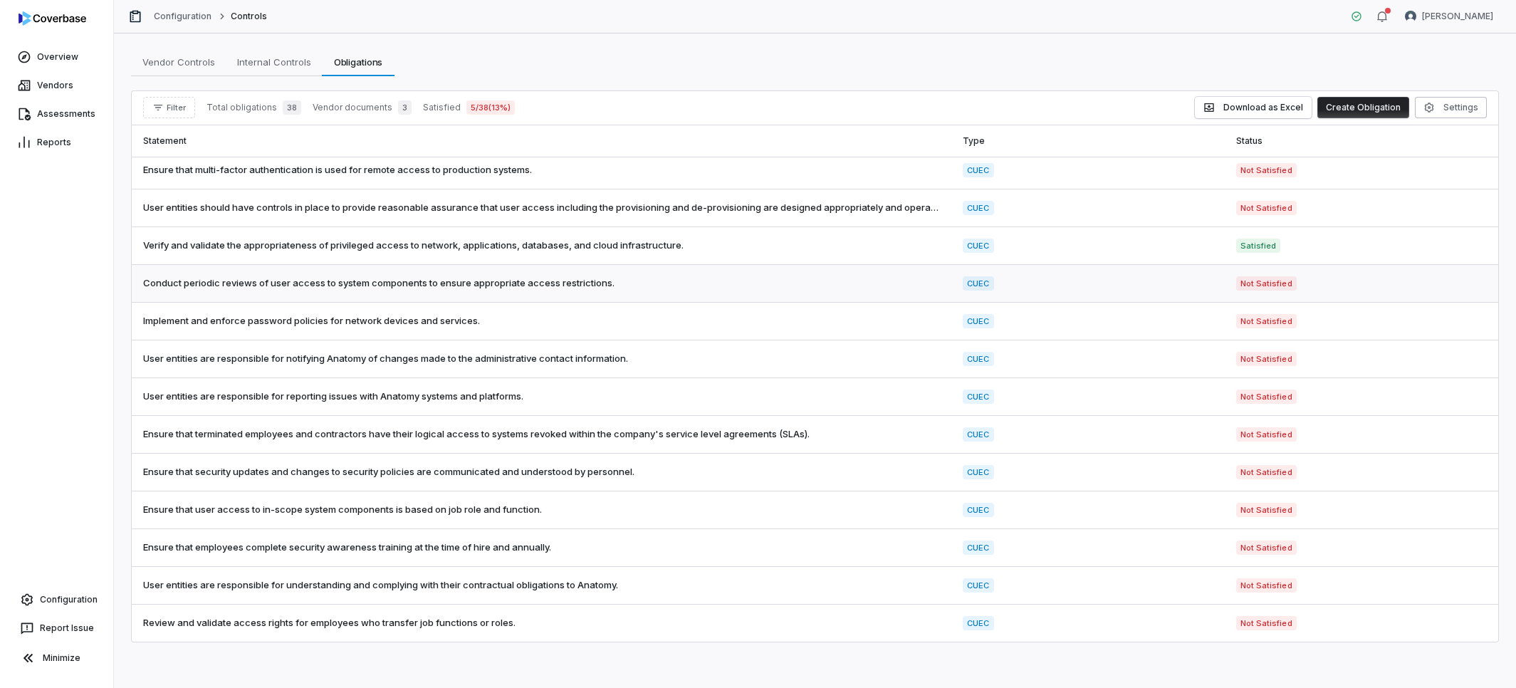
scroll to position [1119, 0]
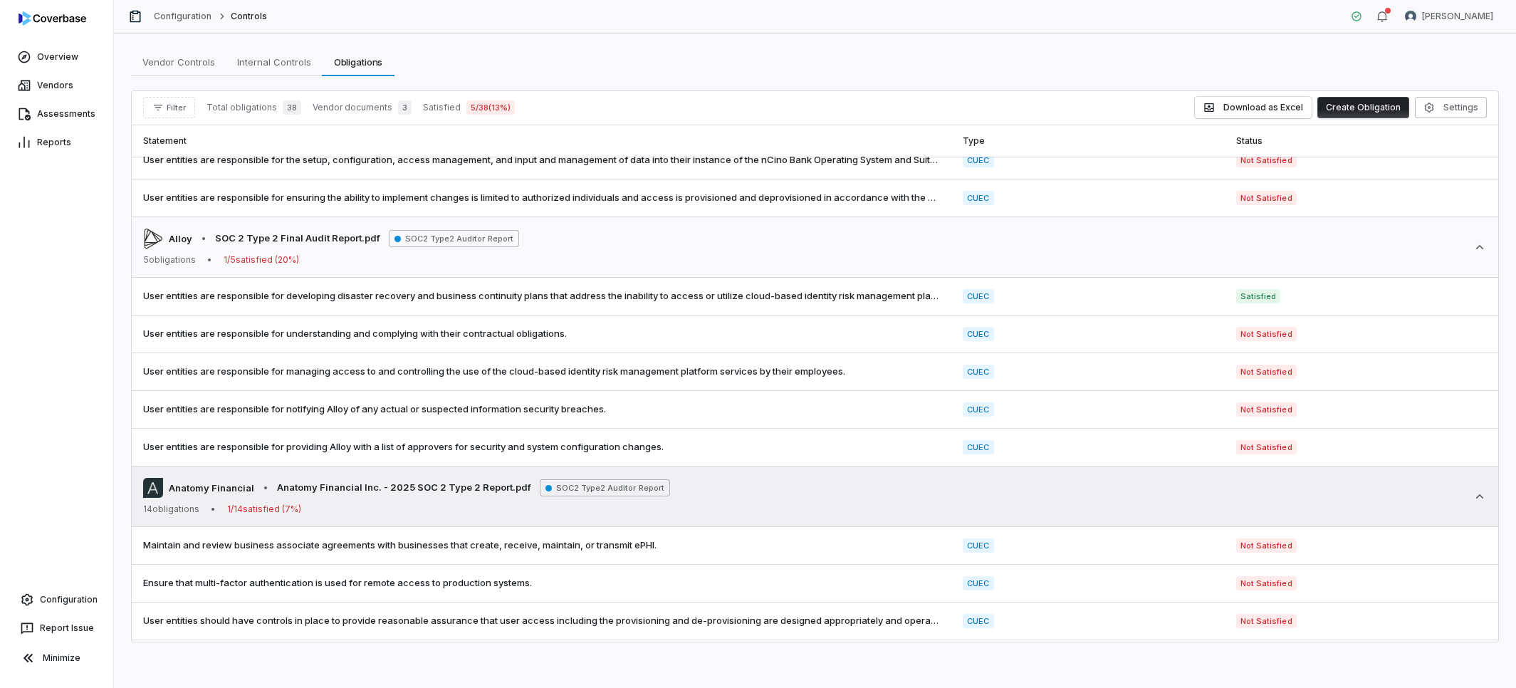
click at [409, 487] on span "Anatomy Financial Inc. - 2025 SOC 2 Type 2 Report.pdf" at bounding box center [404, 488] width 254 height 14
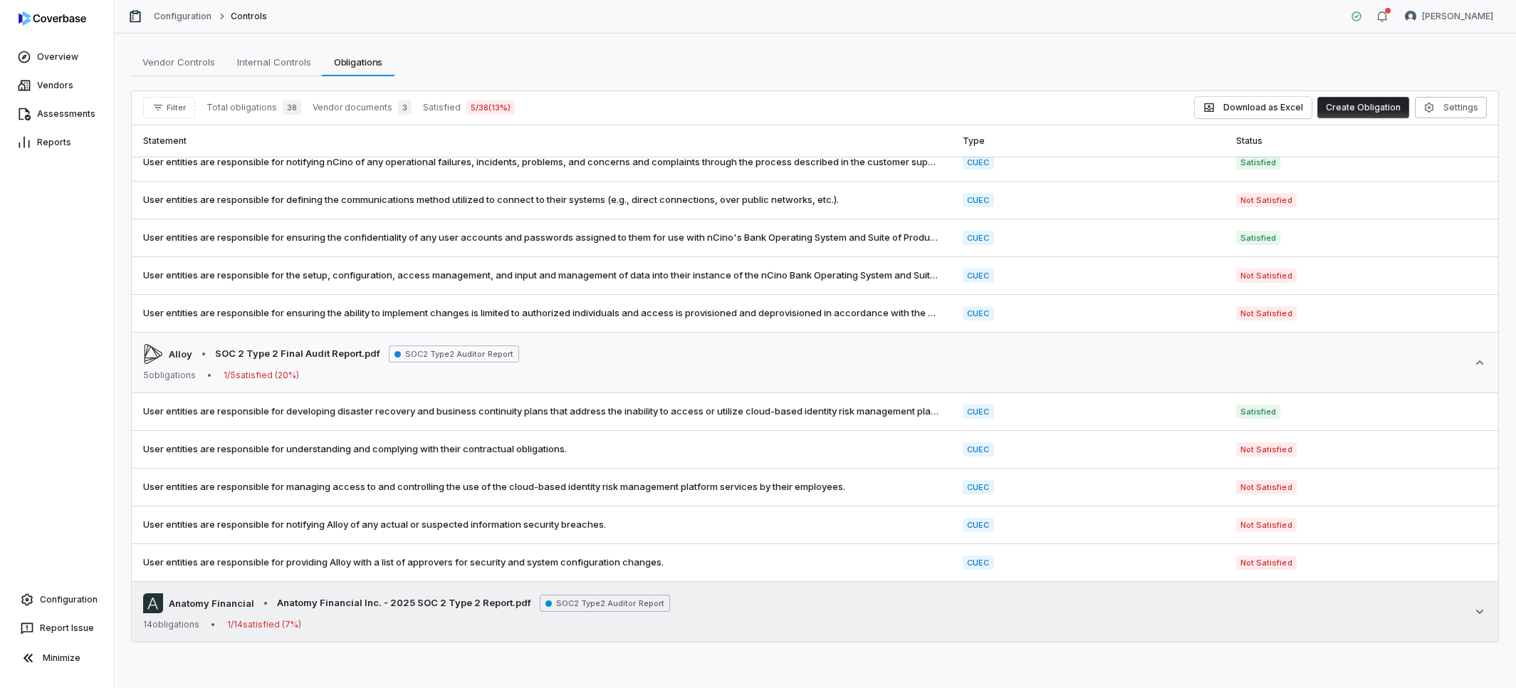
click at [456, 619] on div "14 obligations • 1 / 14 satisfied ( 7 %)" at bounding box center [406, 624] width 527 height 11
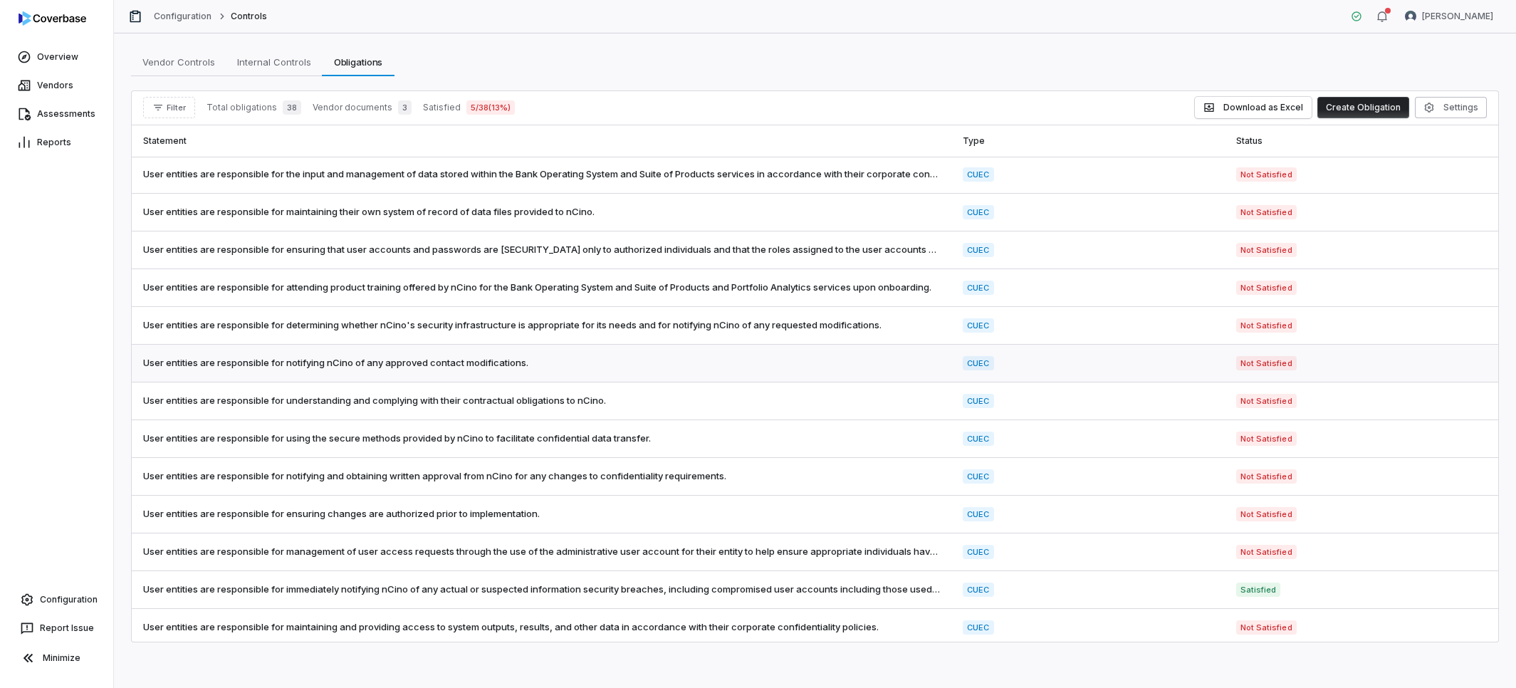
scroll to position [0, 0]
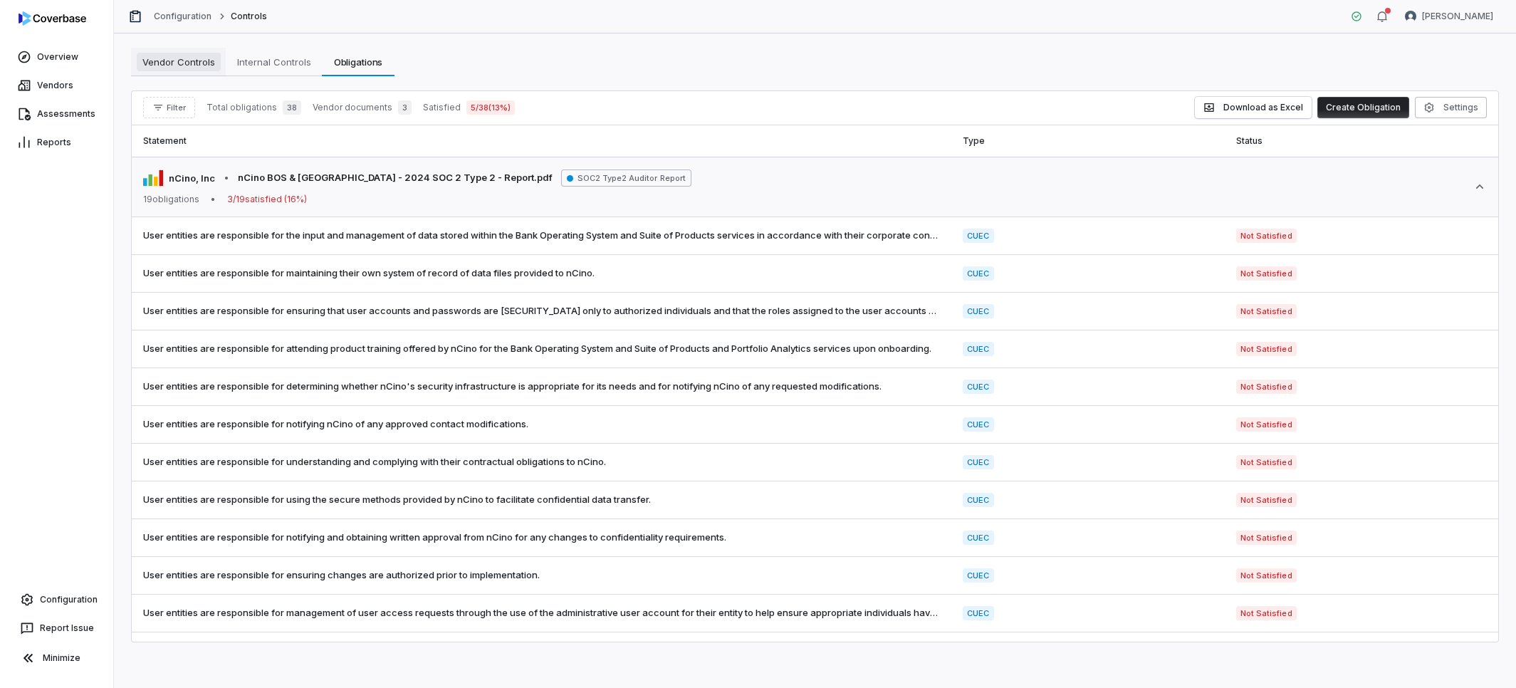
click at [187, 69] on span "Vendor Controls" at bounding box center [179, 62] width 84 height 19
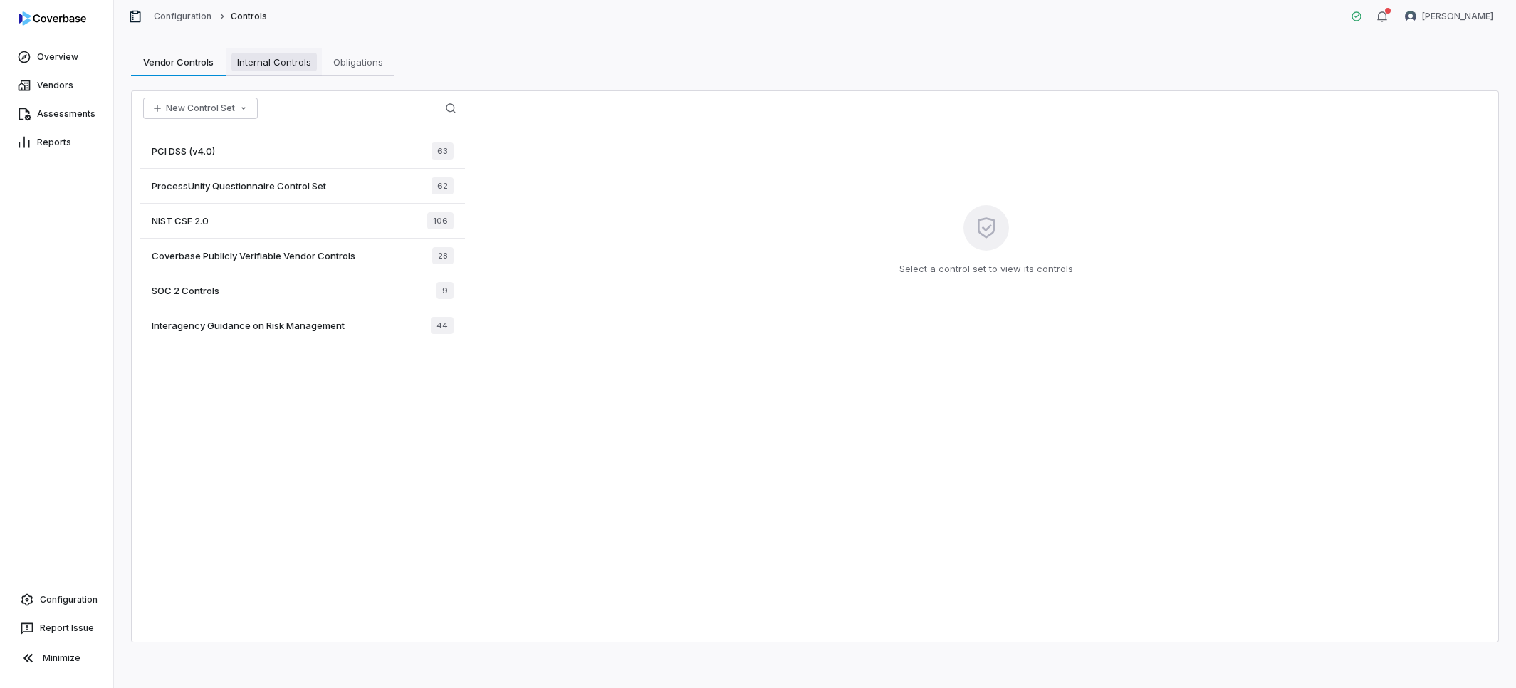
click at [272, 63] on span "Internal Controls" at bounding box center [273, 62] width 85 height 19
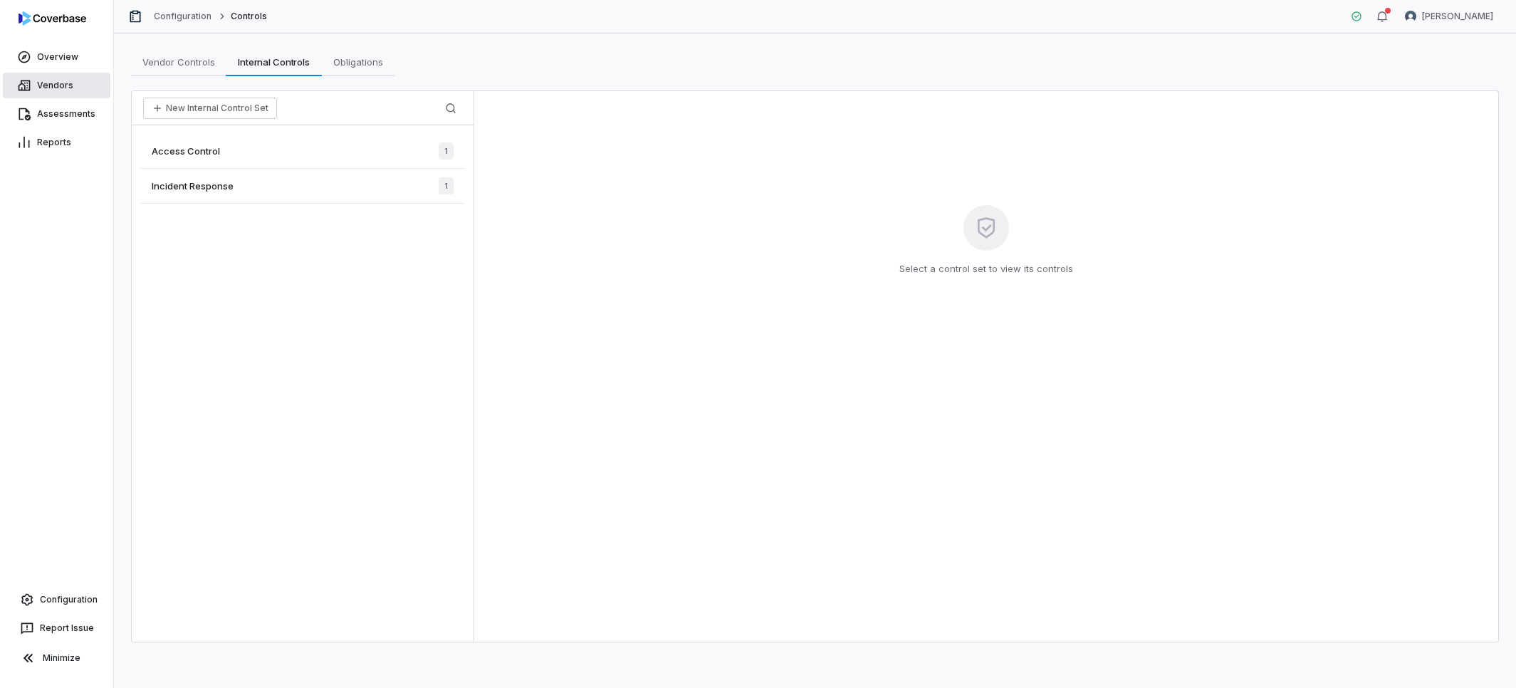
click at [86, 84] on link "Vendors" at bounding box center [57, 86] width 108 height 26
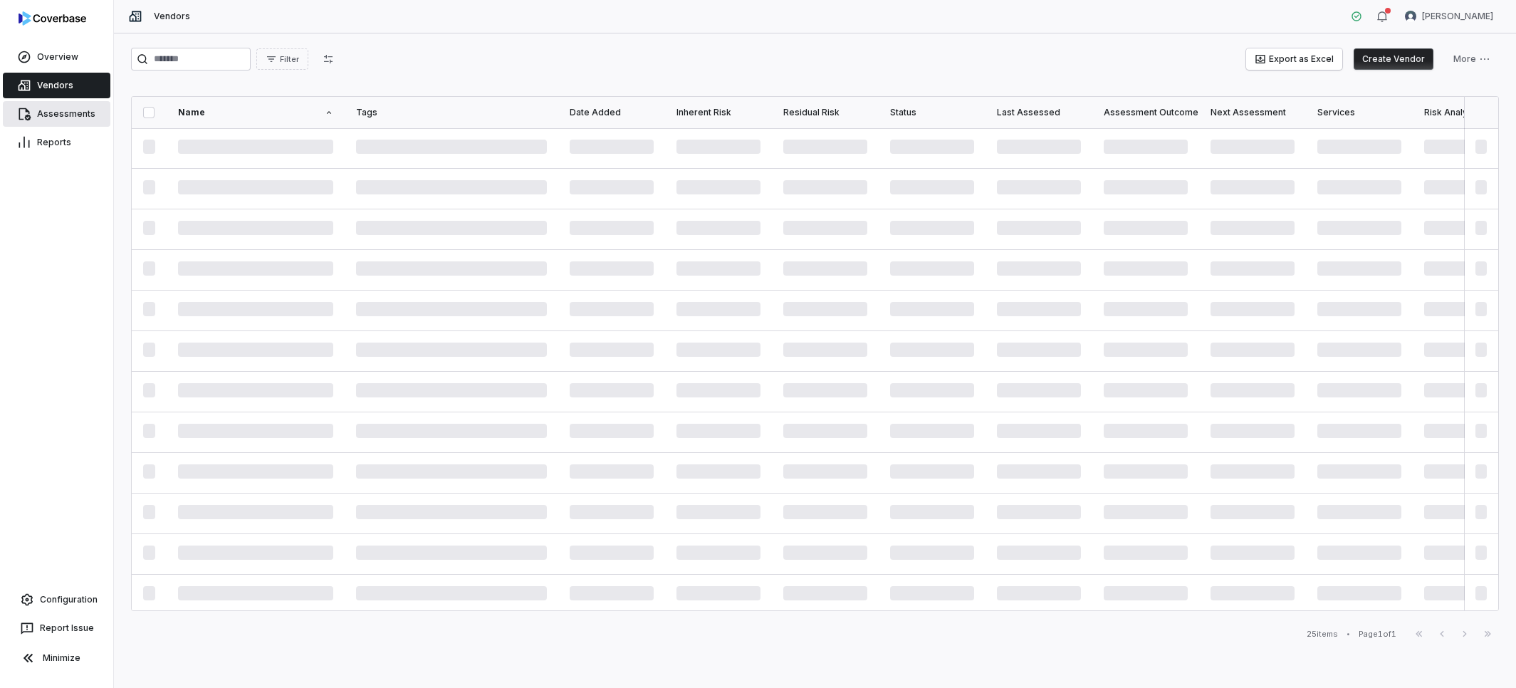
click at [83, 117] on link "Assessments" at bounding box center [57, 114] width 108 height 26
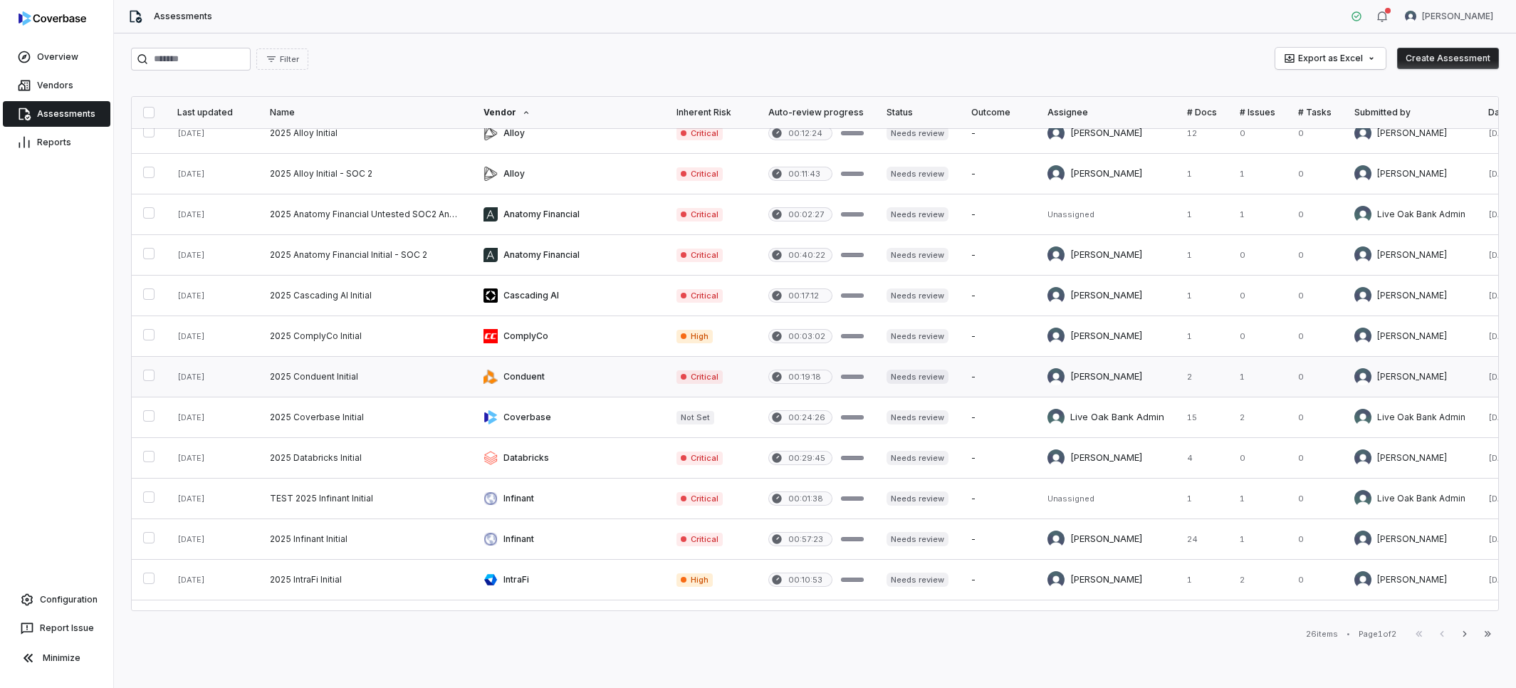
scroll to position [16, 0]
click at [379, 456] on link at bounding box center [365, 456] width 214 height 40
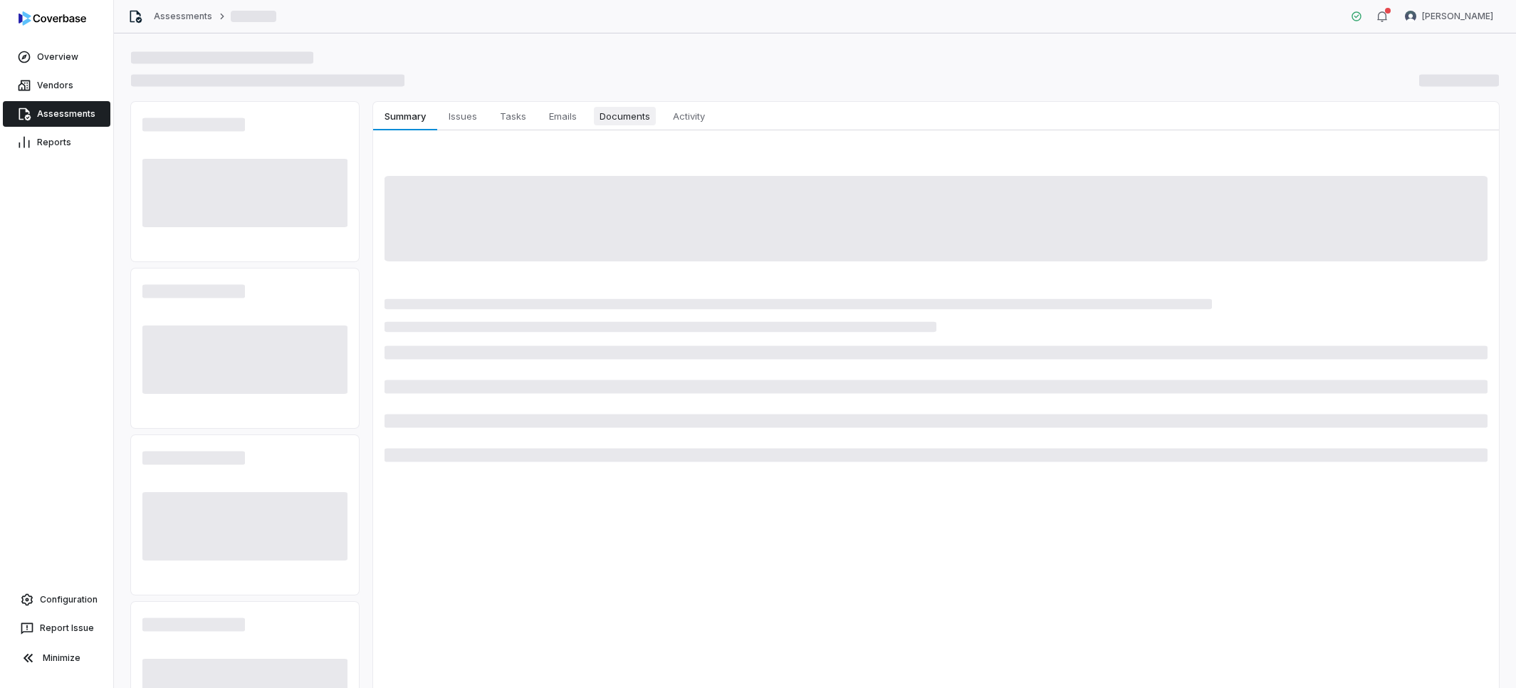
click at [622, 112] on span "Documents" at bounding box center [625, 116] width 62 height 19
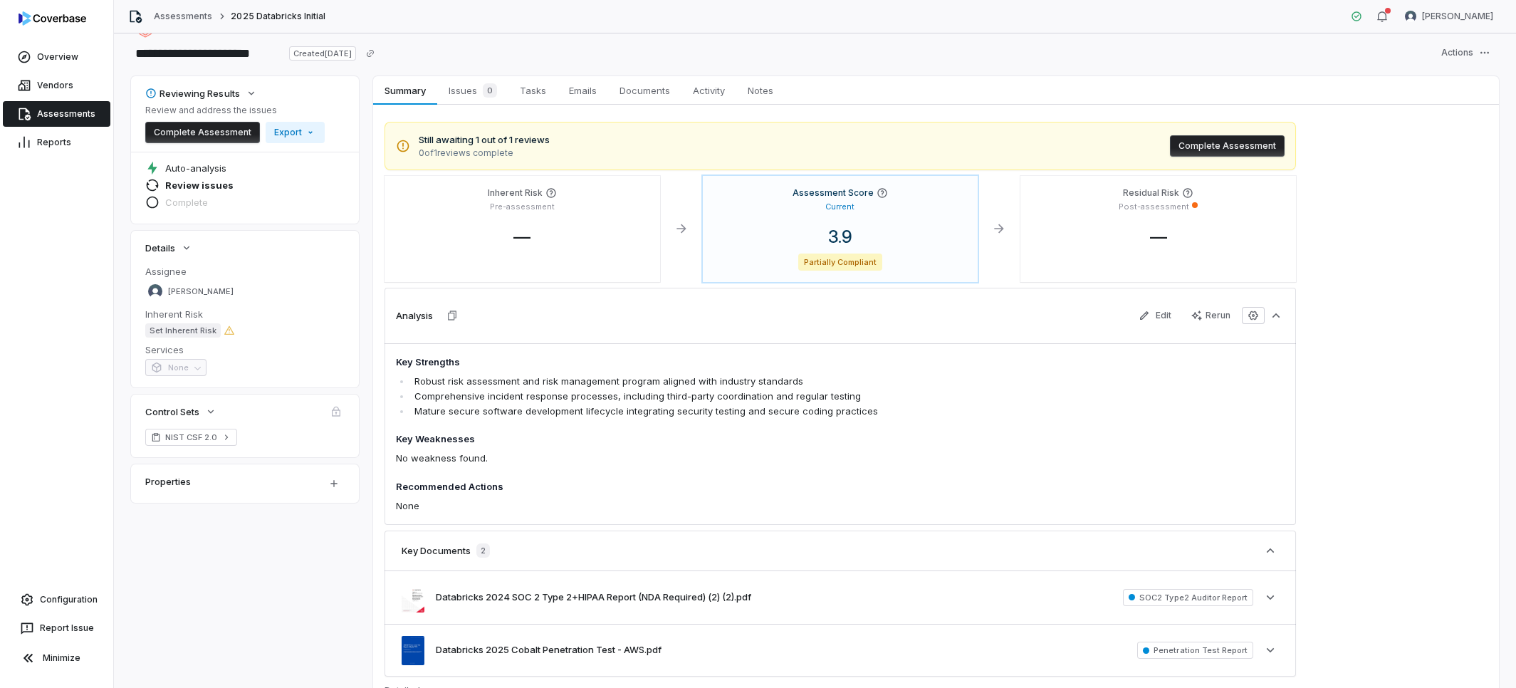
scroll to position [31, 0]
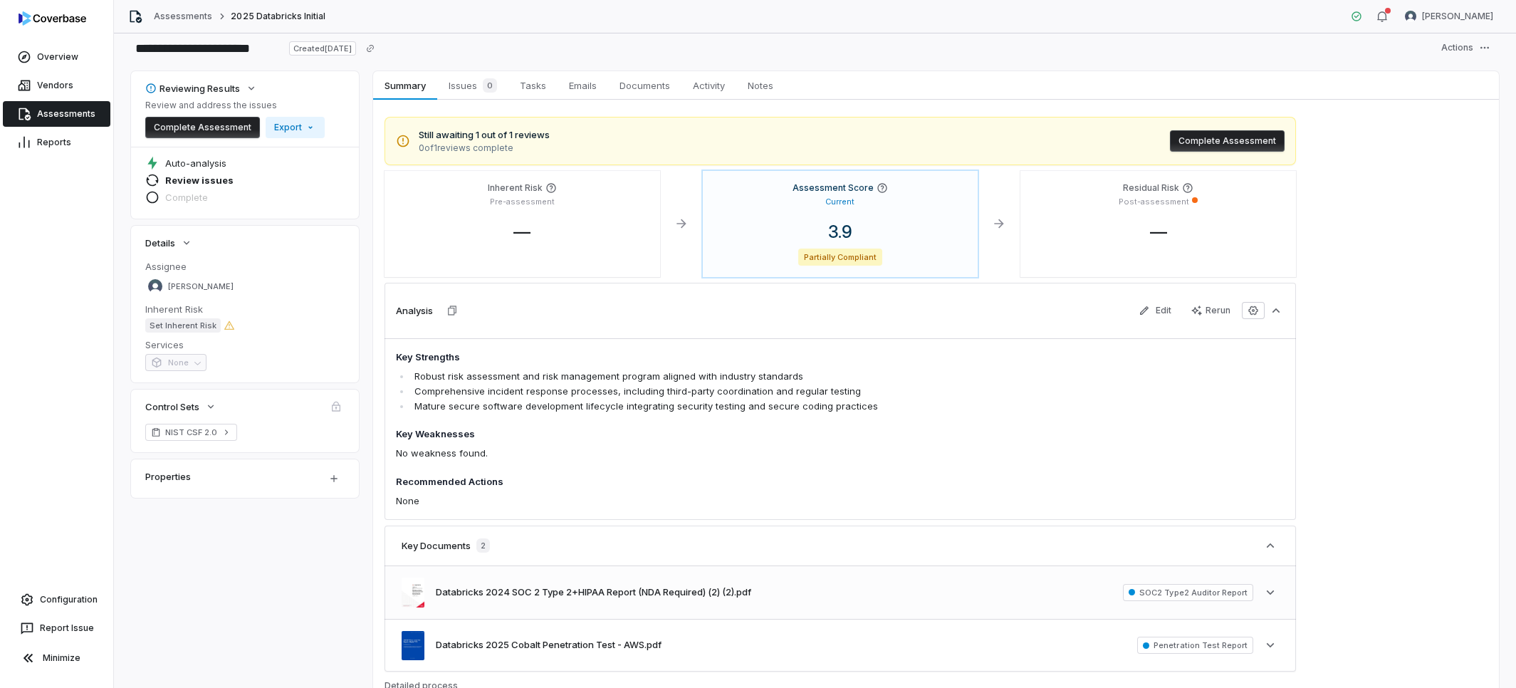
click at [864, 595] on div "Databricks 2024 SOC 2 Type 2+HIPAA Report (NDA Required) (2) (2).pdf SOC2 Type2…" at bounding box center [839, 592] width 911 height 52
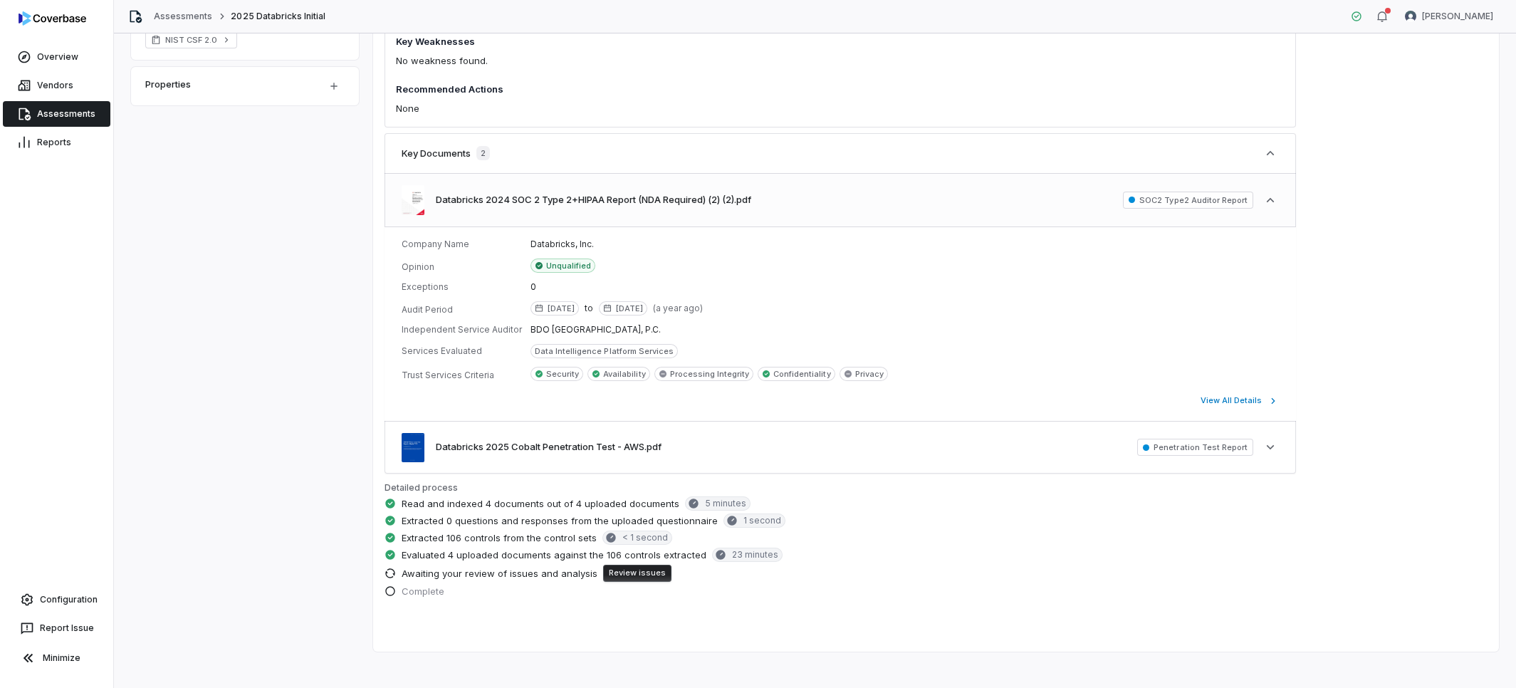
scroll to position [432, 0]
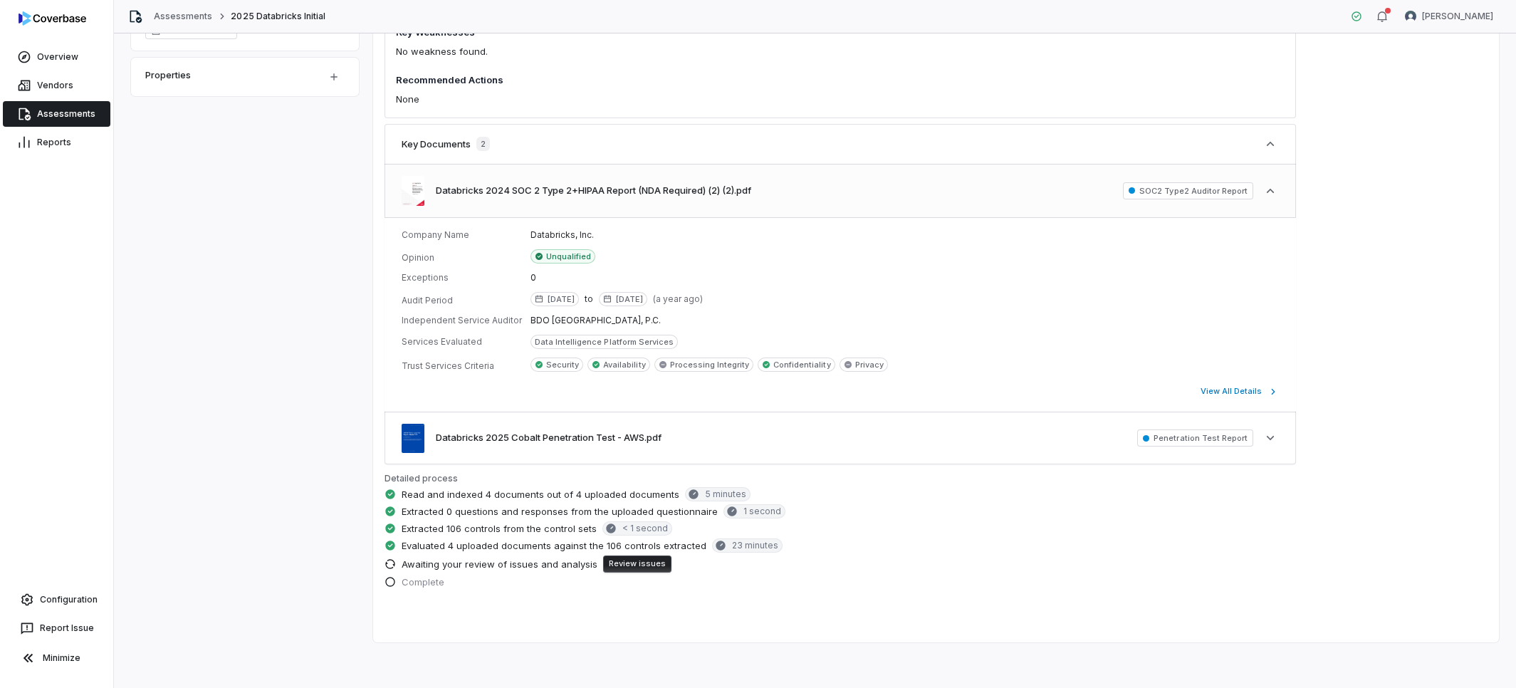
click at [1167, 192] on span "SOC2 Type2 Auditor Report" at bounding box center [1188, 190] width 130 height 17
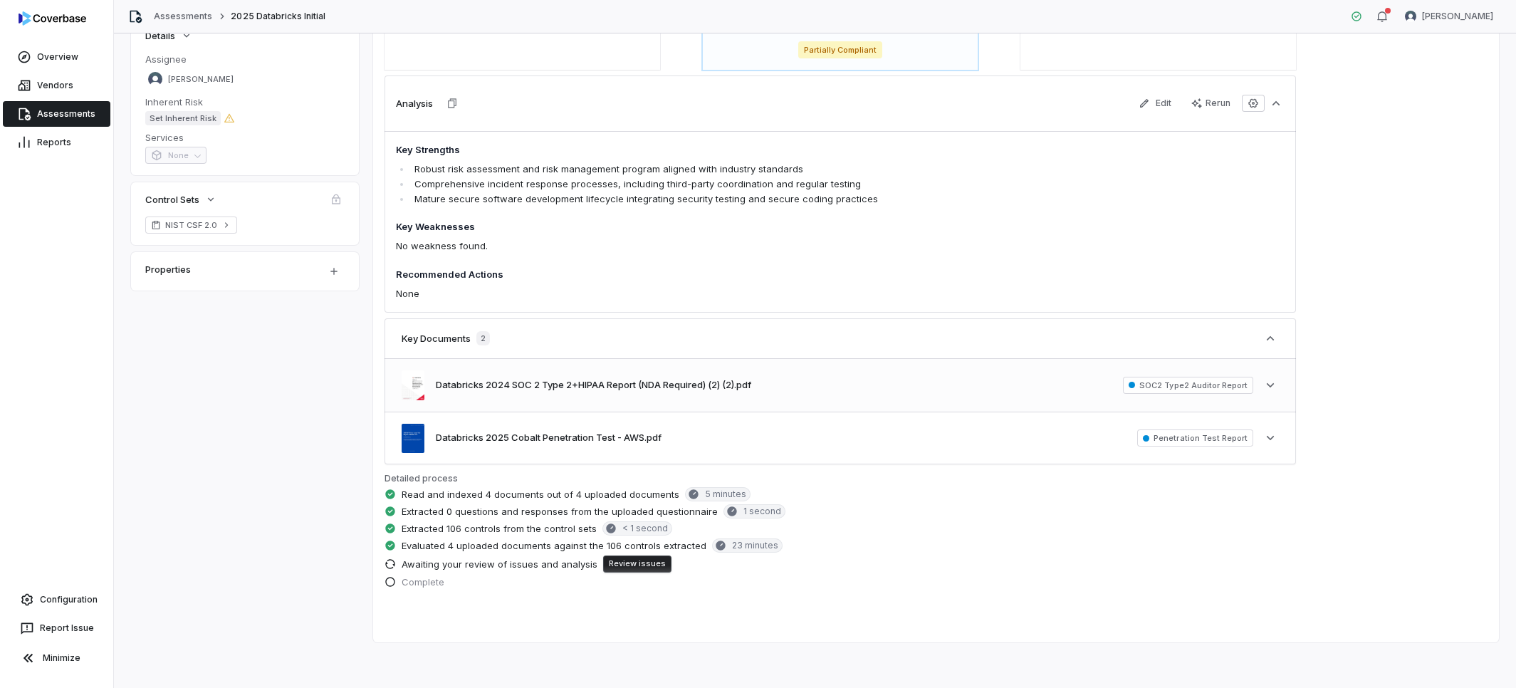
click at [612, 404] on div "Databricks 2024 SOC 2 Type 2+HIPAA Report (NDA Required) (2) (2).pdf SOC2 Type2…" at bounding box center [839, 385] width 911 height 52
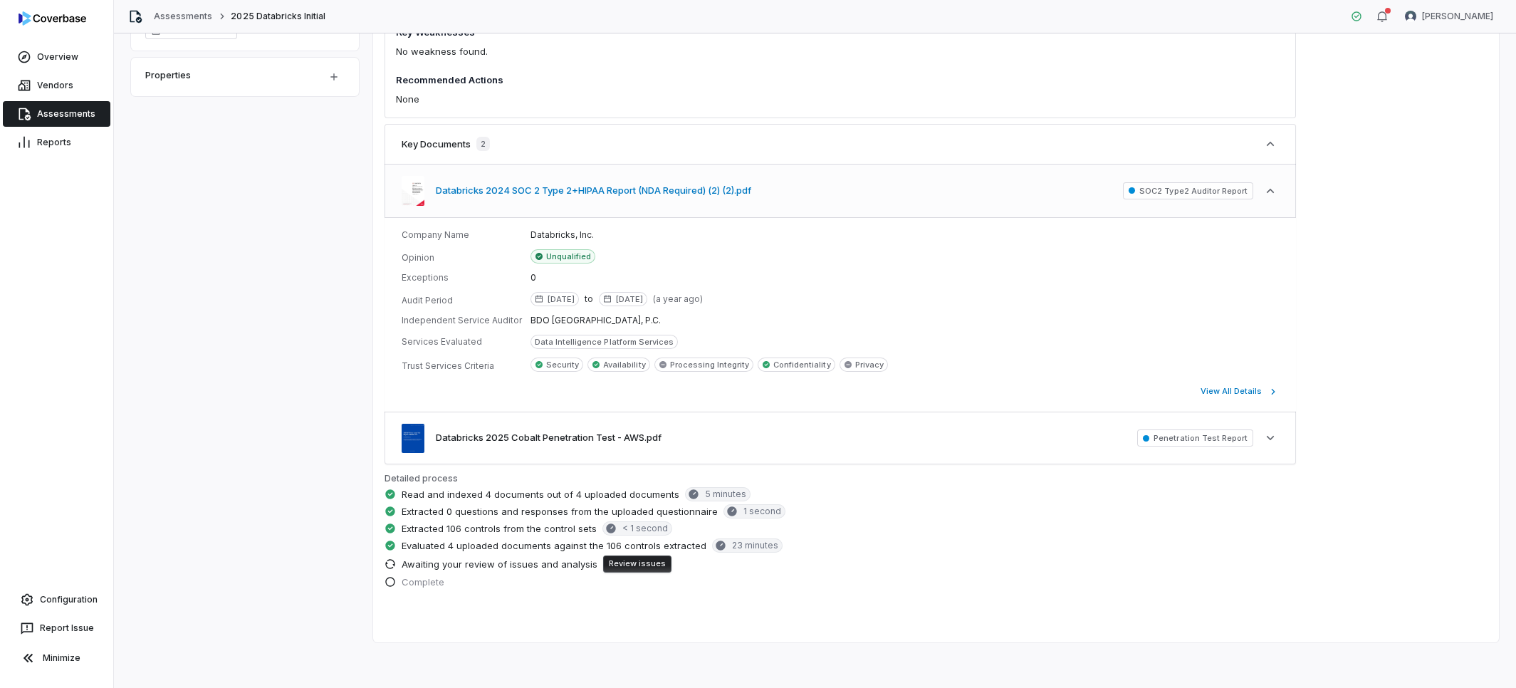
click at [619, 187] on button "Databricks 2024 SOC 2 Type 2+HIPAA Report (NDA Required) (2) (2).pdf" at bounding box center [593, 191] width 315 height 14
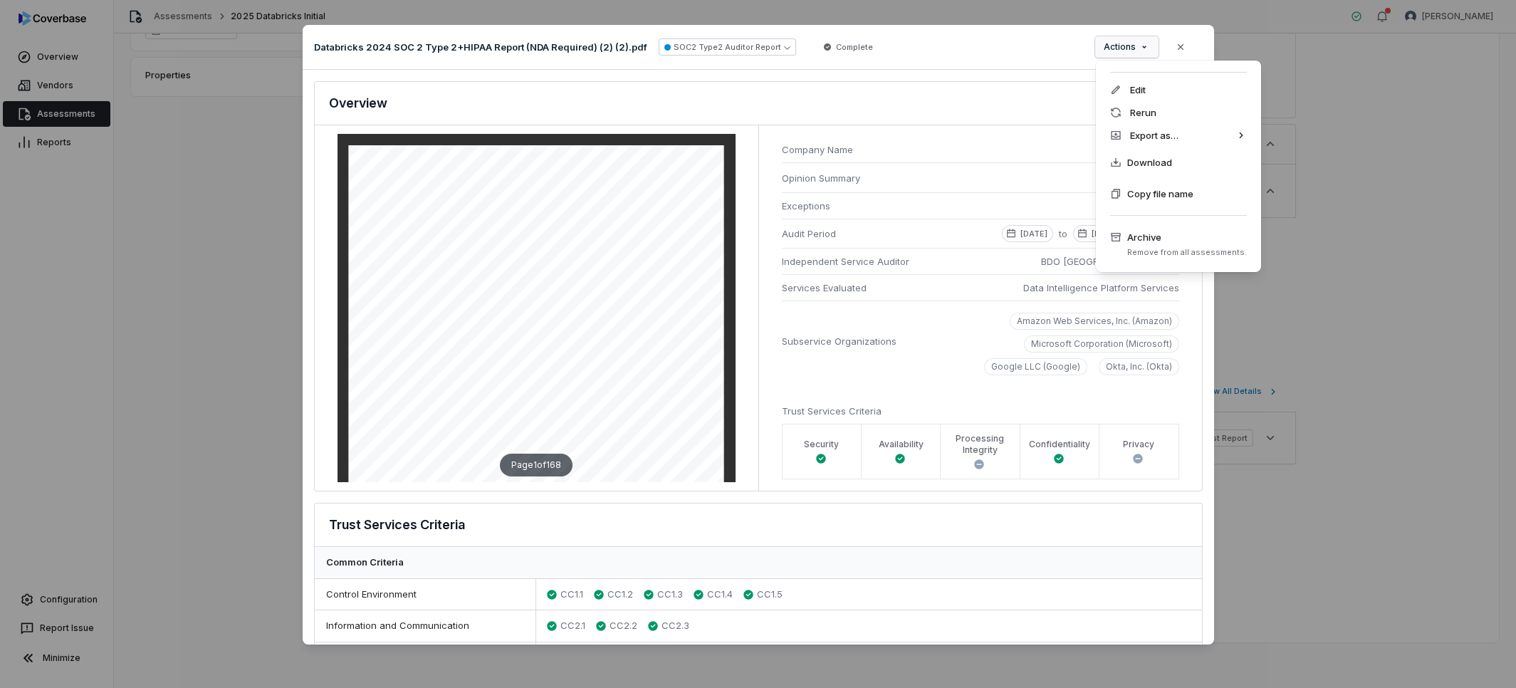
click at [1148, 50] on div "Document Preview Databricks 2024 SOC 2 Type 2+HIPAA Report (NDA Required) (2) (…" at bounding box center [758, 343] width 1516 height 683
click at [1161, 110] on div "Rerun" at bounding box center [1178, 112] width 154 height 23
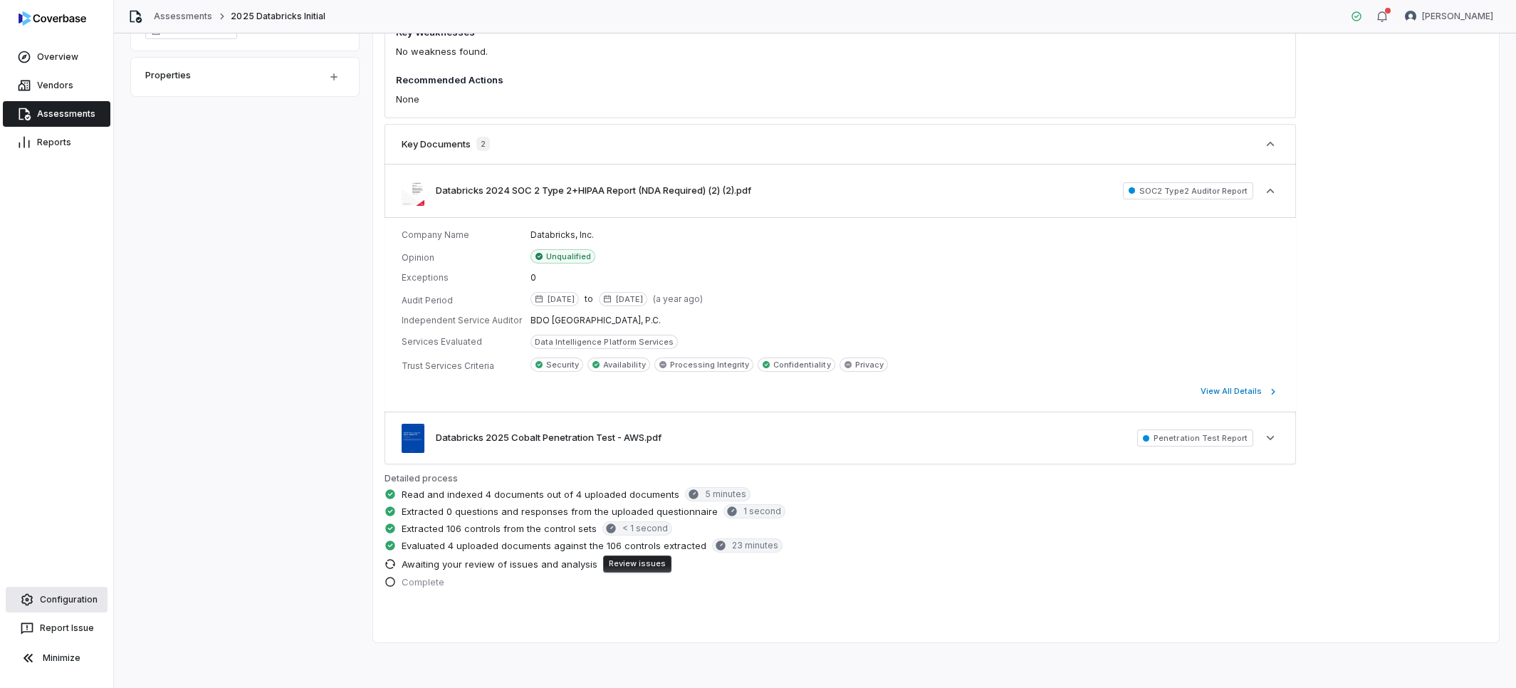
click at [48, 593] on link "Configuration" at bounding box center [57, 600] width 102 height 26
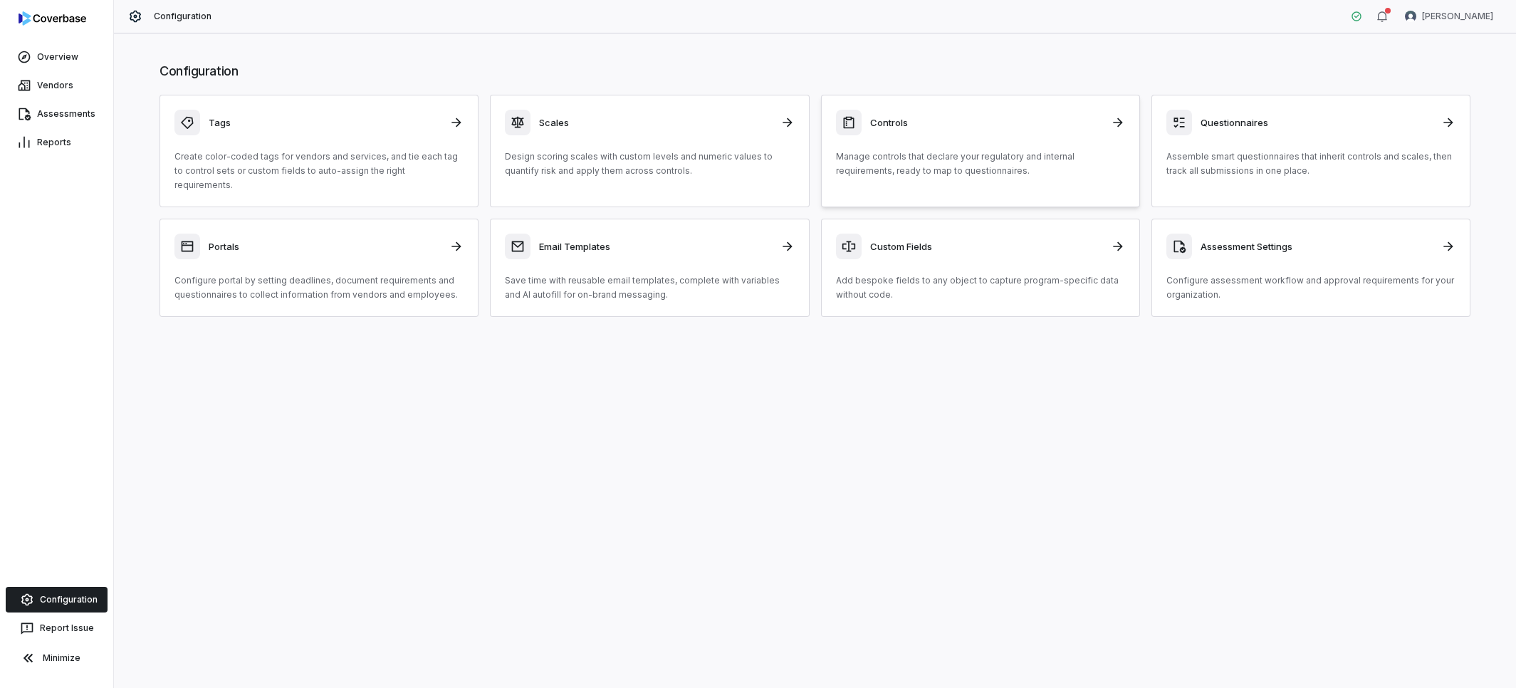
click at [943, 150] on p "Manage controls that declare your regulatory and internal requirements, ready t…" at bounding box center [980, 164] width 289 height 28
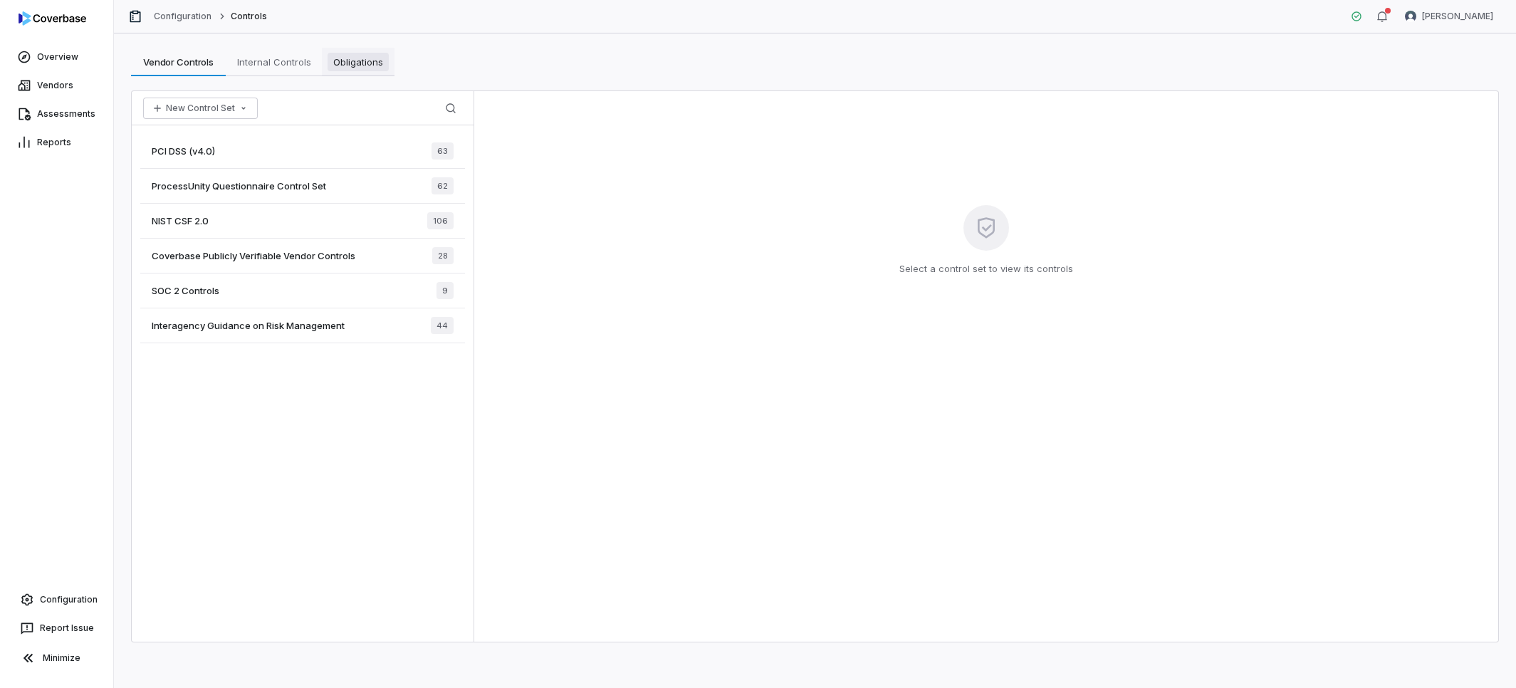
click at [338, 66] on span "Obligations" at bounding box center [358, 62] width 61 height 19
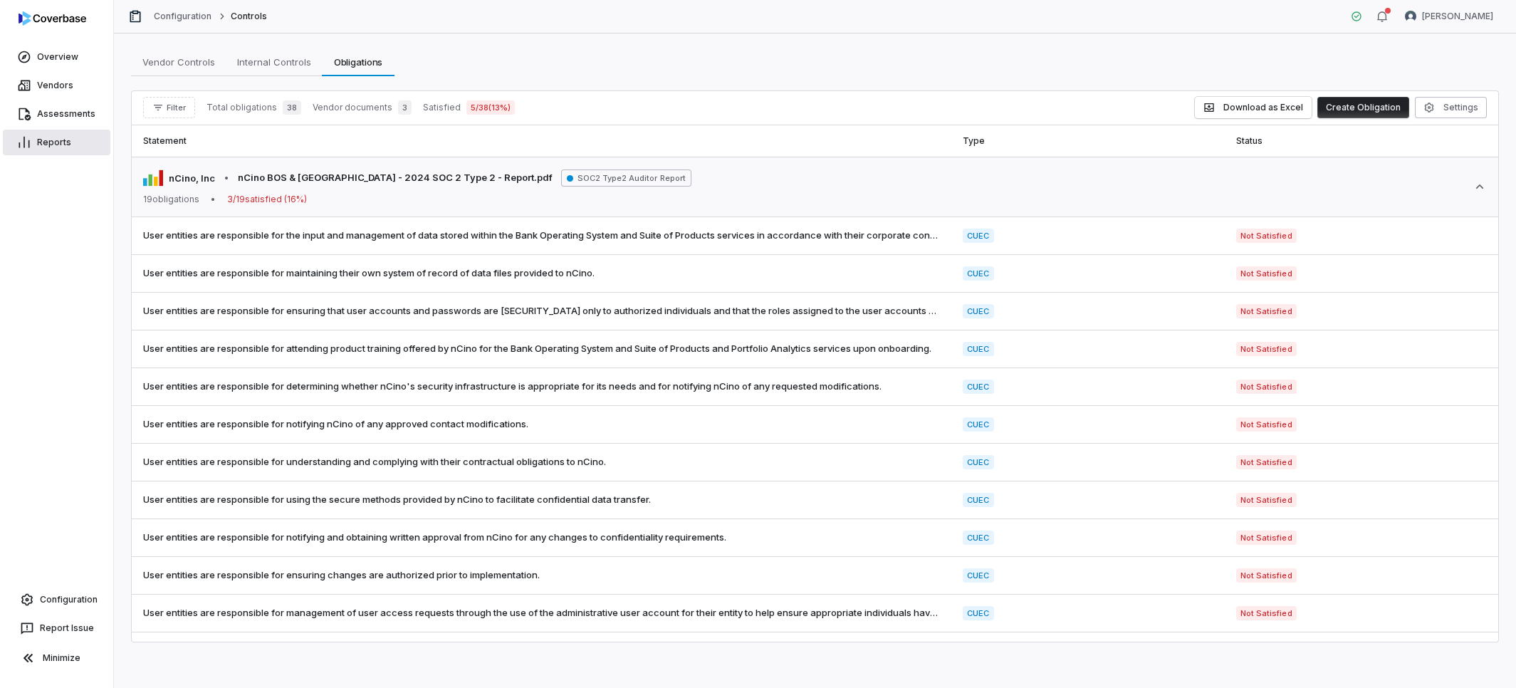
click at [62, 144] on link "Reports" at bounding box center [57, 143] width 108 height 26
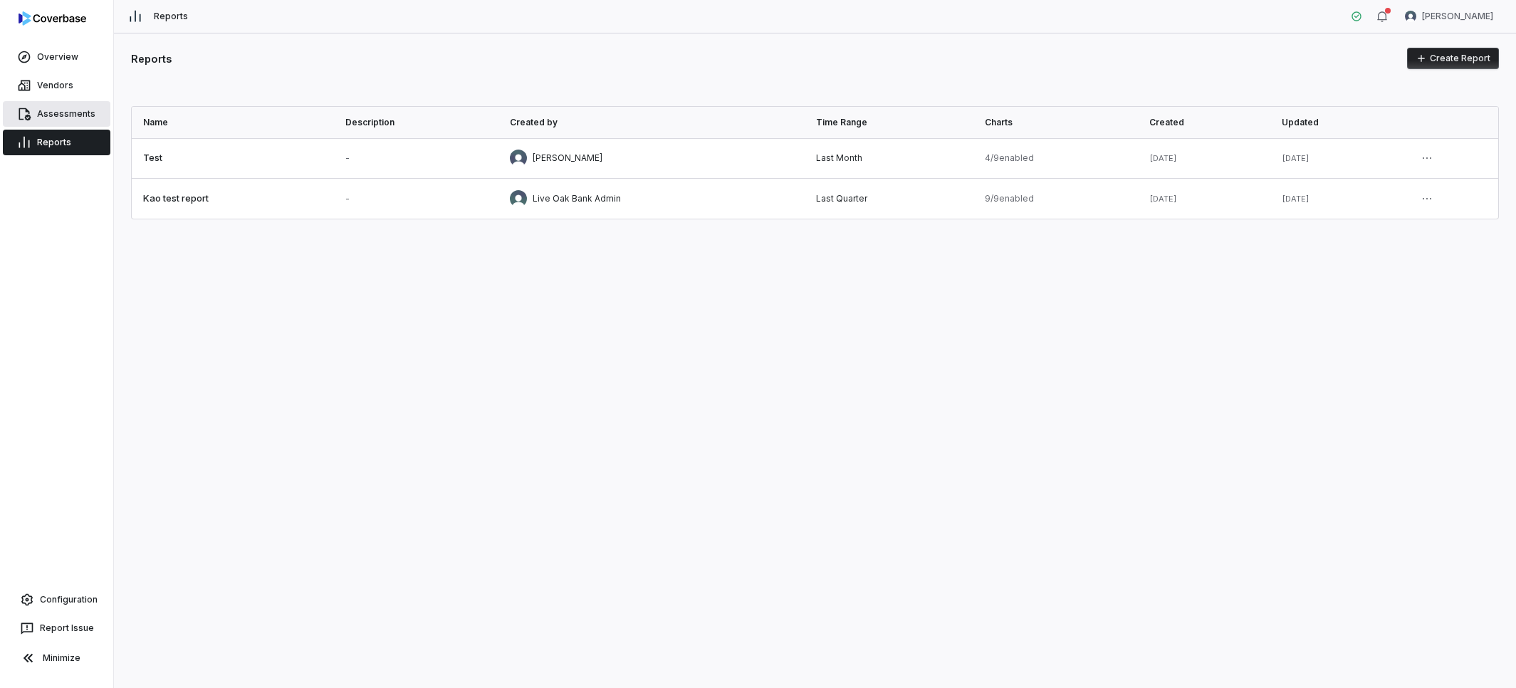
click at [62, 108] on link "Assessments" at bounding box center [57, 114] width 108 height 26
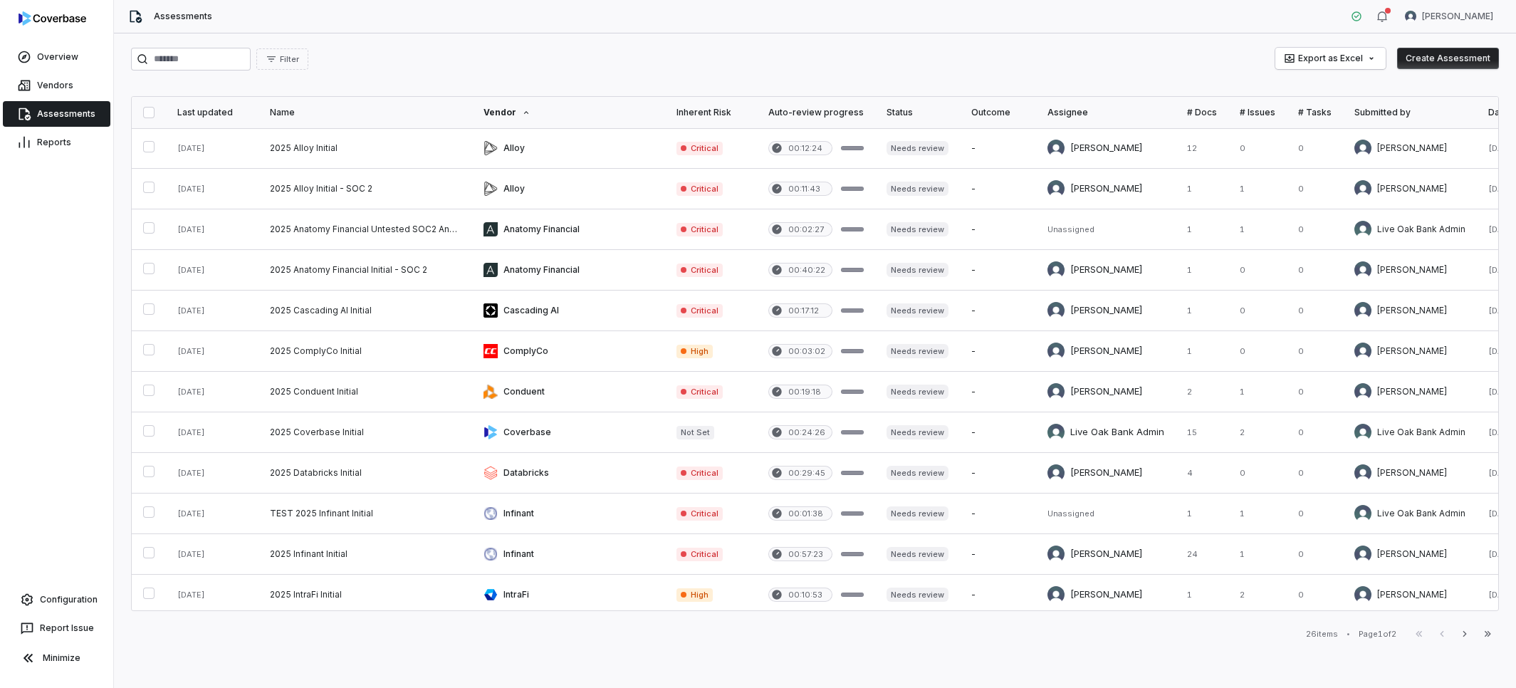
scroll to position [6, 0]
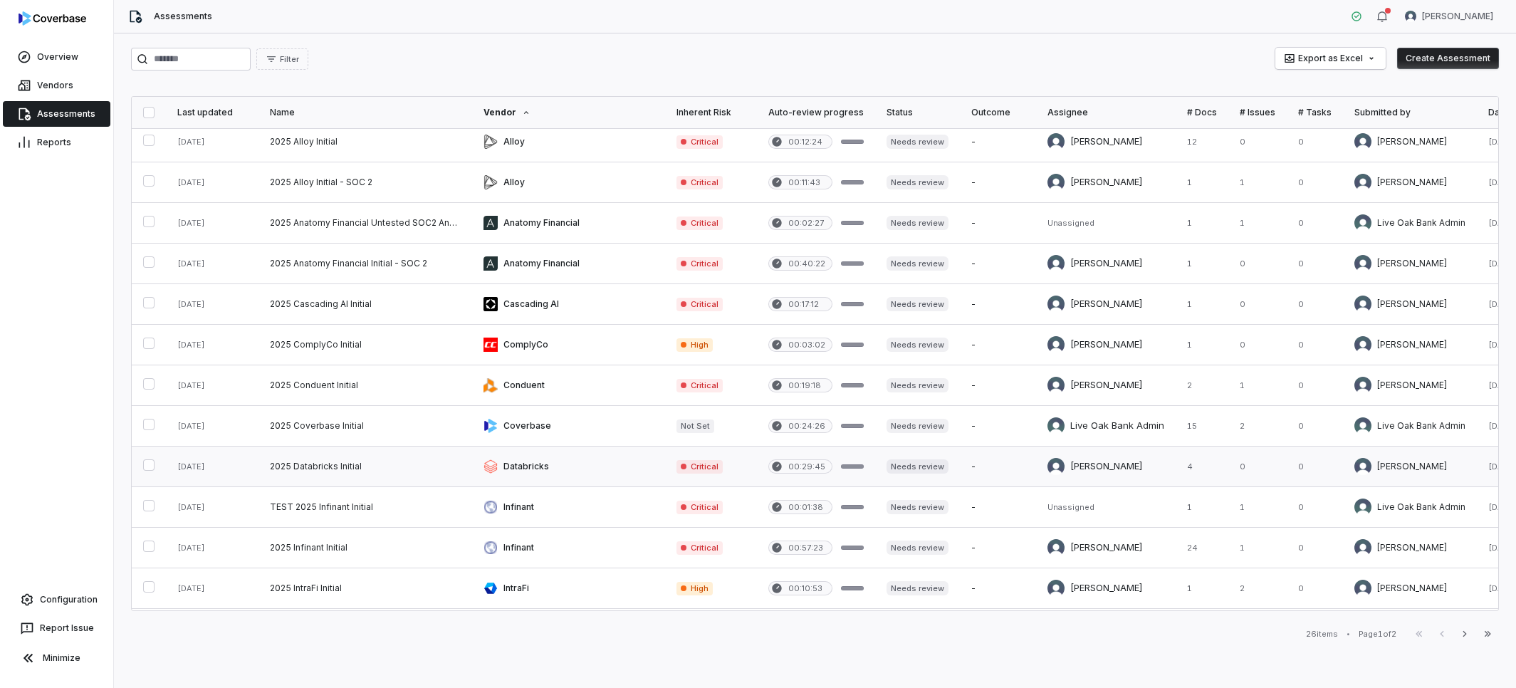
click at [409, 464] on link at bounding box center [365, 466] width 214 height 40
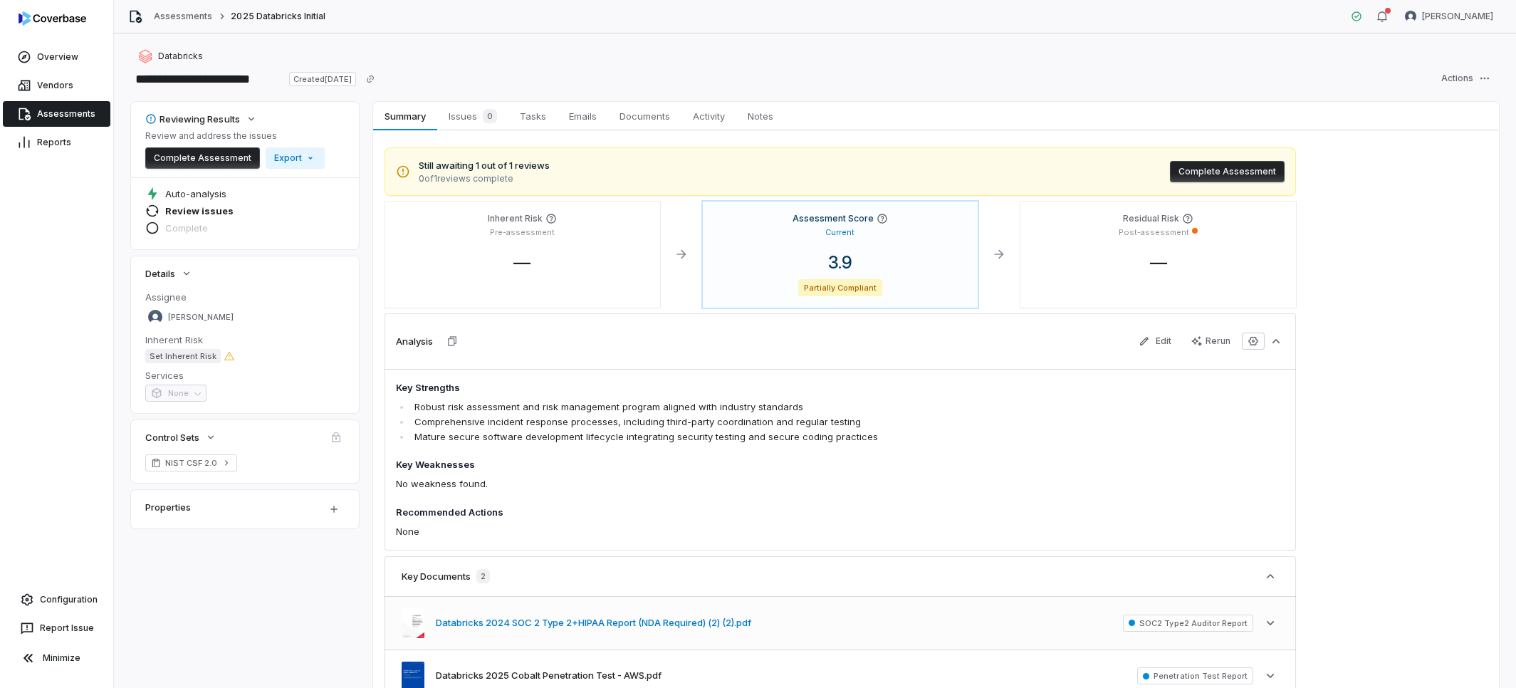
click at [702, 622] on button "Databricks 2024 SOC 2 Type 2+HIPAA Report (NDA Required) (2) (2).pdf" at bounding box center [593, 623] width 315 height 14
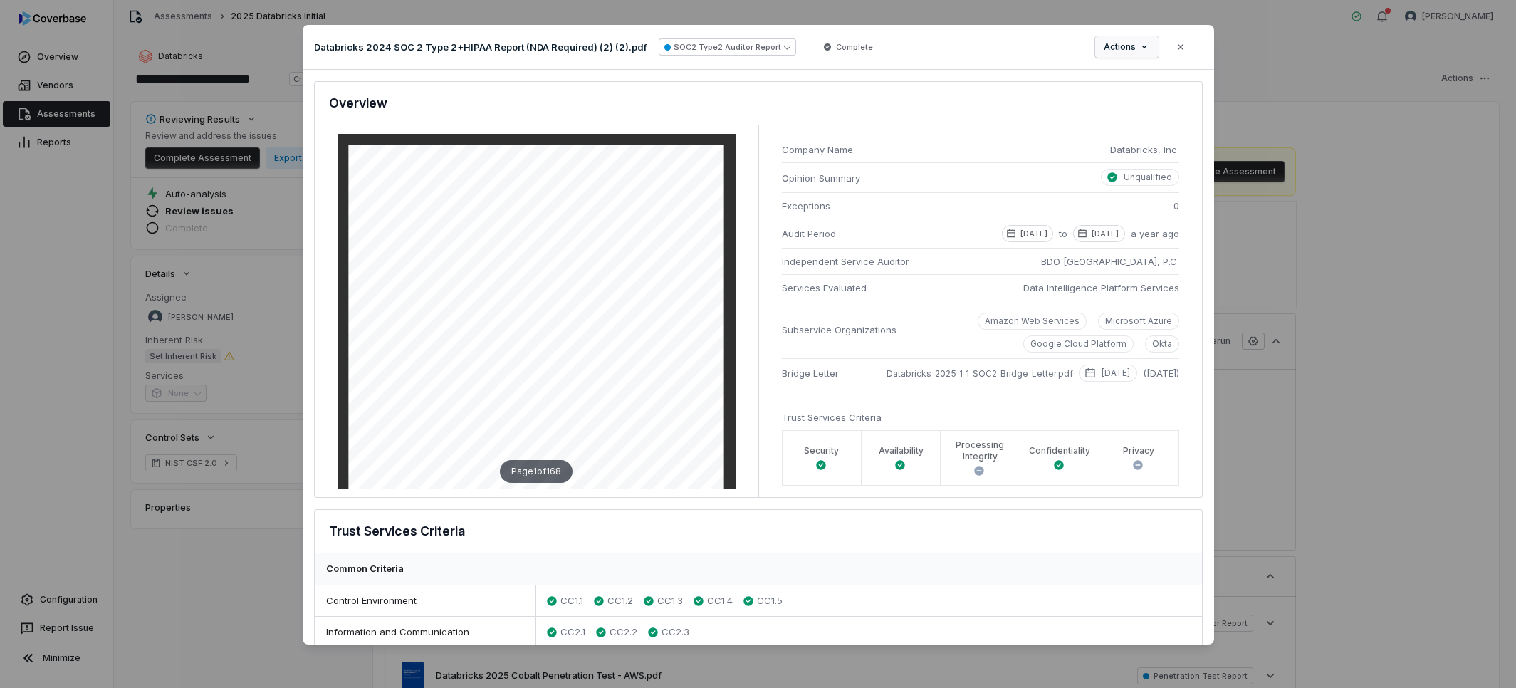
click at [1124, 52] on div "Document Preview Databricks 2024 SOC 2 Type 2+HIPAA Report (NDA Required) (2) (…" at bounding box center [758, 343] width 1516 height 683
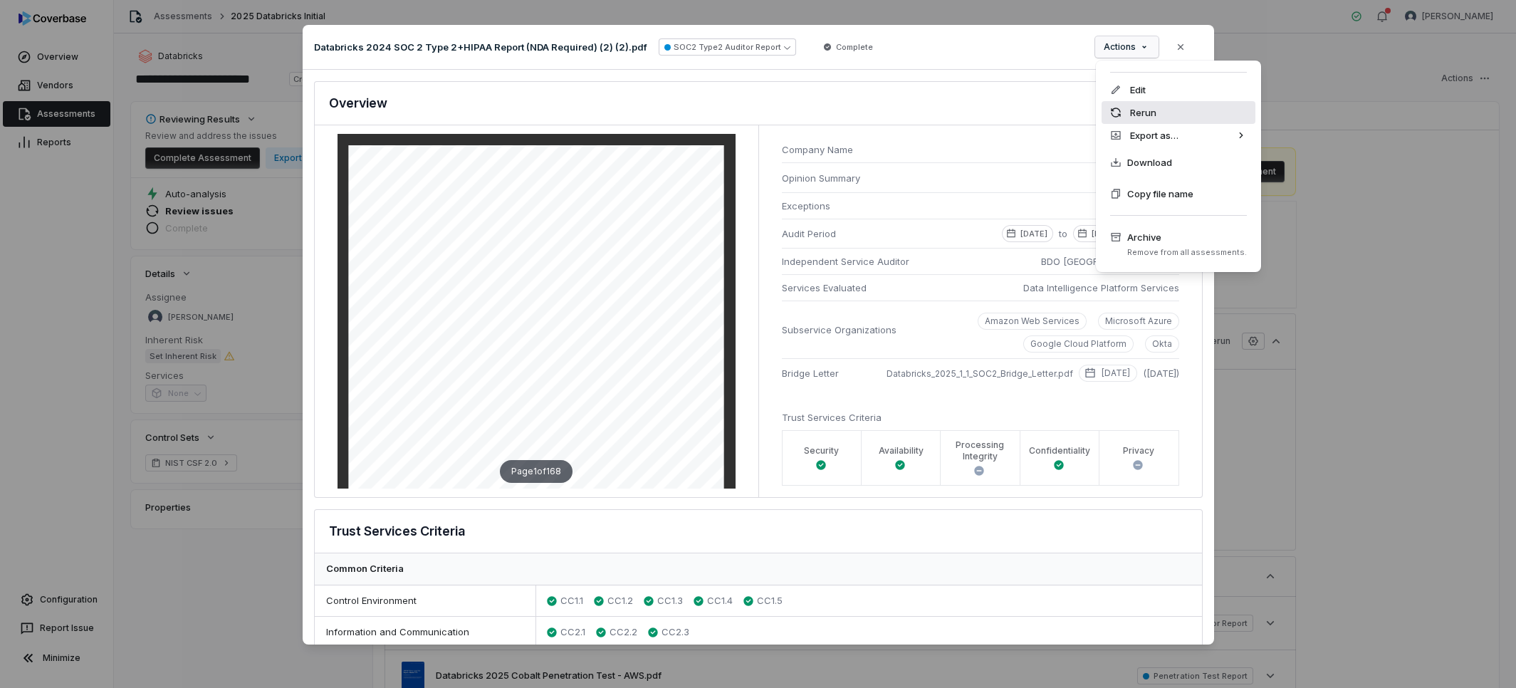
click at [1128, 114] on div "Rerun" at bounding box center [1178, 112] width 154 height 23
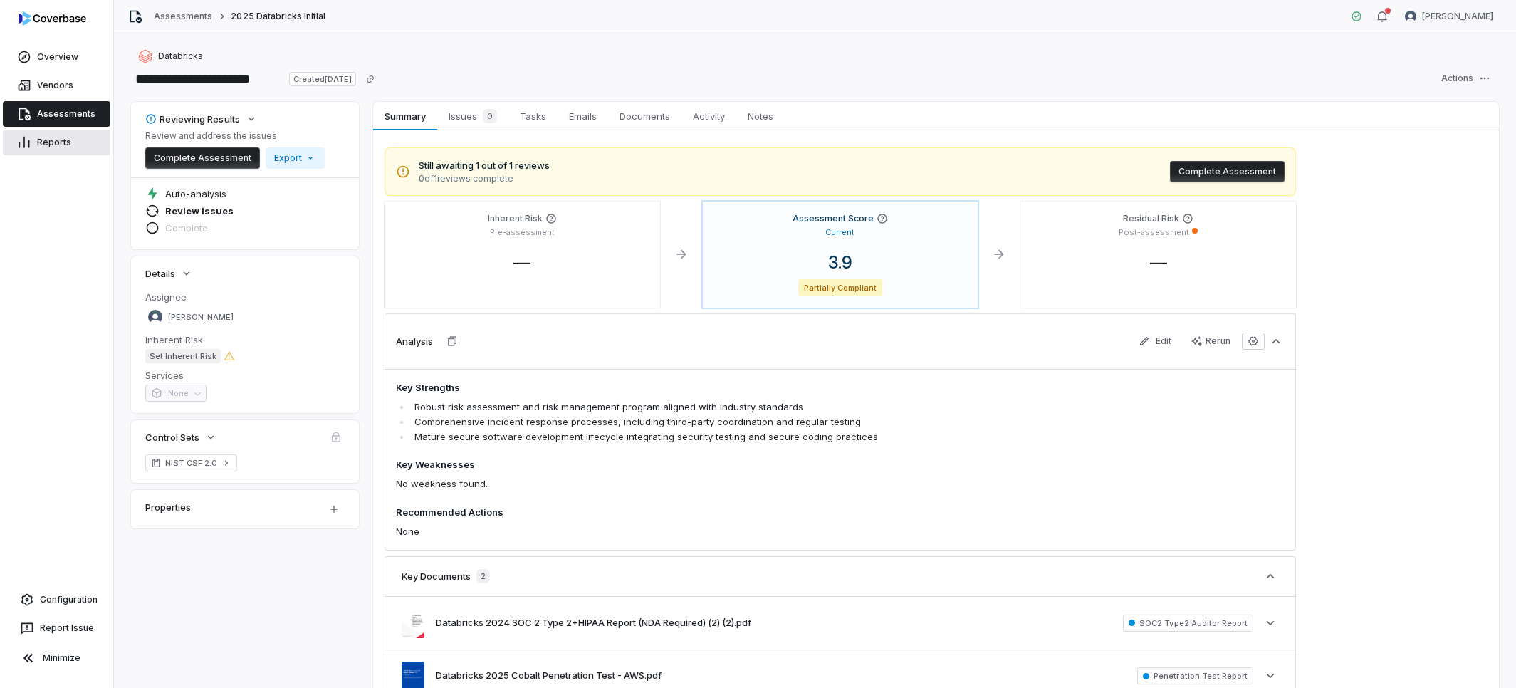
click at [38, 144] on link "Reports" at bounding box center [57, 143] width 108 height 26
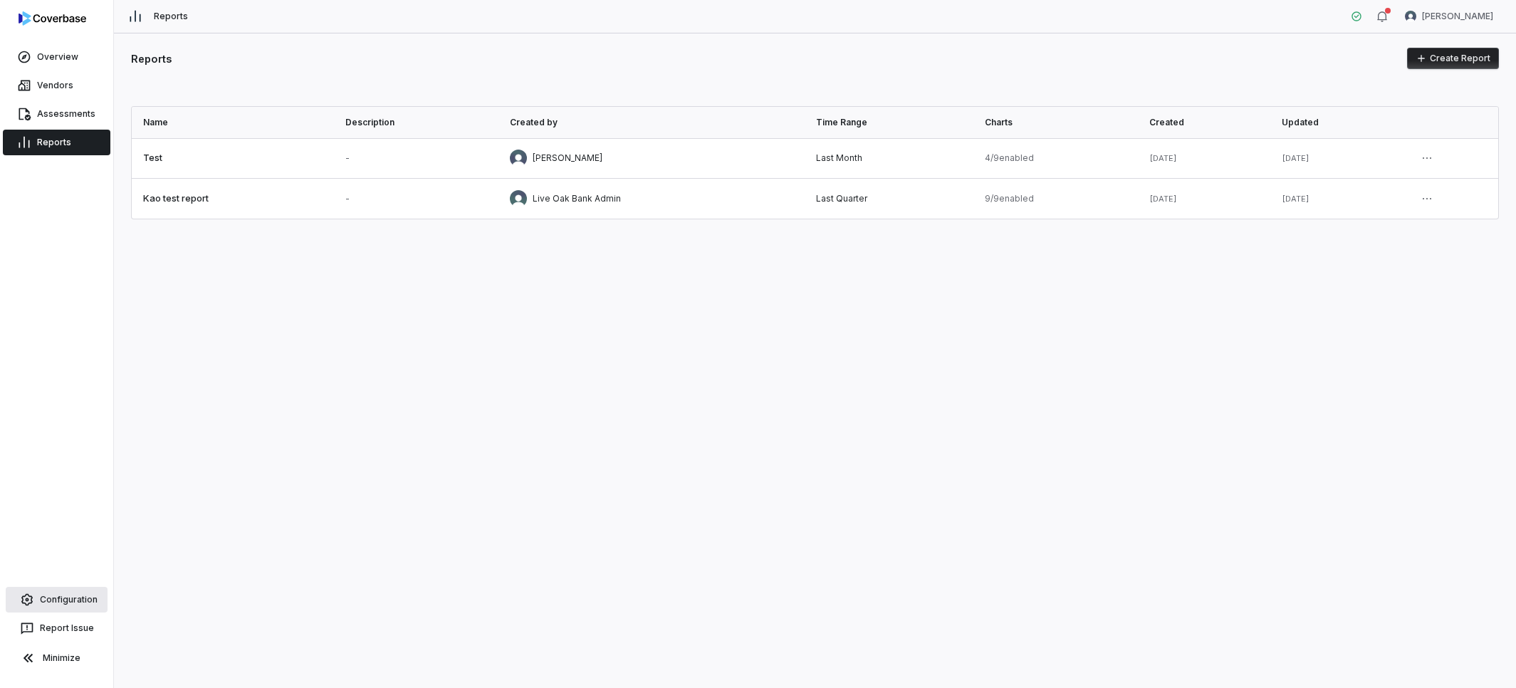
click at [88, 595] on link "Configuration" at bounding box center [57, 600] width 102 height 26
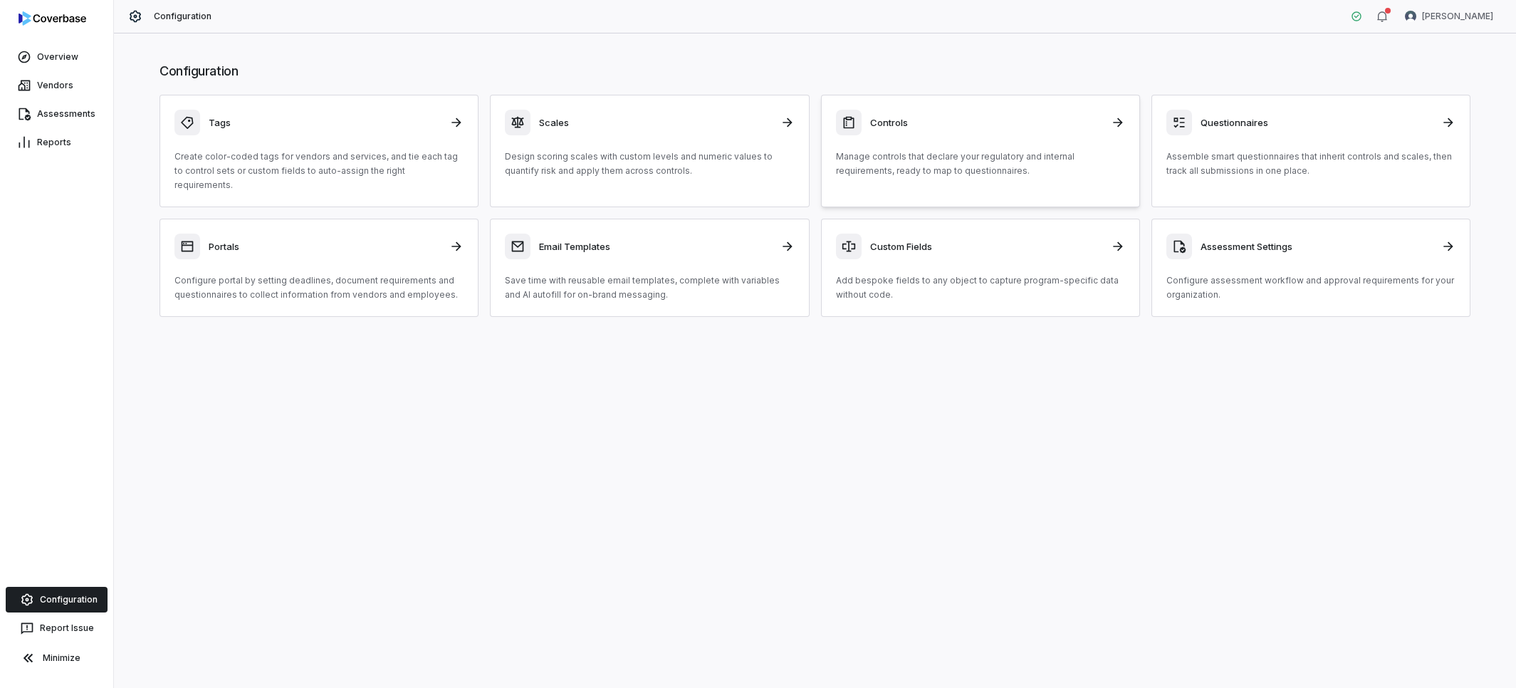
click at [938, 158] on p "Manage controls that declare your regulatory and internal requirements, ready t…" at bounding box center [980, 164] width 289 height 28
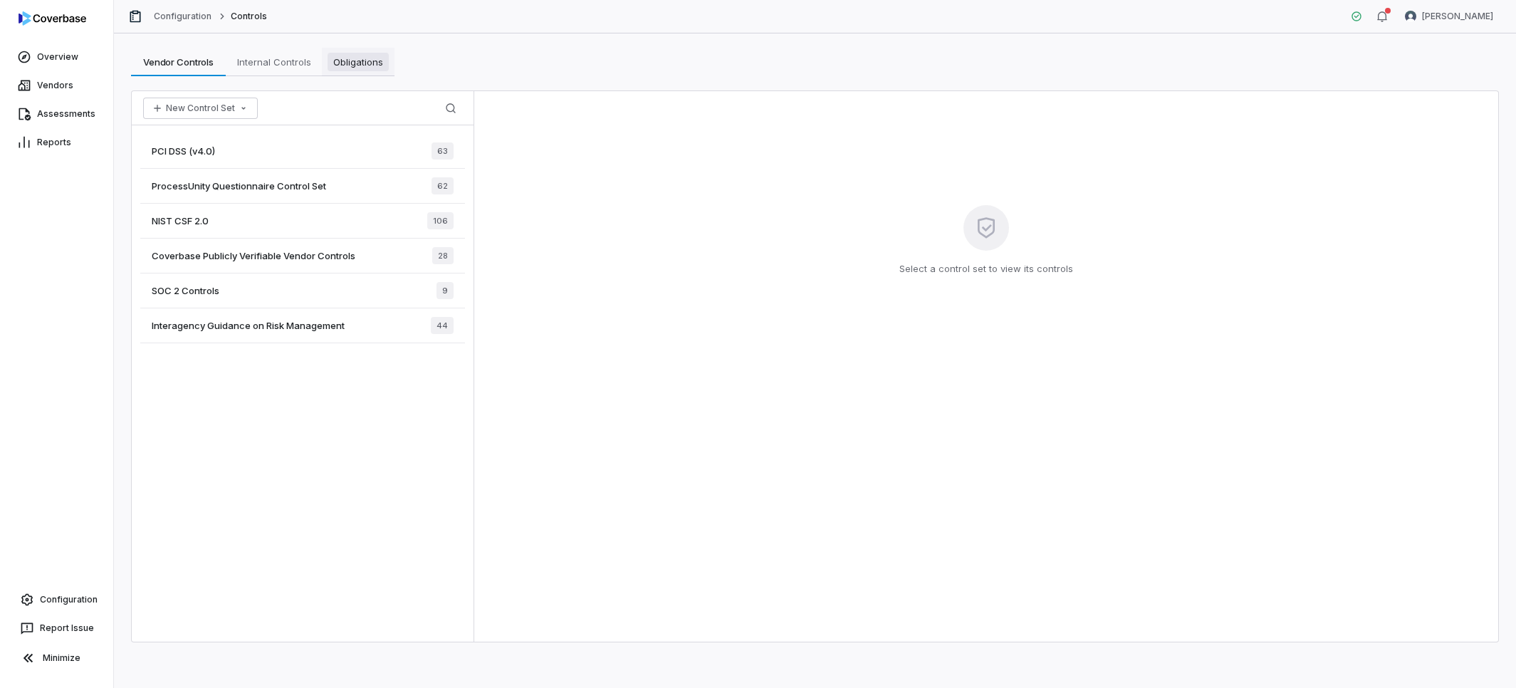
click at [362, 68] on span "Obligations" at bounding box center [358, 62] width 61 height 19
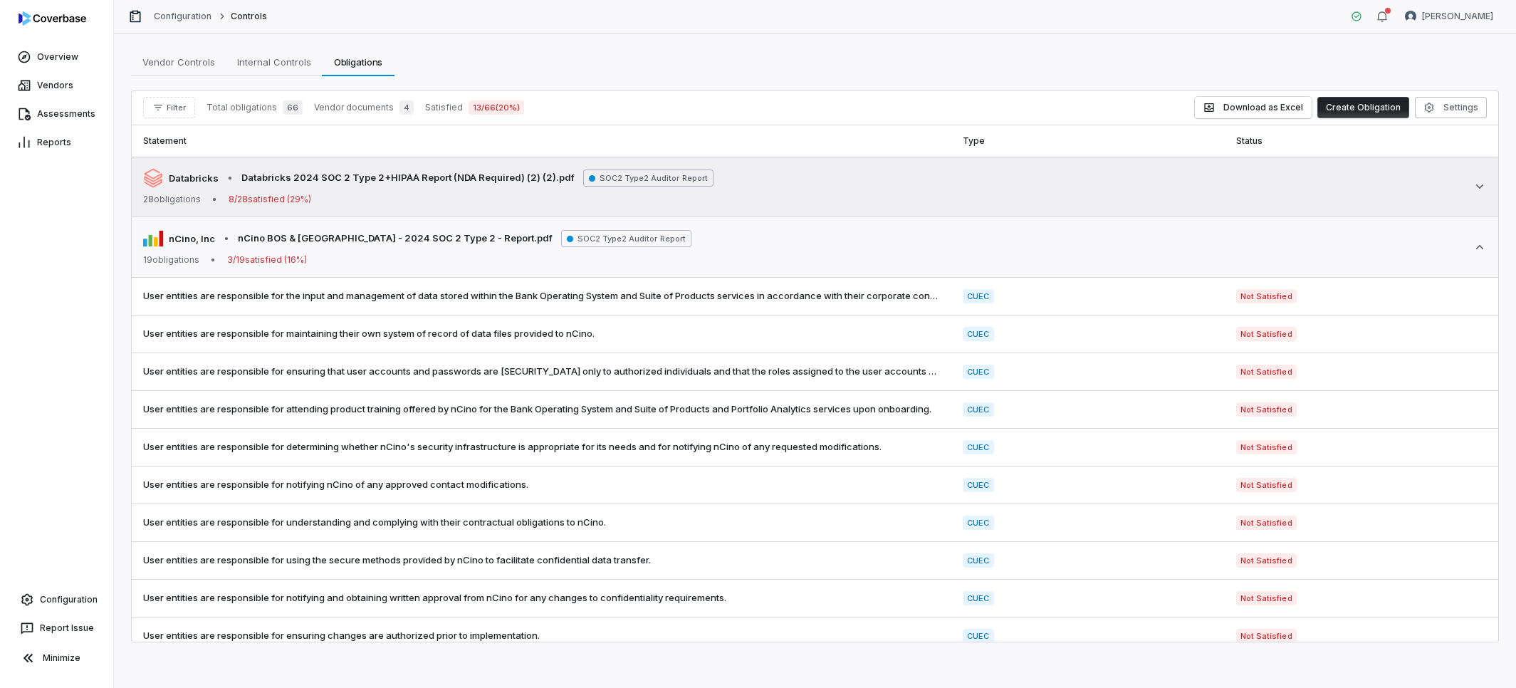
click at [449, 203] on div "28 obligations • 8 / 28 satisfied ( 29 %)" at bounding box center [428, 199] width 570 height 11
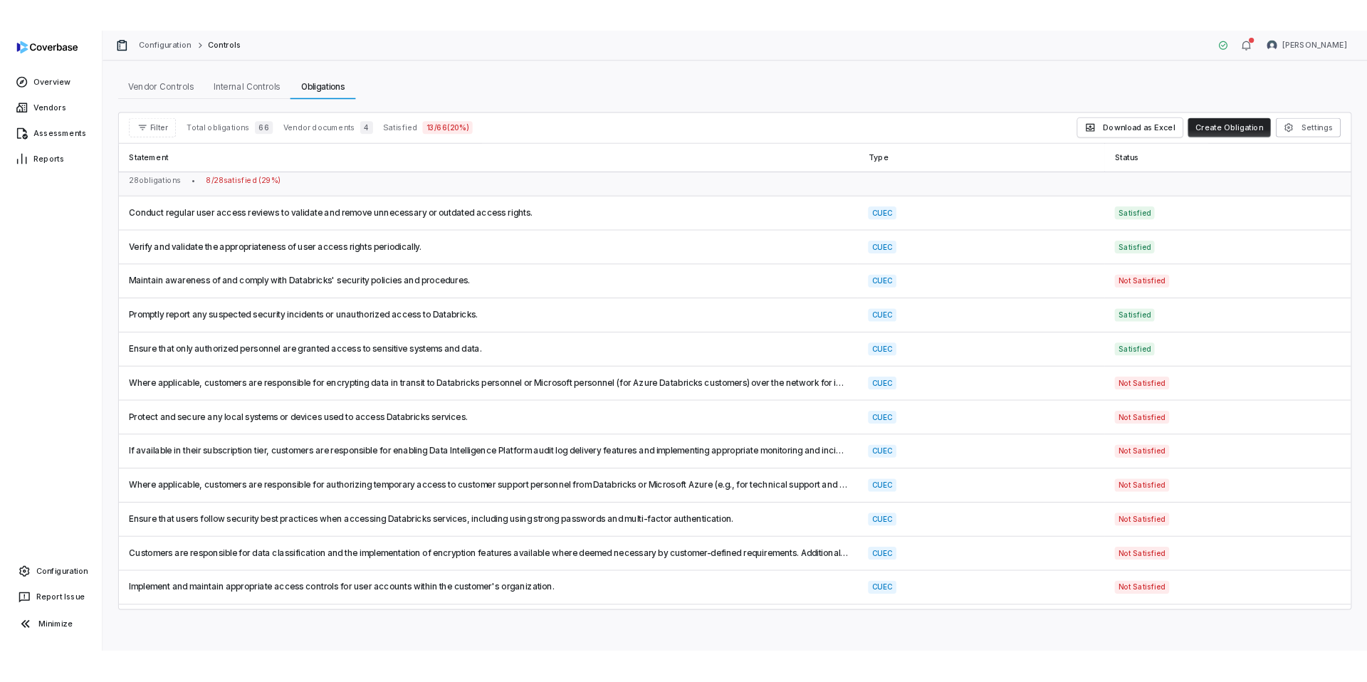
scroll to position [35, 0]
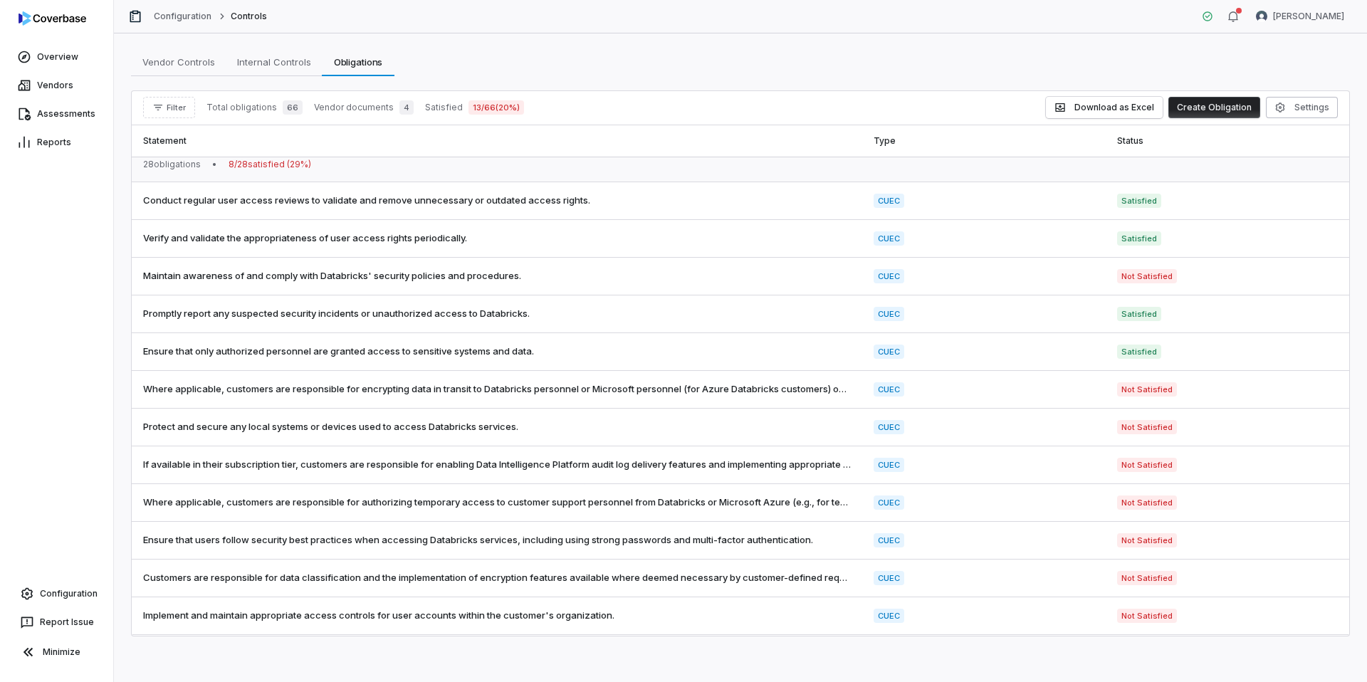
click at [441, 73] on div "Vendor Controls Vendor Controls Internal Controls Internal Controls Obligations…" at bounding box center [740, 62] width 1219 height 28
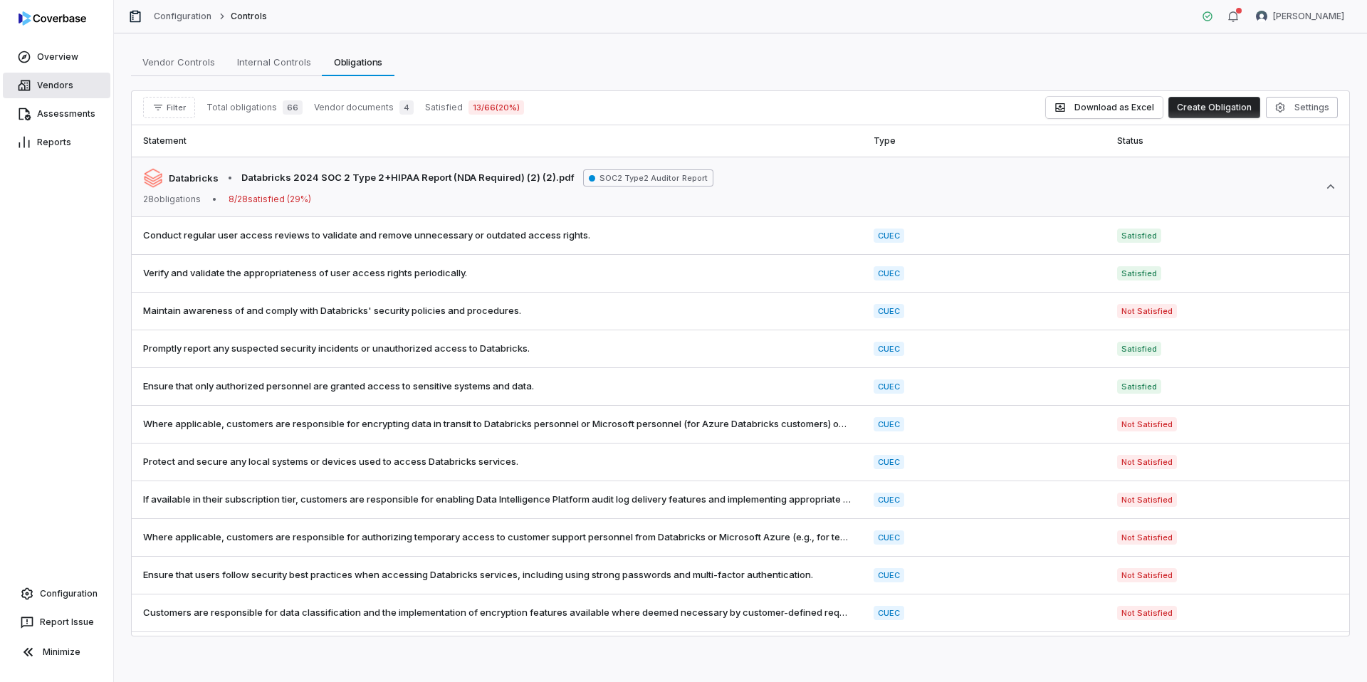
click at [64, 88] on link "Vendors" at bounding box center [57, 86] width 108 height 26
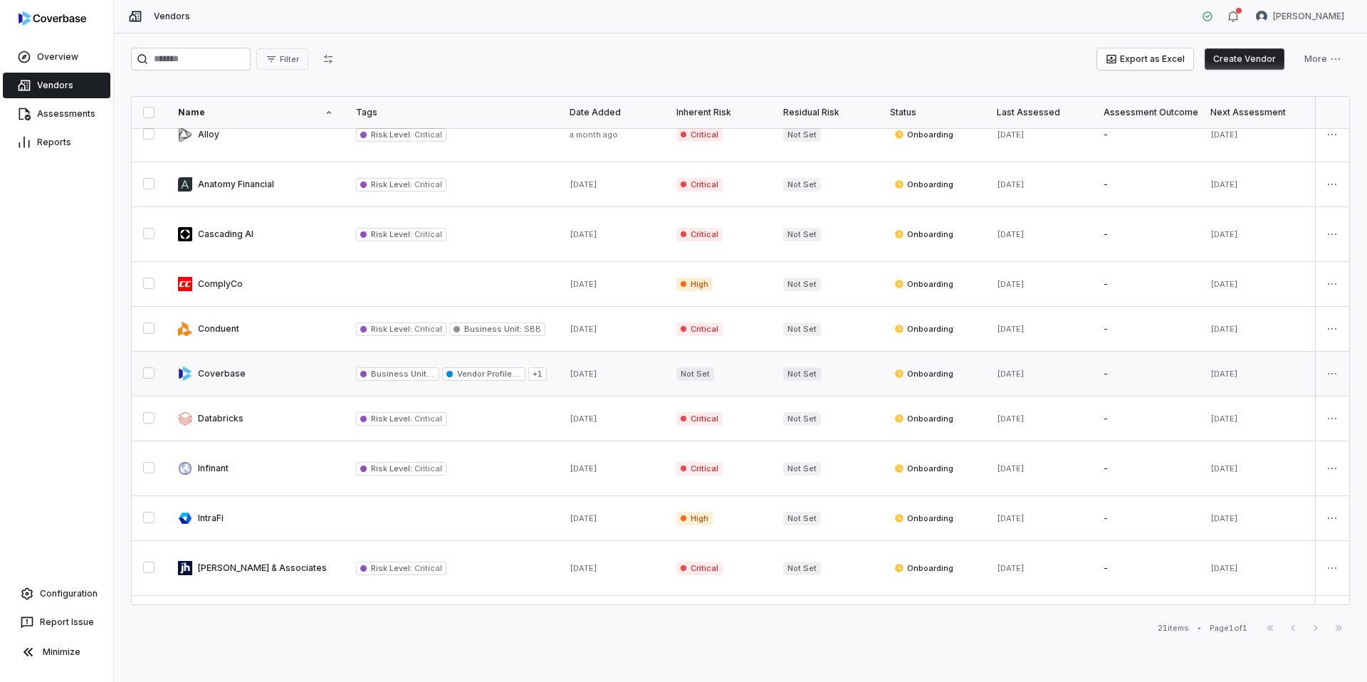
scroll to position [23, 0]
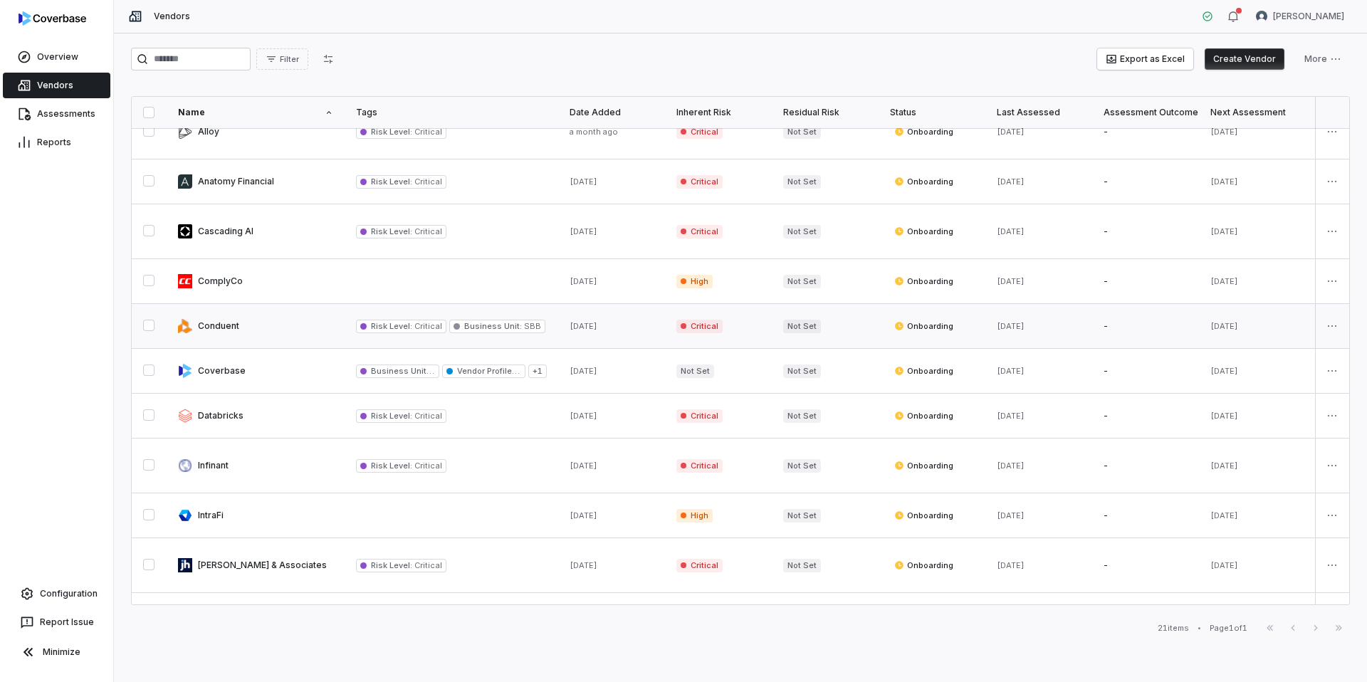
click at [305, 327] on link at bounding box center [256, 326] width 178 height 44
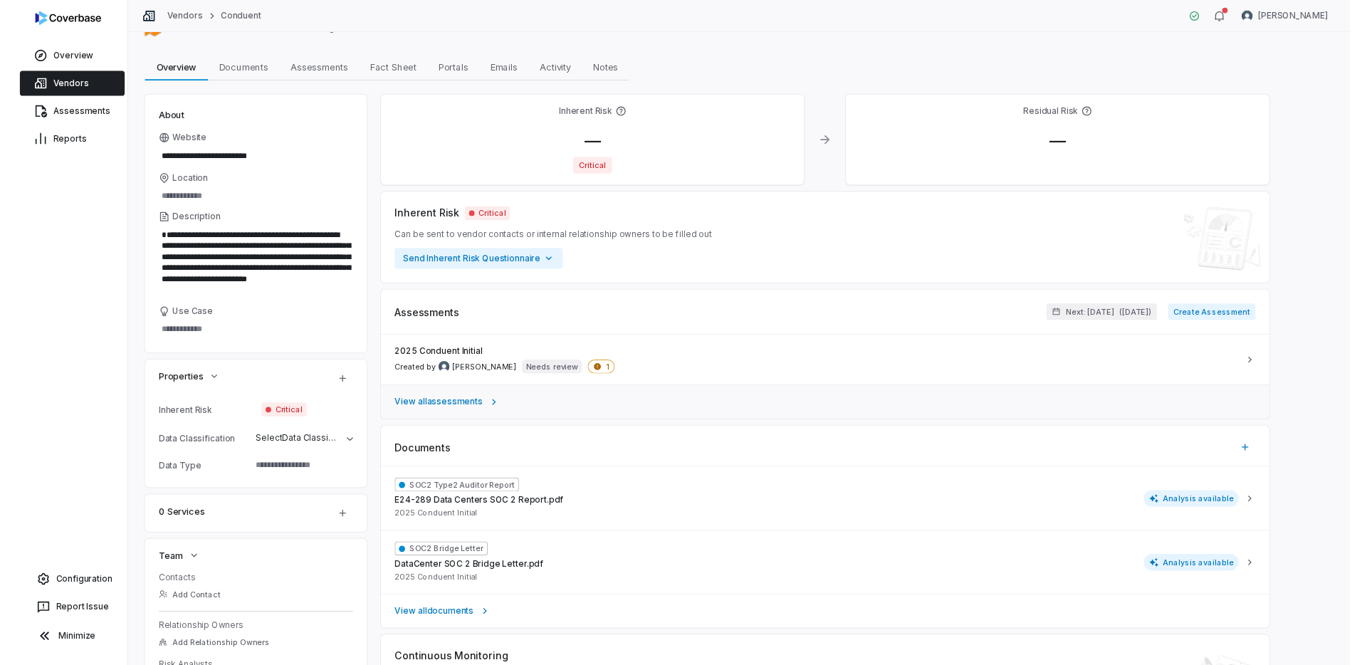
scroll to position [38, 0]
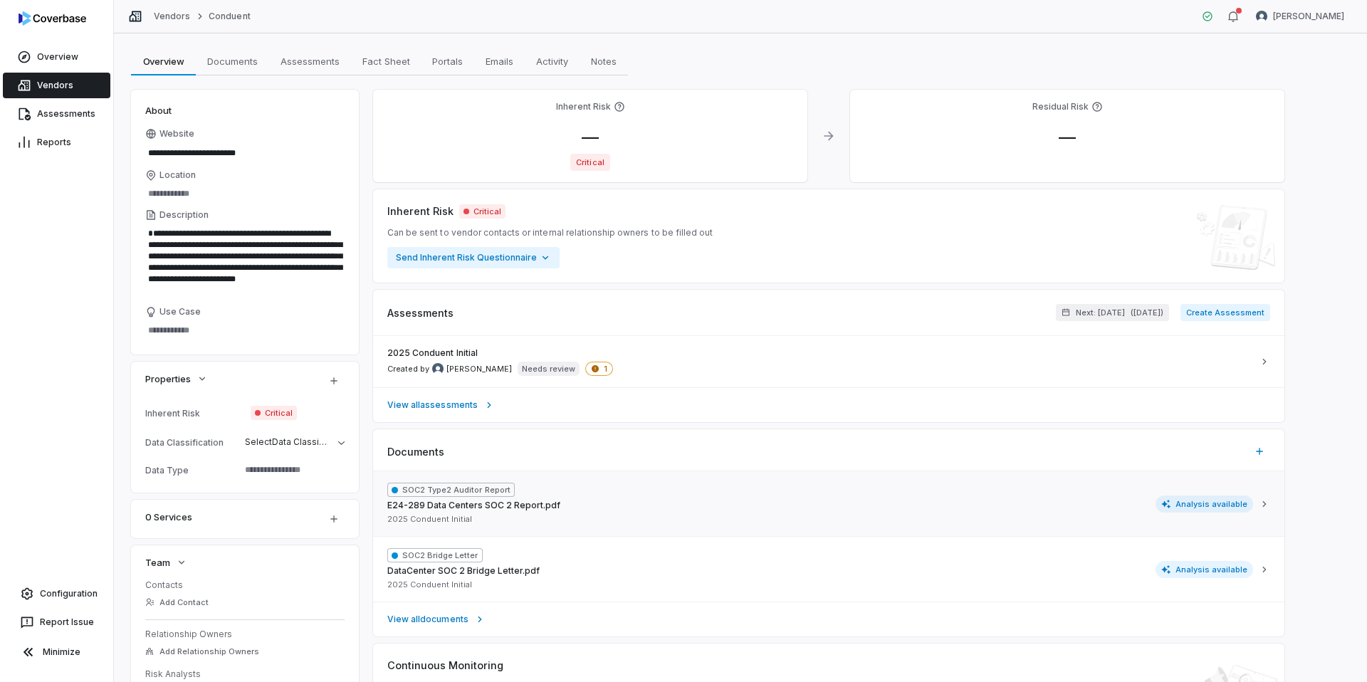
click at [499, 491] on span "SOC2 Type2 Auditor Report" at bounding box center [450, 490] width 127 height 14
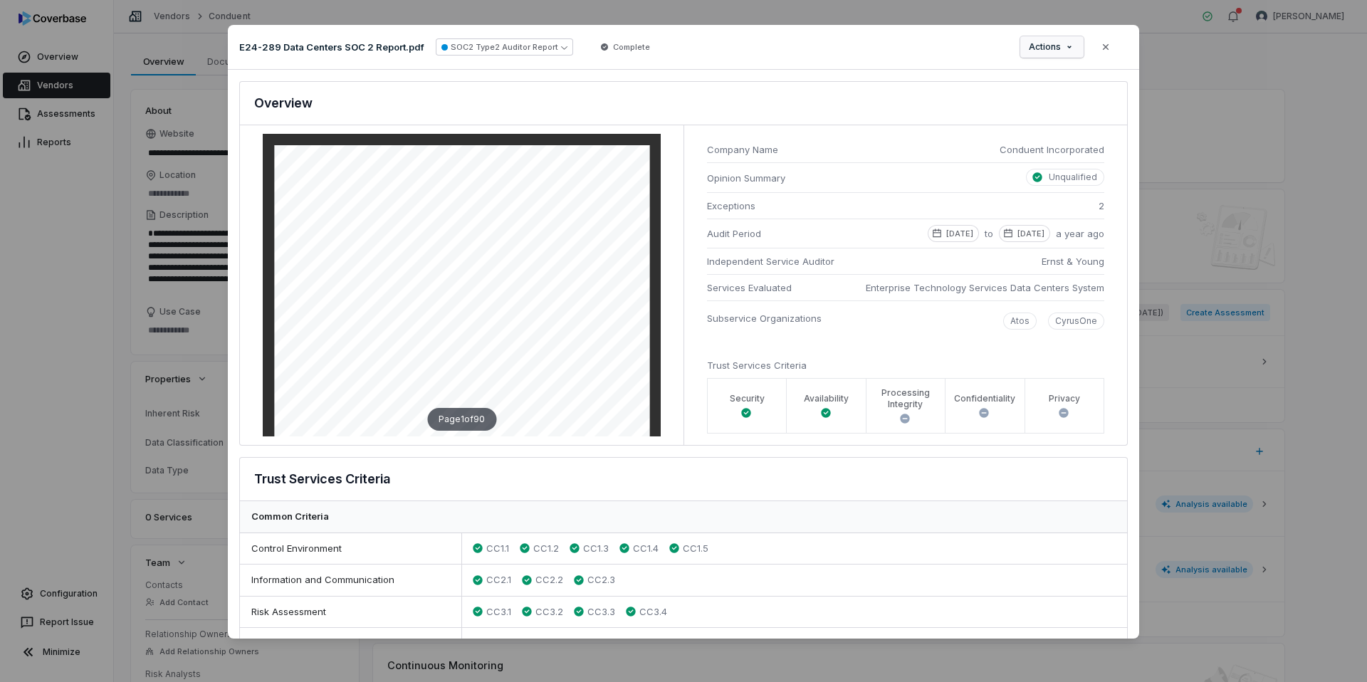
click at [1064, 49] on div "Document Preview E24-289 Data Centers SOC 2 Report.pdf SOC2 Type2 Auditor Repor…" at bounding box center [683, 341] width 1367 height 678
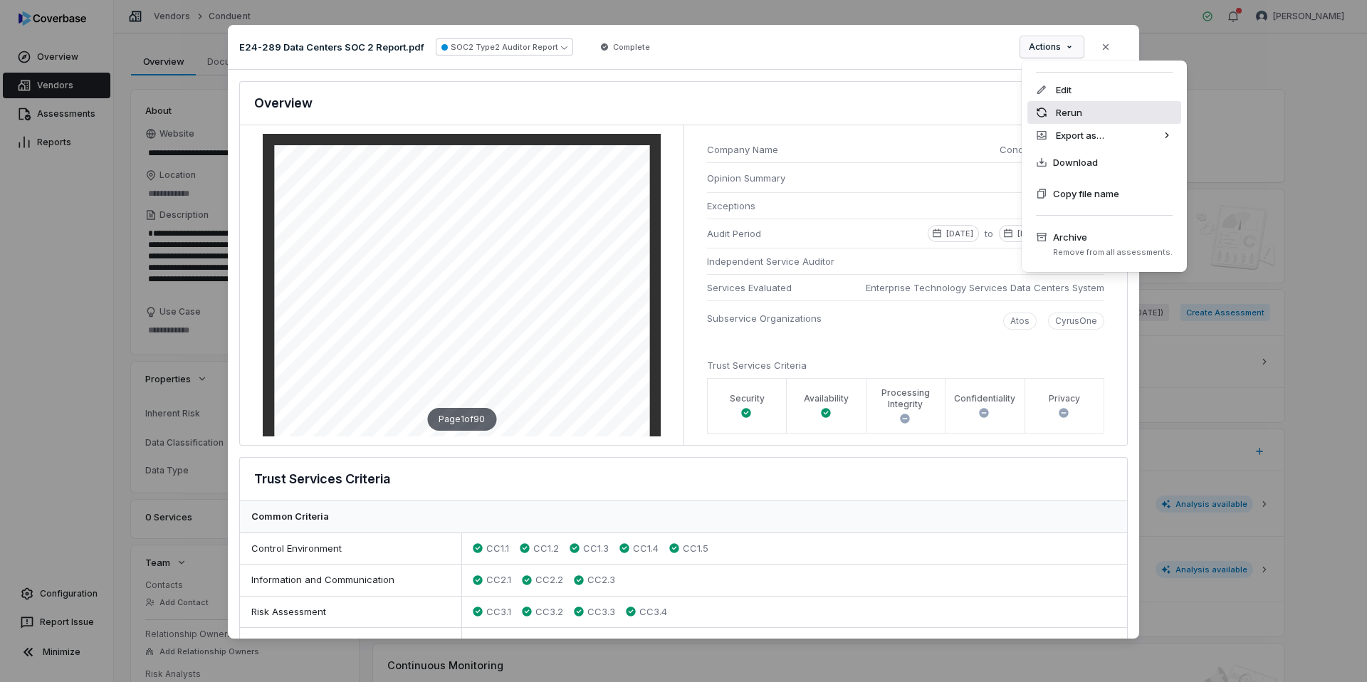
click at [1069, 117] on div "Rerun" at bounding box center [1104, 112] width 154 height 23
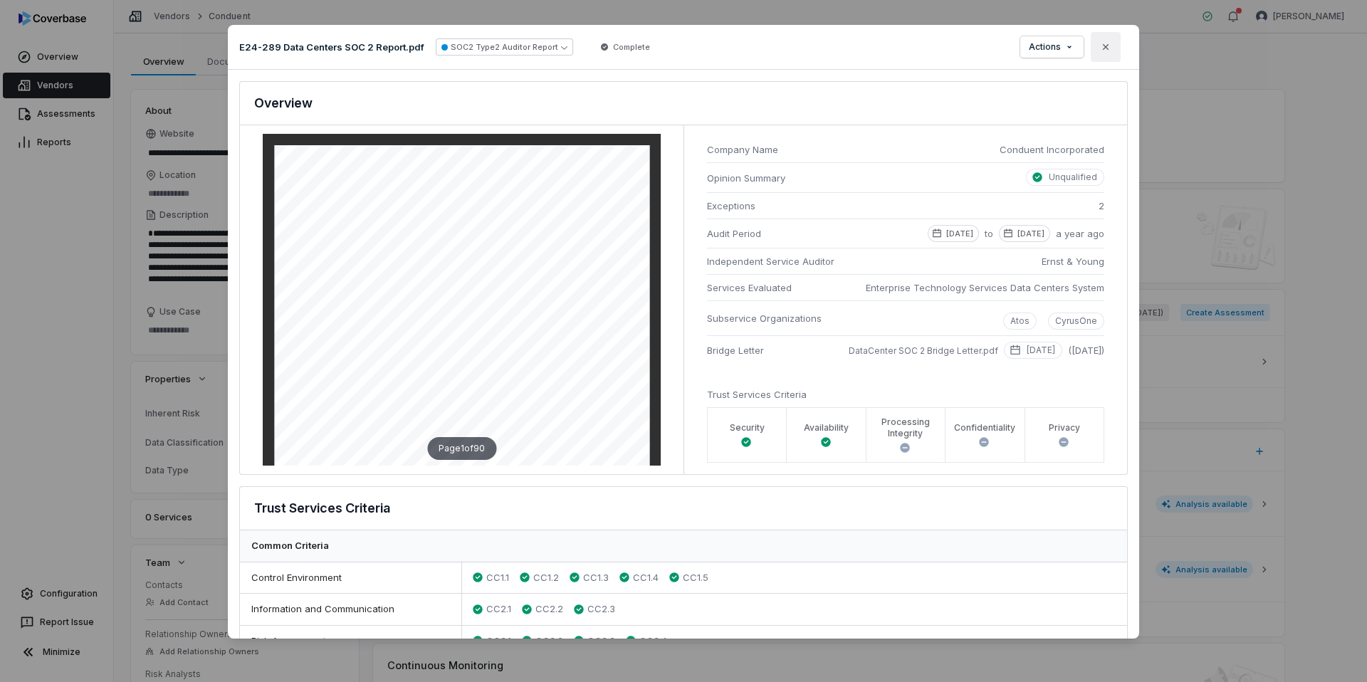
click at [1107, 47] on icon "button" at bounding box center [1105, 46] width 11 height 11
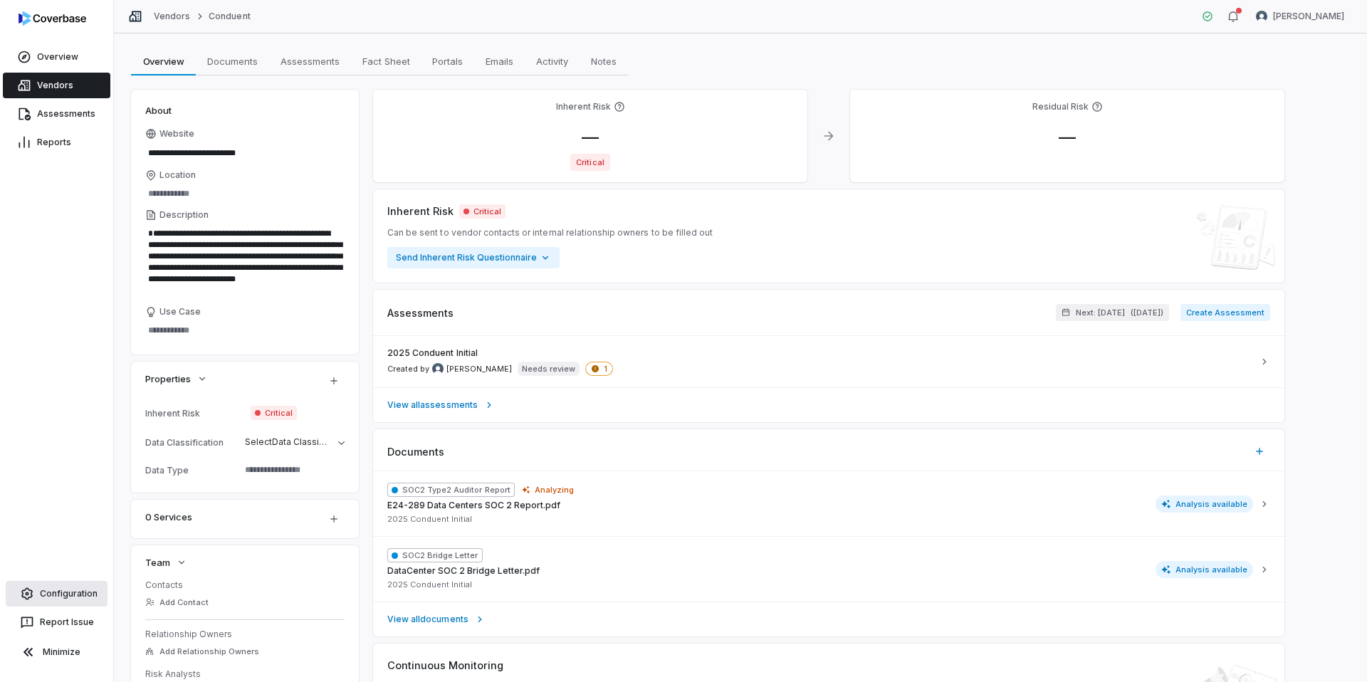
click at [64, 602] on link "Configuration" at bounding box center [57, 594] width 102 height 26
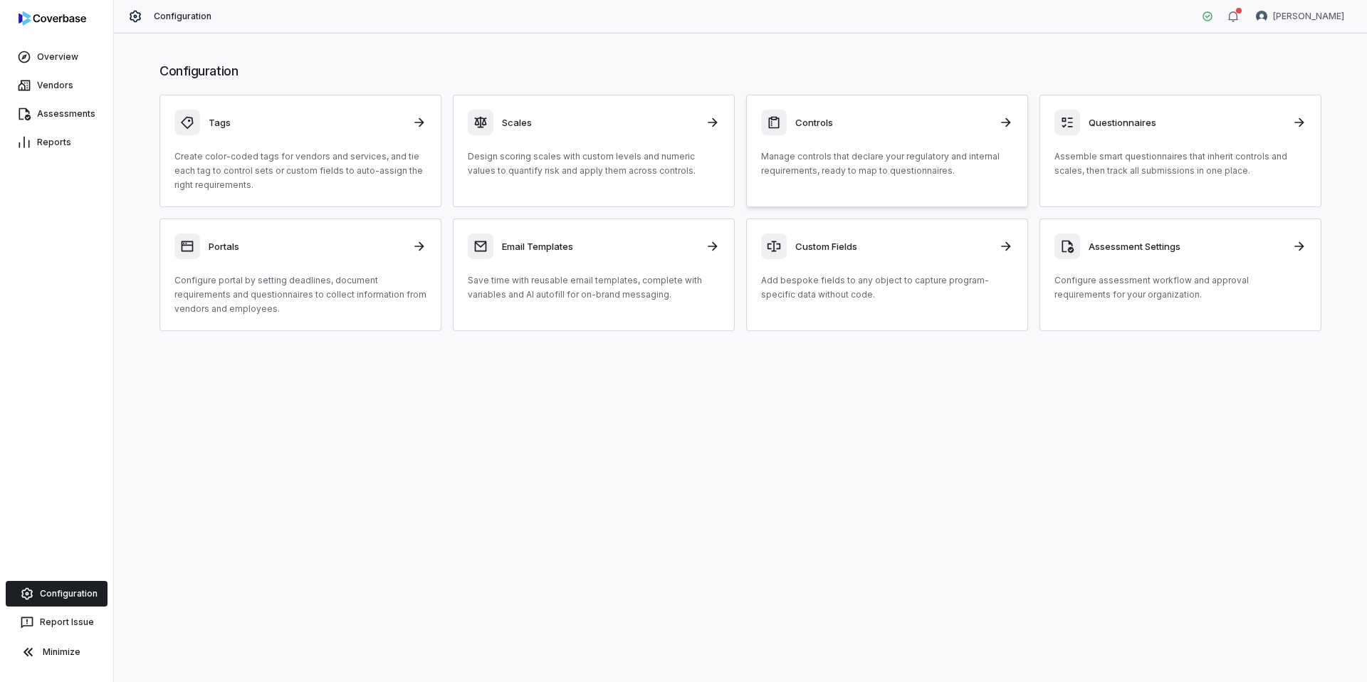
click at [874, 139] on div "Controls Manage controls that declare your regulatory and internal requirements…" at bounding box center [887, 144] width 252 height 68
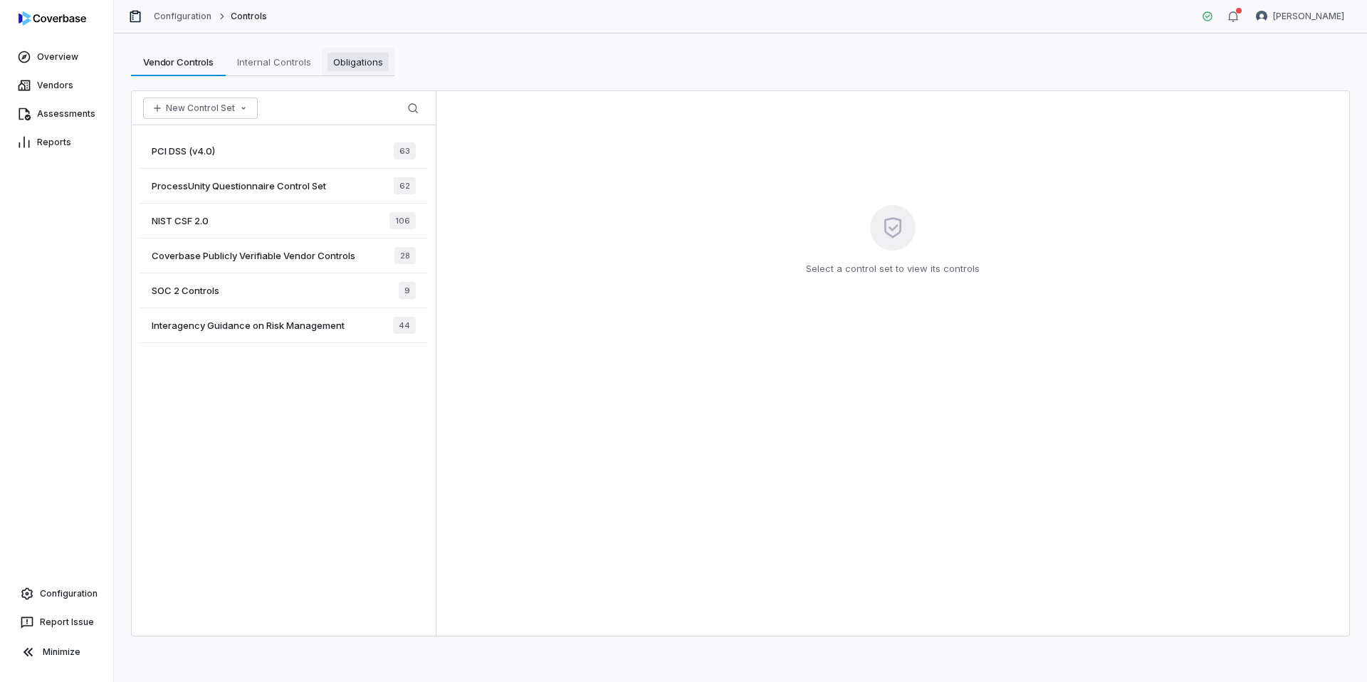
click at [352, 74] on link "Obligations Obligations" at bounding box center [358, 62] width 73 height 28
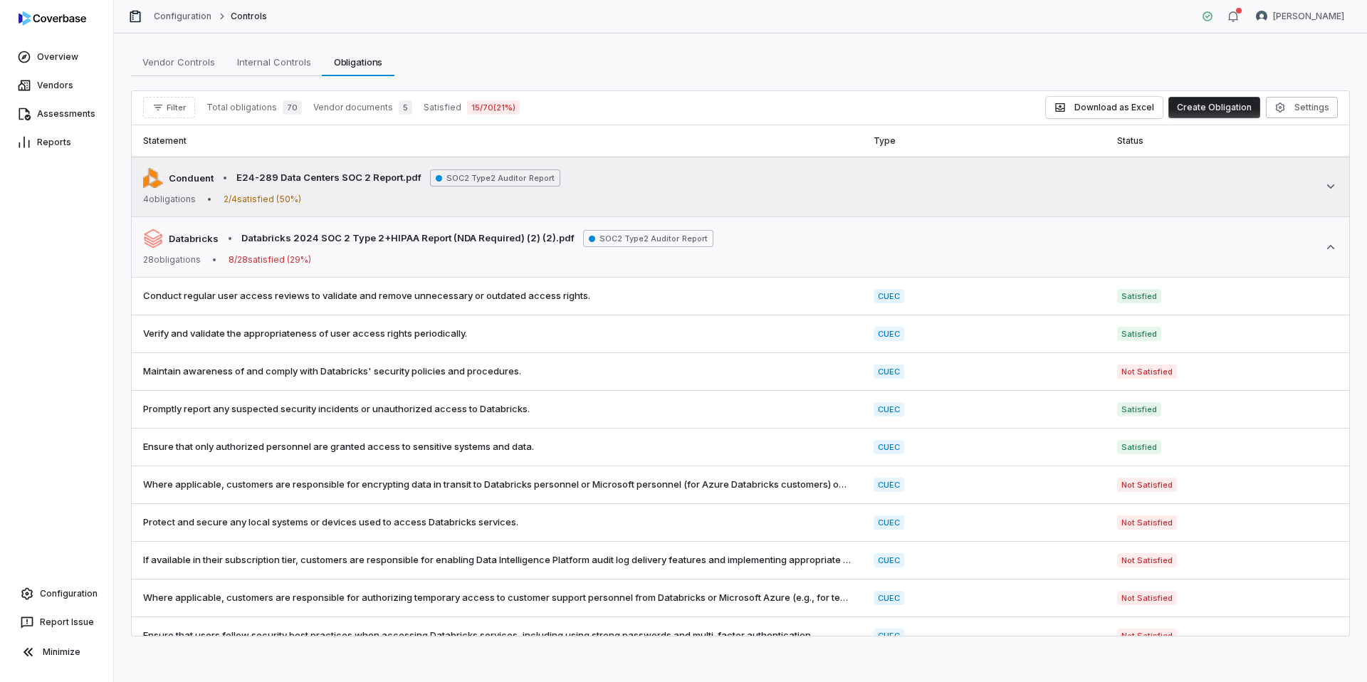
click at [370, 207] on td "Conduent • E24-289 Data Centers SOC 2 Report.pdf SOC2 Type2 Auditor Report 4 ob…" at bounding box center [740, 187] width 1217 height 61
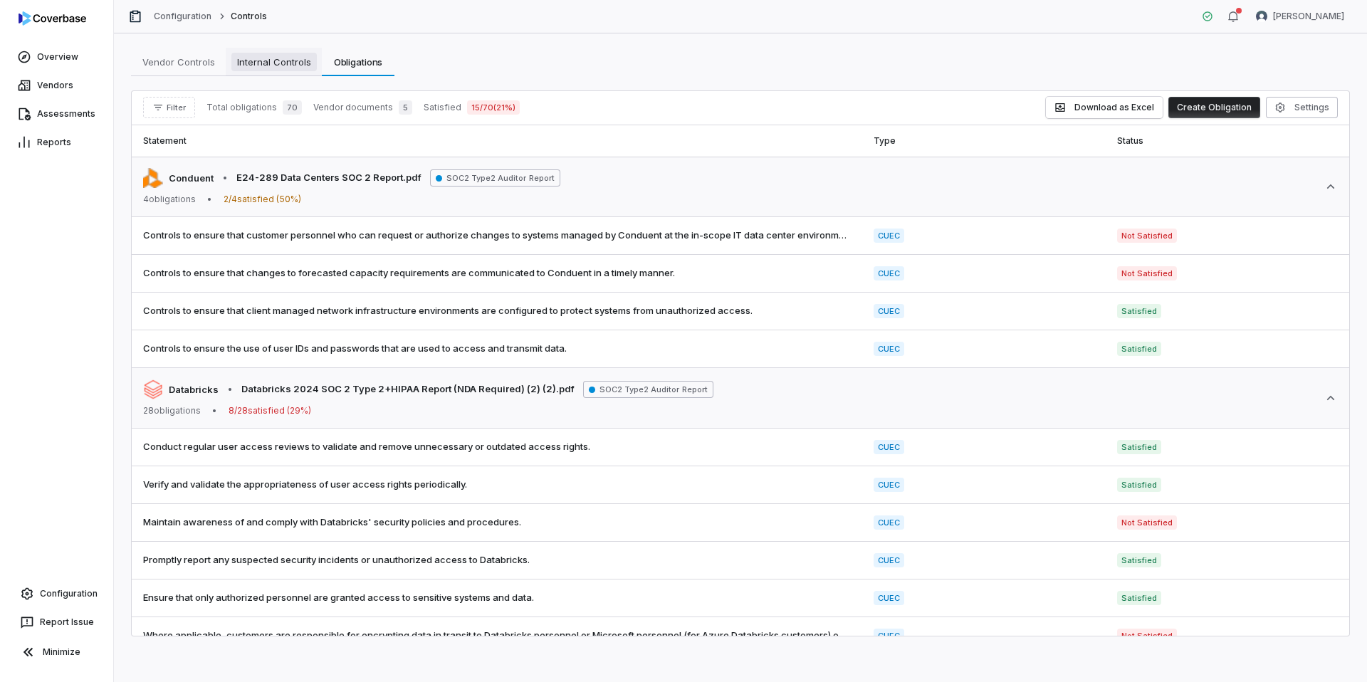
click at [281, 69] on span "Internal Controls" at bounding box center [273, 62] width 85 height 19
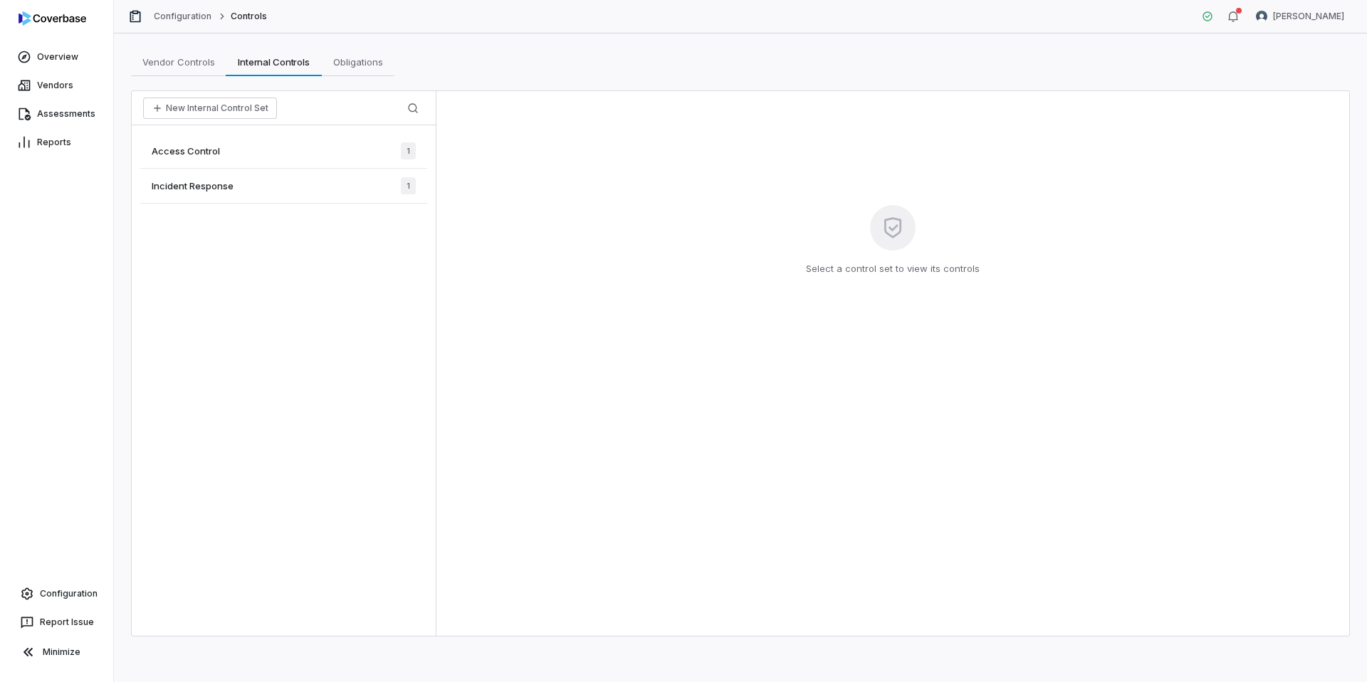
click at [323, 152] on div "Access Control 1" at bounding box center [283, 151] width 287 height 35
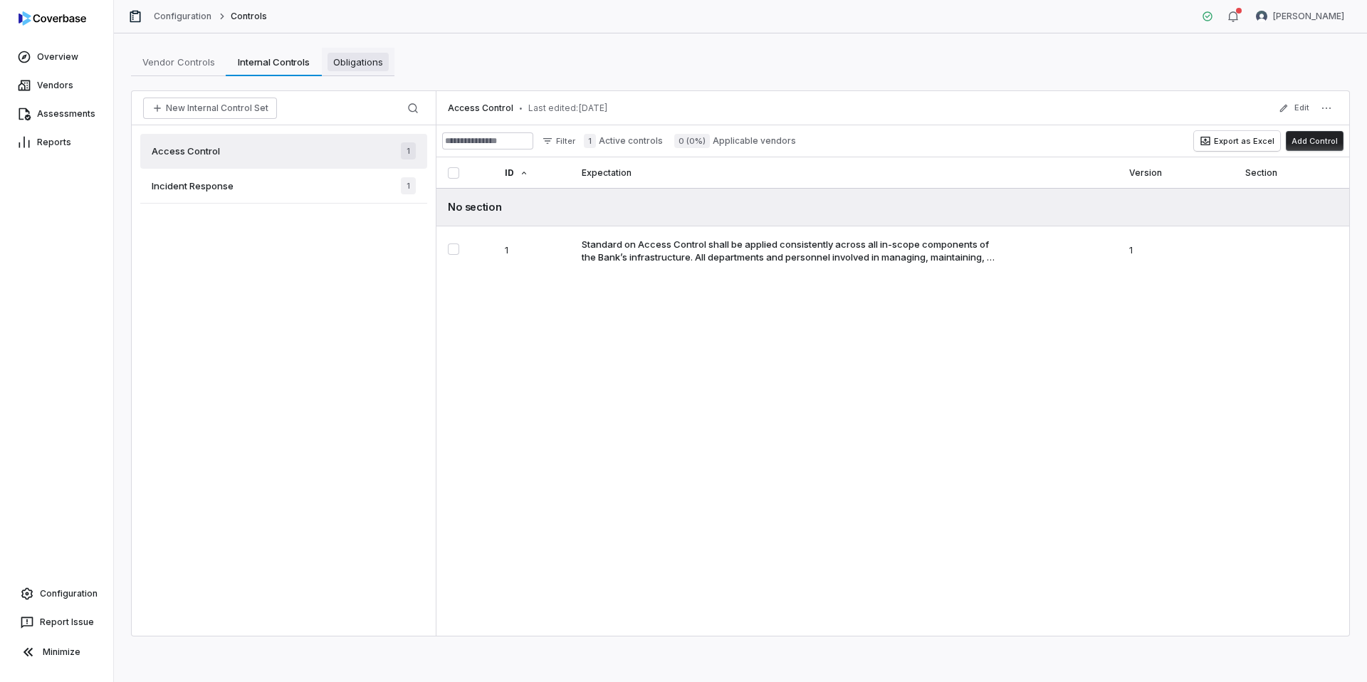
click at [361, 62] on span "Obligations" at bounding box center [358, 62] width 61 height 19
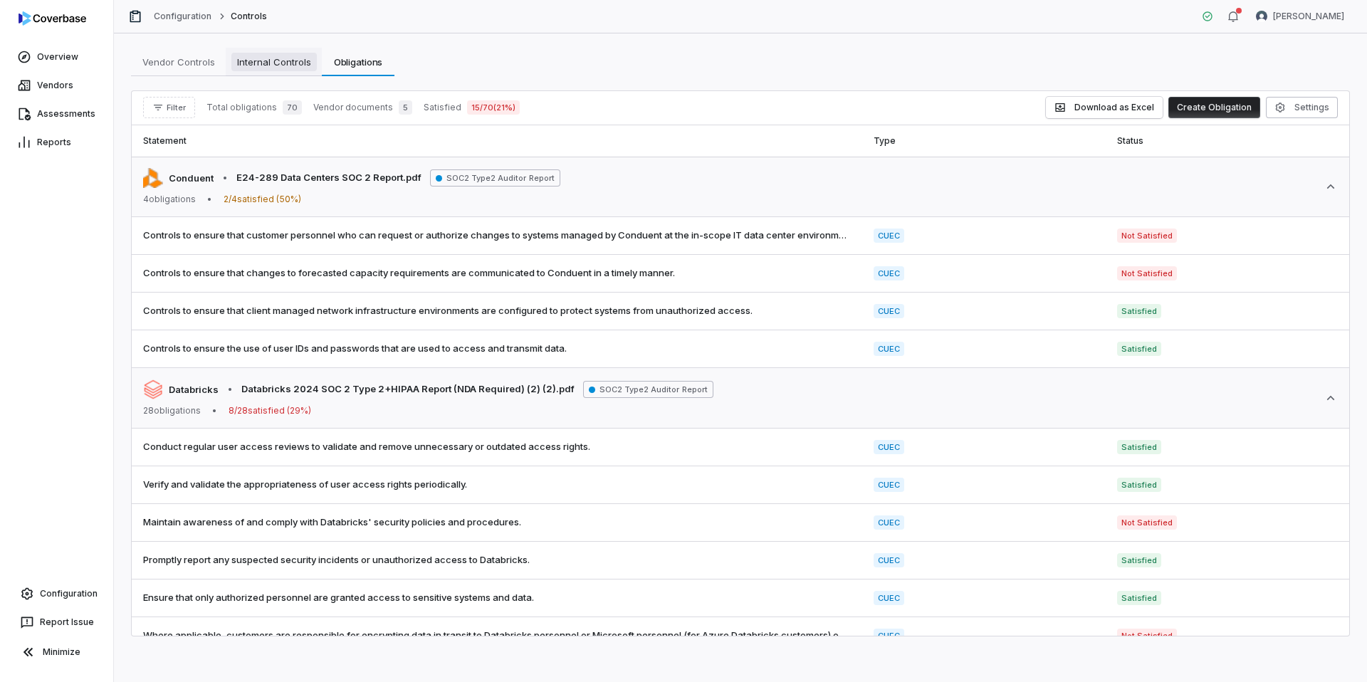
click at [287, 56] on span "Internal Controls" at bounding box center [273, 62] width 85 height 19
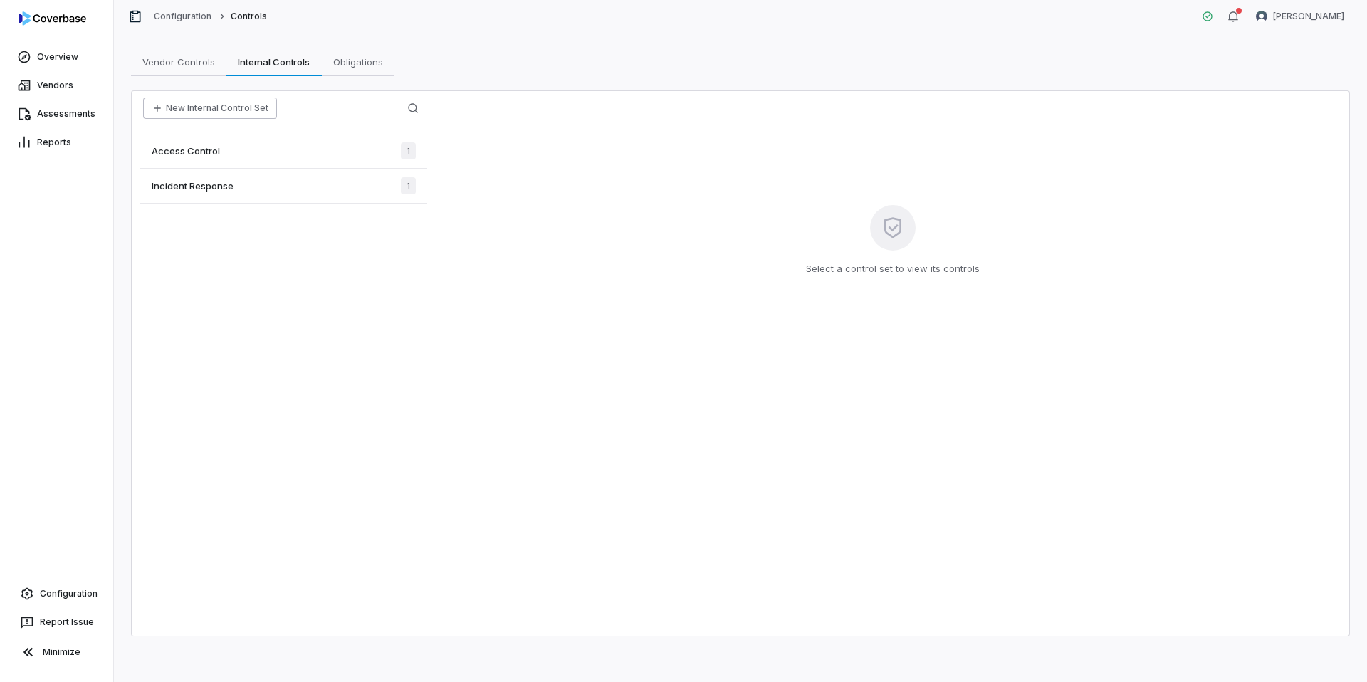
click at [221, 110] on button "New Internal Control Set" at bounding box center [210, 108] width 134 height 21
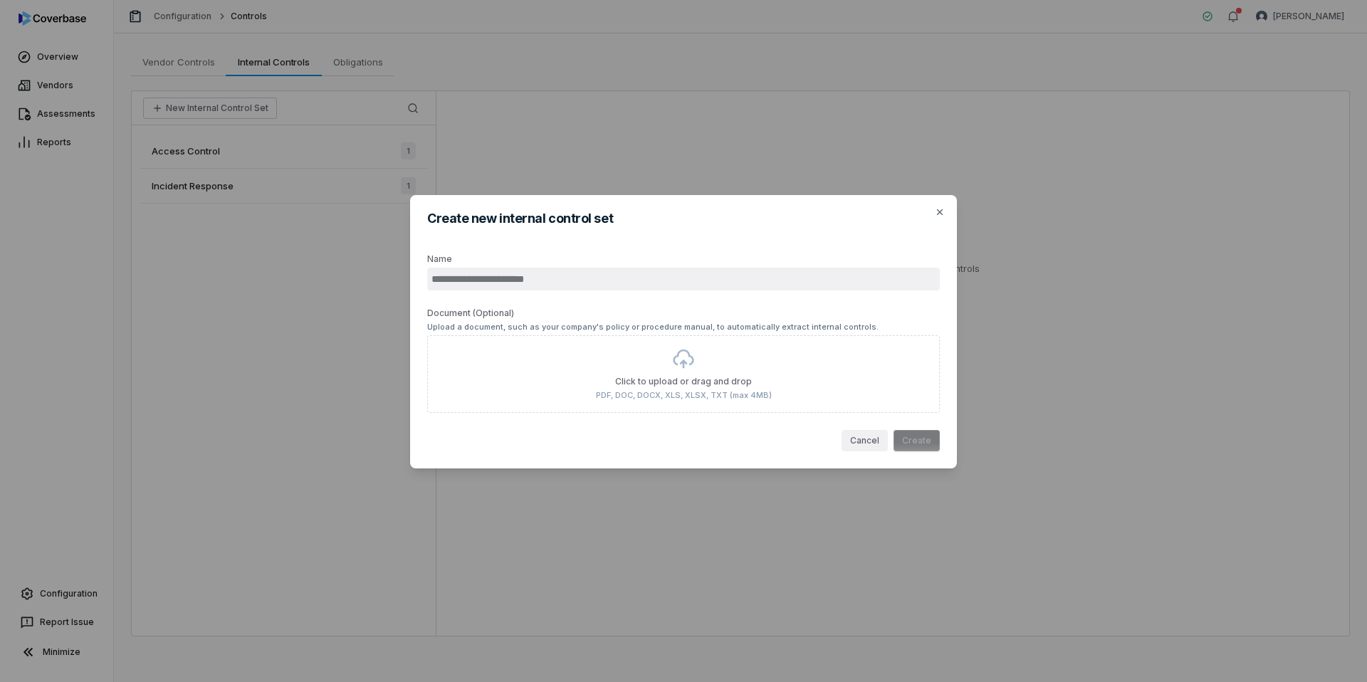
click at [859, 444] on button "Cancel" at bounding box center [865, 440] width 46 height 21
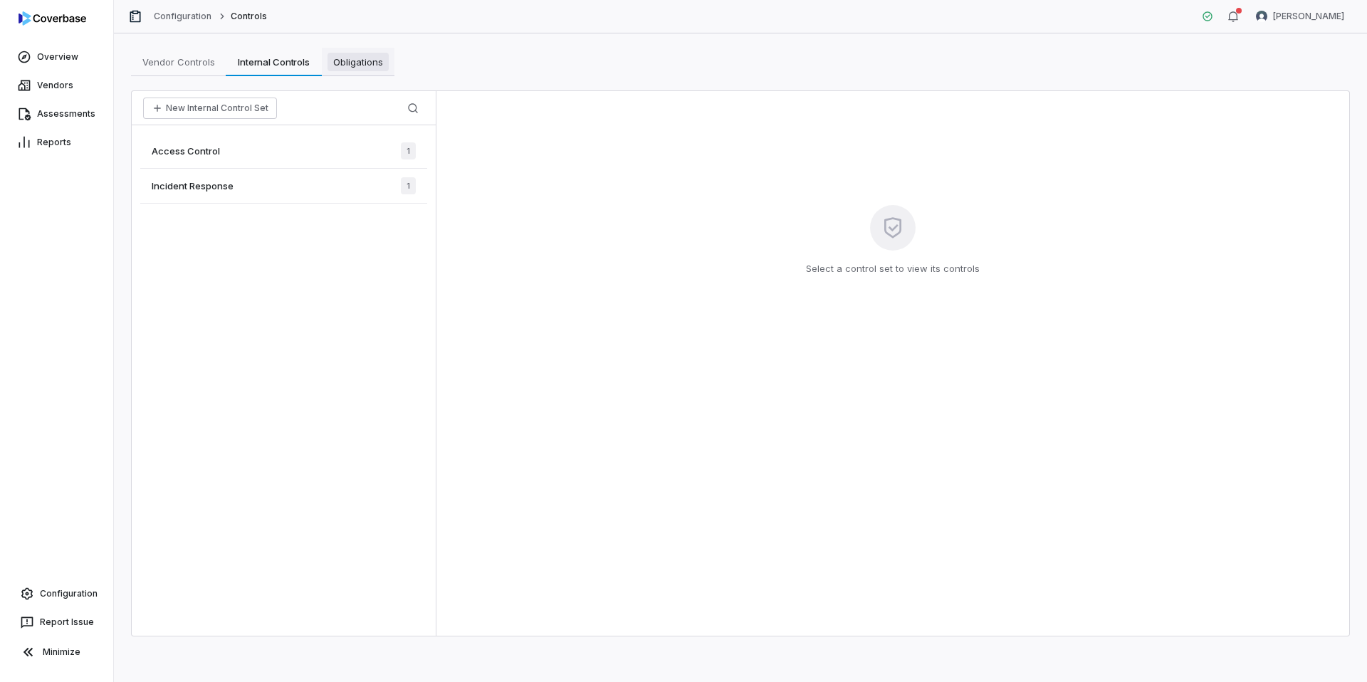
click at [363, 67] on span "Obligations" at bounding box center [358, 62] width 61 height 19
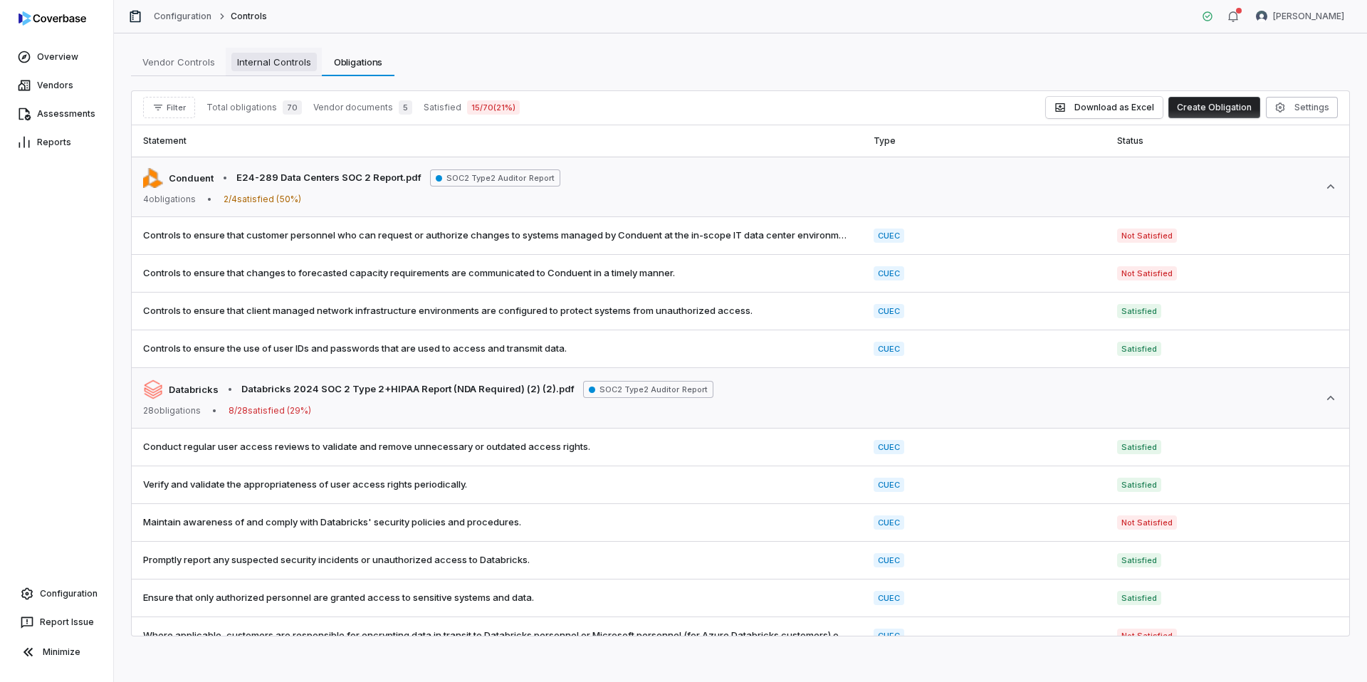
click at [274, 69] on span "Internal Controls" at bounding box center [273, 62] width 85 height 19
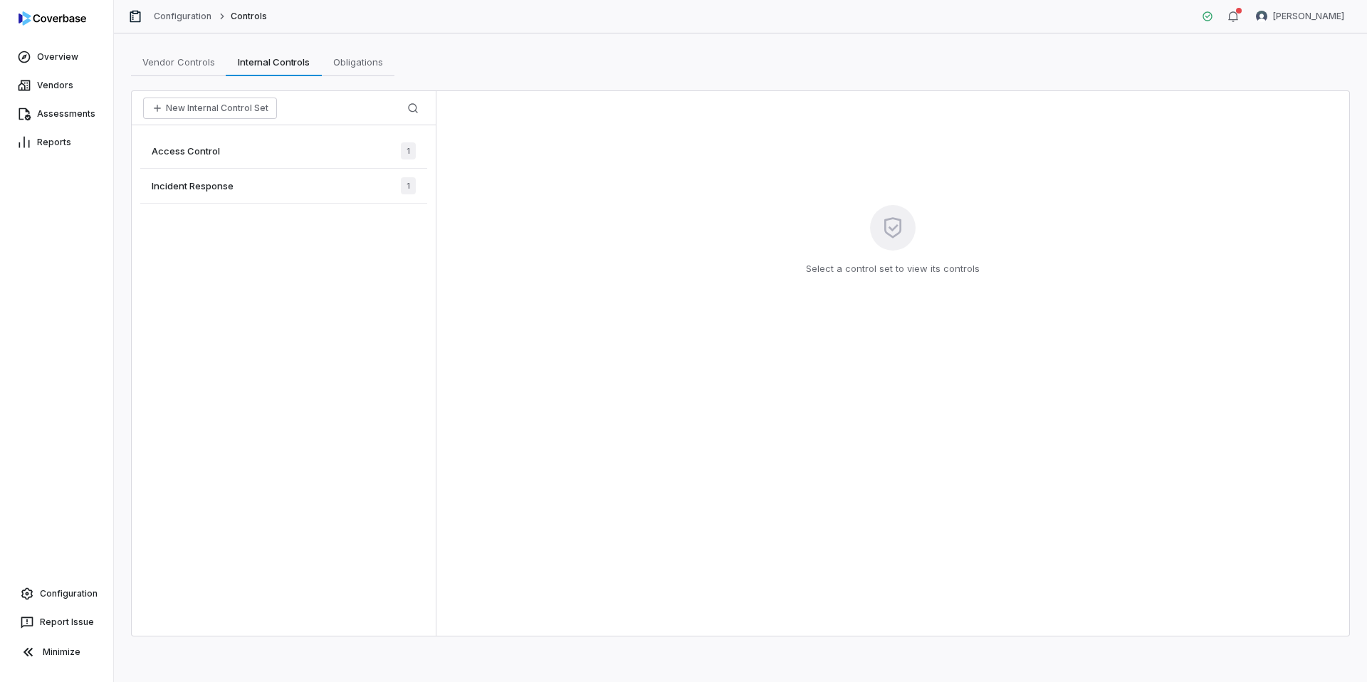
click at [209, 150] on span "Access Control" at bounding box center [186, 151] width 68 height 13
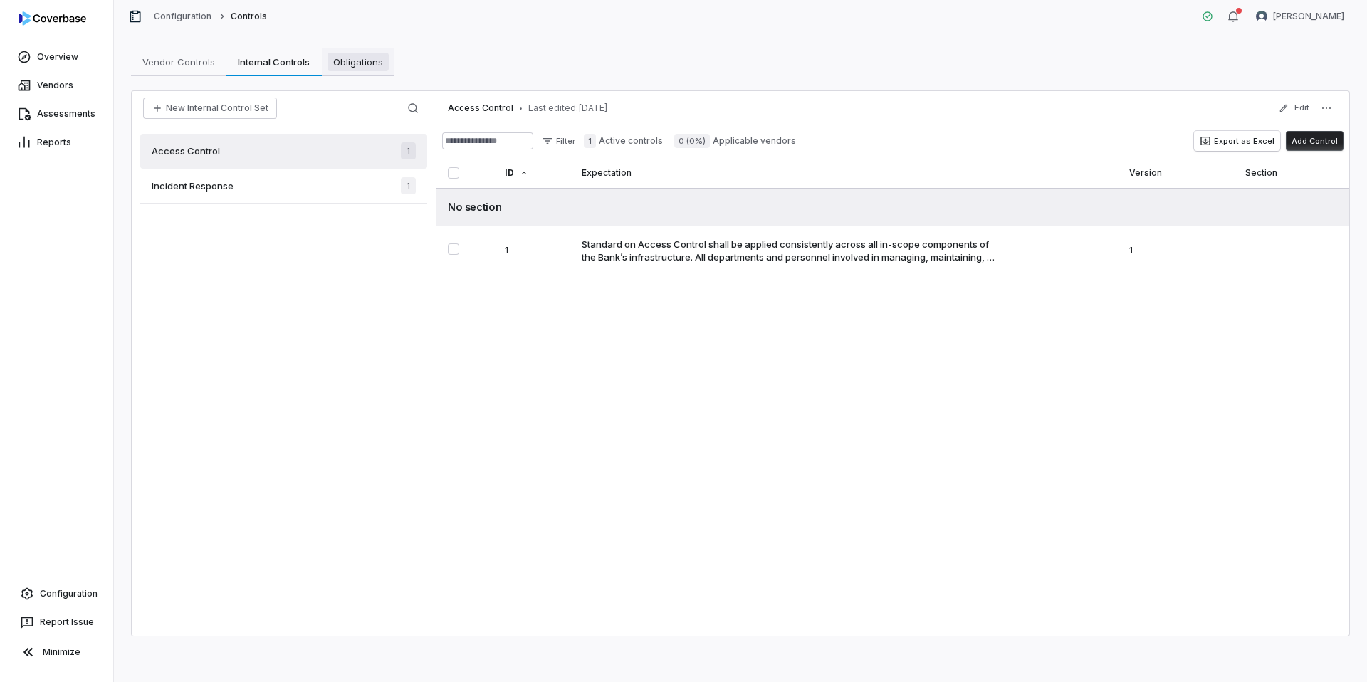
click at [367, 69] on span "Obligations" at bounding box center [358, 62] width 61 height 19
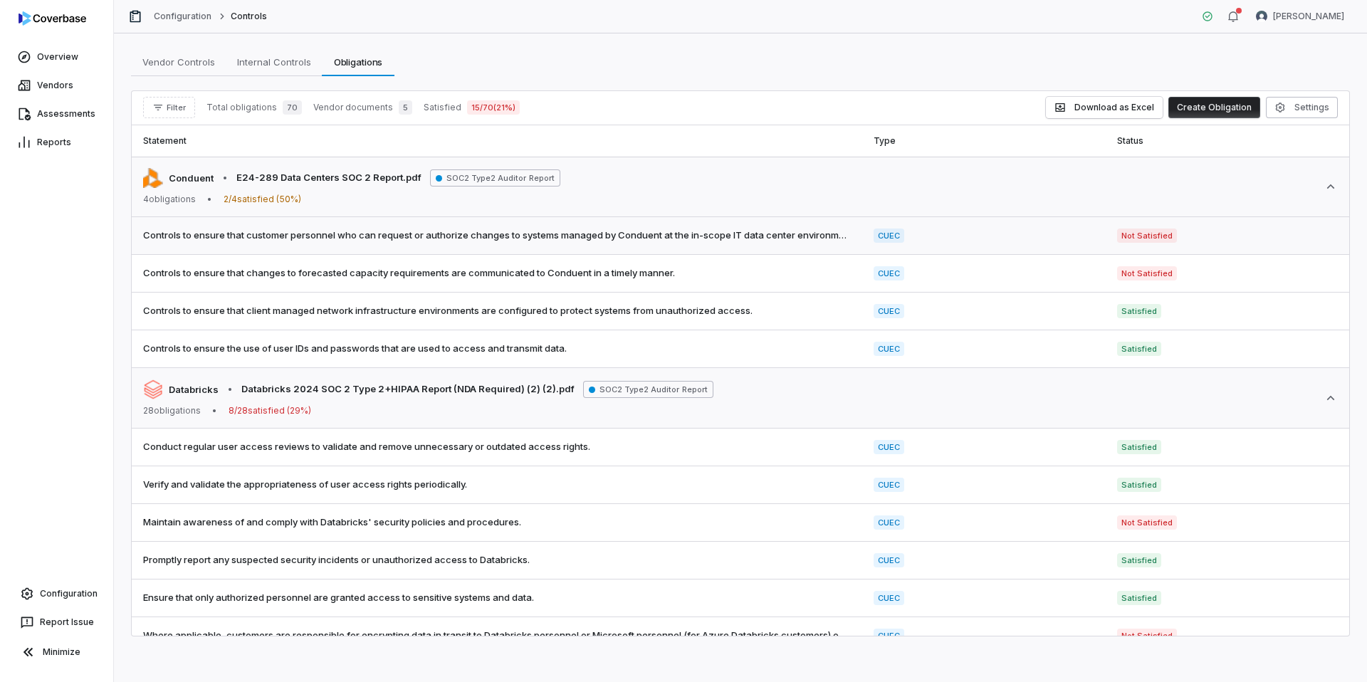
click at [1002, 248] on td "CUEC" at bounding box center [983, 236] width 243 height 38
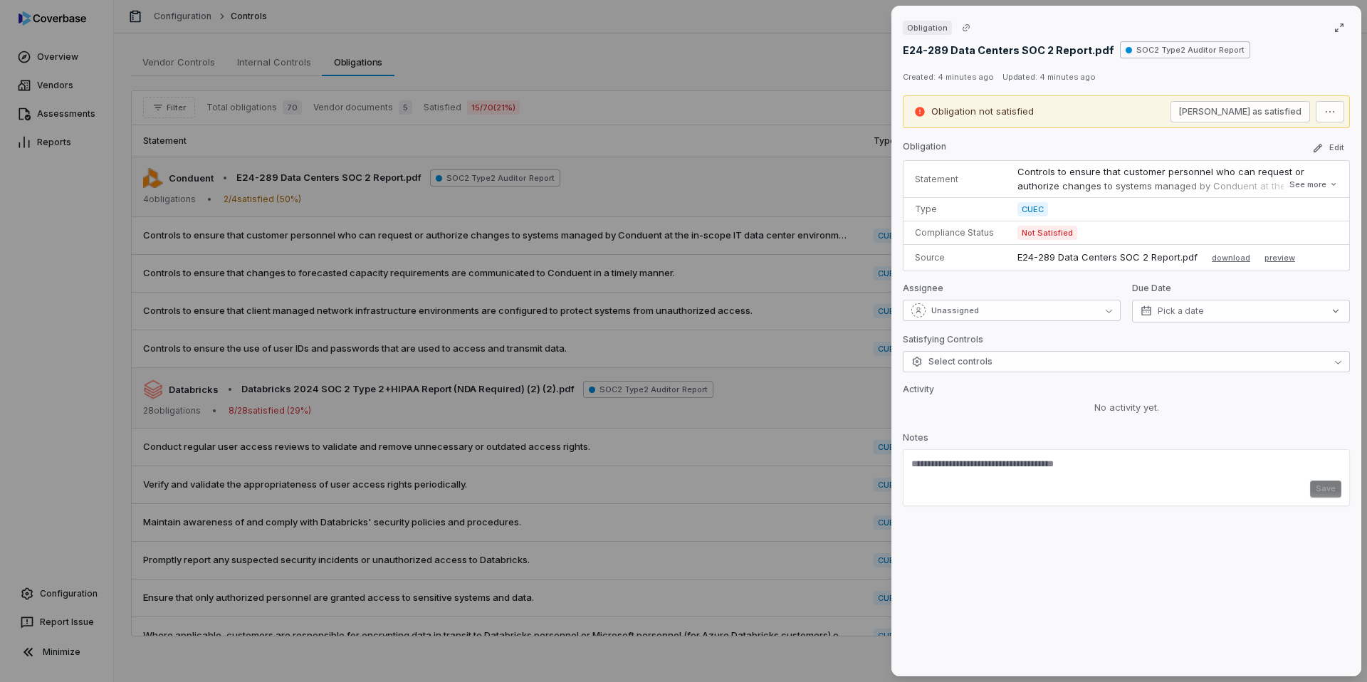
click at [801, 286] on div "Obligation E24-289 Data Centers SOC 2 Report.pdf SOC2 Type2 Auditor Report Crea…" at bounding box center [683, 341] width 1367 height 682
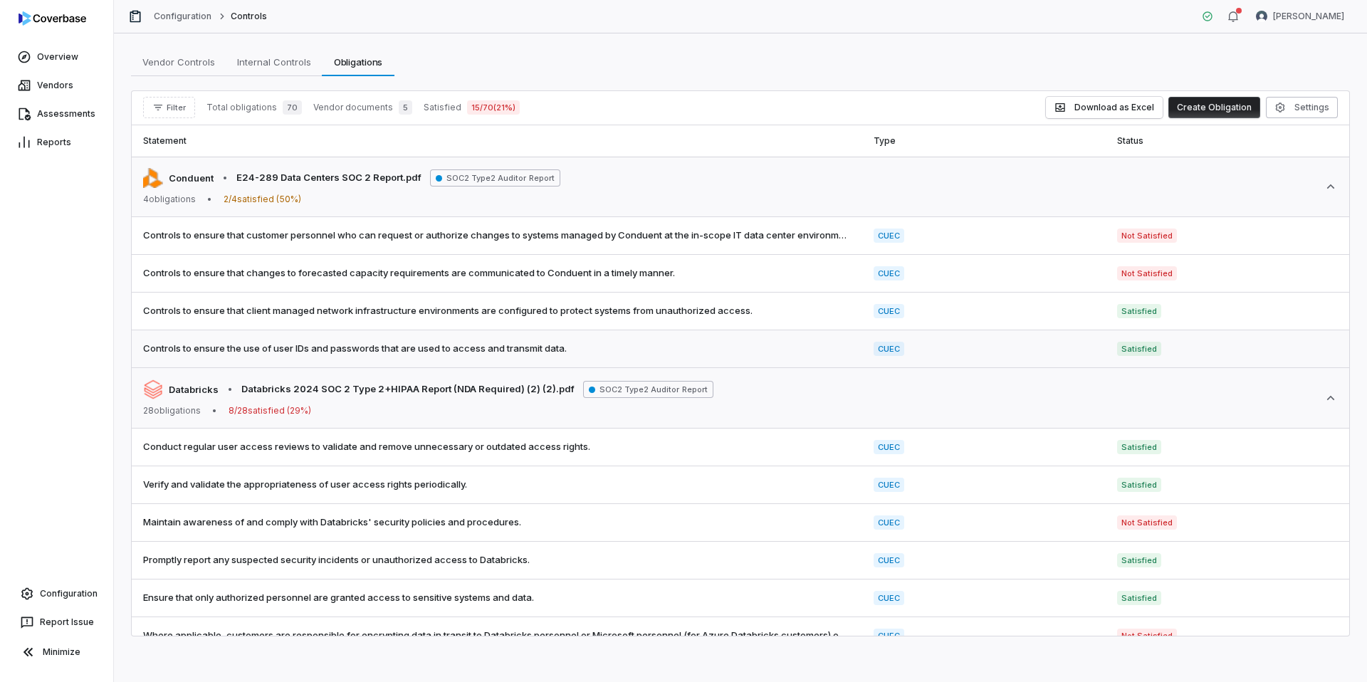
click at [991, 343] on td "CUEC" at bounding box center [983, 349] width 243 height 38
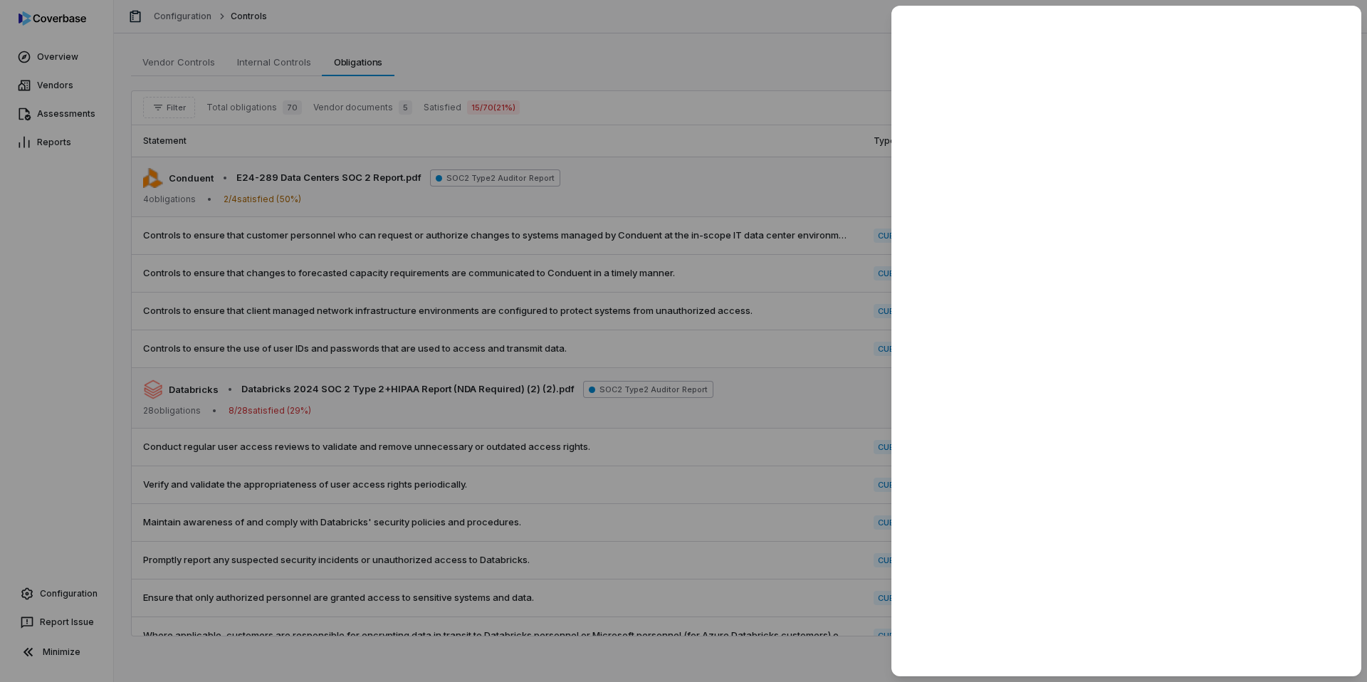
click at [785, 194] on div at bounding box center [683, 341] width 1367 height 682
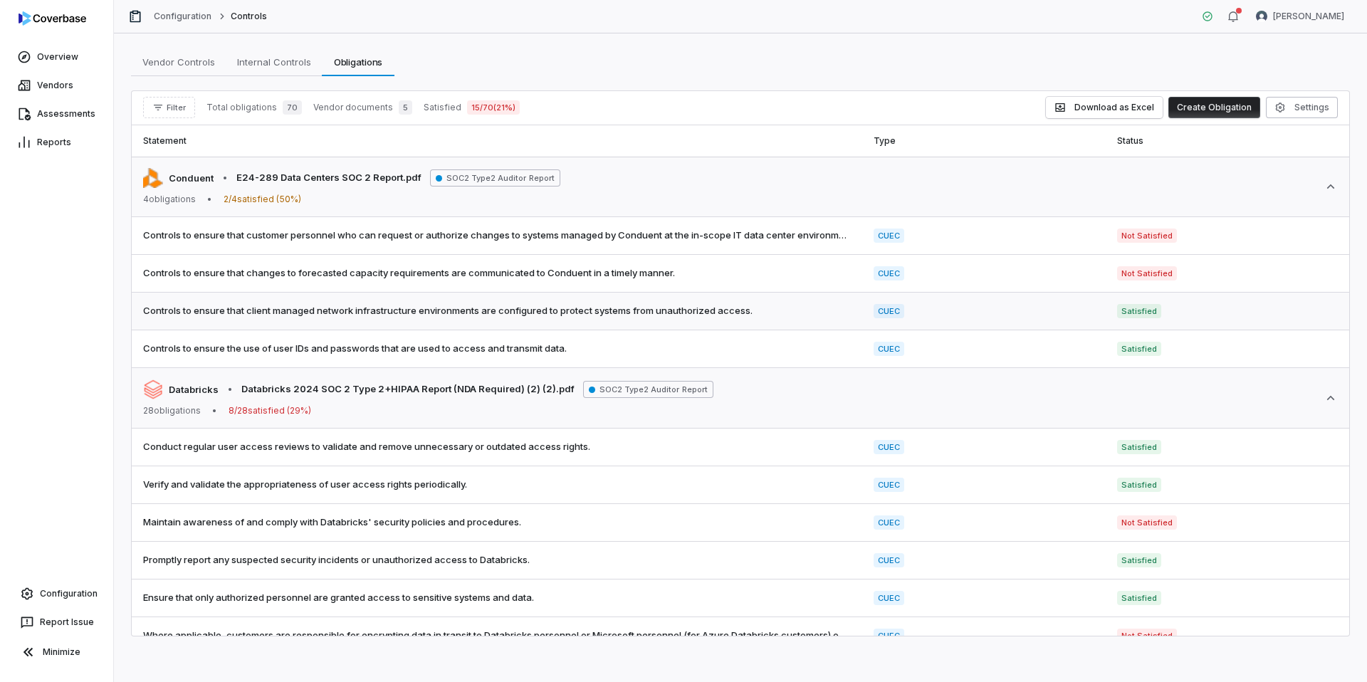
click at [1039, 307] on td "CUEC" at bounding box center [983, 312] width 243 height 38
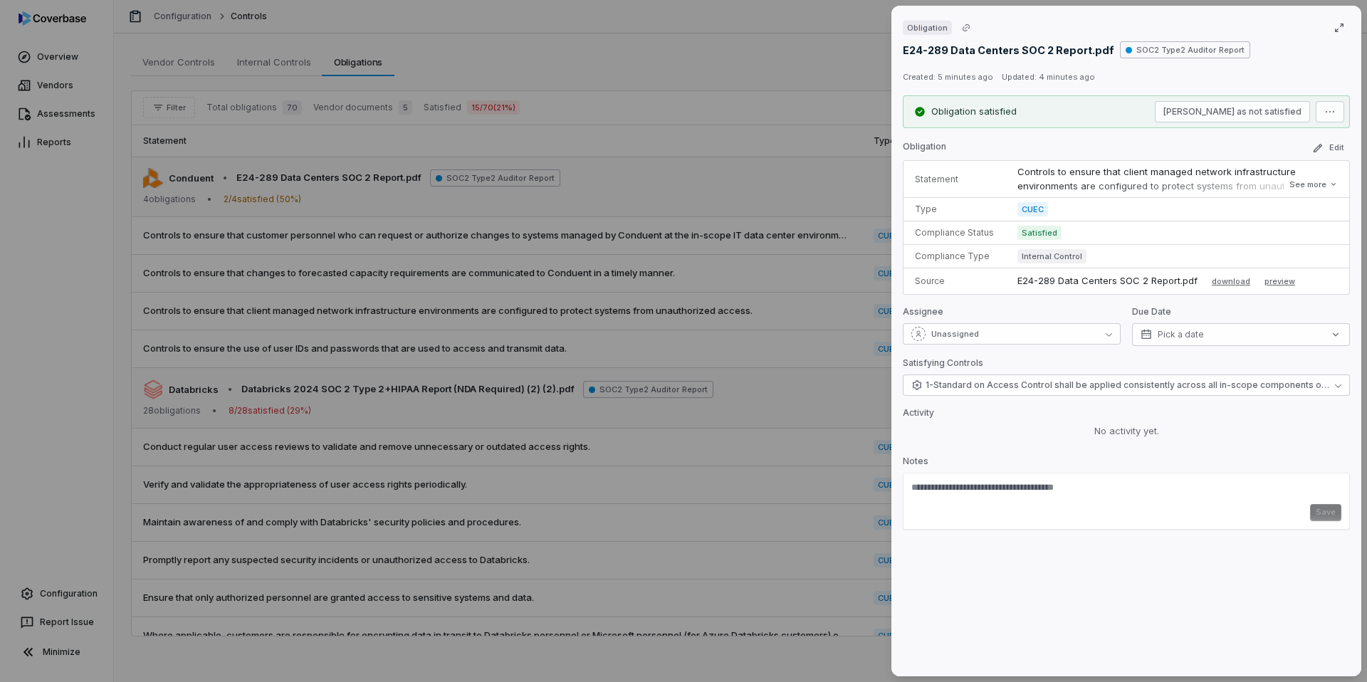
click at [828, 332] on div "Obligation E24-289 Data Centers SOC 2 Report.pdf SOC2 Type2 Auditor Report Crea…" at bounding box center [683, 341] width 1367 height 682
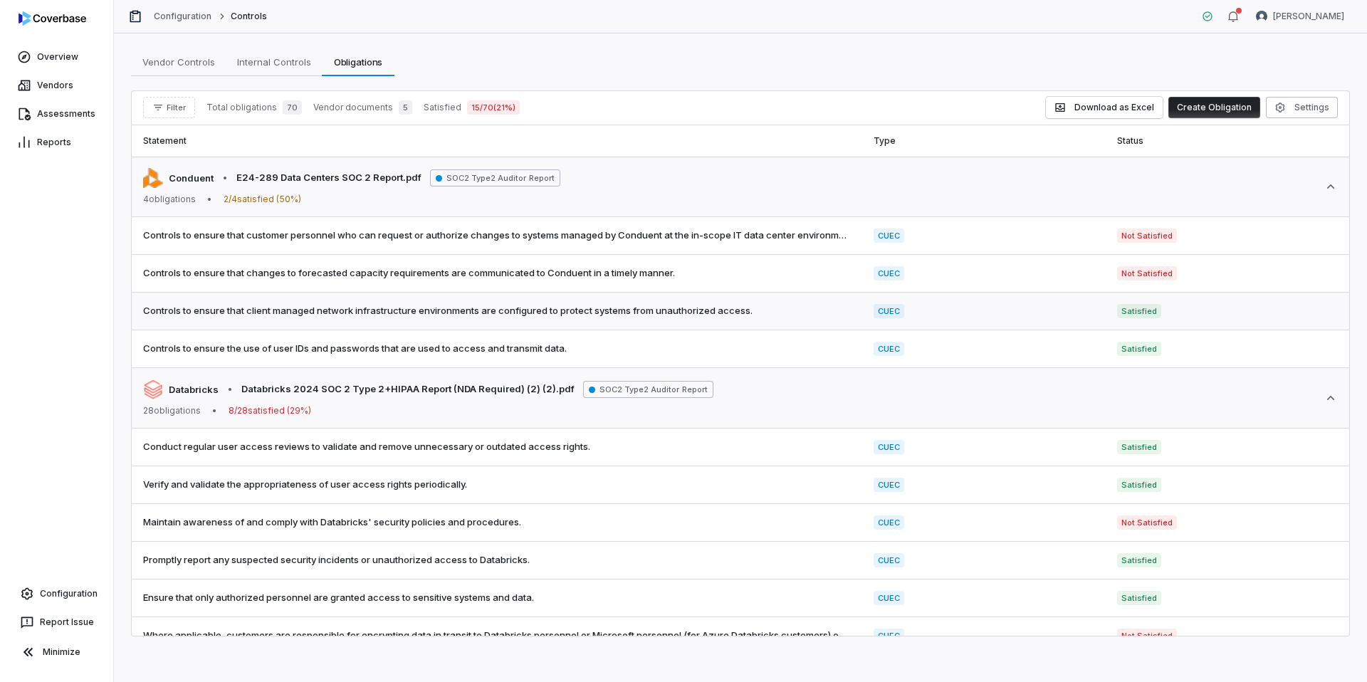
click at [1124, 320] on td "Satisfied" at bounding box center [1227, 312] width 243 height 38
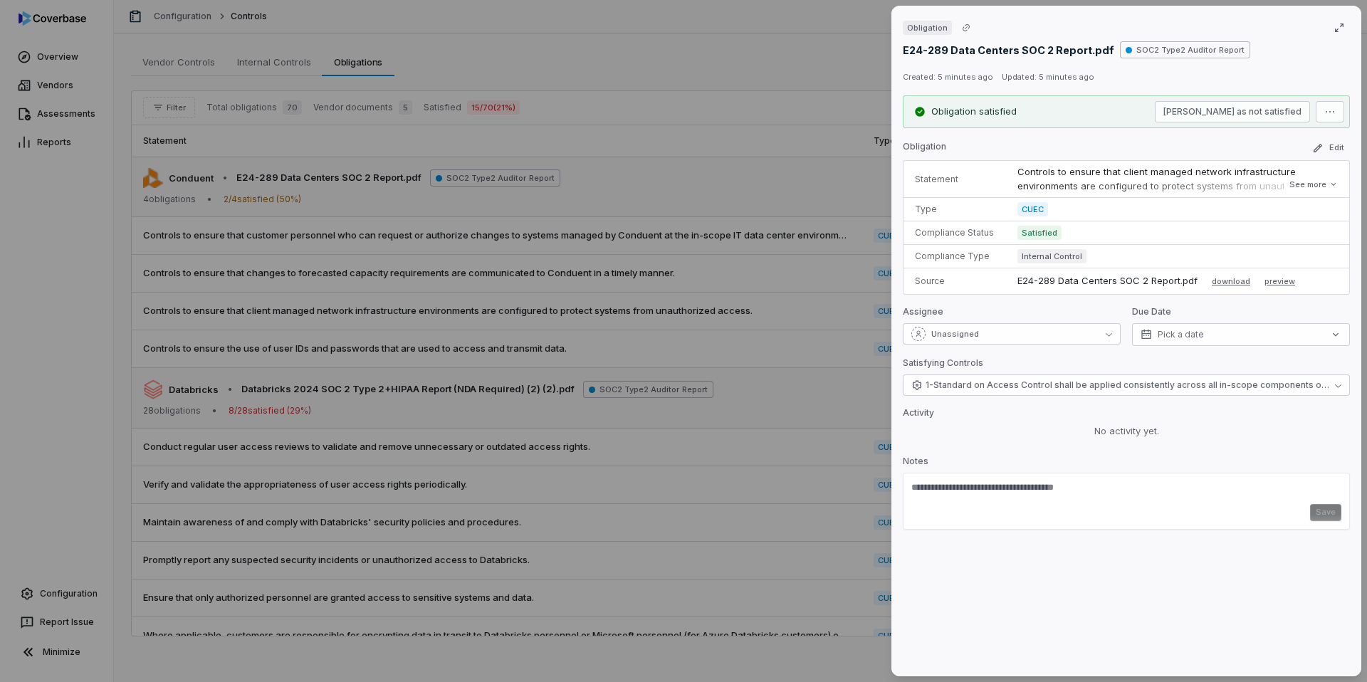
click at [1044, 236] on span "Satisfied" at bounding box center [1039, 233] width 44 height 14
click at [1203, 388] on span "1 - Standard on Access Control shall be applied consistently across all in-scop…" at bounding box center [1128, 384] width 404 height 11
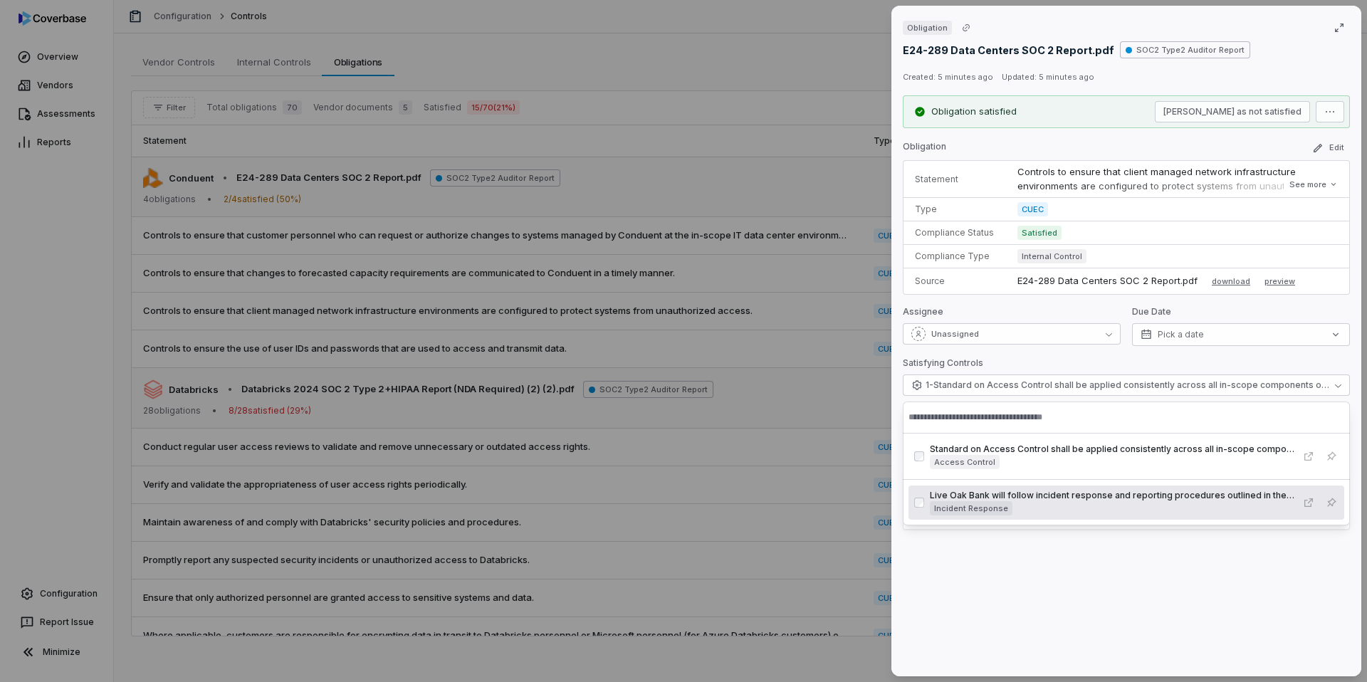
click at [990, 582] on div "Obligation E24-289 Data Centers SOC 2 Report.pdf SOC2 Type2 Auditor Report Crea…" at bounding box center [1126, 341] width 470 height 671
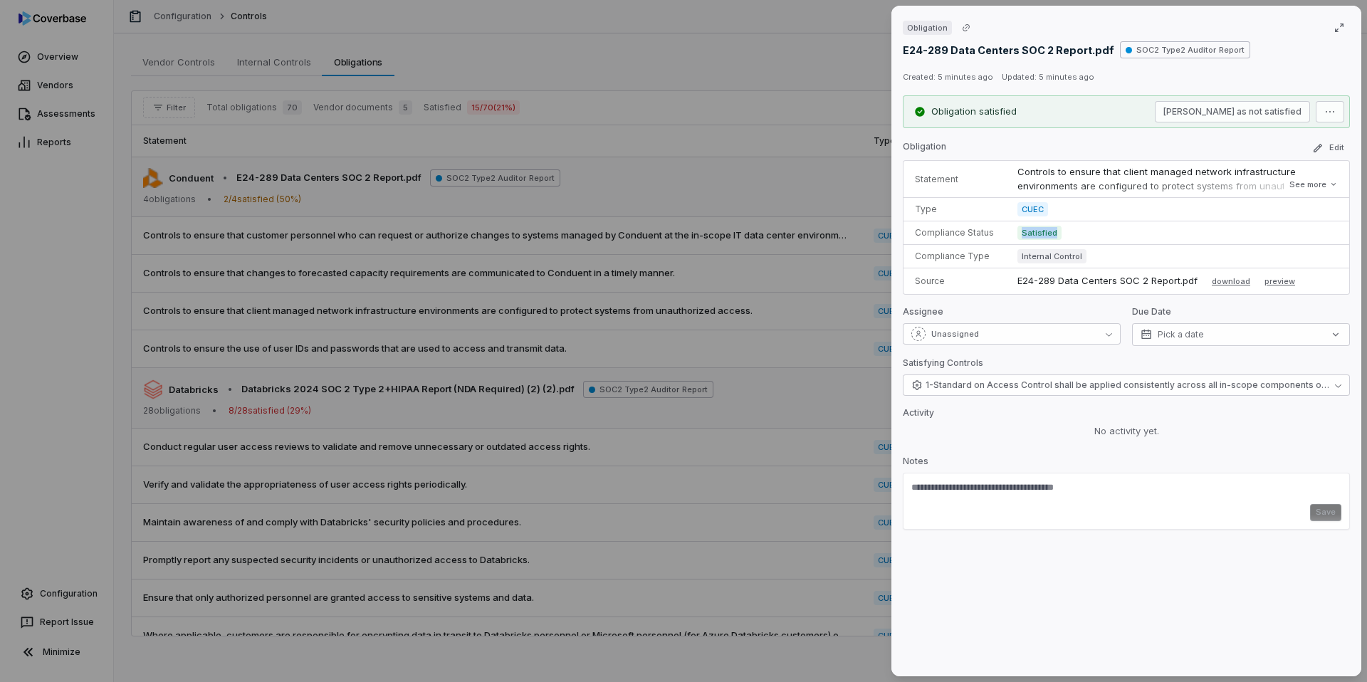
drag, startPoint x: 1021, startPoint y: 231, endPoint x: 1069, endPoint y: 236, distance: 48.0
click at [1069, 236] on td "Satisfied" at bounding box center [1177, 232] width 343 height 23
drag, startPoint x: 1069, startPoint y: 236, endPoint x: 916, endPoint y: 235, distance: 152.4
click at [916, 235] on tr "Compliance Status Satisfied" at bounding box center [1127, 232] width 446 height 23
click at [997, 233] on td "Compliance Status" at bounding box center [955, 232] width 103 height 23
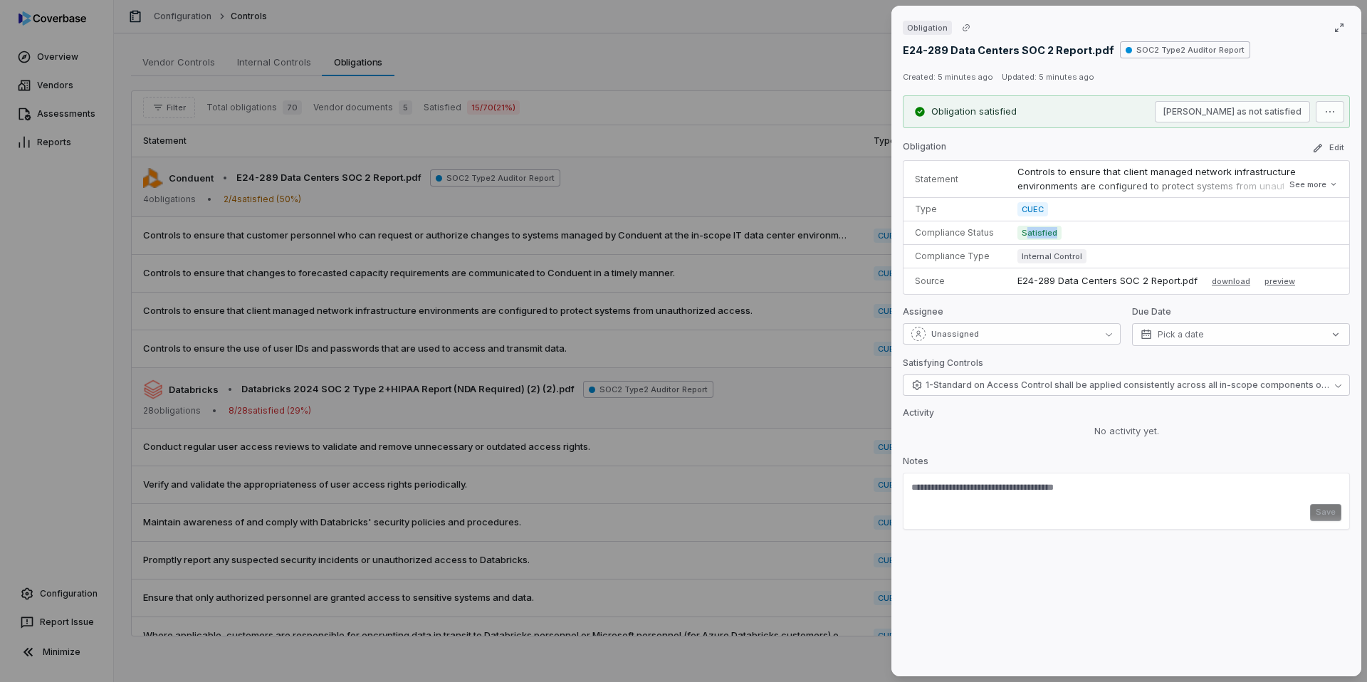
drag, startPoint x: 1028, startPoint y: 232, endPoint x: 1055, endPoint y: 232, distance: 27.1
click at [1055, 232] on span "Satisfied" at bounding box center [1039, 233] width 44 height 14
click at [782, 189] on div "Obligation E24-289 Data Centers SOC 2 Report.pdf SOC2 Type2 Auditor Report Crea…" at bounding box center [683, 341] width 1367 height 682
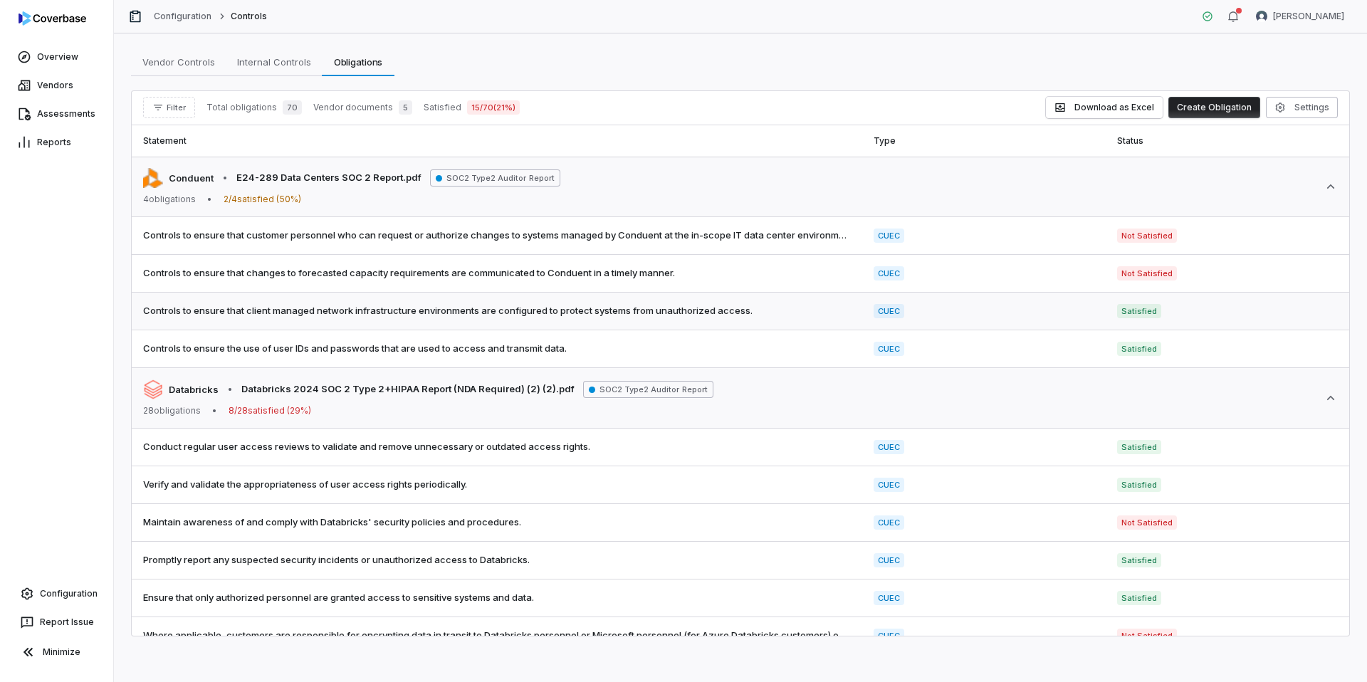
click at [1109, 305] on td "Satisfied" at bounding box center [1227, 312] width 243 height 38
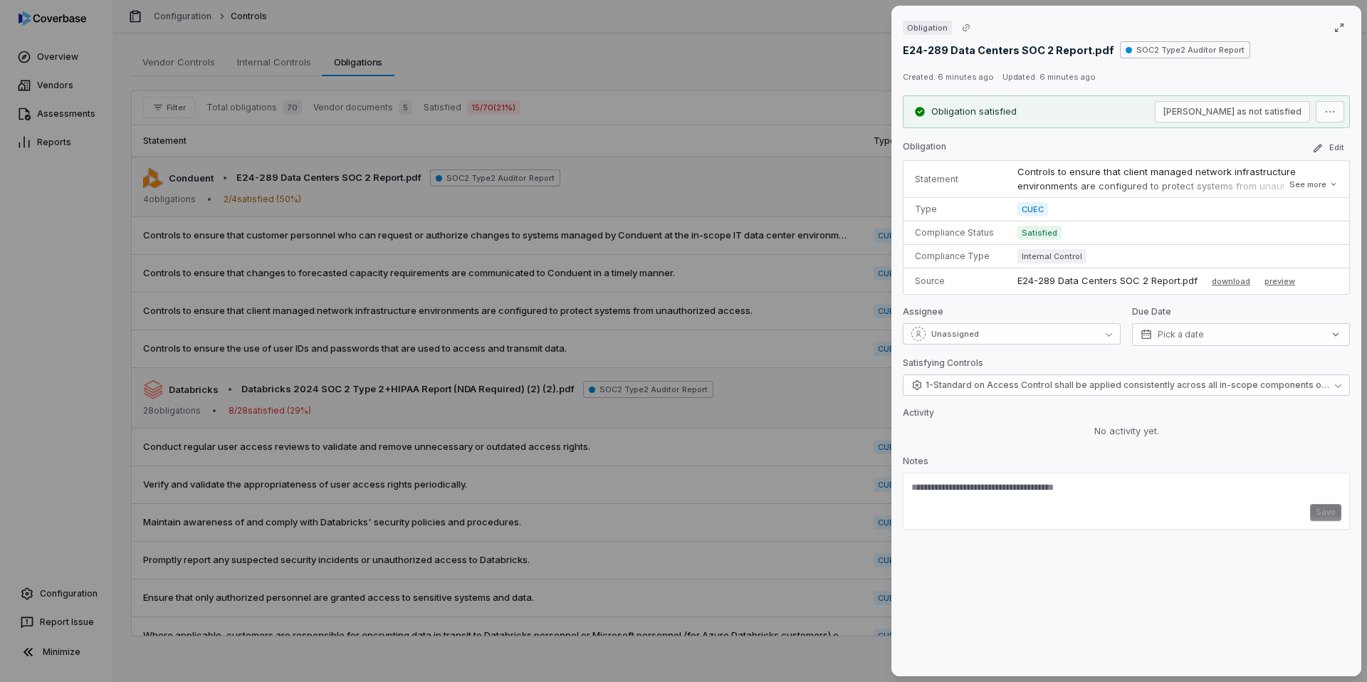
click at [1024, 237] on span "Satisfied" at bounding box center [1039, 233] width 44 height 14
click at [1037, 234] on span "Satisfied" at bounding box center [1039, 233] width 44 height 14
click at [1050, 236] on span "Satisfied" at bounding box center [1039, 233] width 44 height 14
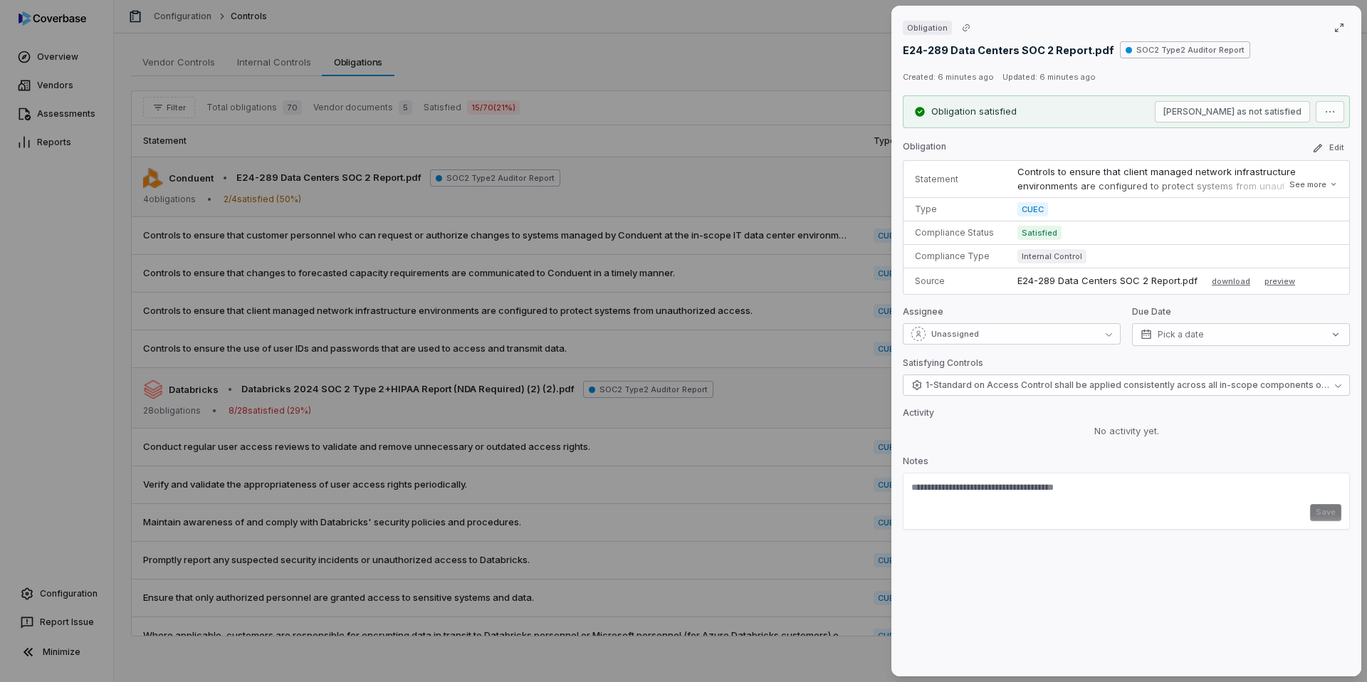
click at [1072, 235] on td "Satisfied" at bounding box center [1177, 232] width 343 height 23
drag, startPoint x: 1072, startPoint y: 235, endPoint x: 1017, endPoint y: 235, distance: 54.1
click at [1017, 235] on td "Satisfied" at bounding box center [1177, 232] width 343 height 23
click at [1038, 233] on span "Satisfied" at bounding box center [1039, 233] width 44 height 14
click at [1344, 148] on button "Edit" at bounding box center [1327, 148] width 43 height 17
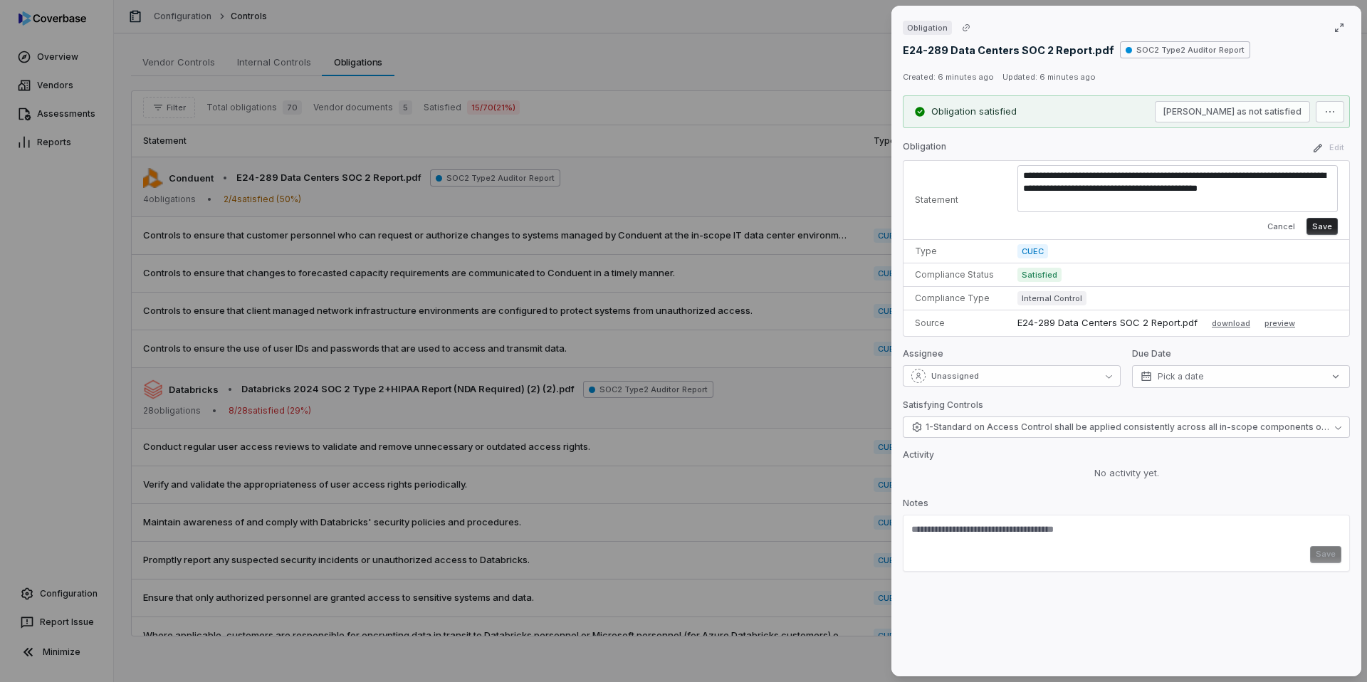
click at [1145, 276] on td "Satisfied" at bounding box center [1177, 274] width 343 height 23
click at [1284, 226] on button "Cancel" at bounding box center [1281, 226] width 39 height 17
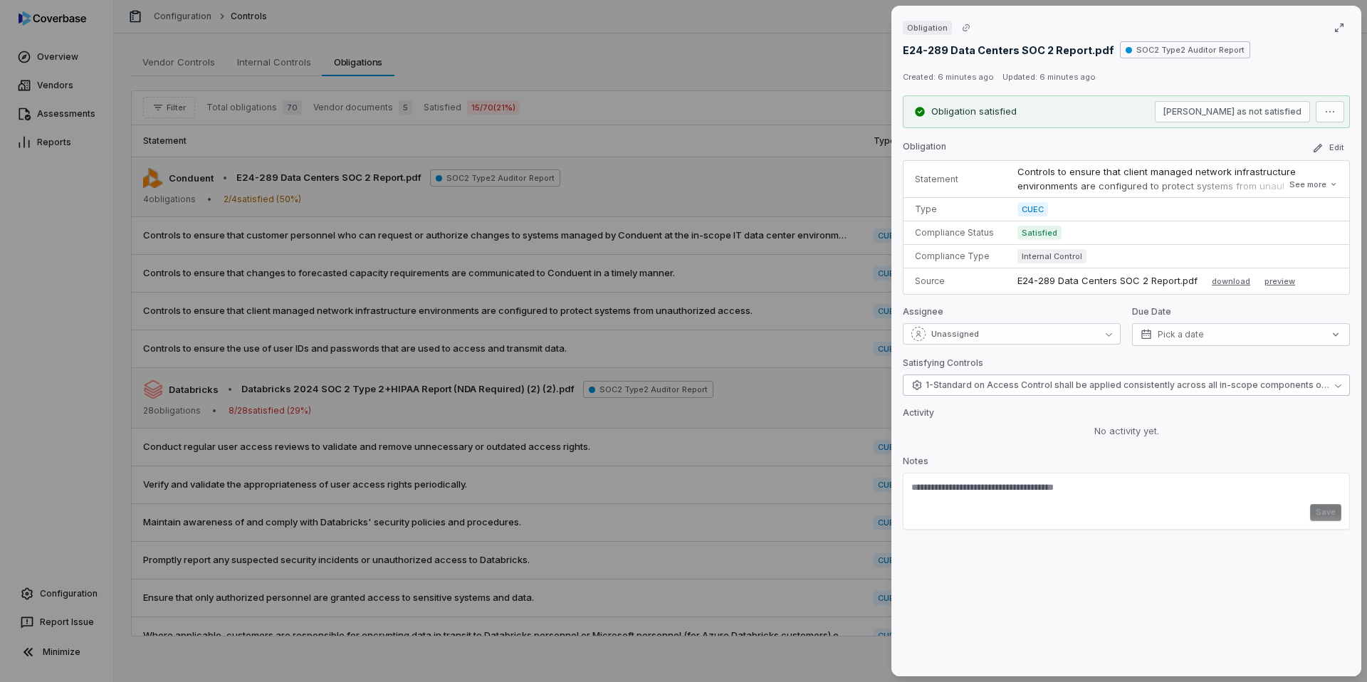
click at [1087, 382] on span "1 - Standard on Access Control shall be applied consistently across all in-scop…" at bounding box center [1128, 384] width 404 height 11
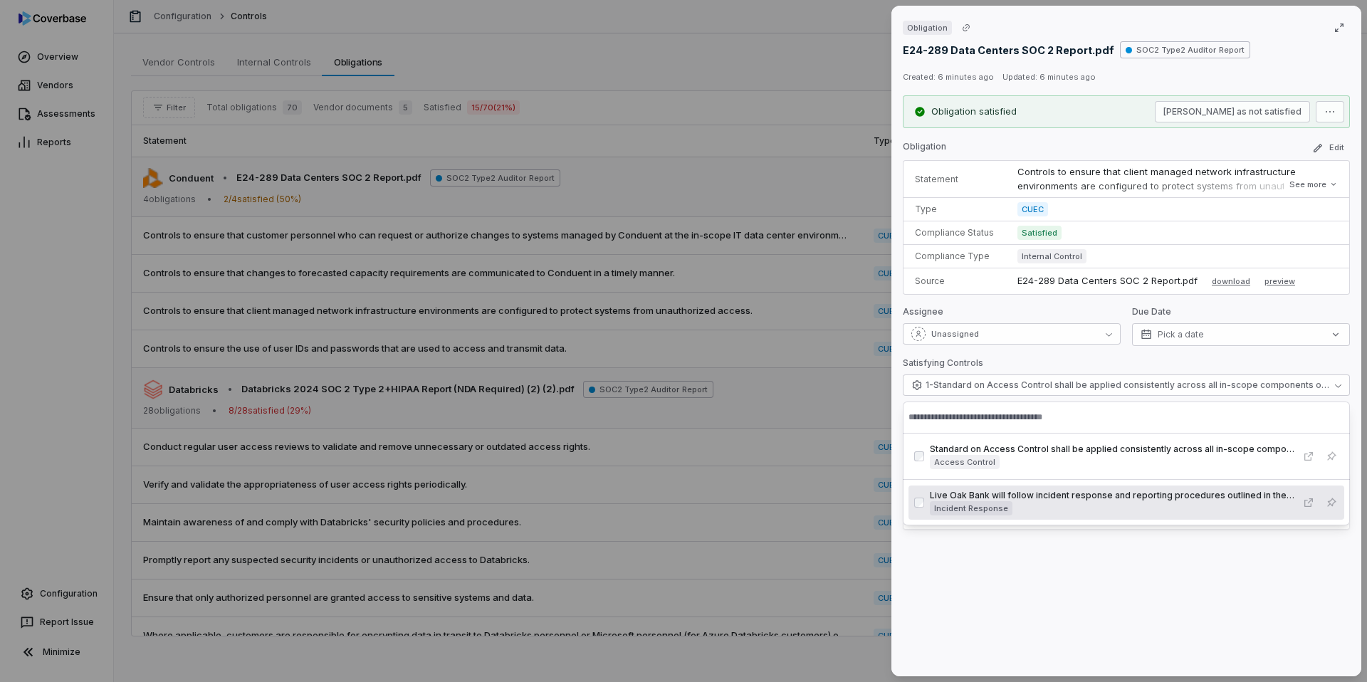
click at [1077, 568] on div "Obligation E24-289 Data Centers SOC 2 Report.pdf SOC2 Type2 Auditor Report Crea…" at bounding box center [1126, 341] width 470 height 671
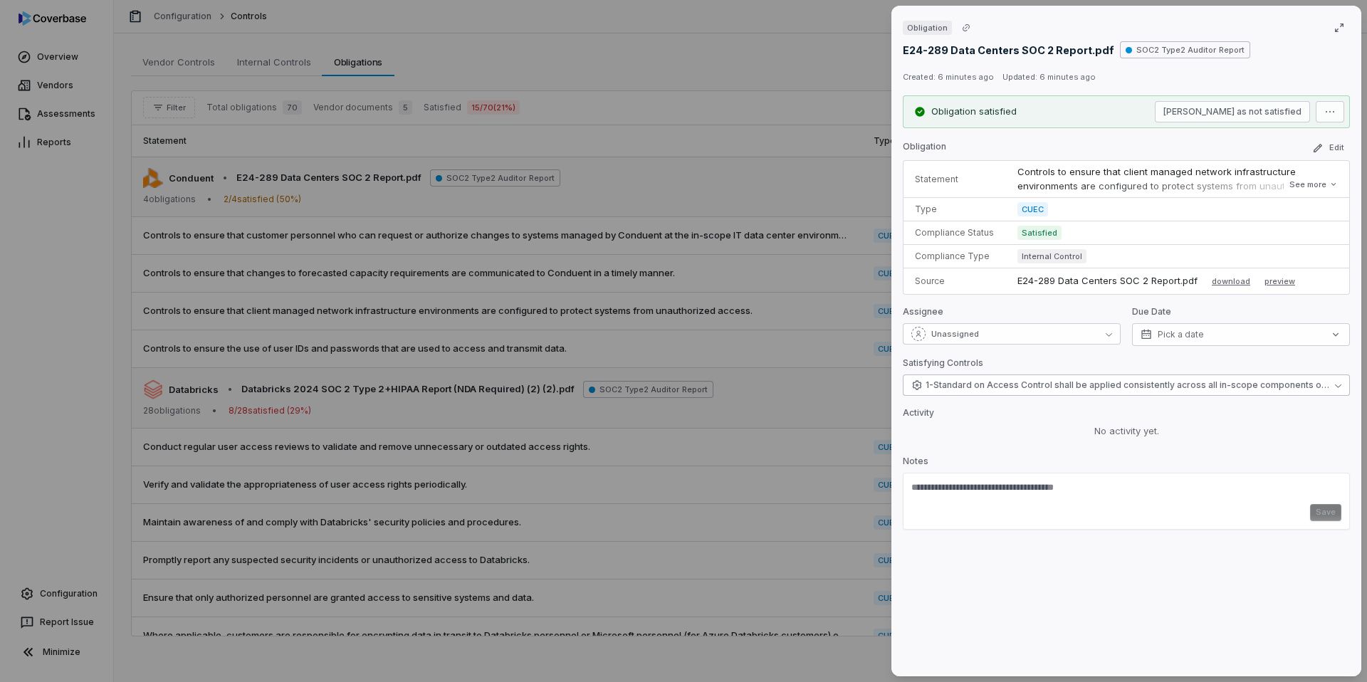
click at [1096, 389] on span "1 - Standard on Access Control shall be applied consistently across all in-scop…" at bounding box center [1128, 384] width 404 height 11
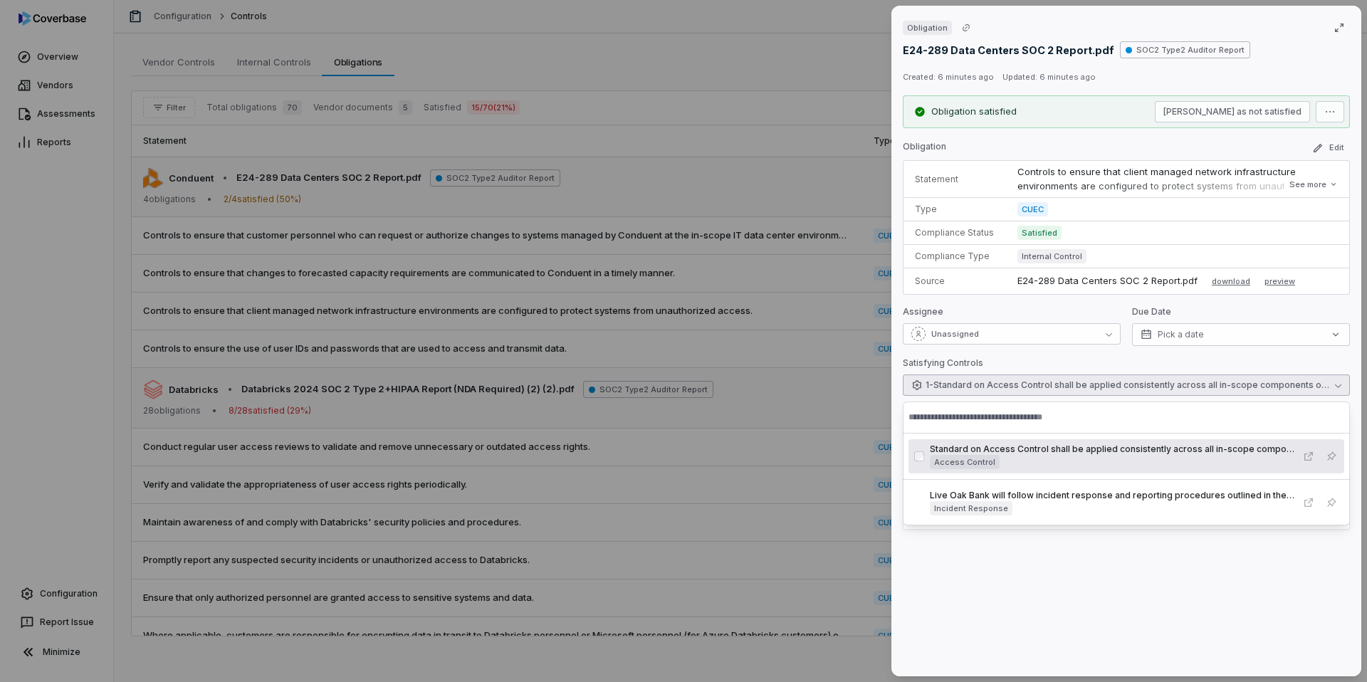
click at [1096, 389] on span "1 - Standard on Access Control shall be applied consistently across all in-scop…" at bounding box center [1128, 384] width 404 height 11
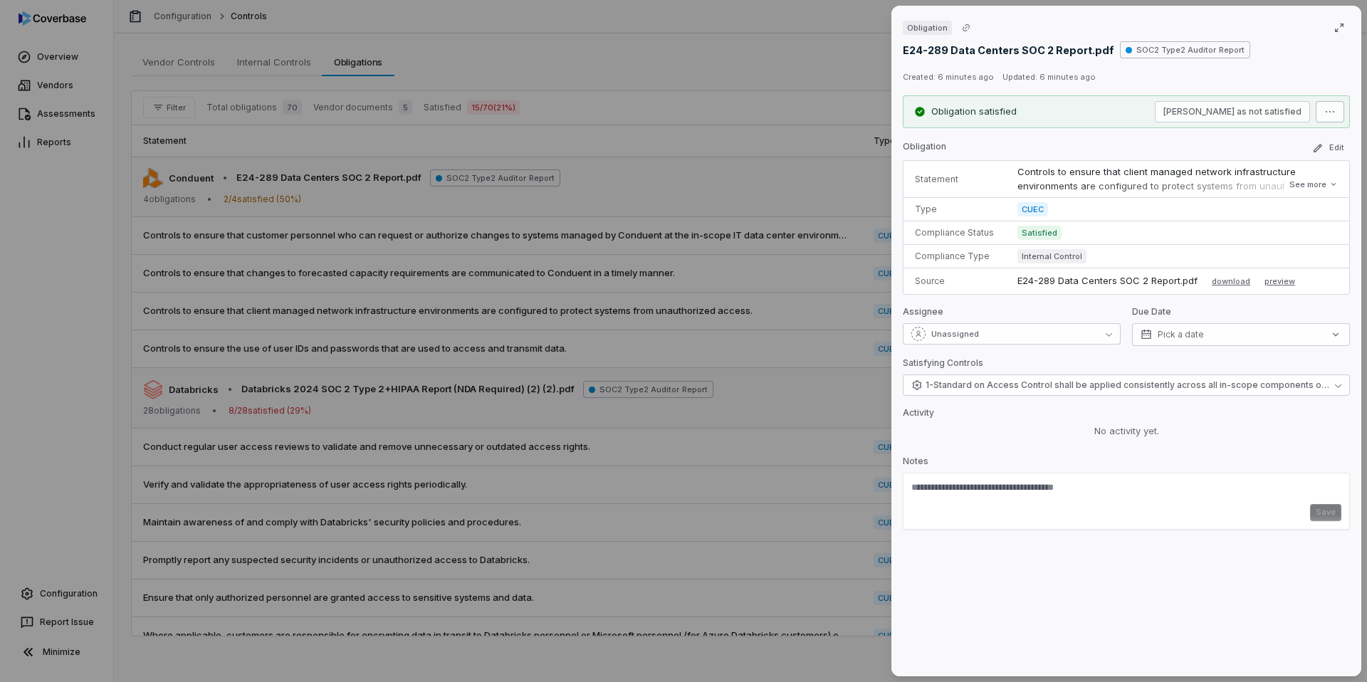
click at [1336, 115] on div "Obligation E24-289 Data Centers SOC 2 Report.pdf SOC2 Type2 Auditor Report Crea…" at bounding box center [683, 341] width 1367 height 682
click at [1336, 151] on button "Edit" at bounding box center [1327, 148] width 43 height 17
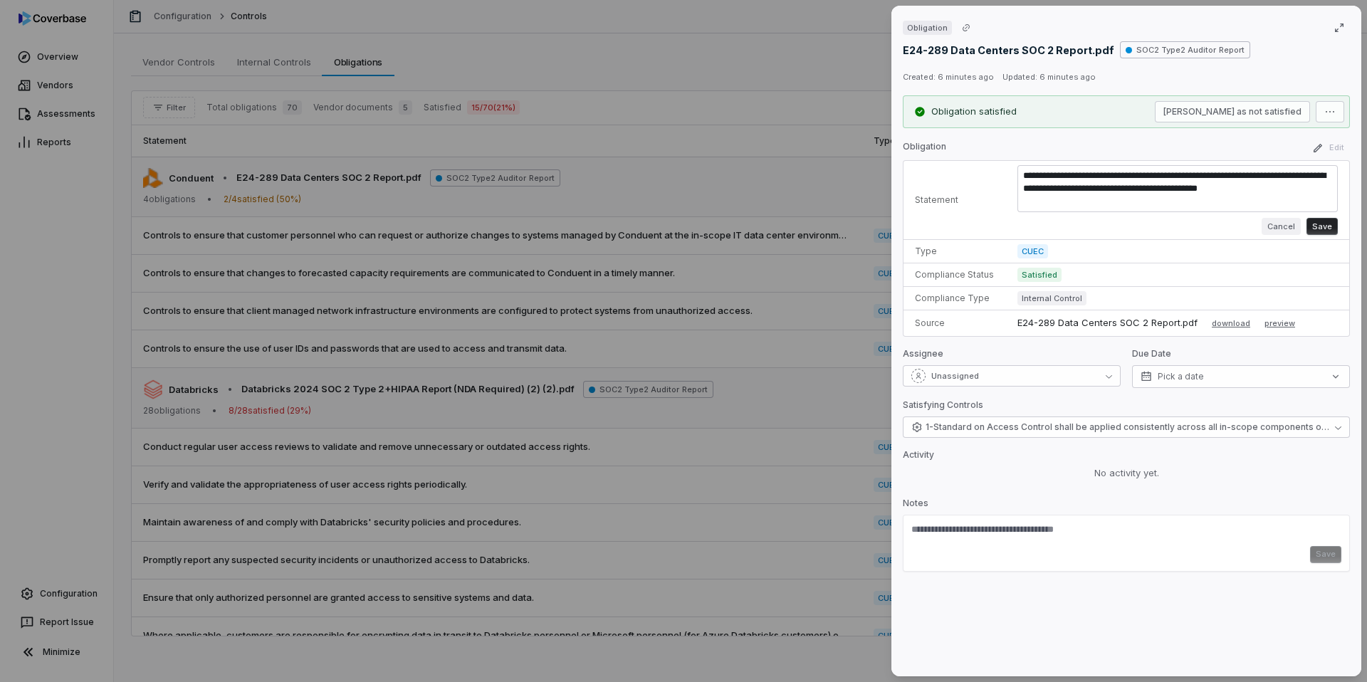
click at [1280, 231] on button "Cancel" at bounding box center [1281, 226] width 39 height 17
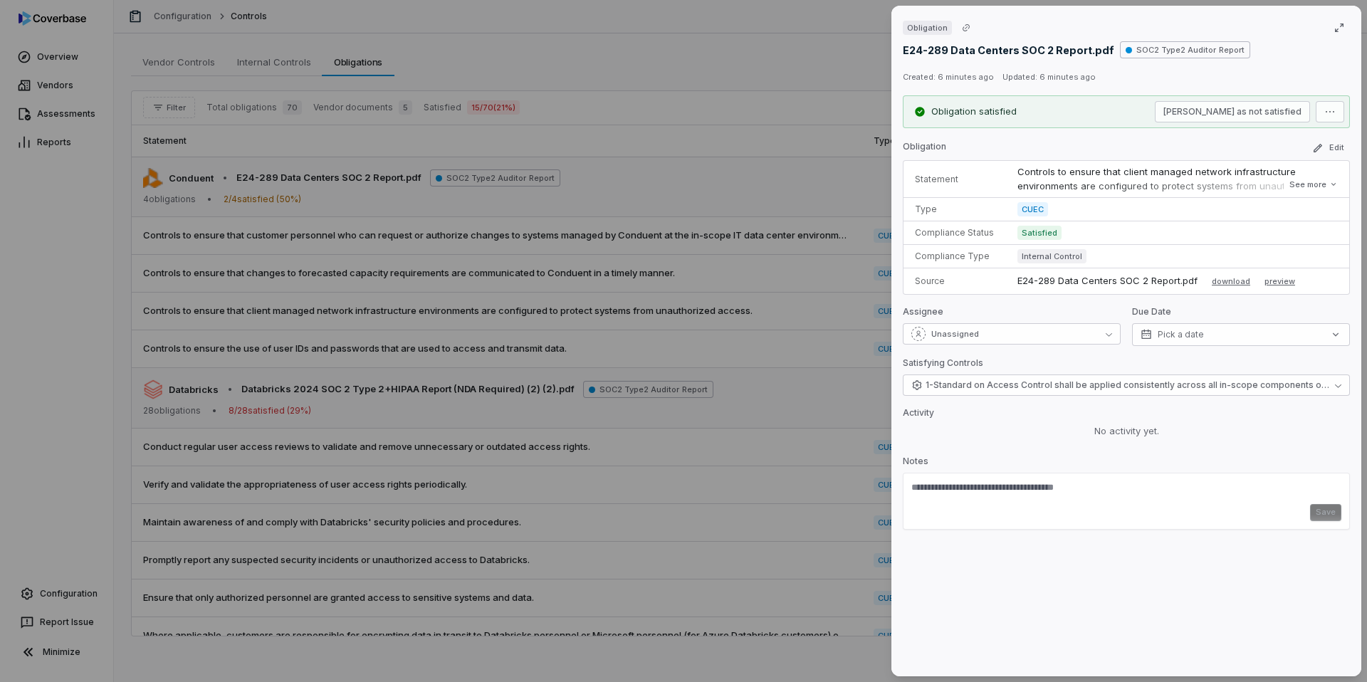
click at [733, 368] on div "Obligation E24-289 Data Centers SOC 2 Report.pdf SOC2 Type2 Auditor Report Crea…" at bounding box center [683, 341] width 1367 height 682
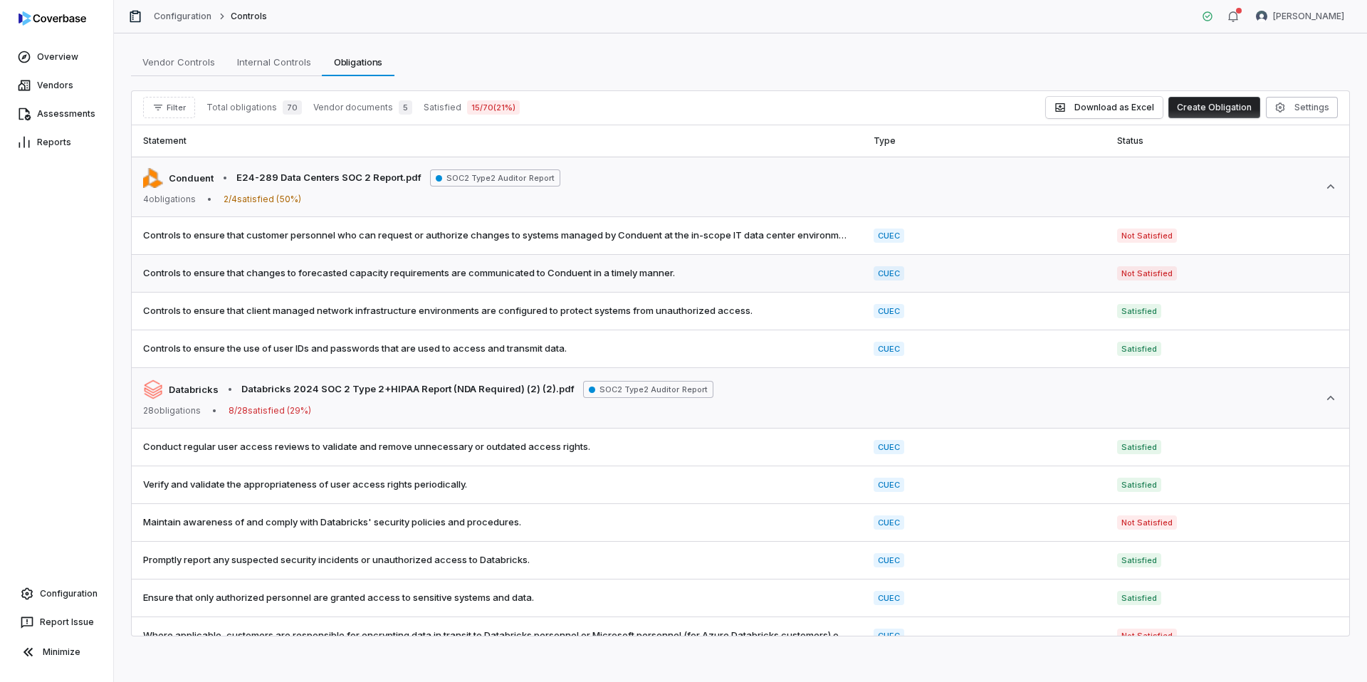
click at [1107, 276] on td "Not Satisfied" at bounding box center [1227, 274] width 243 height 38
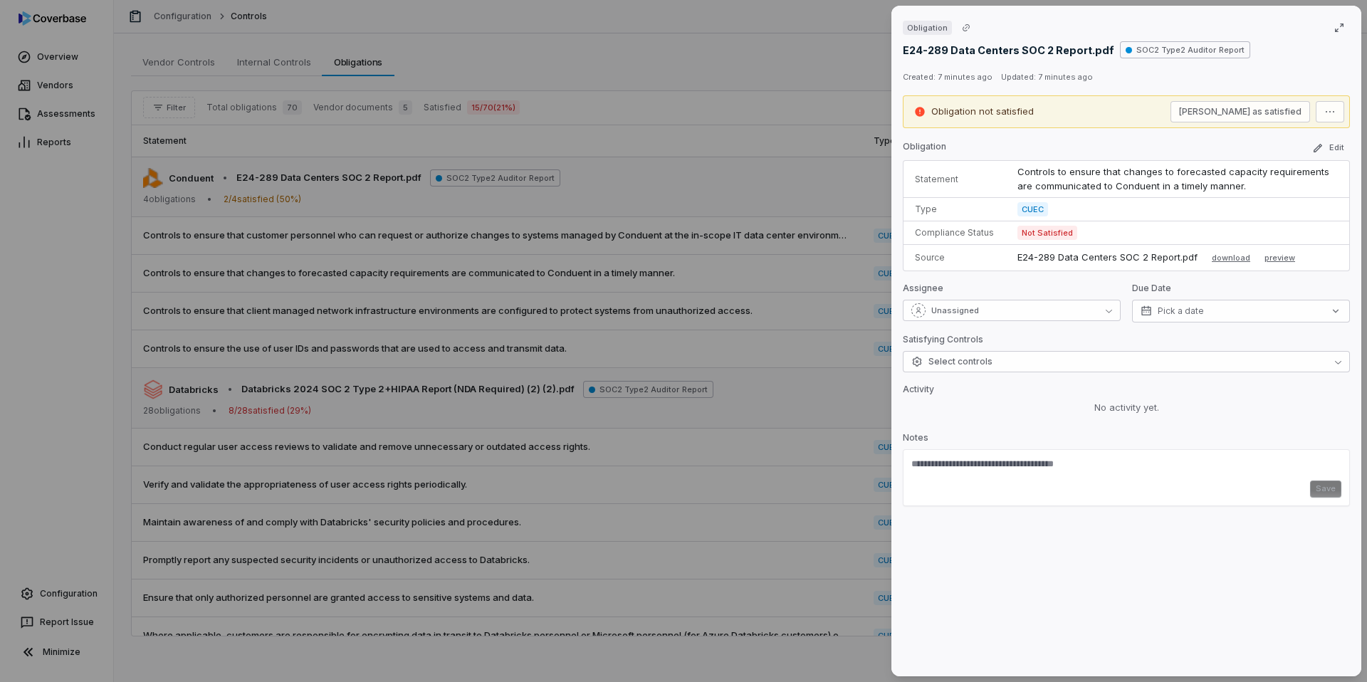
click at [1061, 375] on div "Obligation E24-289 Data Centers SOC 2 Report.pdf SOC2 Type2 Auditor Report Crea…" at bounding box center [1126, 341] width 470 height 671
click at [1061, 365] on button "Select controls" at bounding box center [1126, 361] width 447 height 21
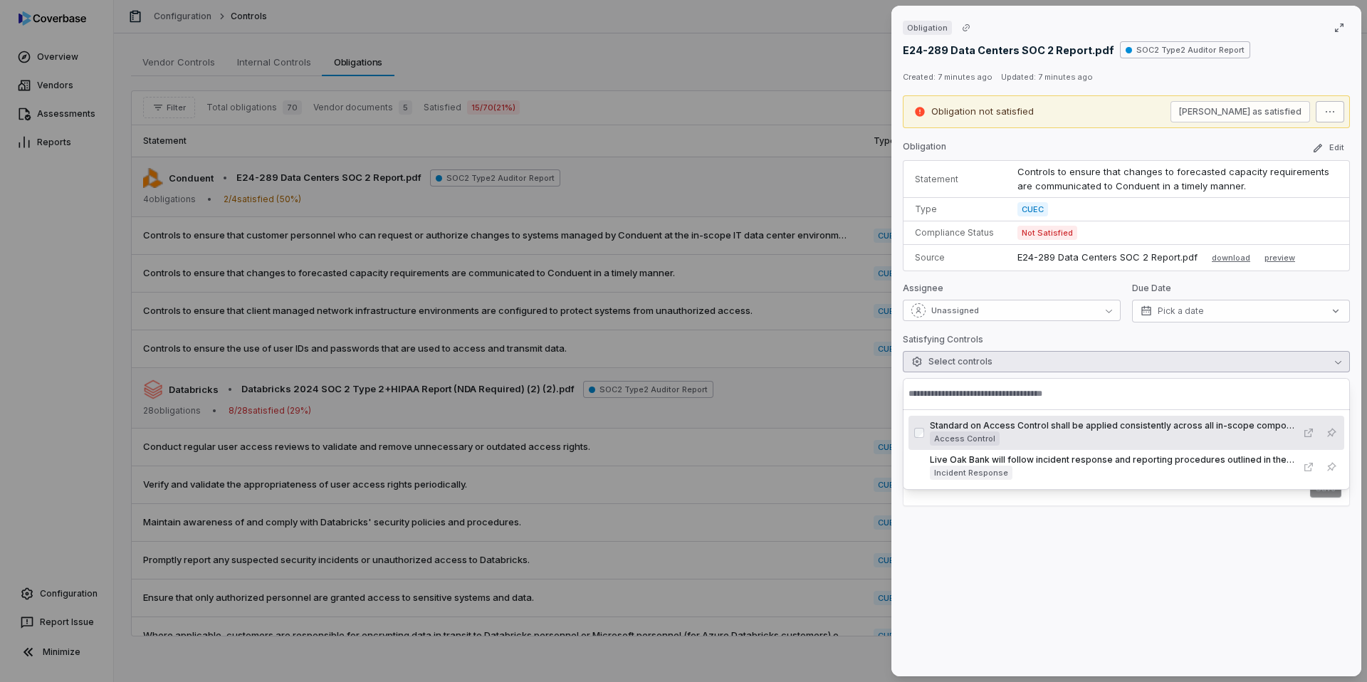
click at [1329, 115] on div "Obligation E24-289 Data Centers SOC 2 Report.pdf SOC2 Type2 Auditor Report Crea…" at bounding box center [683, 341] width 1367 height 682
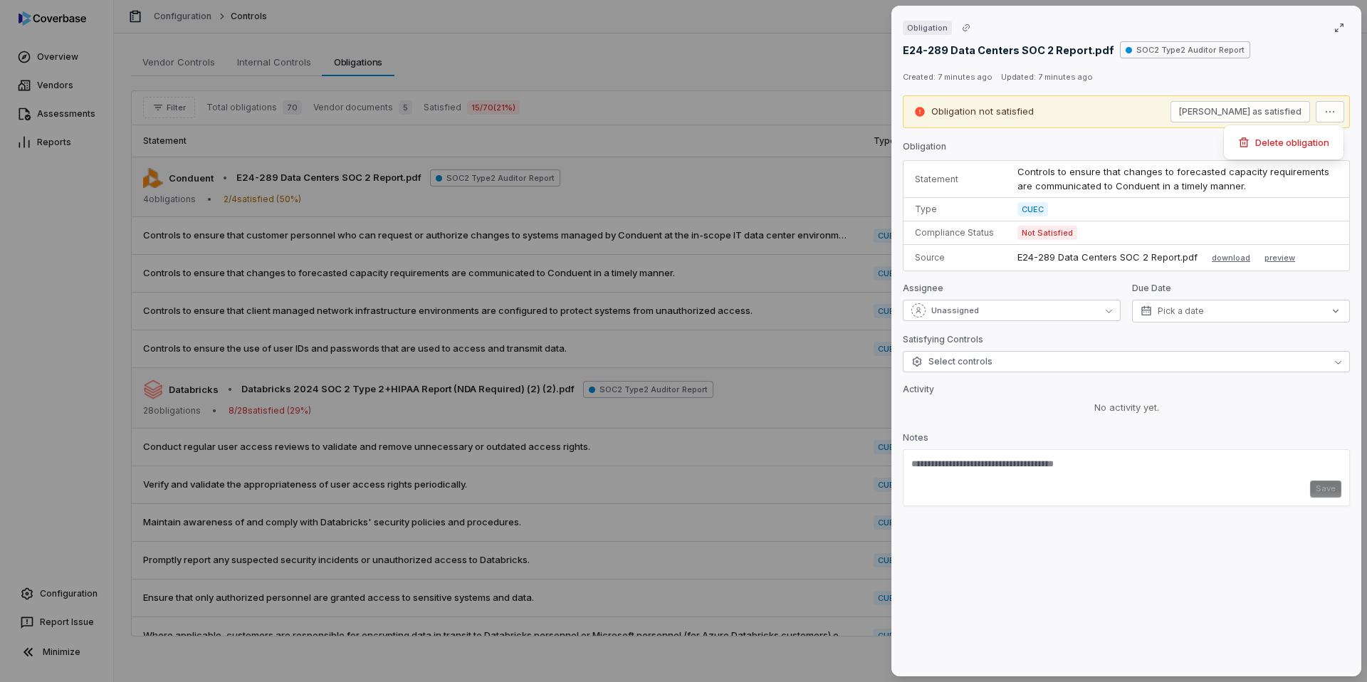
click at [1173, 89] on div "Obligation E24-289 Data Centers SOC 2 Report.pdf SOC2 Type2 Auditor Report Crea…" at bounding box center [683, 341] width 1367 height 682
click at [1259, 115] on button "[PERSON_NAME] as satisfied" at bounding box center [1240, 111] width 140 height 21
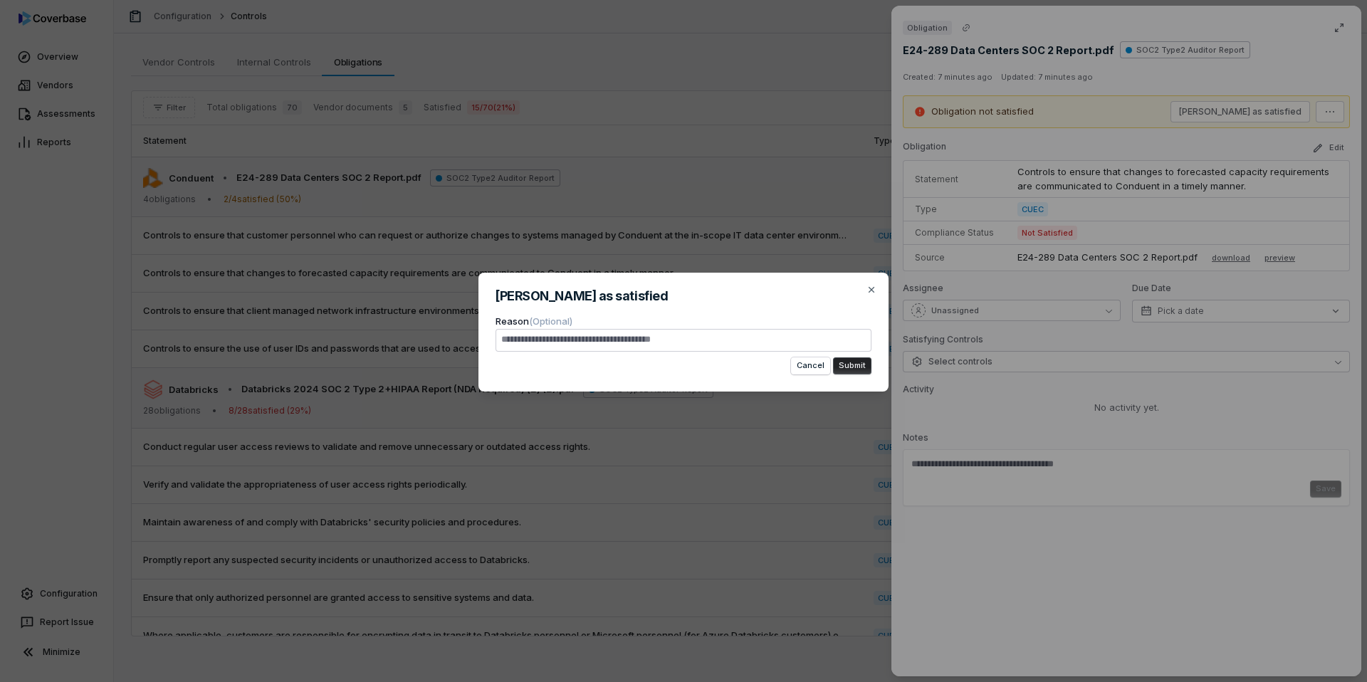
click at [743, 349] on textarea "Reason (Optional)" at bounding box center [684, 340] width 376 height 23
type textarea "*"
click at [769, 349] on textarea "Reason (Optional)" at bounding box center [684, 340] width 376 height 23
click at [870, 286] on icon "button" at bounding box center [871, 289] width 11 height 11
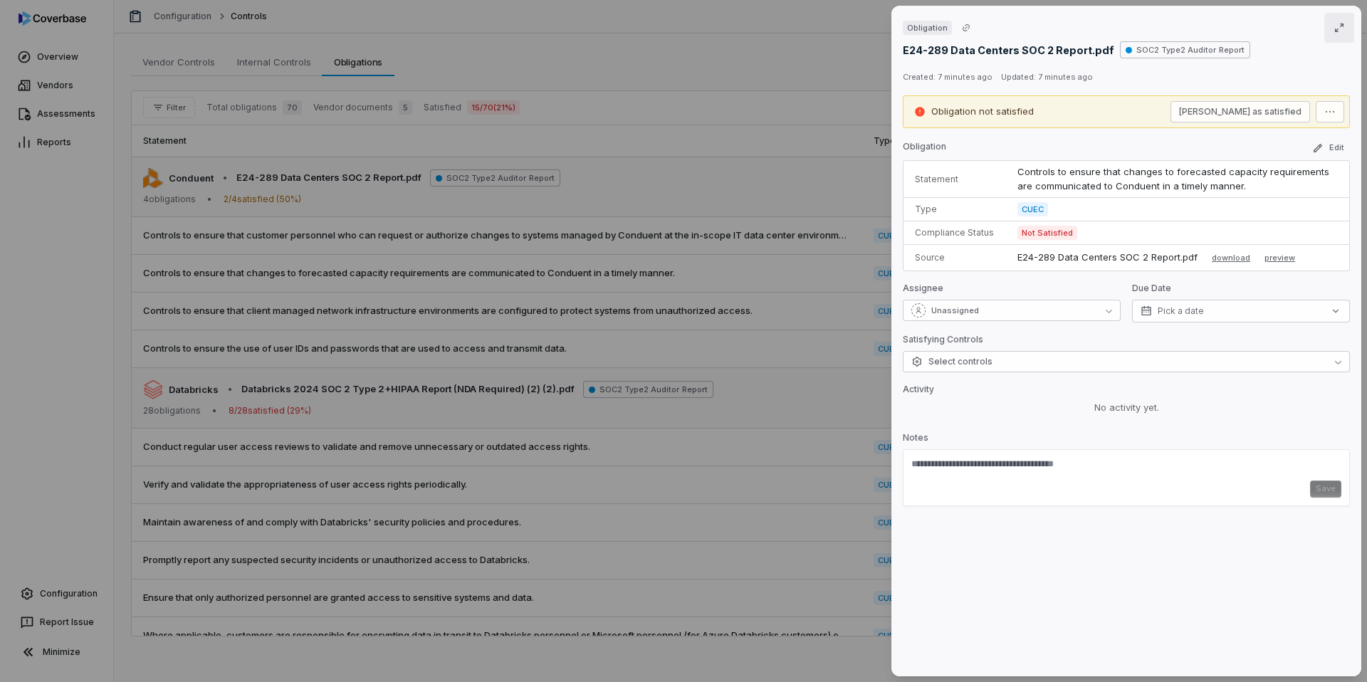
click at [1336, 28] on icon "button" at bounding box center [1339, 27] width 11 height 11
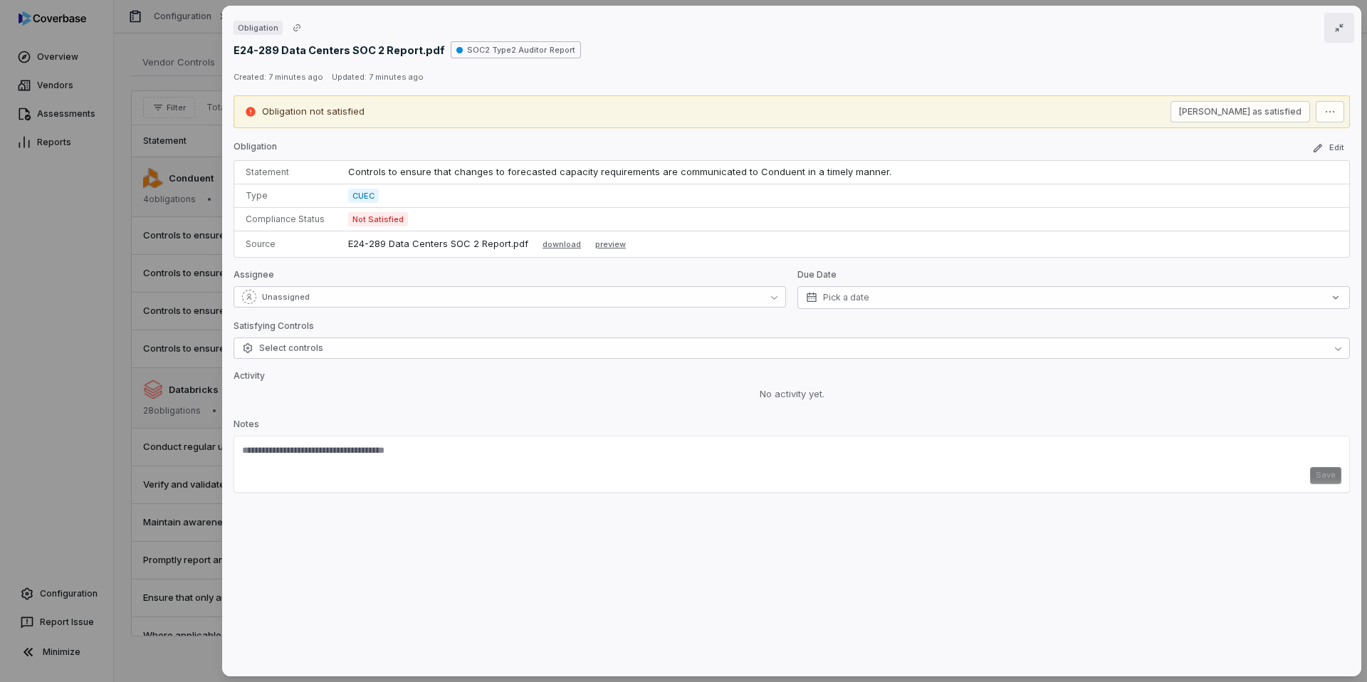
click at [1336, 28] on icon "button" at bounding box center [1339, 27] width 9 height 9
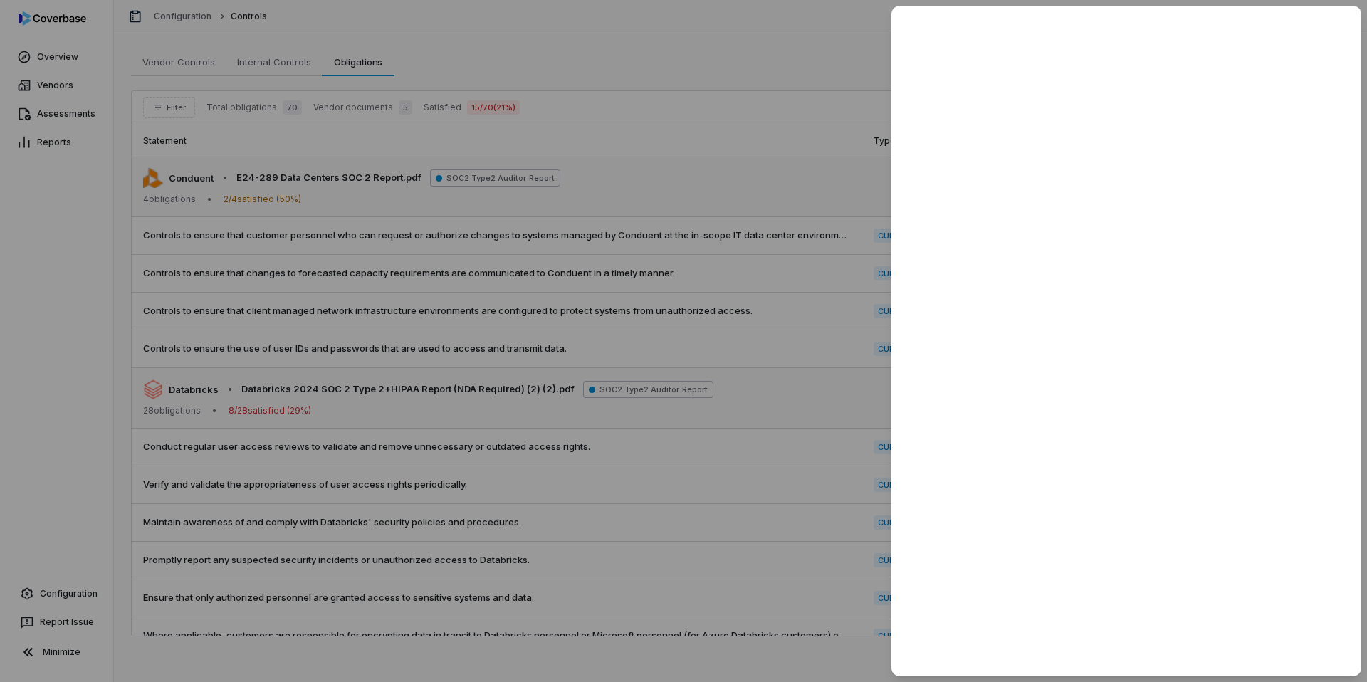
click at [830, 385] on div at bounding box center [683, 341] width 1367 height 682
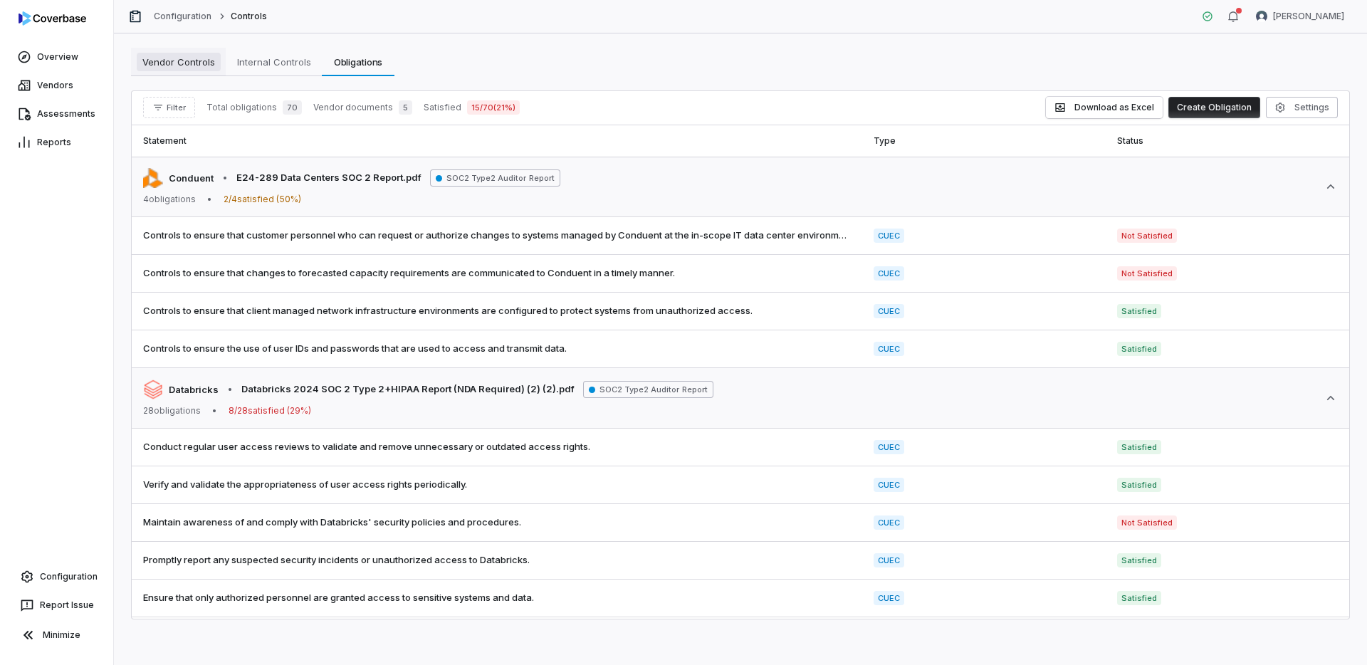
click at [197, 63] on span "Vendor Controls" at bounding box center [179, 62] width 84 height 19
